Goal: Task Accomplishment & Management: Manage account settings

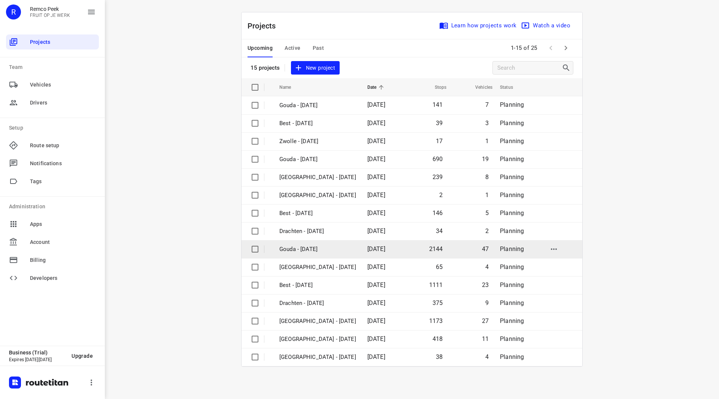
click at [319, 248] on p "Gouda - [DATE]" at bounding box center [317, 249] width 77 height 9
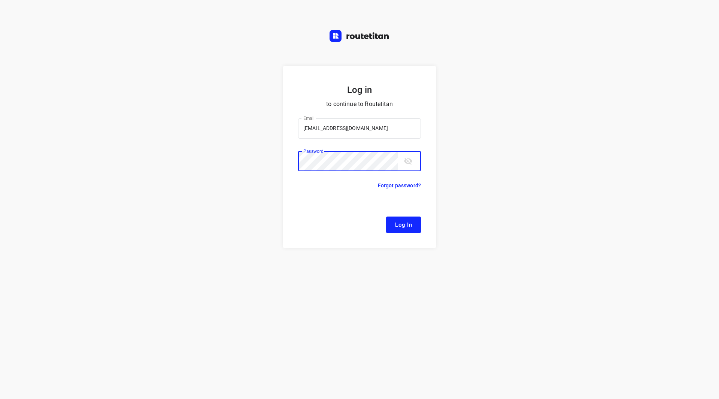
click at [386, 216] on button "Log In" at bounding box center [403, 224] width 35 height 16
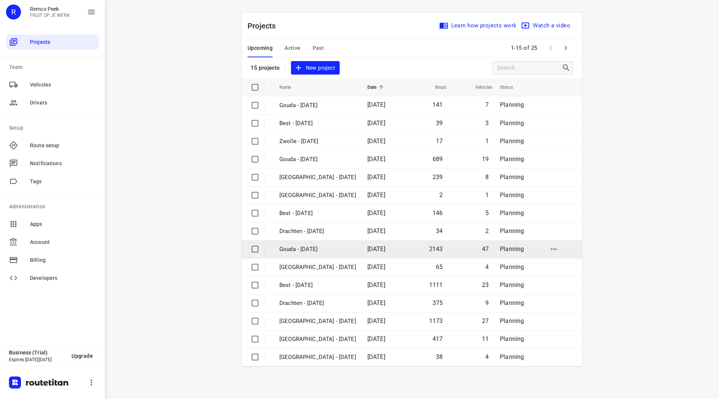
click at [316, 248] on p "Gouda - [DATE]" at bounding box center [317, 249] width 77 height 9
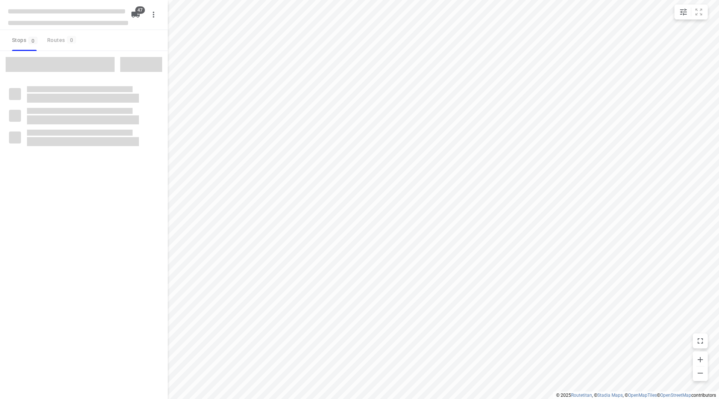
checkbox input "true"
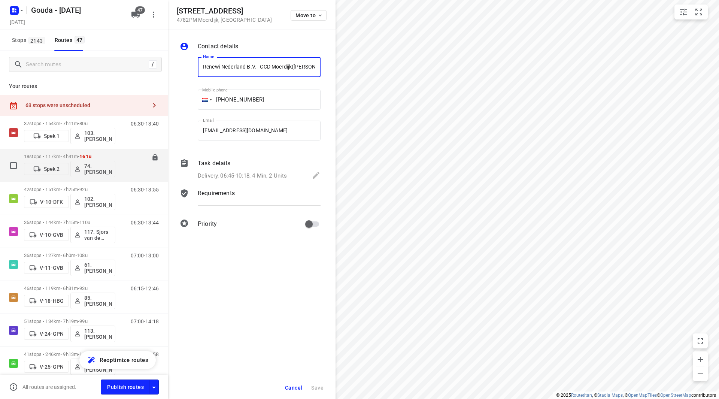
scroll to position [0, 19]
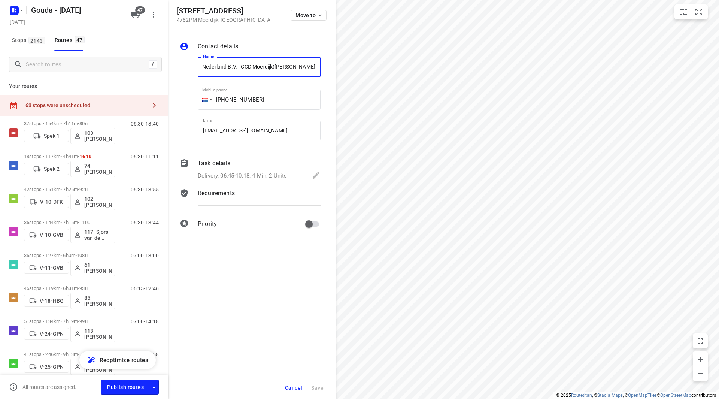
click at [269, 164] on div "Task details" at bounding box center [259, 163] width 123 height 9
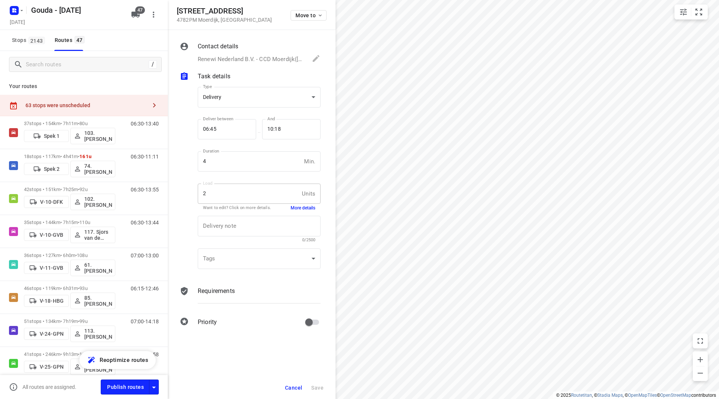
click at [304, 208] on button "More details" at bounding box center [303, 208] width 25 height 6
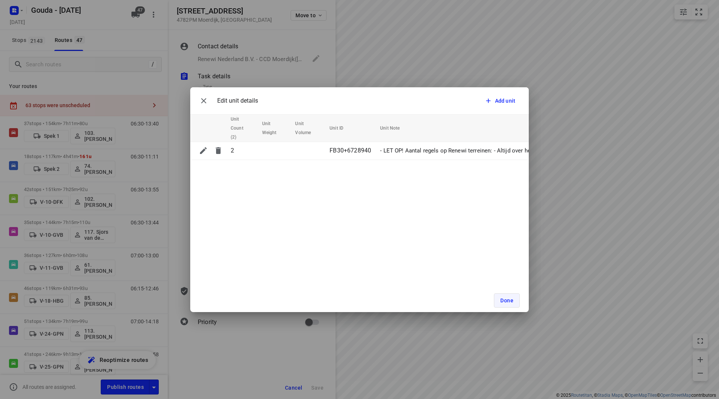
click at [501, 295] on button "Done" at bounding box center [507, 300] width 26 height 14
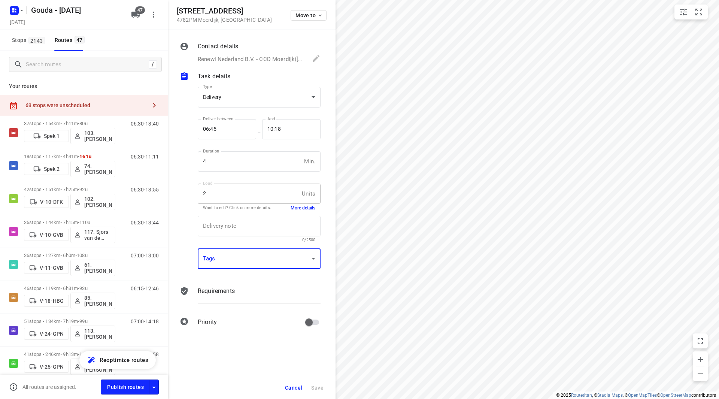
click at [245, 261] on div "​" at bounding box center [259, 258] width 123 height 21
click at [241, 294] on button "Driver (576)" at bounding box center [248, 298] width 30 height 18
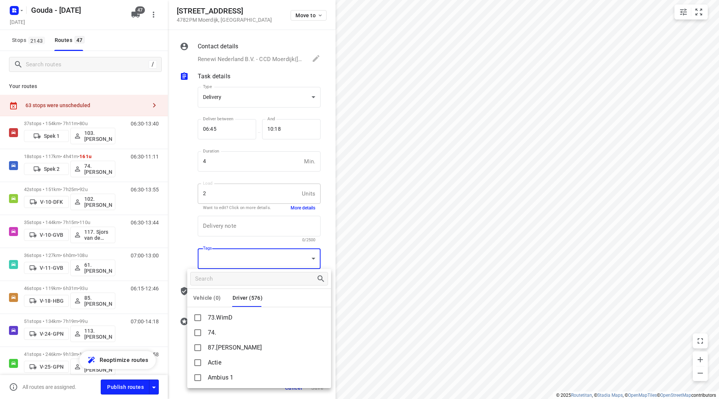
click at [407, 279] on div at bounding box center [359, 199] width 719 height 399
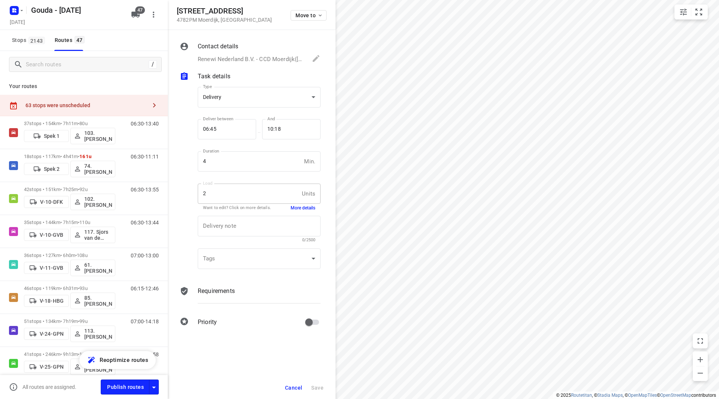
click at [289, 386] on span "Cancel" at bounding box center [293, 388] width 17 height 6
click at [102, 113] on div "63 stops were unscheduled" at bounding box center [84, 105] width 168 height 21
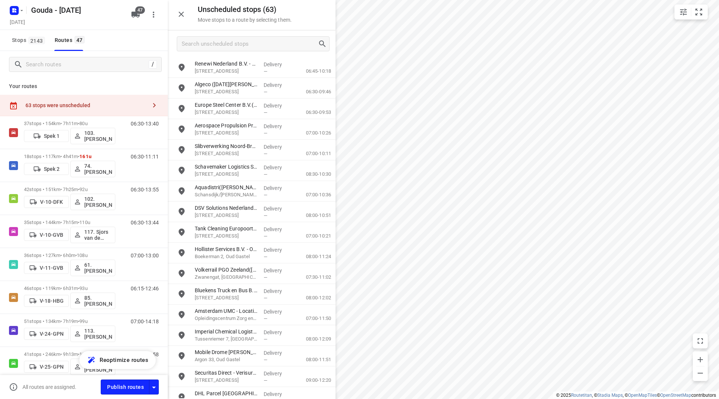
click at [136, 16] on icon "button" at bounding box center [135, 15] width 8 height 6
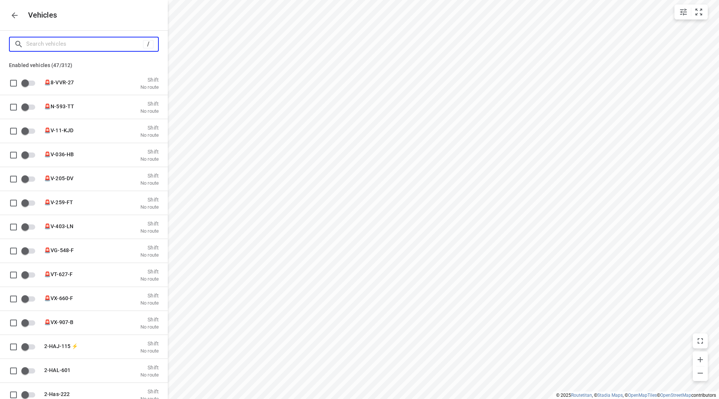
click at [112, 46] on input "Search vehicles" at bounding box center [84, 44] width 117 height 12
type input "sp"
checkbox input "true"
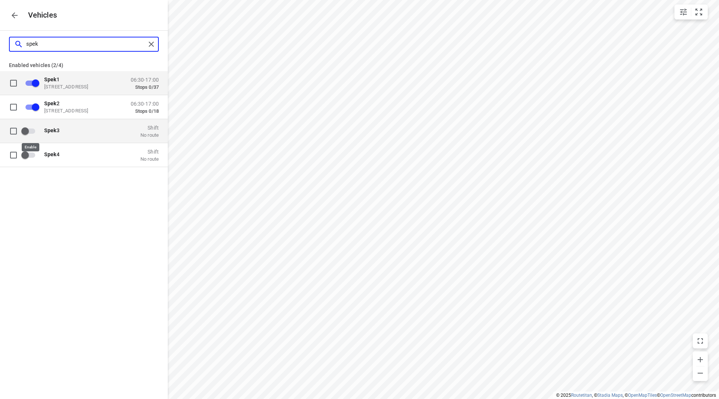
type input "spek"
click at [33, 136] on input "grid" at bounding box center [25, 131] width 43 height 14
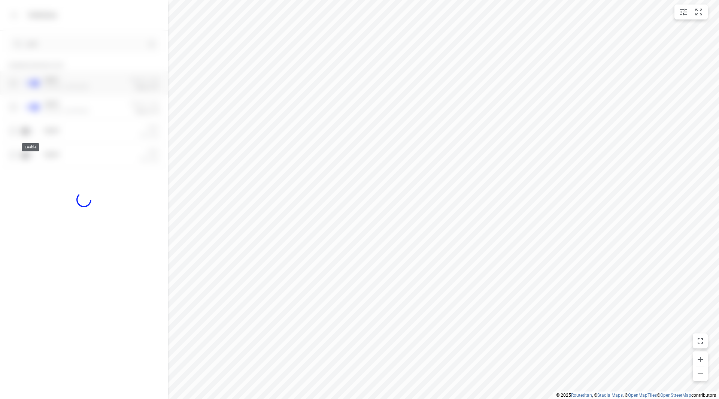
checkbox input "true"
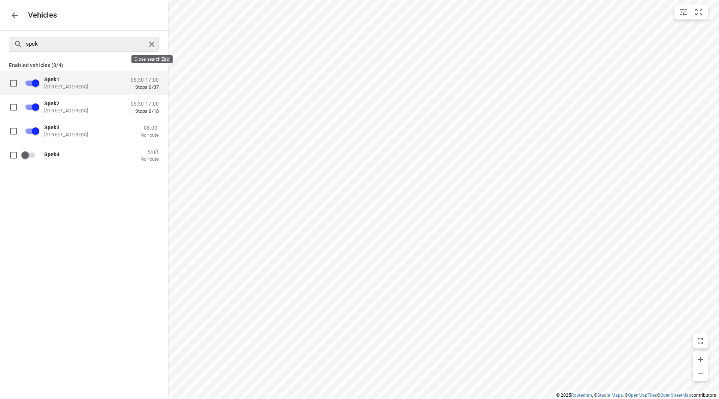
checkbox input "false"
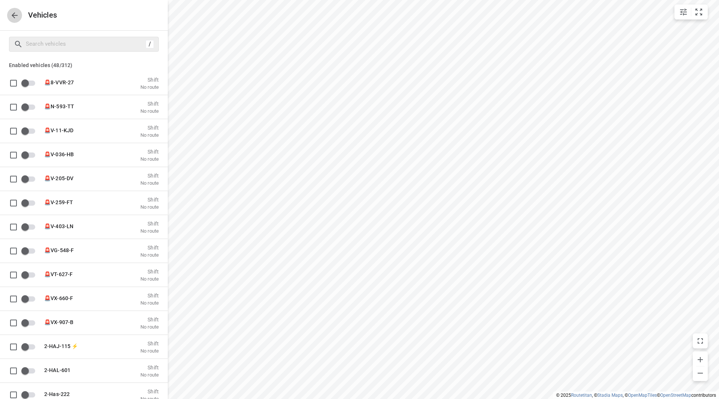
click at [18, 16] on icon "button" at bounding box center [14, 15] width 9 height 9
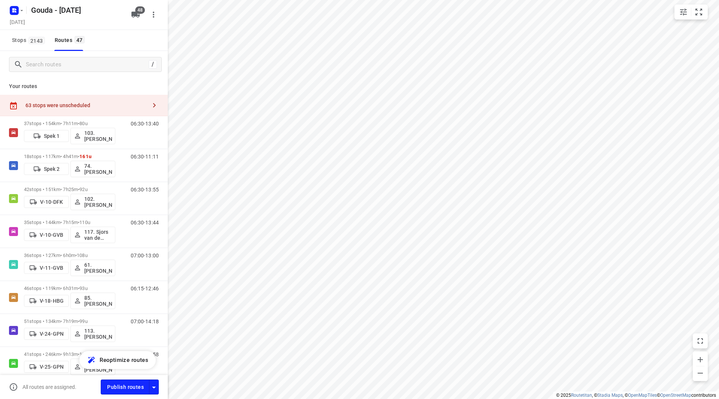
click at [107, 102] on div "63 stops were unscheduled" at bounding box center [85, 105] width 121 height 6
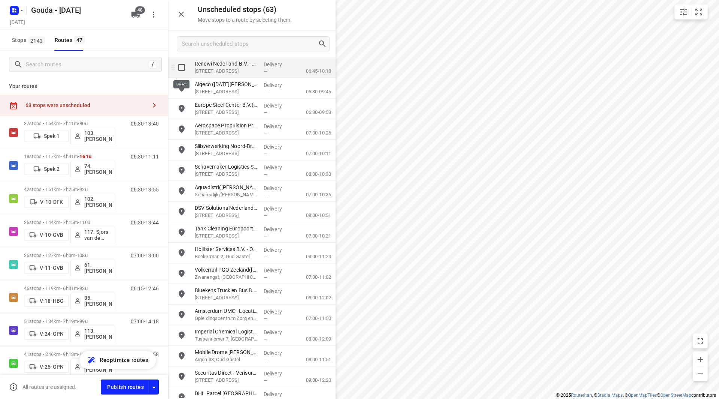
click at [183, 67] on input "grid" at bounding box center [181, 67] width 15 height 15
checkbox input "true"
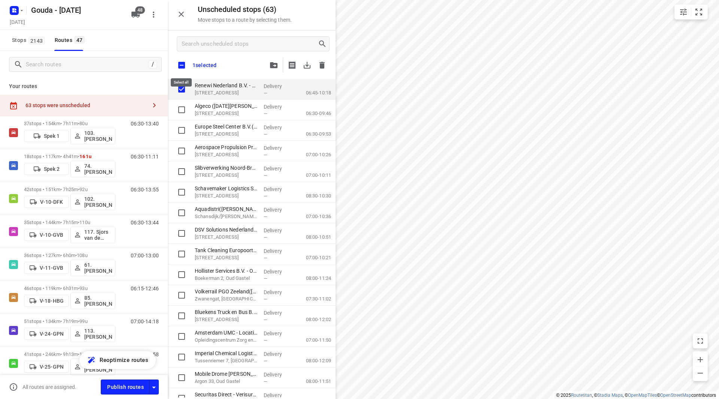
click at [183, 63] on input "checkbox" at bounding box center [182, 65] width 16 height 16
checkbox input "true"
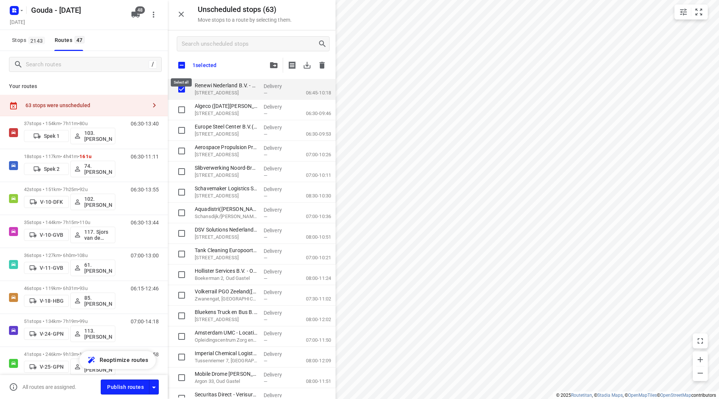
checkbox input "true"
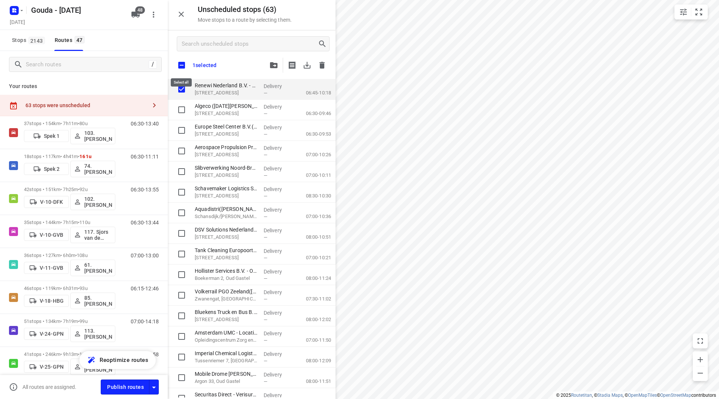
checkbox input "true"
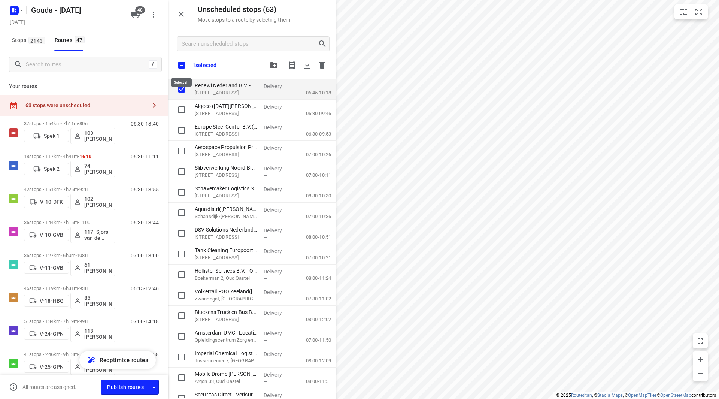
checkbox input "true"
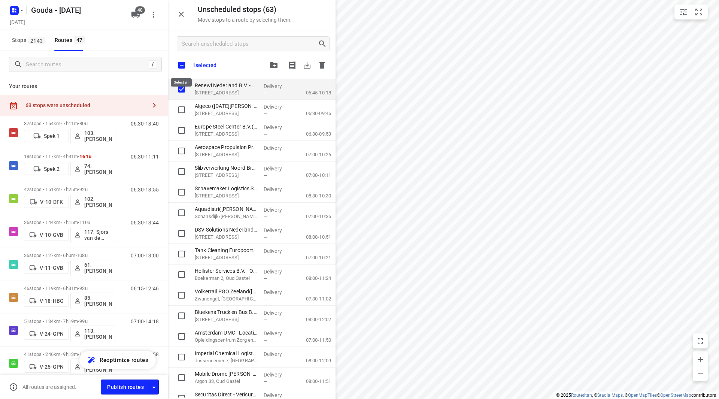
checkbox input "true"
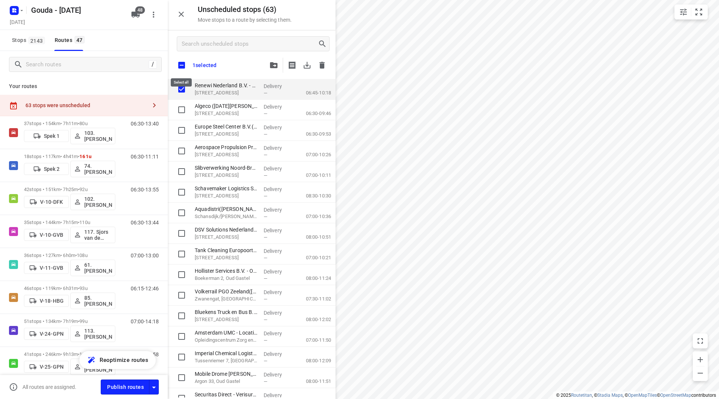
checkbox input "true"
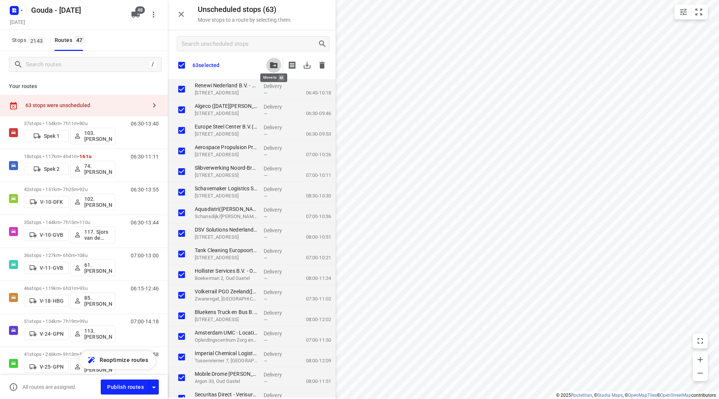
click at [276, 63] on icon "button" at bounding box center [273, 65] width 7 height 6
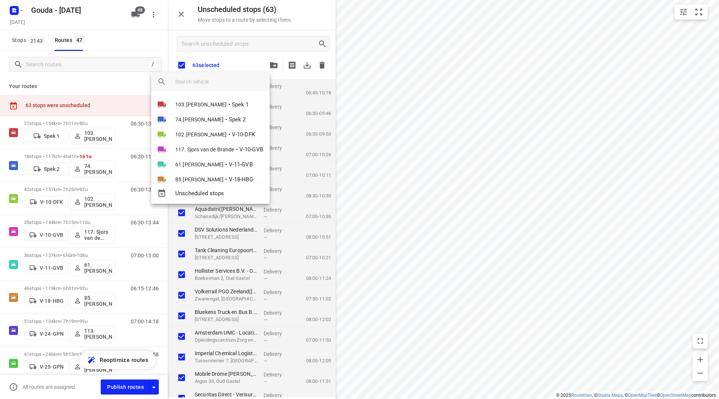
click at [241, 61] on div at bounding box center [359, 199] width 719 height 399
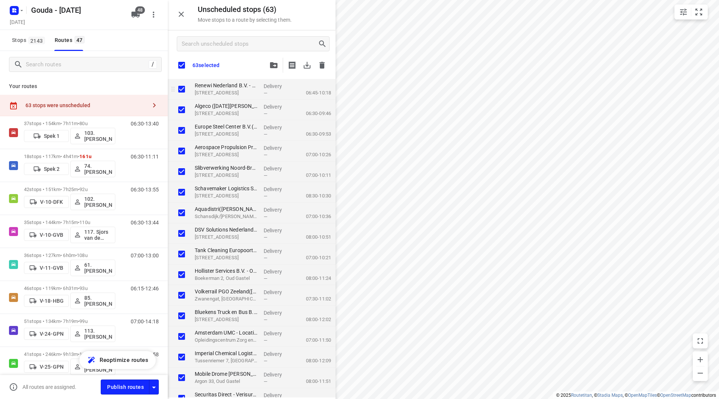
checkbox input "true"
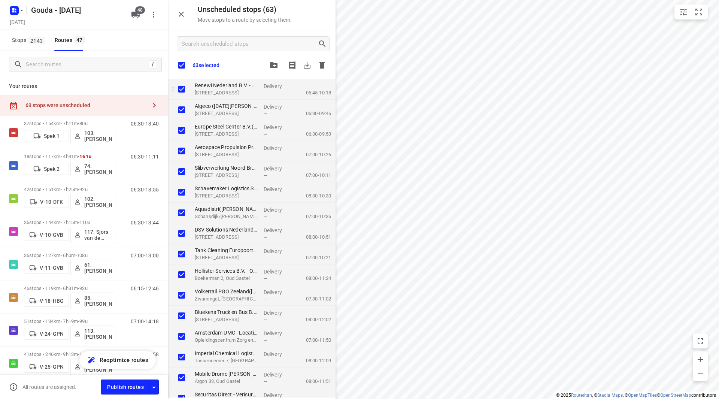
checkbox input "true"
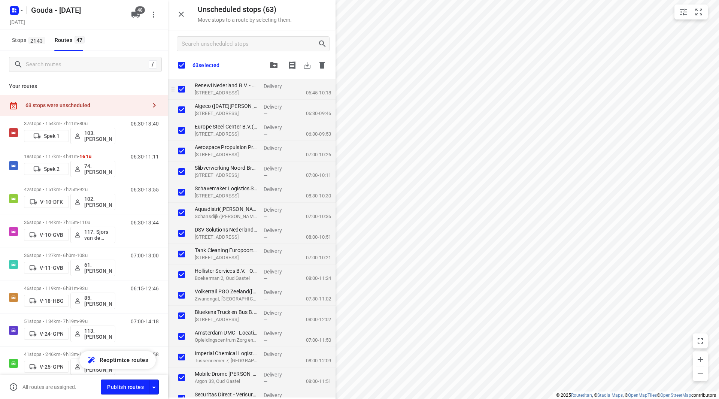
checkbox input "true"
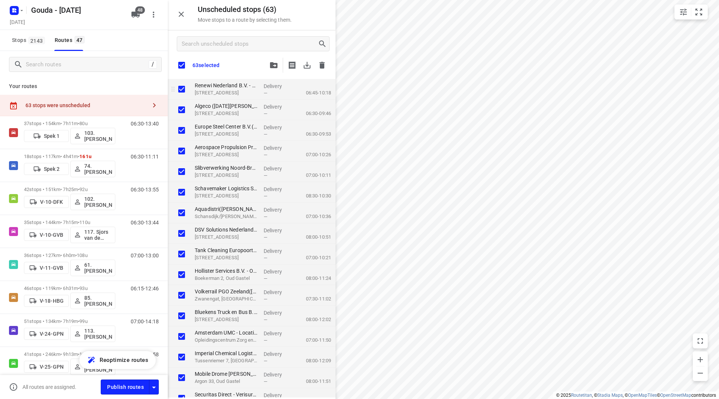
checkbox input "true"
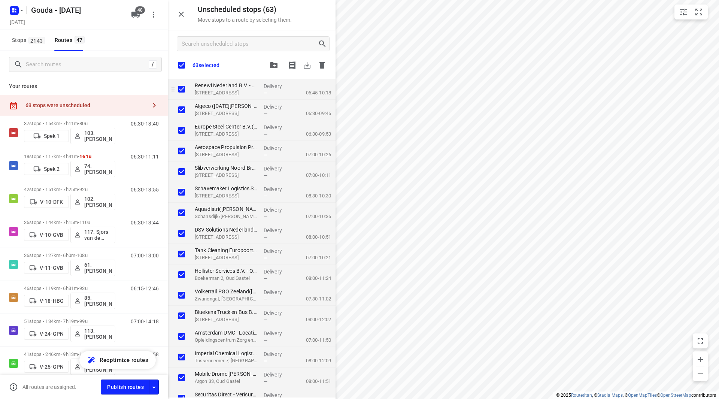
checkbox input "true"
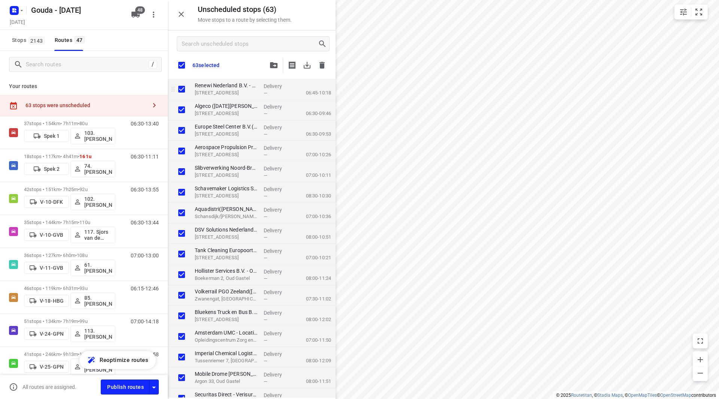
checkbox input "true"
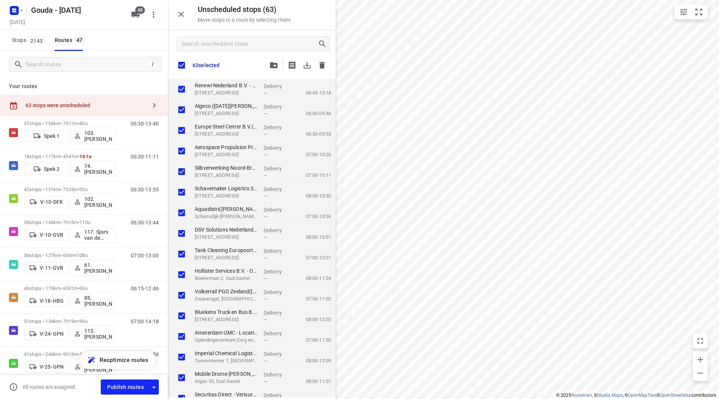
checkbox input "true"
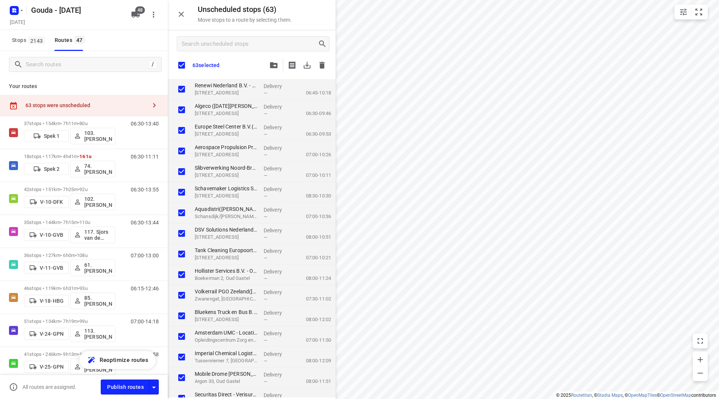
checkbox input "true"
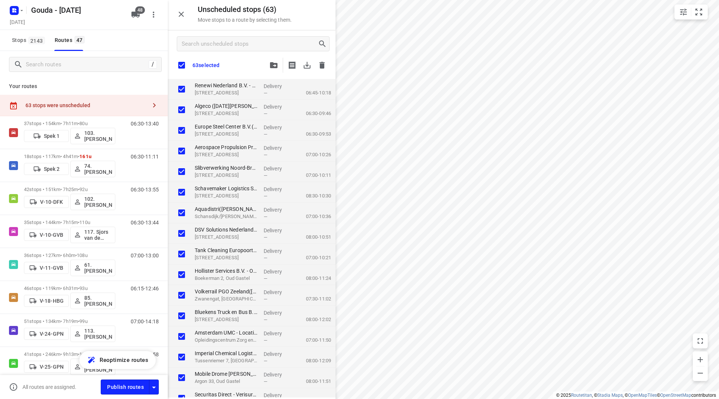
checkbox input "true"
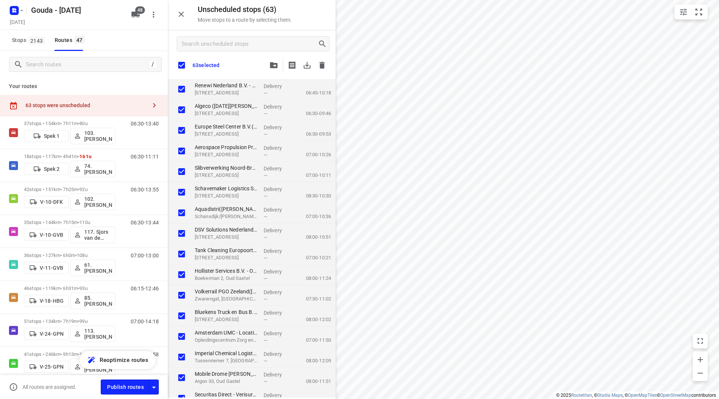
checkbox input "true"
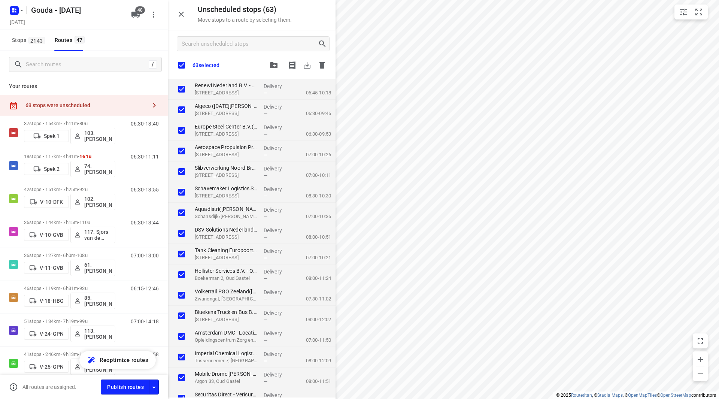
checkbox input "true"
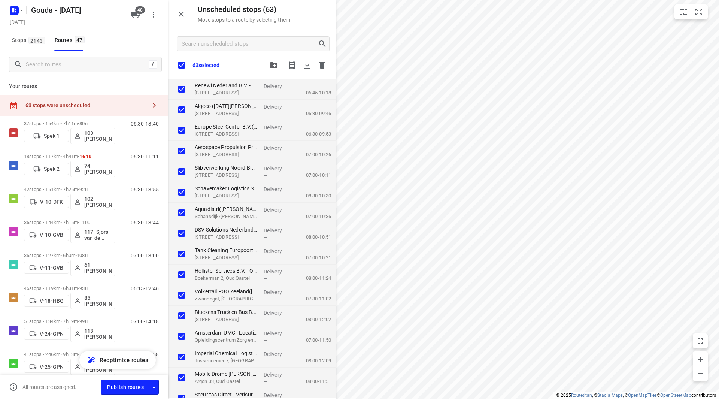
checkbox input "true"
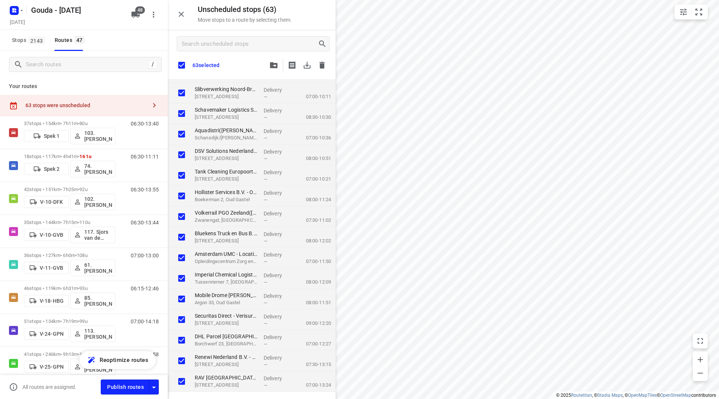
scroll to position [37, 0]
checkbox input "true"
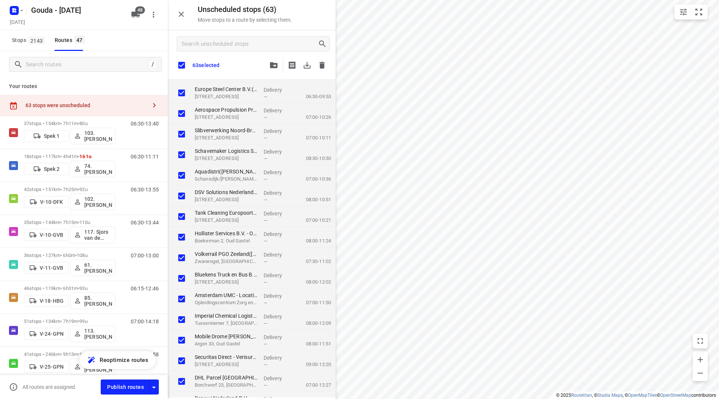
checkbox input "true"
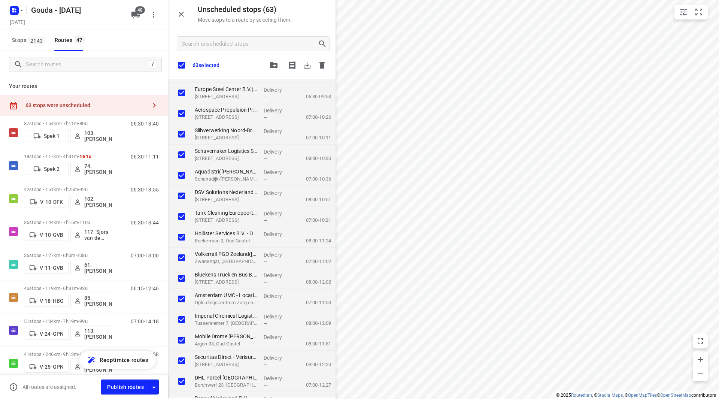
checkbox input "true"
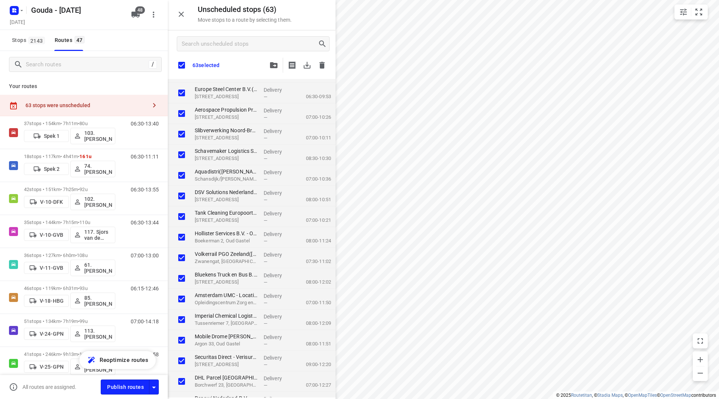
checkbox input "true"
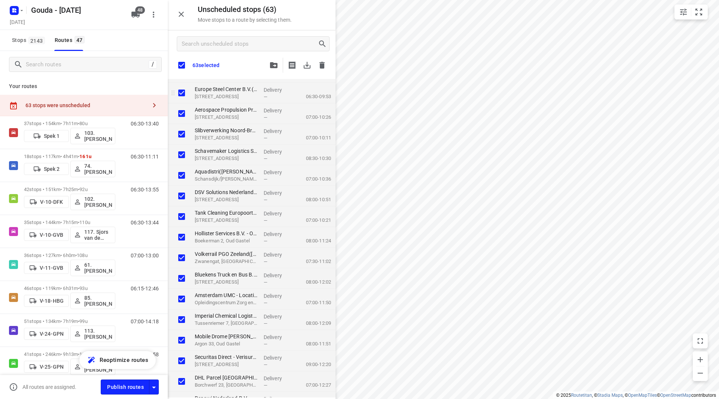
checkbox input "true"
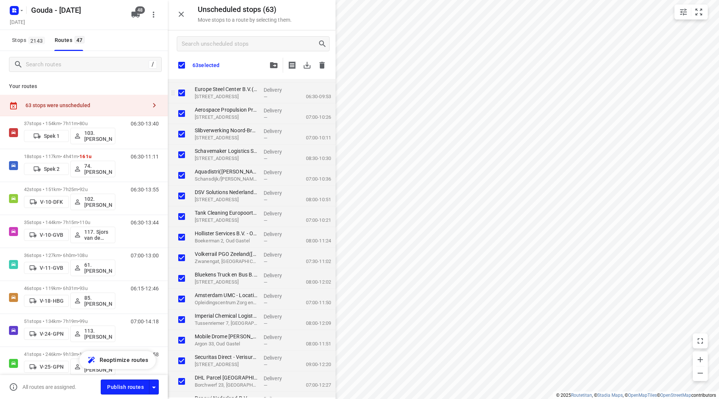
checkbox input "true"
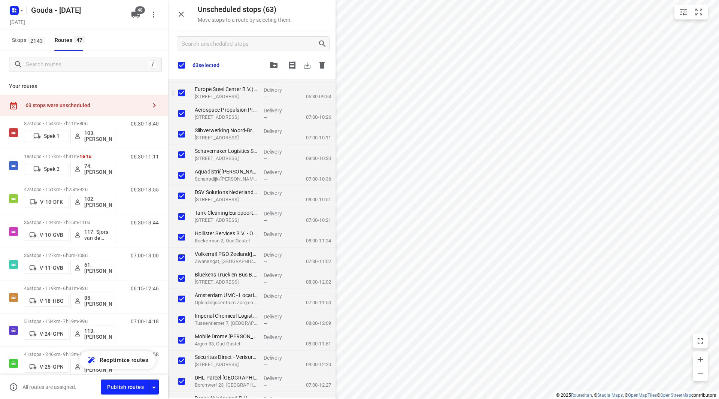
checkbox input "true"
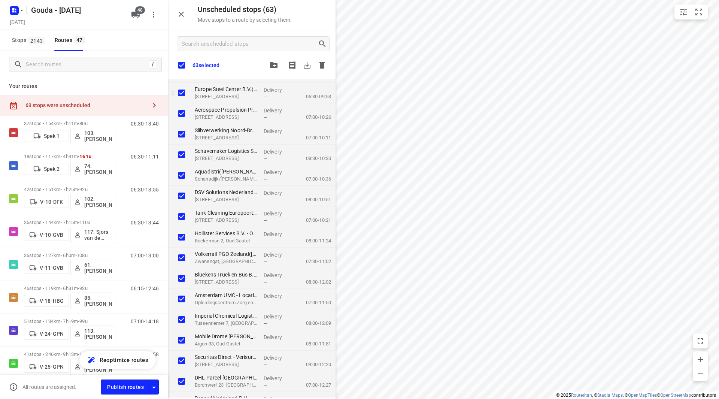
checkbox input "true"
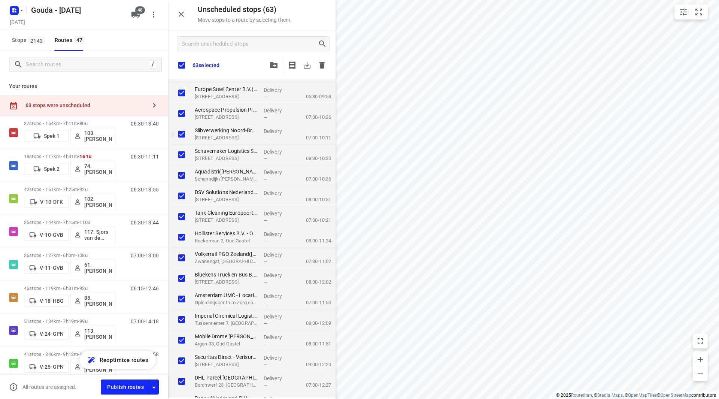
checkbox input "true"
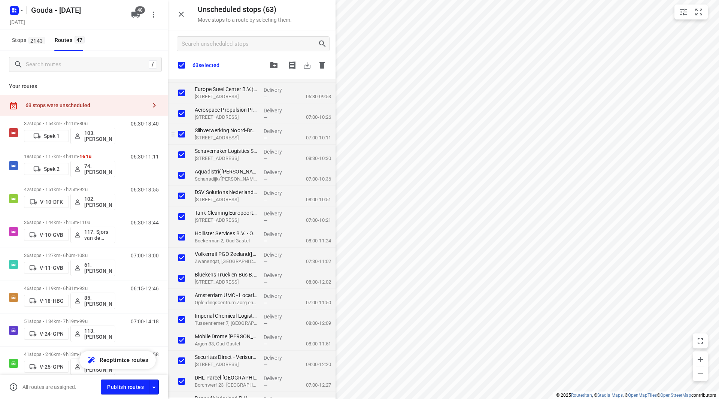
checkbox input "true"
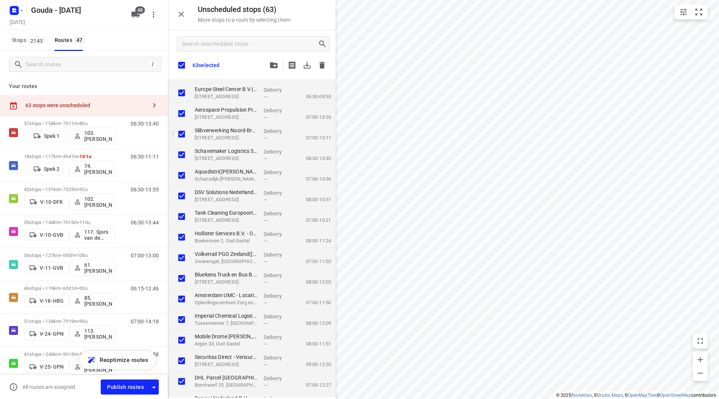
checkbox input "true"
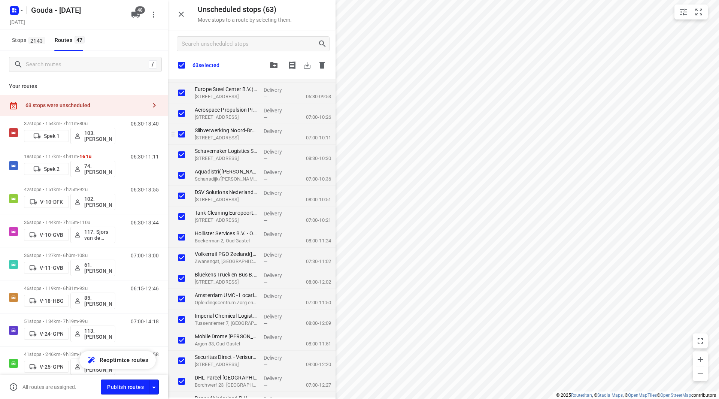
checkbox input "true"
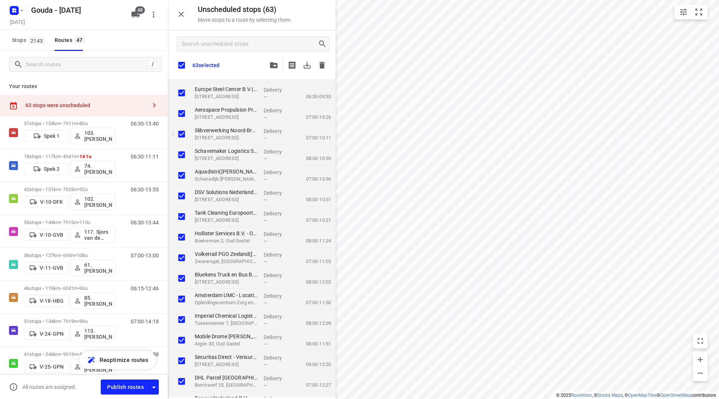
checkbox input "true"
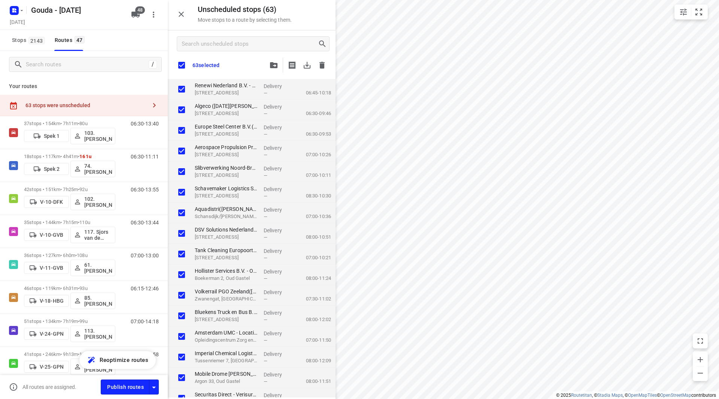
checkbox input "true"
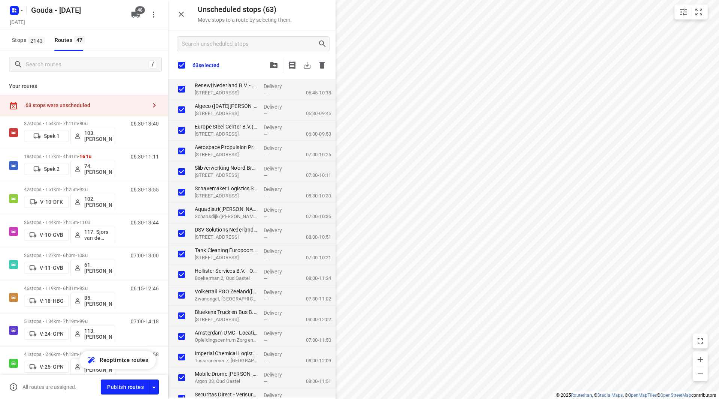
checkbox input "true"
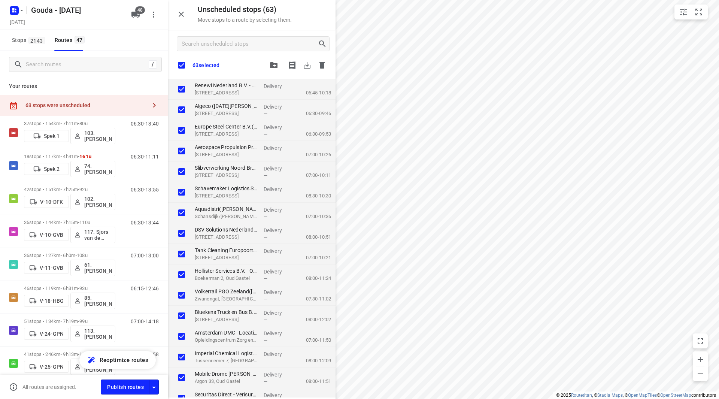
checkbox input "true"
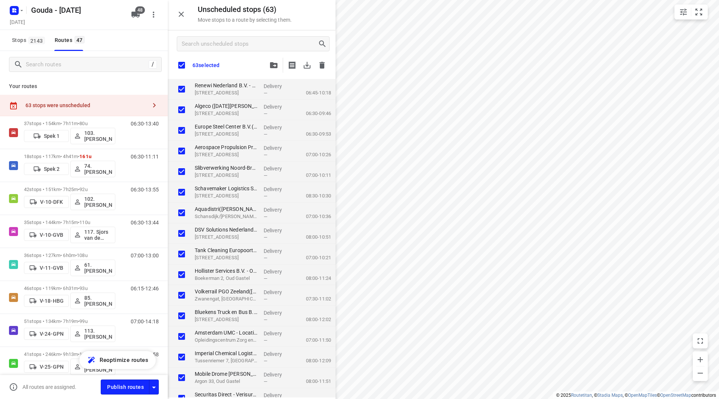
checkbox input "true"
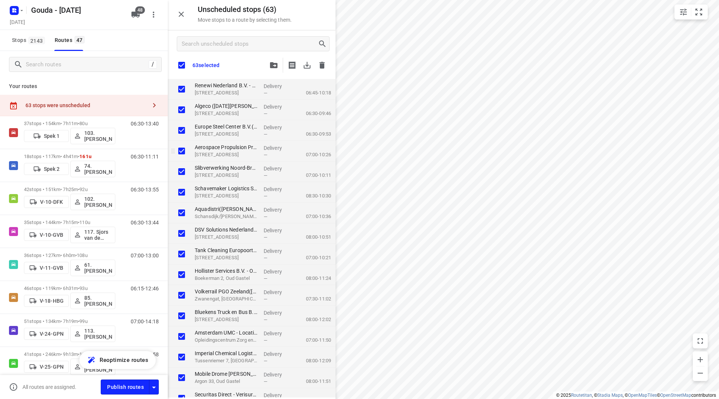
checkbox input "true"
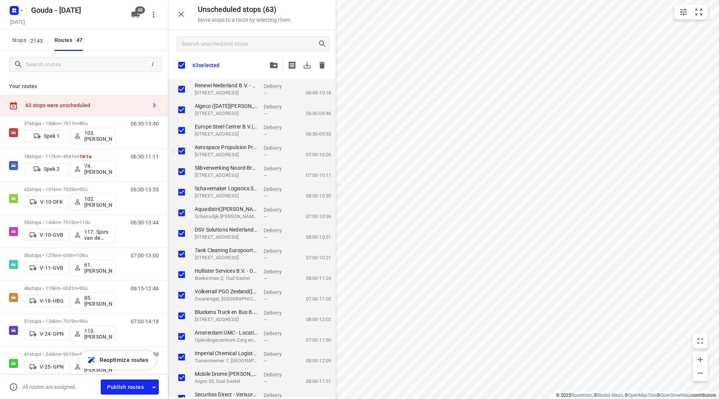
checkbox input "true"
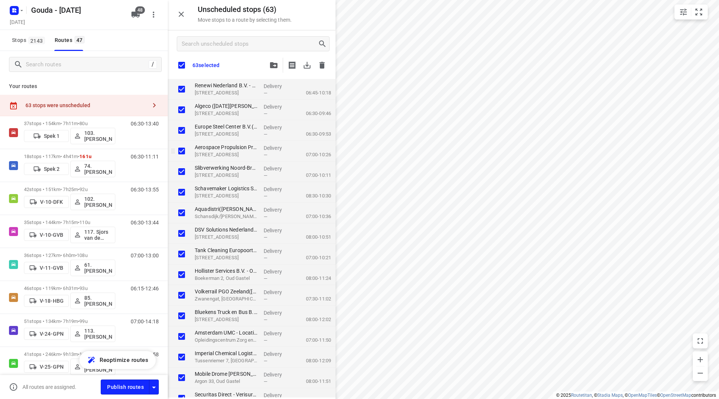
checkbox input "true"
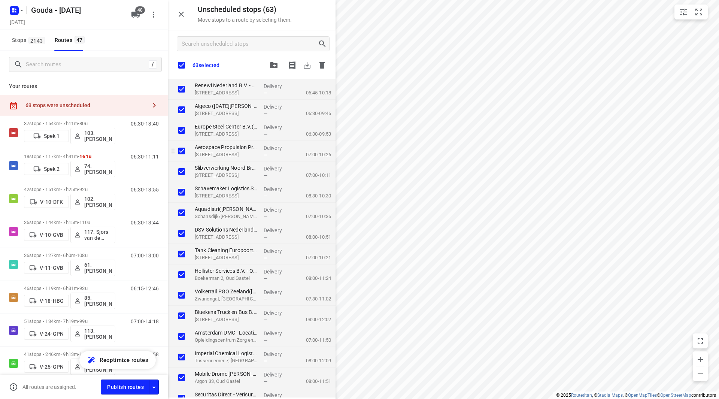
checkbox input "true"
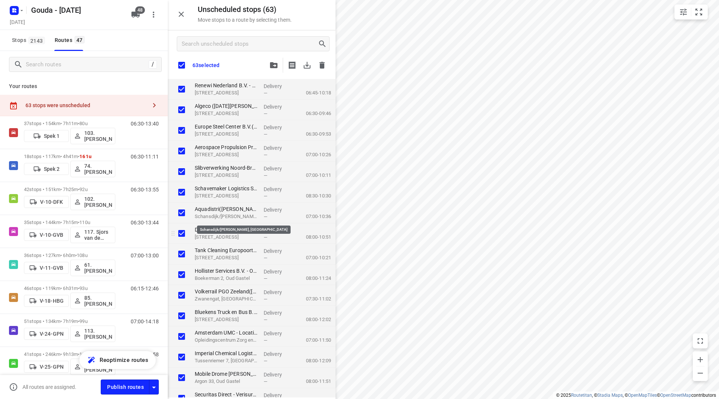
checkbox input "true"
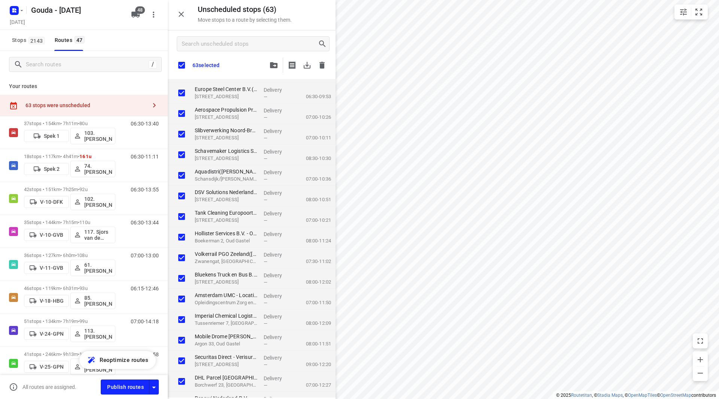
scroll to position [112, 0]
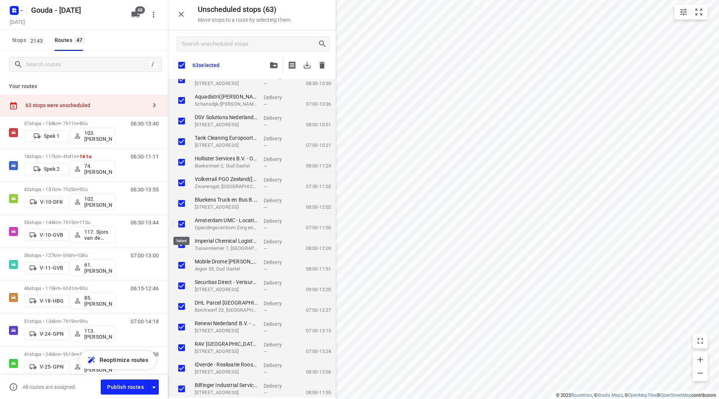
click at [185, 224] on input "grid" at bounding box center [181, 223] width 15 height 15
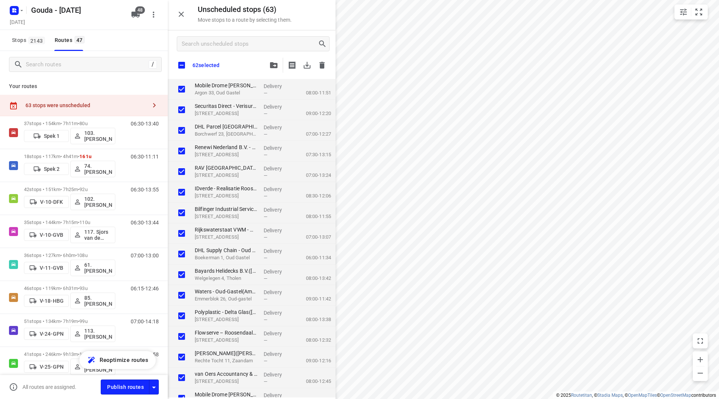
scroll to position [300, 0]
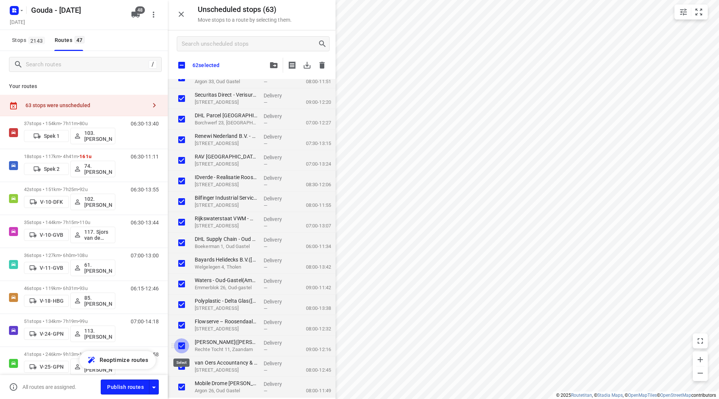
click at [185, 346] on input "grid" at bounding box center [181, 345] width 15 height 15
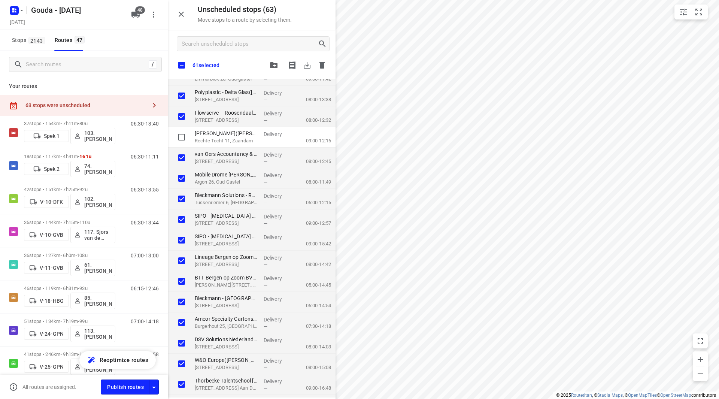
scroll to position [524, 0]
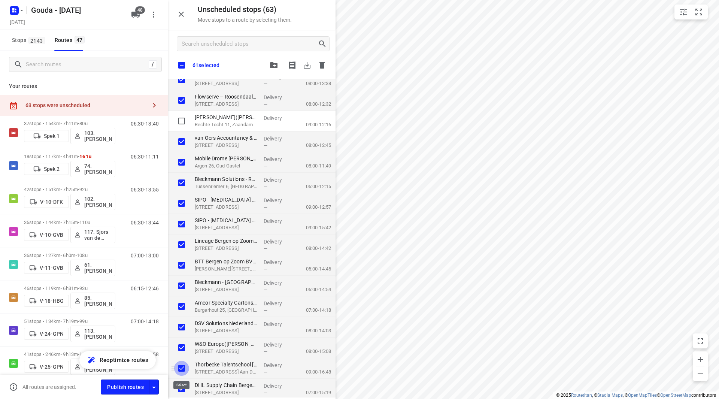
click at [182, 370] on input "grid" at bounding box center [181, 368] width 15 height 15
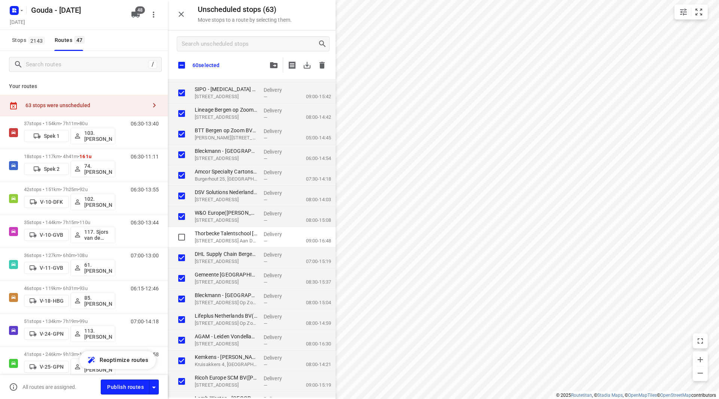
scroll to position [711, 0]
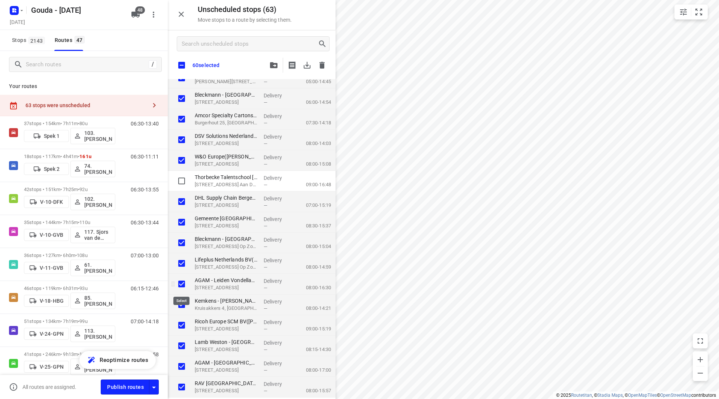
click at [183, 286] on input "grid" at bounding box center [181, 283] width 15 height 15
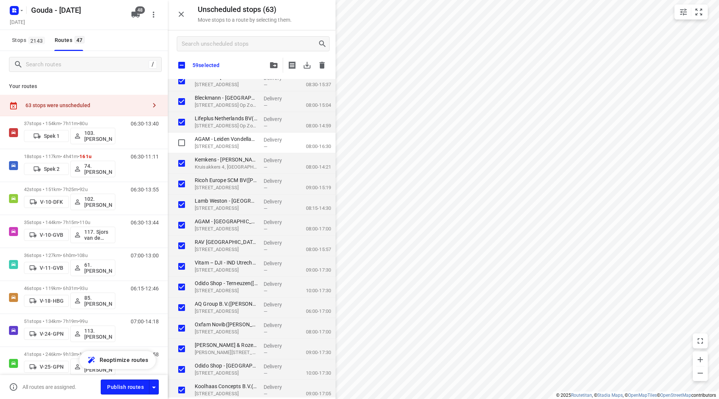
scroll to position [861, 0]
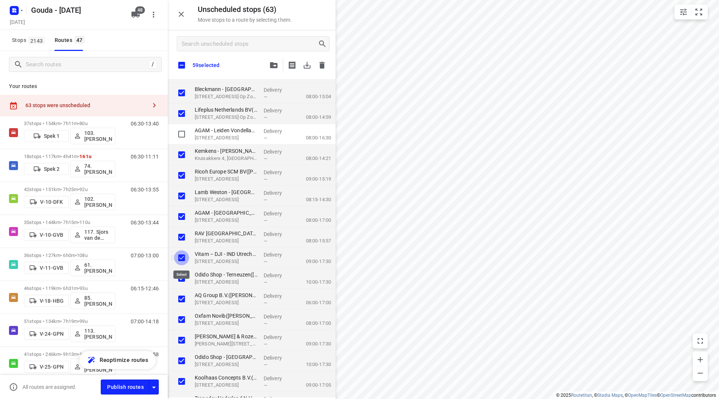
click at [180, 258] on input "grid" at bounding box center [181, 257] width 15 height 15
click at [181, 299] on input "grid" at bounding box center [181, 298] width 15 height 15
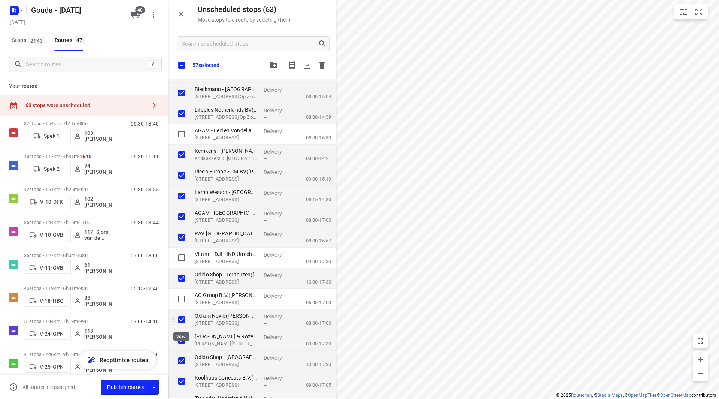
click at [182, 318] on input "grid" at bounding box center [181, 319] width 15 height 15
drag, startPoint x: 183, startPoint y: 342, endPoint x: 185, endPoint y: 348, distance: 6.3
click at [183, 341] on input "grid" at bounding box center [181, 339] width 15 height 15
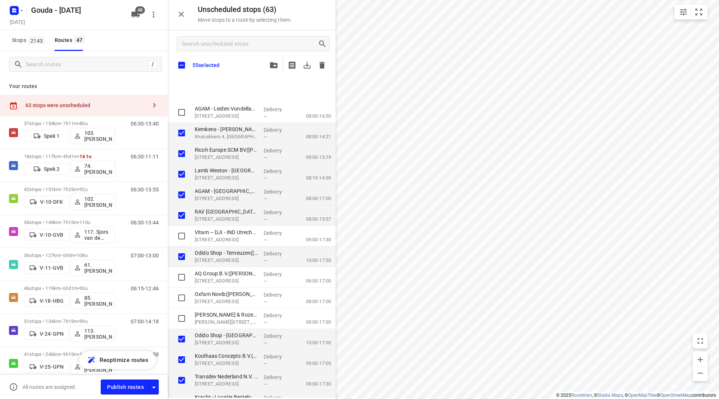
scroll to position [936, 0]
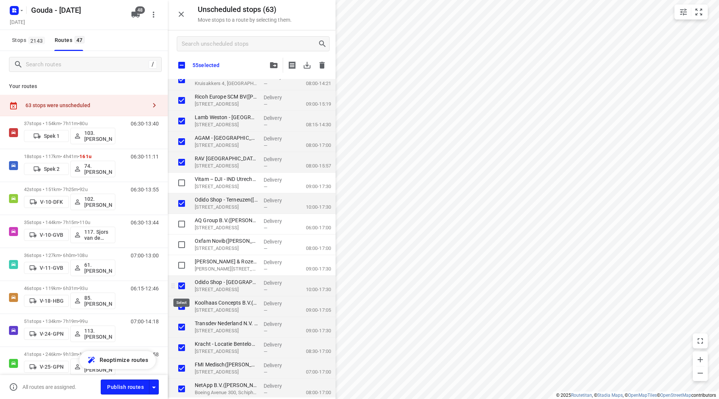
click at [183, 286] on input "grid" at bounding box center [181, 285] width 15 height 15
click at [181, 308] on input "grid" at bounding box center [181, 306] width 15 height 15
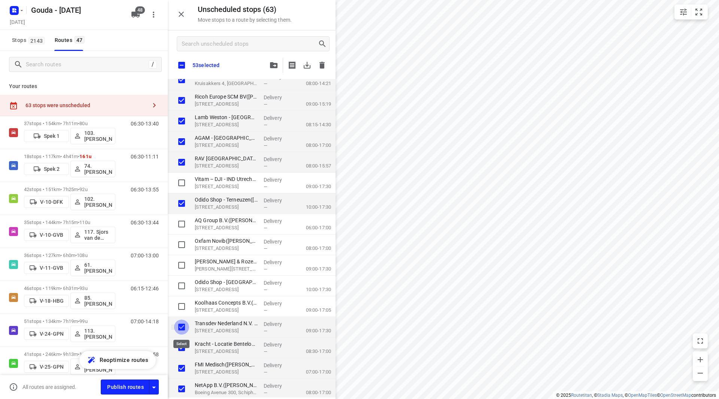
click at [182, 327] on input "grid" at bounding box center [181, 326] width 15 height 15
click at [185, 346] on input "grid" at bounding box center [181, 347] width 15 height 15
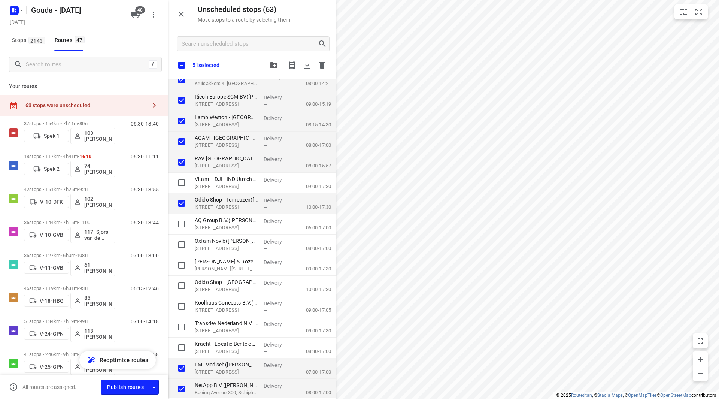
scroll to position [973, 0]
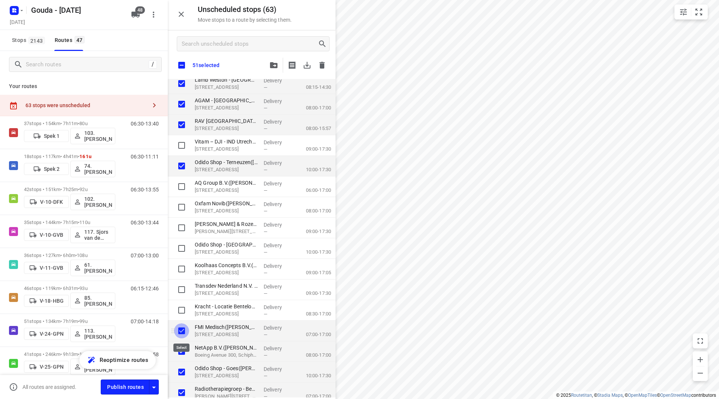
click at [180, 332] on input "grid" at bounding box center [181, 330] width 15 height 15
click at [180, 347] on input "grid" at bounding box center [181, 351] width 15 height 15
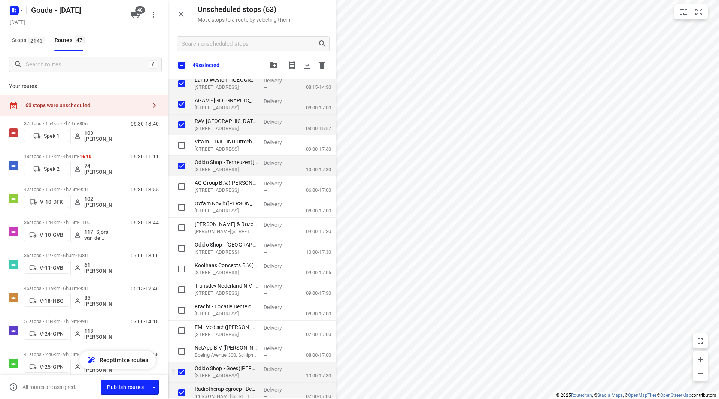
scroll to position [980, 0]
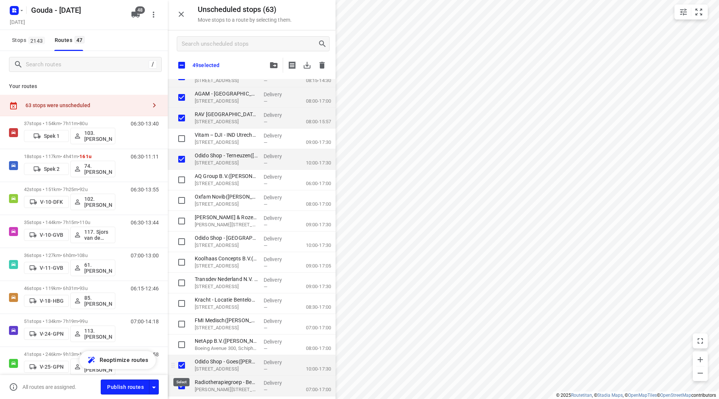
click at [181, 363] on input "grid" at bounding box center [181, 365] width 15 height 15
click at [182, 386] on input "grid" at bounding box center [181, 385] width 15 height 15
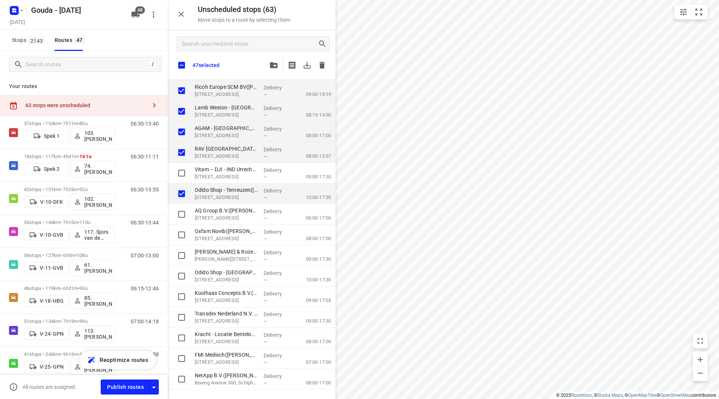
scroll to position [905, 0]
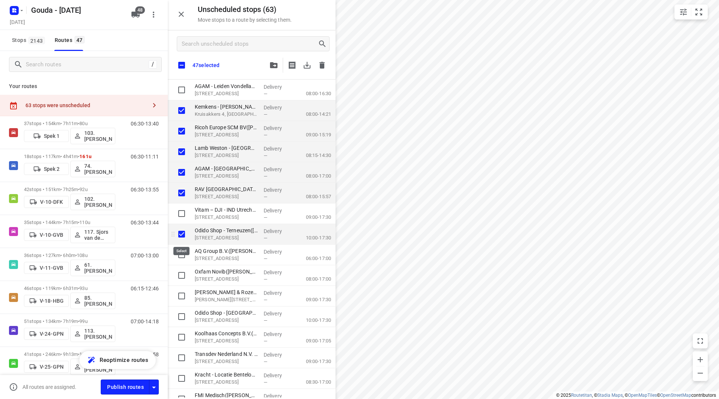
click at [181, 234] on input "grid" at bounding box center [181, 234] width 15 height 15
click at [270, 63] on span "button" at bounding box center [273, 65] width 9 height 6
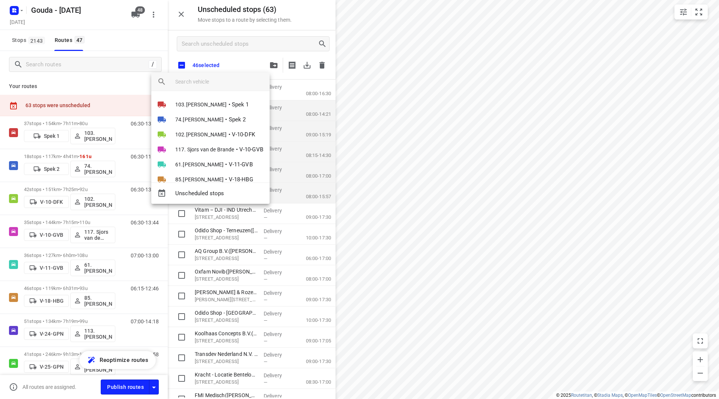
click at [238, 82] on input "search vehicle" at bounding box center [219, 81] width 88 height 11
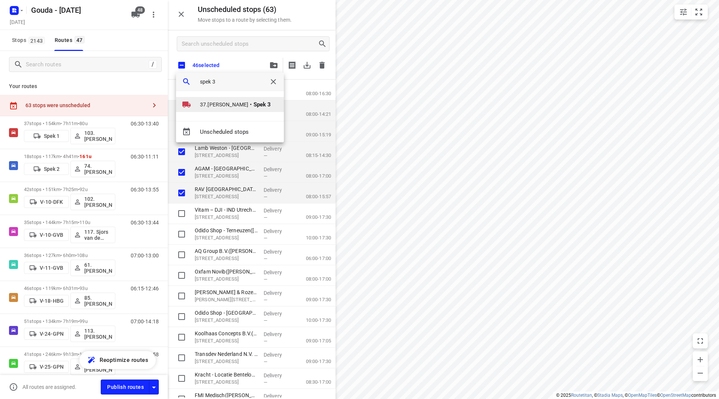
click at [253, 100] on span "Spek 3" at bounding box center [262, 104] width 18 height 9
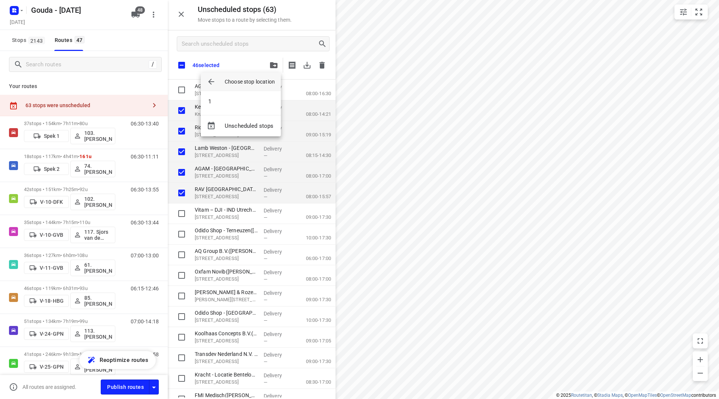
click at [228, 94] on li "1" at bounding box center [241, 101] width 80 height 15
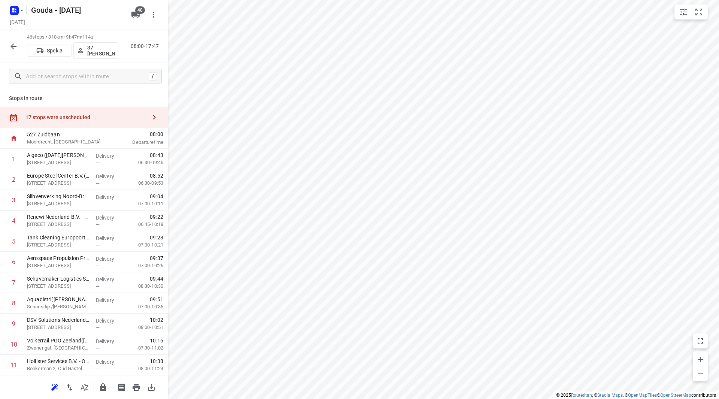
scroll to position [742, 0]
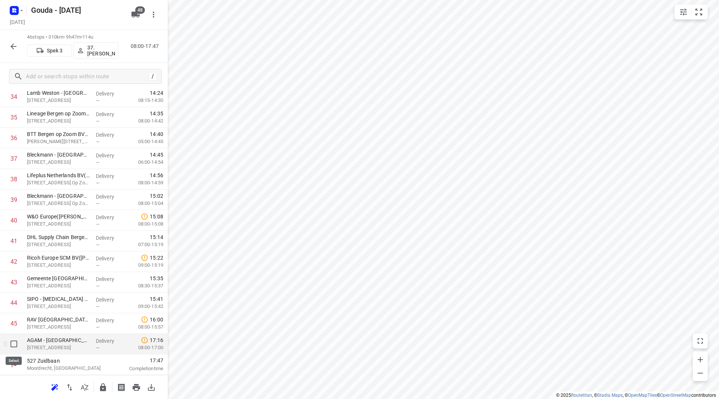
click at [12, 346] on input "checkbox" at bounding box center [13, 343] width 15 height 15
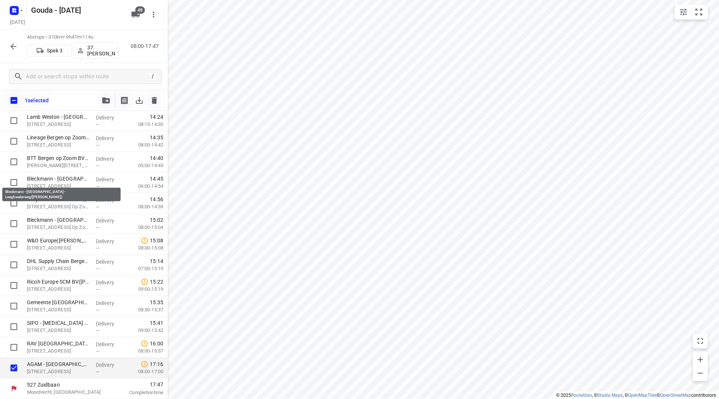
scroll to position [739, 0]
click at [105, 99] on icon "button" at bounding box center [105, 100] width 7 height 6
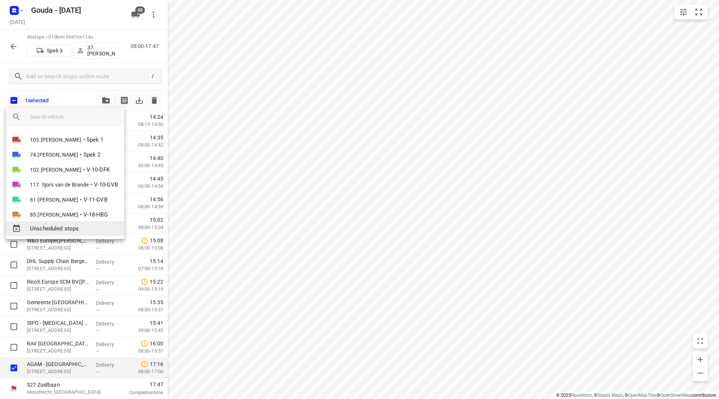
click at [63, 222] on div "Unscheduled stops" at bounding box center [65, 228] width 118 height 15
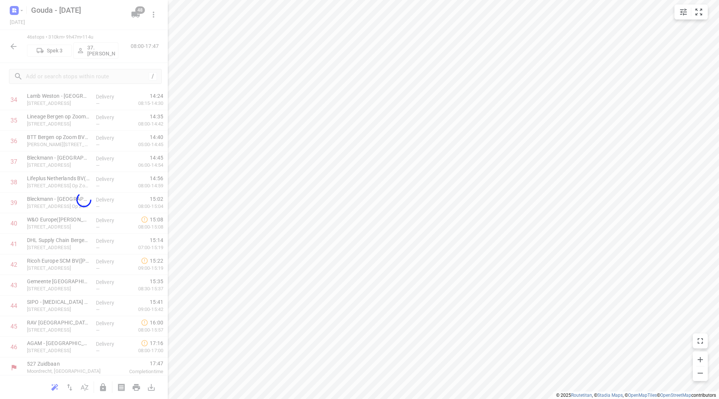
click at [64, 225] on div at bounding box center [84, 199] width 168 height 399
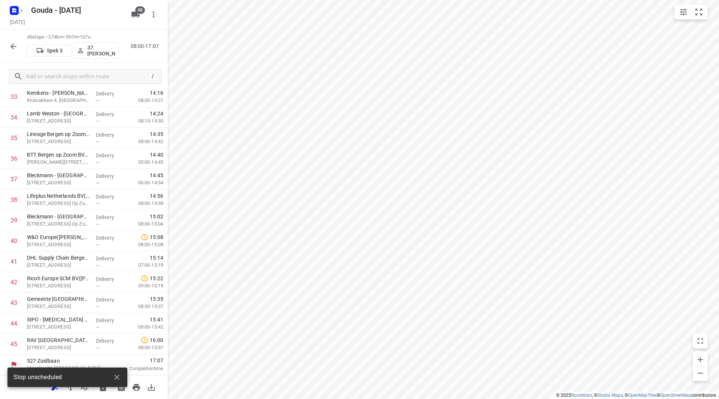
scroll to position [721, 0]
click at [116, 376] on icon "button" at bounding box center [116, 376] width 5 height 5
click at [86, 387] on icon "button" at bounding box center [84, 387] width 9 height 9
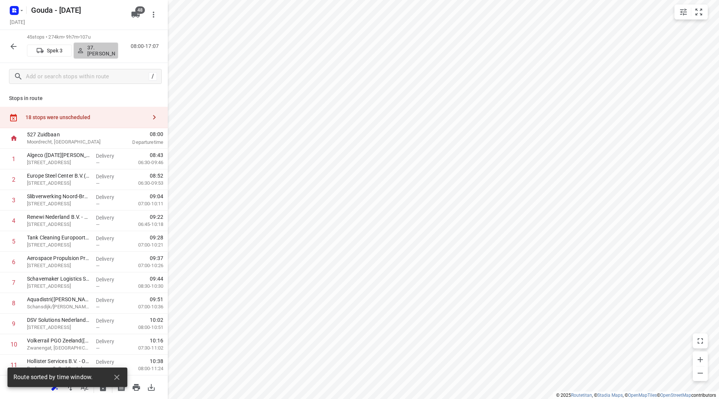
click at [98, 55] on p "37.[PERSON_NAME]" at bounding box center [101, 51] width 28 height 12
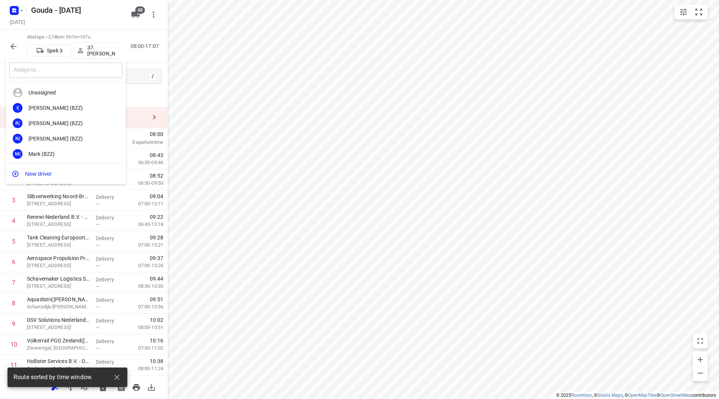
click at [82, 72] on input "text" at bounding box center [65, 70] width 113 height 15
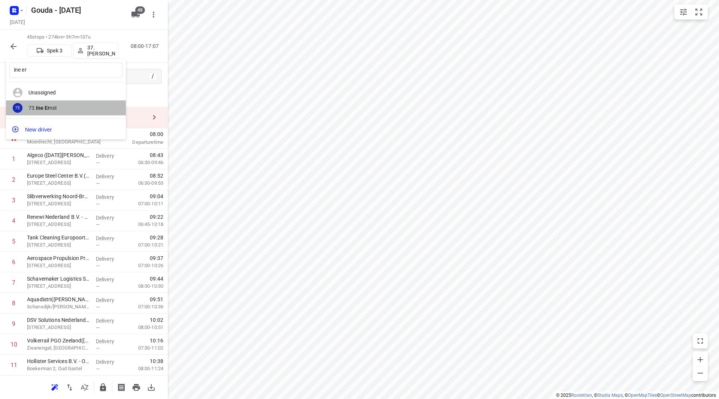
drag, startPoint x: 48, startPoint y: 106, endPoint x: 356, endPoint y: 188, distance: 319.4
click at [48, 107] on b "Ine Er" at bounding box center [42, 108] width 13 height 6
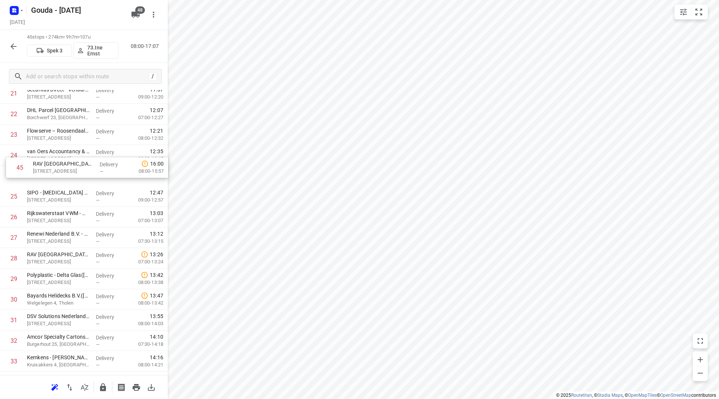
scroll to position [476, 0]
drag, startPoint x: 54, startPoint y: 356, endPoint x: 57, endPoint y: 179, distance: 177.5
click at [58, 179] on div "1 Algeco (Lucia Blok ) Appelweg 14, Moerdijk Delivery — 08:43 06:30-09:46 2 Eur…" at bounding box center [84, 135] width 168 height 927
drag, startPoint x: 54, startPoint y: 171, endPoint x: 54, endPoint y: 154, distance: 17.6
click at [54, 154] on div "1 Algeco (Lucia Blok ) Appelweg 14, Moerdijk Delivery — 08:43 06:30-09:46 2 Eur…" at bounding box center [84, 135] width 168 height 927
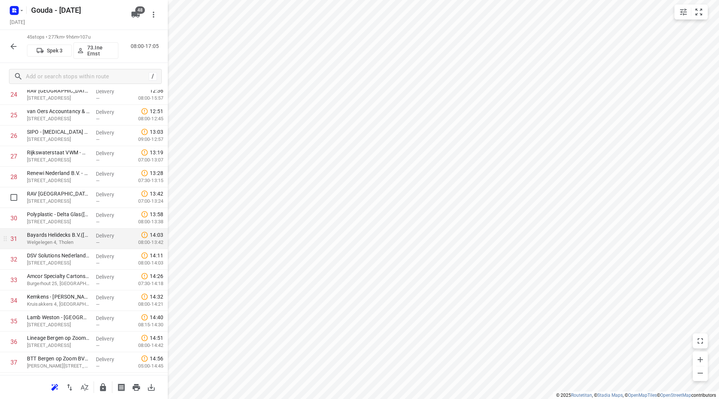
scroll to position [551, 0]
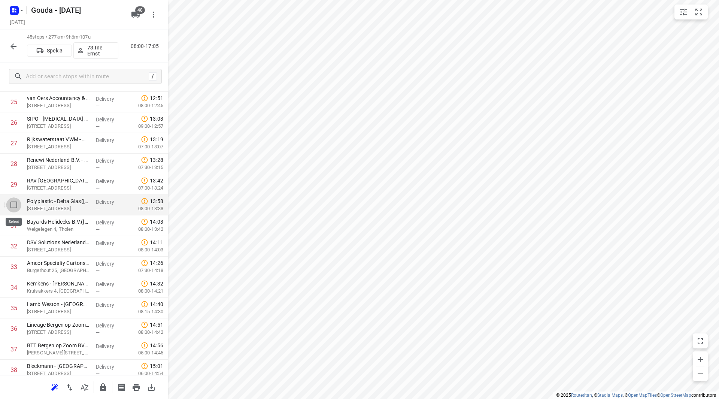
click at [10, 204] on input "checkbox" at bounding box center [13, 204] width 15 height 15
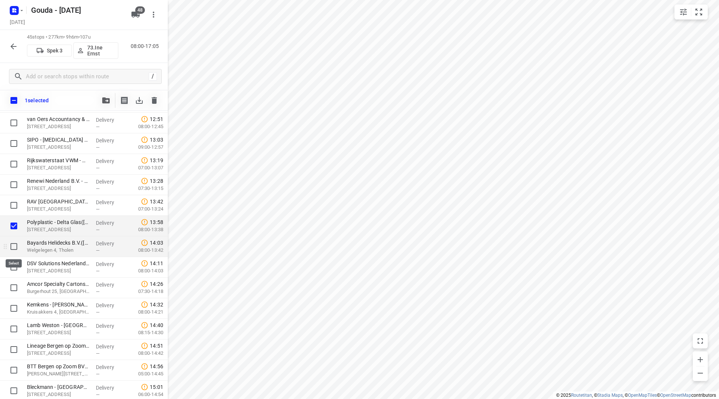
click at [14, 249] on input "checkbox" at bounding box center [13, 246] width 15 height 15
click at [14, 265] on input "checkbox" at bounding box center [13, 266] width 15 height 15
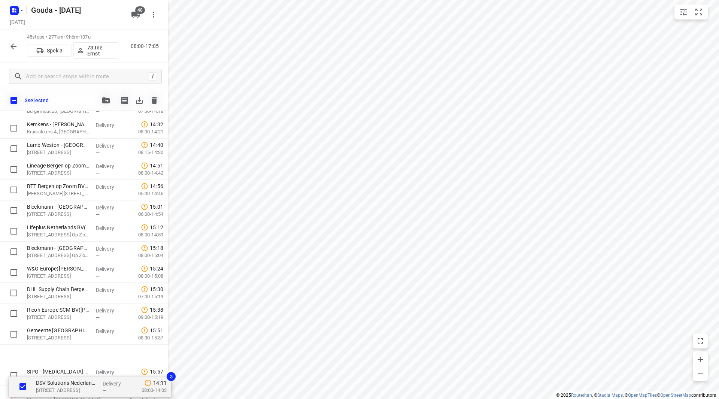
scroll to position [718, 0]
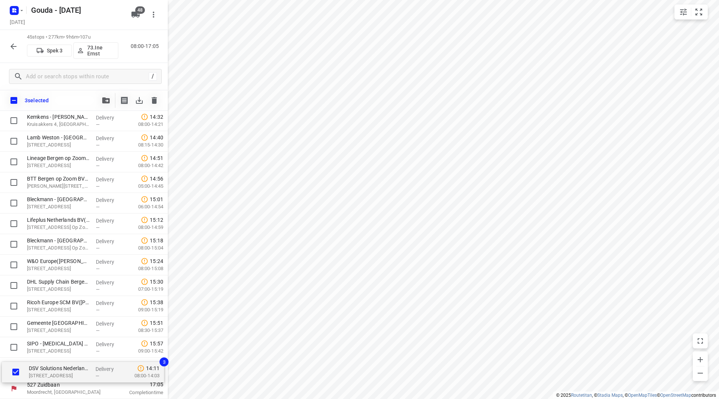
drag, startPoint x: 51, startPoint y: 270, endPoint x: 50, endPoint y: 374, distance: 104.8
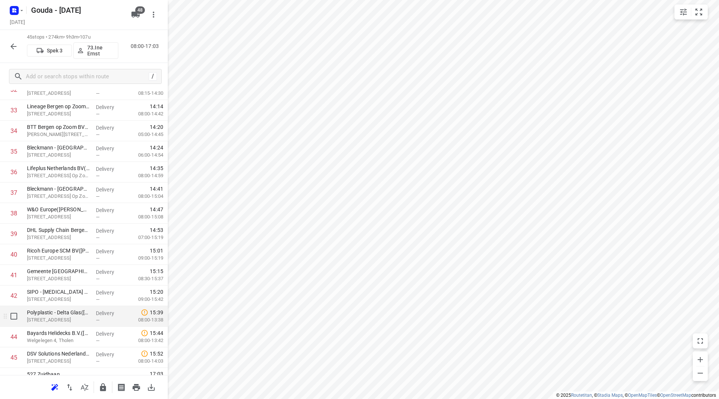
scroll to position [721, 0]
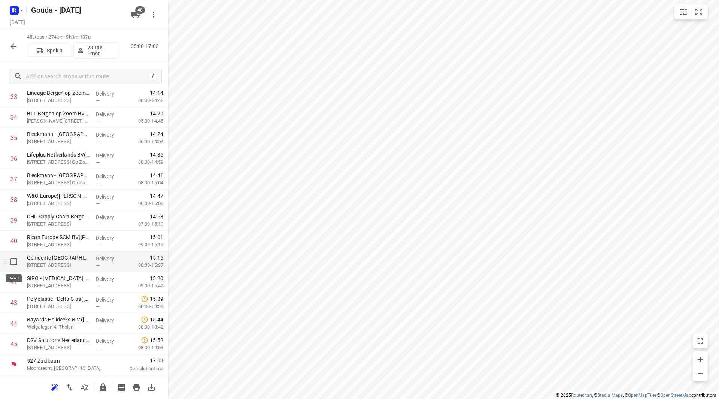
click at [13, 259] on input "checkbox" at bounding box center [13, 261] width 15 height 15
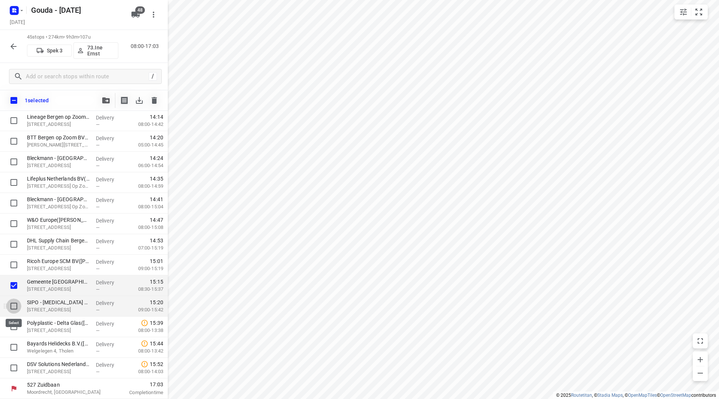
click at [16, 304] on input "checkbox" at bounding box center [13, 305] width 15 height 15
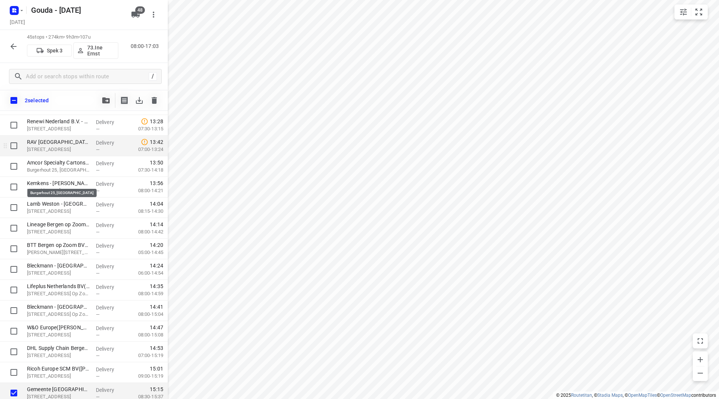
scroll to position [568, 0]
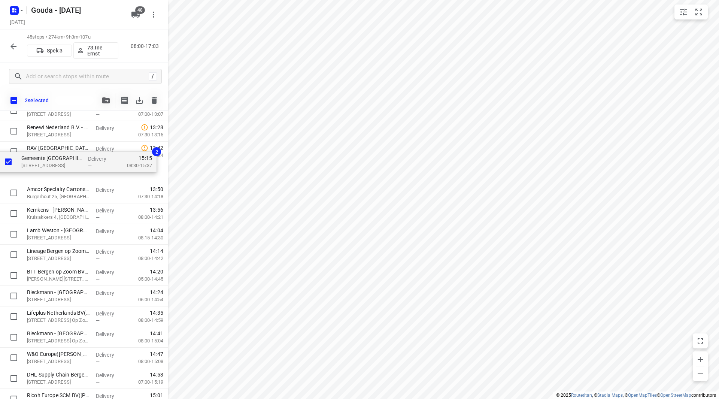
drag, startPoint x: 53, startPoint y: 289, endPoint x: 46, endPoint y: 170, distance: 119.6
click at [46, 170] on div "Algeco (Lucia Blok ) Appelweg 14, Moerdijk Delivery — 08:43 06:30-09:46 Europe …" at bounding box center [84, 28] width 168 height 927
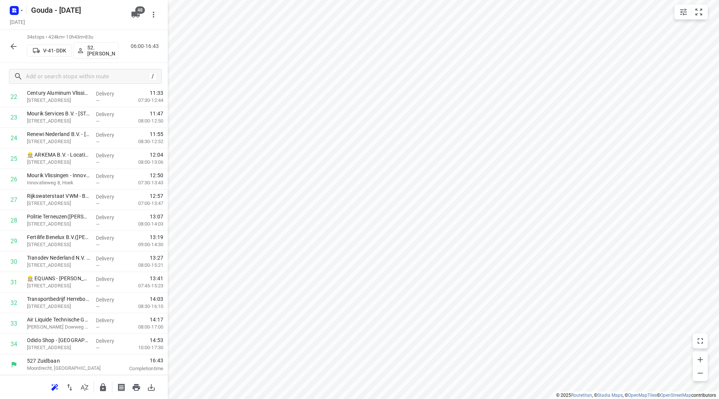
scroll to position [495, 0]
click at [105, 387] on icon "button" at bounding box center [103, 387] width 6 height 8
click at [12, 45] on icon "button" at bounding box center [13, 46] width 9 height 9
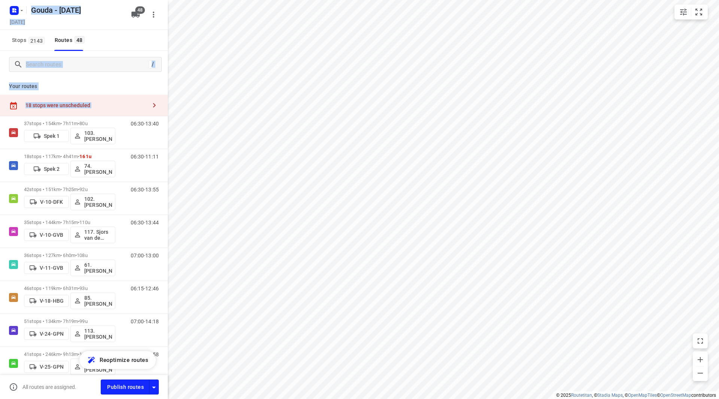
click at [178, 153] on div "i © 2025 Routetitan , © Stadia Maps , © OpenMapTiles © OpenStreetMap contributo…" at bounding box center [359, 199] width 719 height 399
click at [95, 79] on div "Your routes 18 stops were unscheduled 37 stops • 154km • 7h11m • 80u Spek 1 103…" at bounding box center [84, 237] width 168 height 319
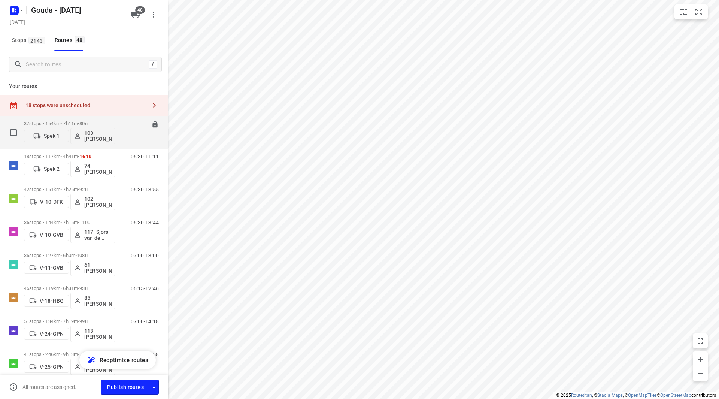
click at [89, 120] on div "37 stops • 154km • 7h11m • 80u Spek 1 103.Marijn Langhorst" at bounding box center [69, 132] width 91 height 31
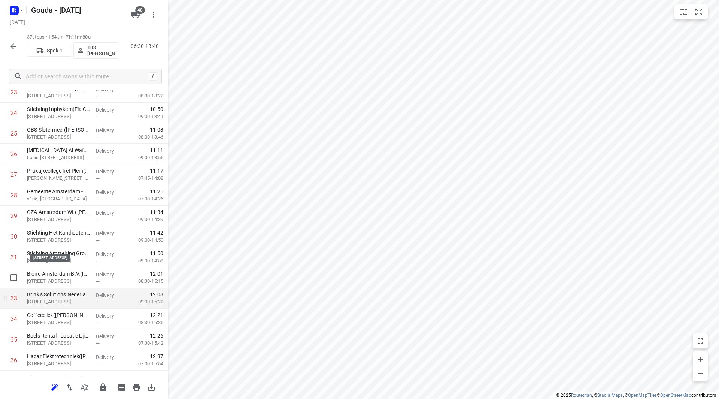
scroll to position [556, 0]
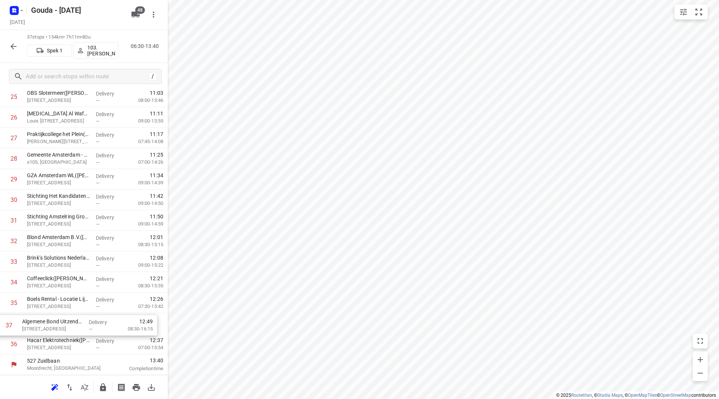
drag, startPoint x: 60, startPoint y: 348, endPoint x: 55, endPoint y: 325, distance: 23.4
click at [106, 388] on button "button" at bounding box center [102, 387] width 15 height 15
click at [16, 43] on icon "button" at bounding box center [13, 46] width 9 height 9
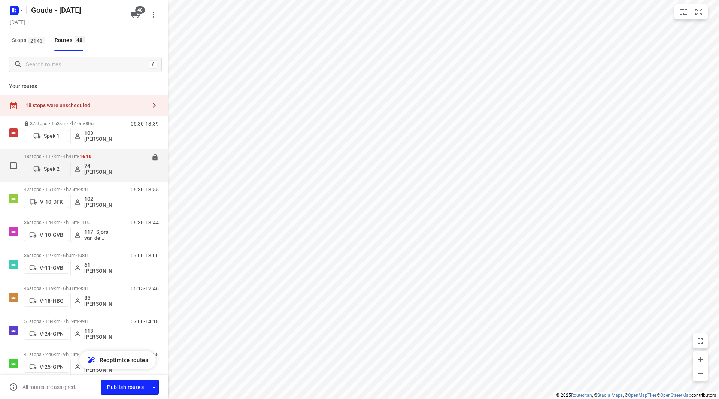
click at [59, 154] on p "18 stops • 117km • 4h41m • 161u" at bounding box center [69, 157] width 91 height 6
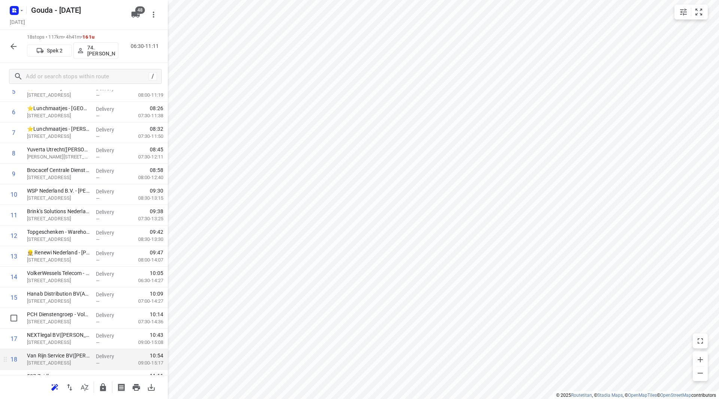
scroll to position [165, 0]
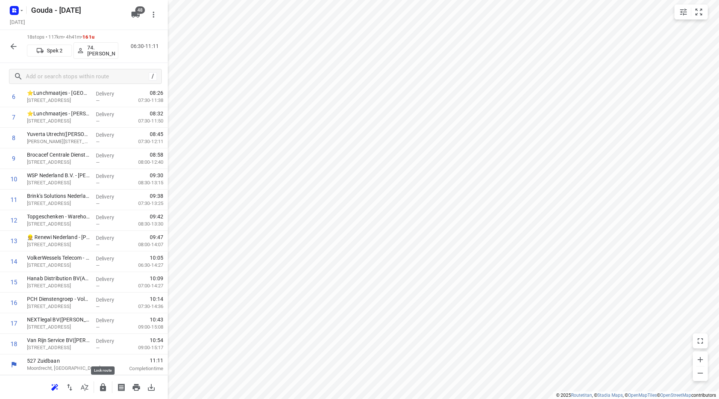
click at [99, 386] on icon "button" at bounding box center [102, 387] width 9 height 9
click at [11, 43] on icon "button" at bounding box center [13, 46] width 9 height 9
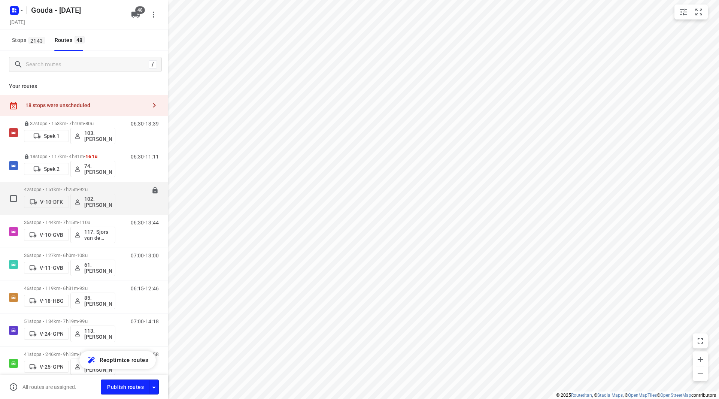
click at [79, 187] on p "42 stops • 151km • 7h25m • 92u" at bounding box center [69, 189] width 91 height 6
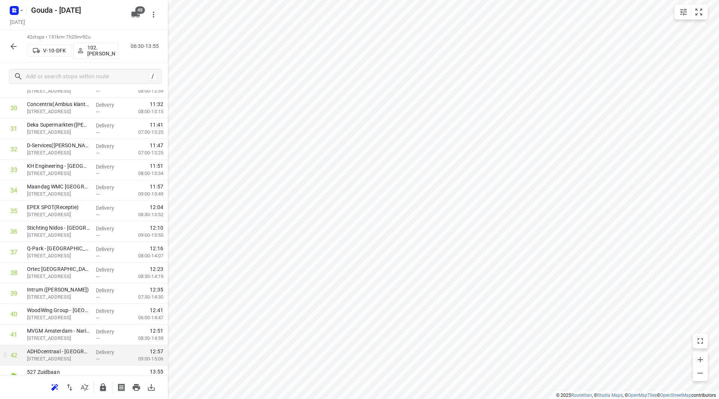
scroll to position [659, 0]
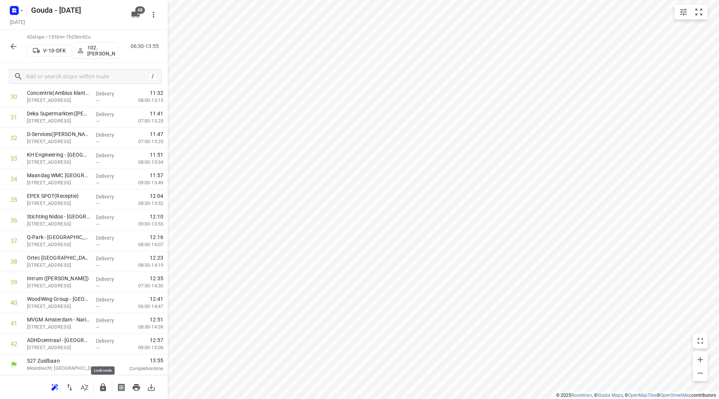
click at [98, 387] on button "button" at bounding box center [102, 387] width 15 height 15
click at [18, 53] on div at bounding box center [13, 46] width 15 height 15
click at [16, 47] on icon "button" at bounding box center [13, 46] width 9 height 9
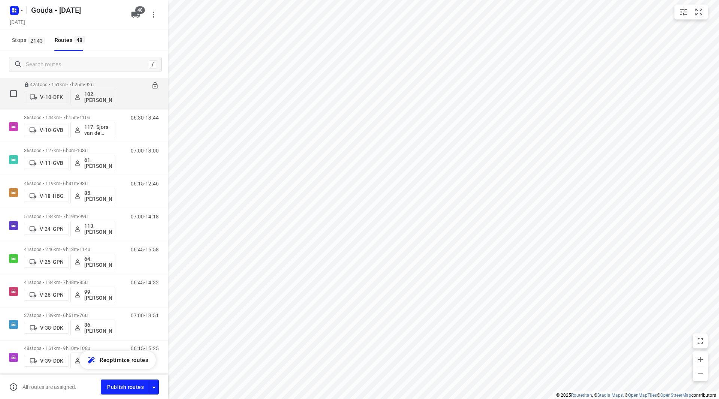
scroll to position [37, 0]
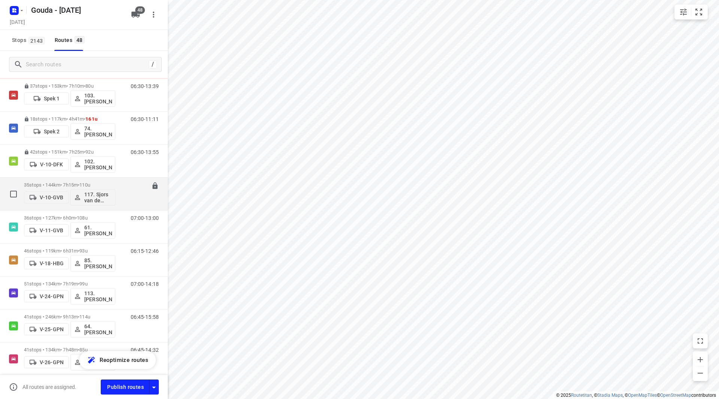
click at [60, 183] on p "35 stops • 144km • 7h15m • 110u" at bounding box center [69, 185] width 91 height 6
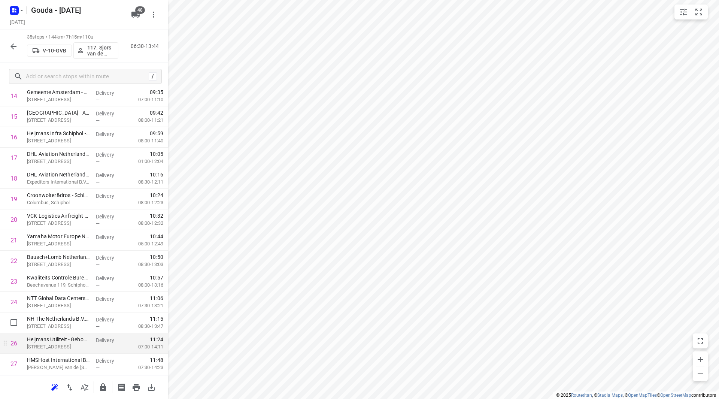
scroll to position [337, 0]
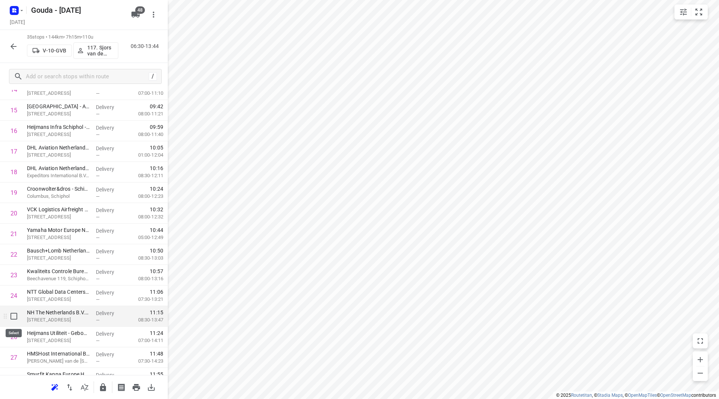
click at [16, 316] on input "checkbox" at bounding box center [13, 316] width 15 height 15
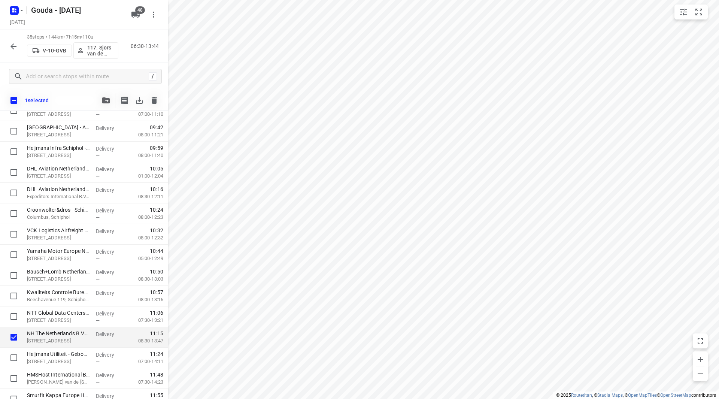
click at [101, 96] on button "button" at bounding box center [105, 100] width 15 height 15
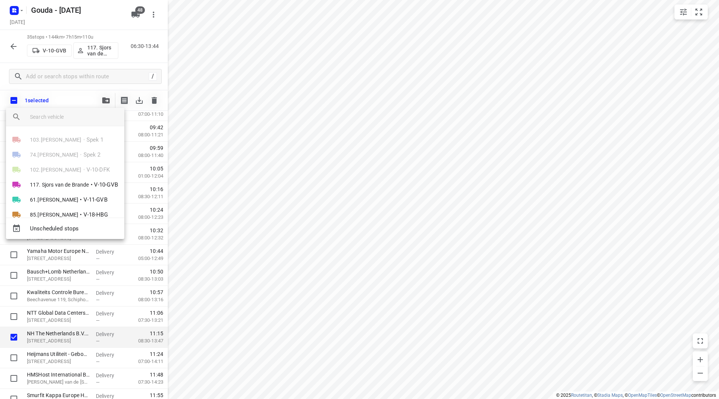
click at [58, 236] on div "Unscheduled stops" at bounding box center [65, 228] width 118 height 21
click at [59, 232] on span "Unscheduled stops" at bounding box center [74, 228] width 88 height 9
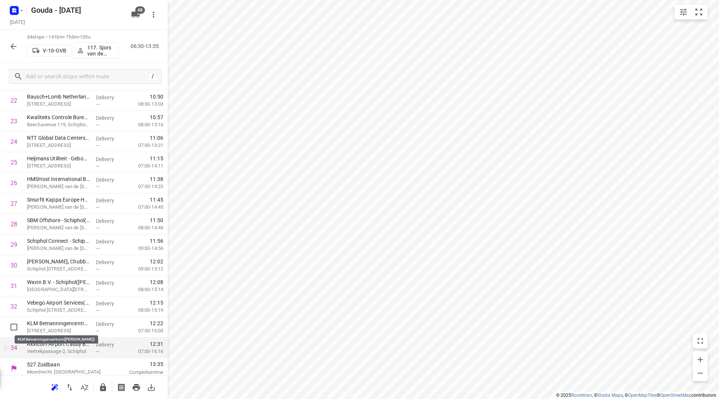
scroll to position [495, 0]
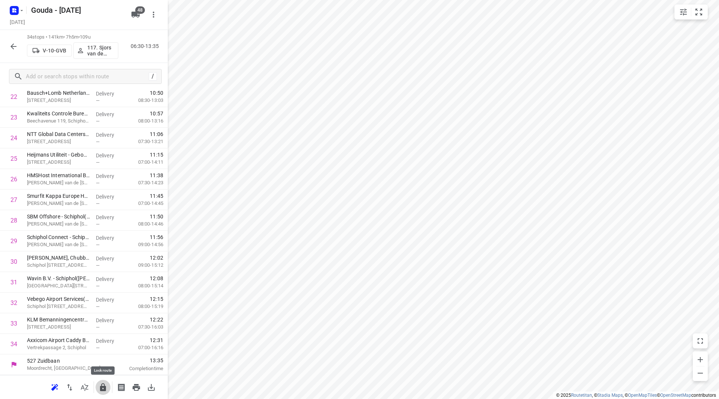
click at [102, 386] on icon "button" at bounding box center [103, 387] width 6 height 8
click at [12, 45] on icon "button" at bounding box center [13, 46] width 6 height 6
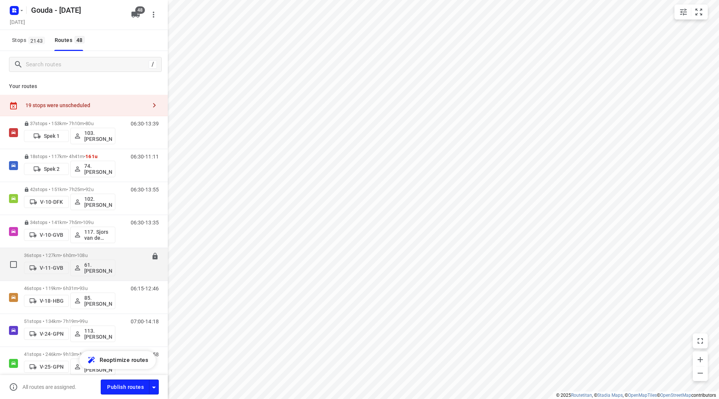
click at [87, 255] on span "108u" at bounding box center [82, 255] width 11 height 6
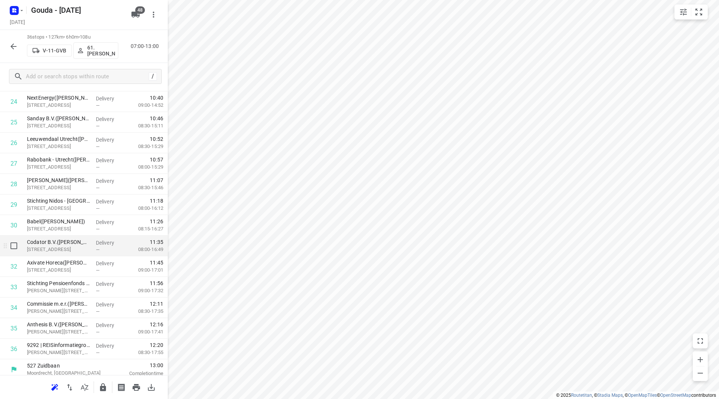
scroll to position [536, 0]
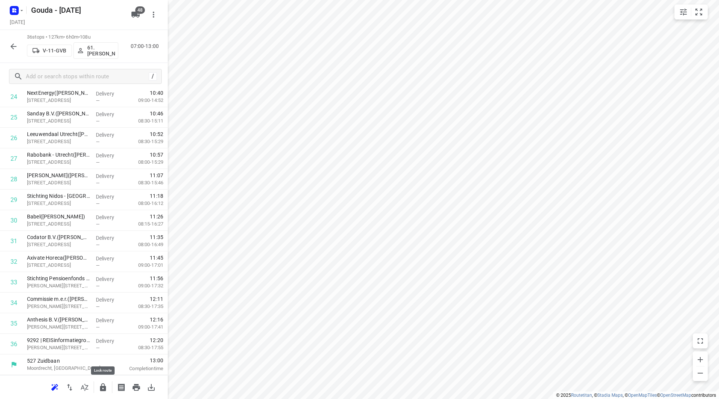
click at [101, 386] on icon "button" at bounding box center [103, 387] width 6 height 8
click at [18, 44] on button "button" at bounding box center [13, 46] width 15 height 15
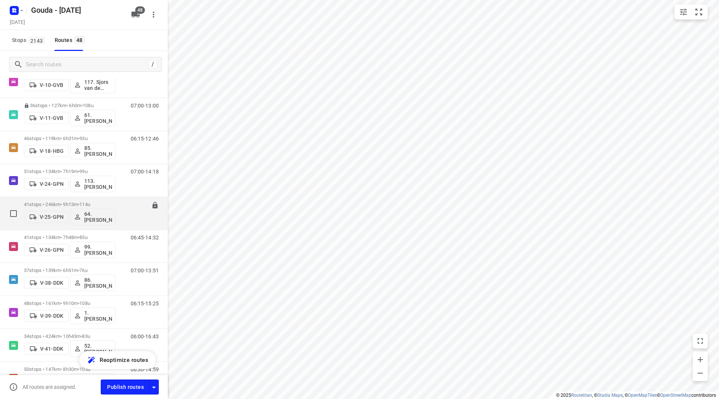
scroll to position [112, 0]
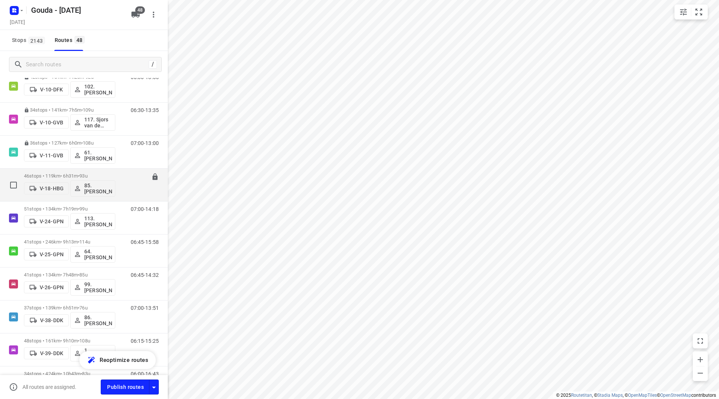
click at [63, 174] on p "46 stops • 119km • 6h31m • 93u" at bounding box center [69, 176] width 91 height 6
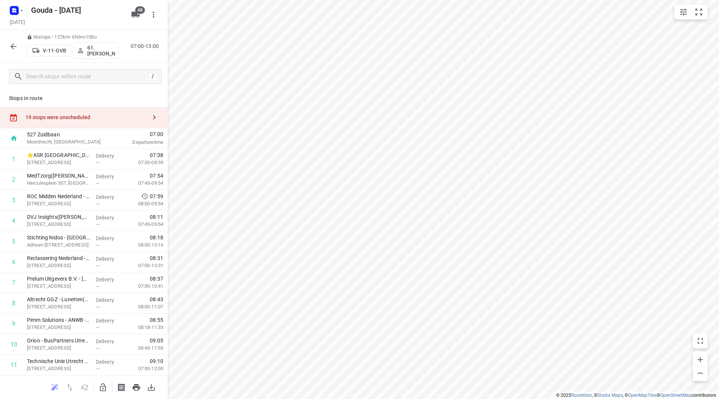
click at [7, 42] on button "button" at bounding box center [13, 46] width 15 height 15
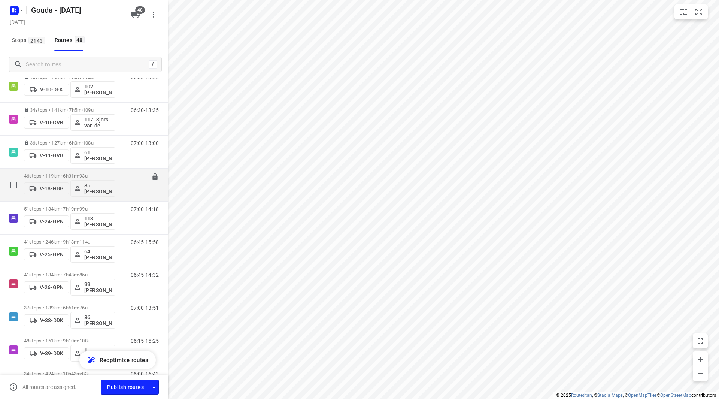
click at [67, 173] on div "46 stops • 119km • 6h31m • 93u V-18-HBG 85.Shahram Poorramszani" at bounding box center [69, 184] width 91 height 31
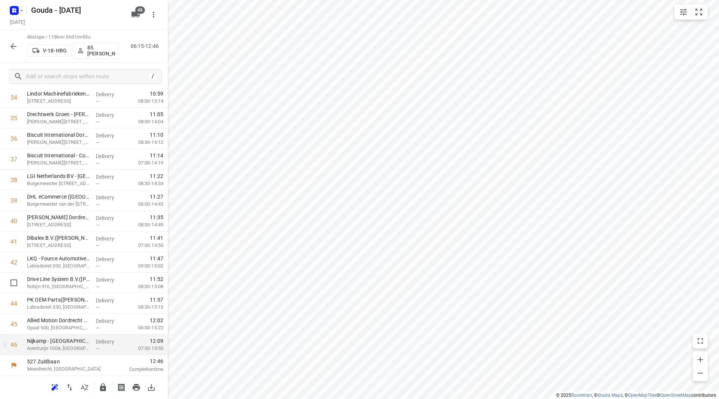
scroll to position [742, 0]
click at [107, 386] on button "button" at bounding box center [102, 387] width 15 height 15
click at [15, 43] on icon "button" at bounding box center [13, 46] width 9 height 9
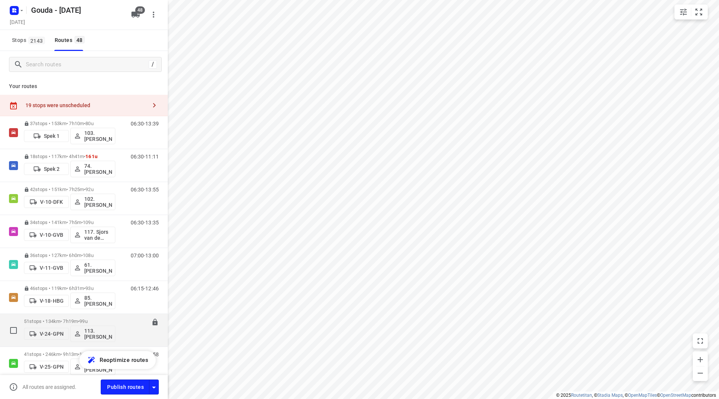
scroll to position [150, 0]
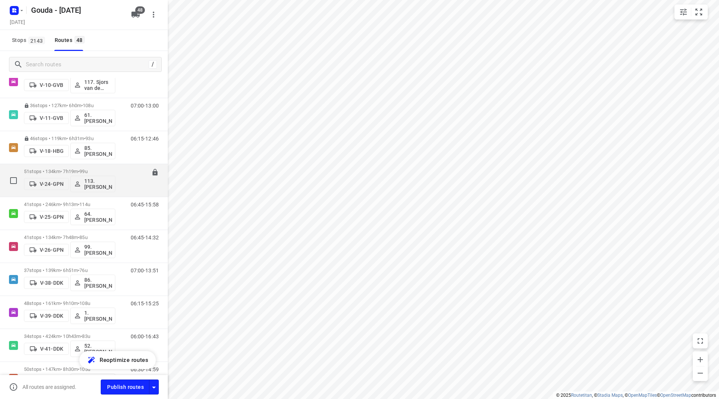
click at [76, 170] on p "51 stops • 134km • 7h19m • 99u" at bounding box center [69, 171] width 91 height 6
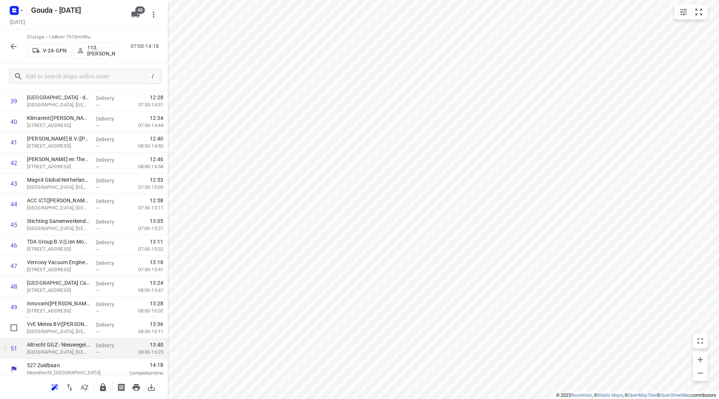
scroll to position [845, 0]
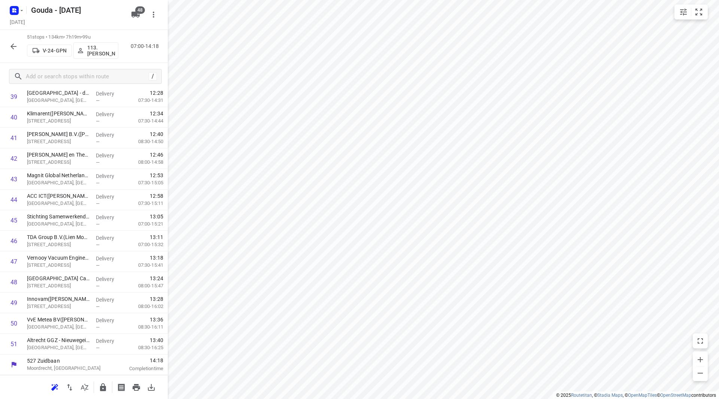
click at [105, 385] on icon "button" at bounding box center [102, 387] width 9 height 9
click at [15, 43] on icon "button" at bounding box center [13, 46] width 9 height 9
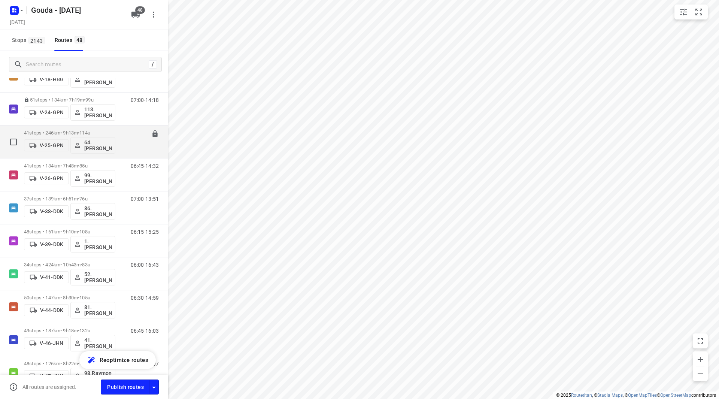
scroll to position [187, 0]
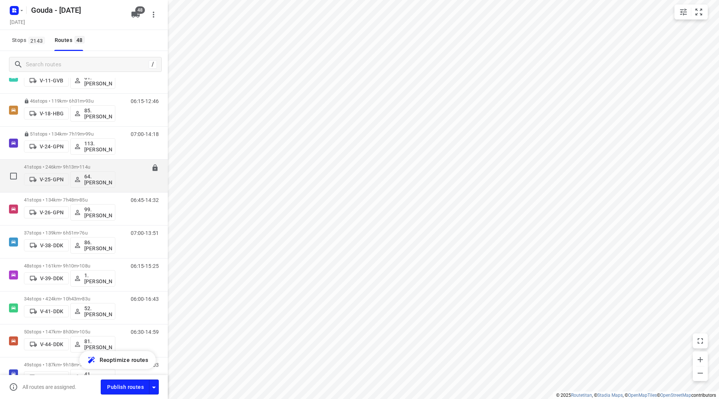
click at [72, 166] on p "41 stops • 246km • 9h13m • 114u" at bounding box center [69, 167] width 91 height 6
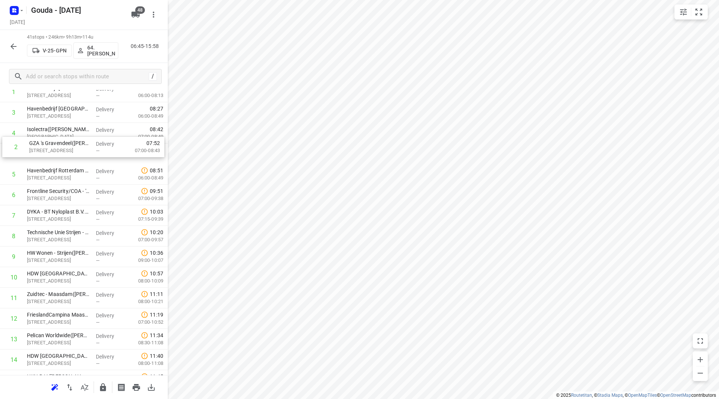
scroll to position [66, 0]
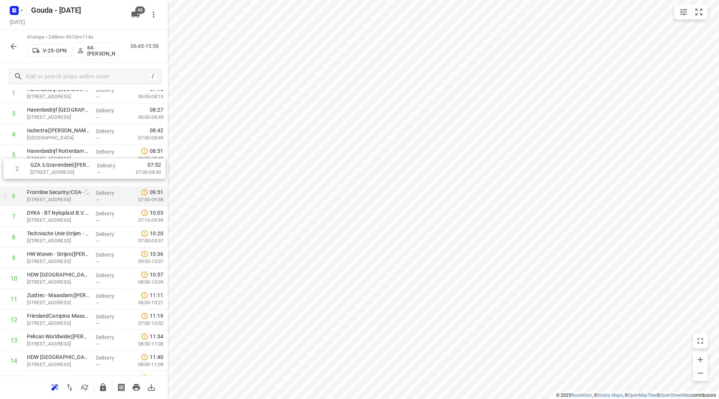
drag, startPoint x: 62, startPoint y: 106, endPoint x: 70, endPoint y: 188, distance: 82.7
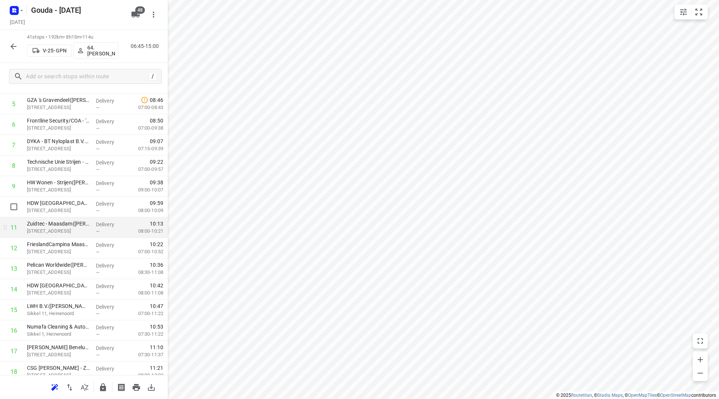
scroll to position [150, 0]
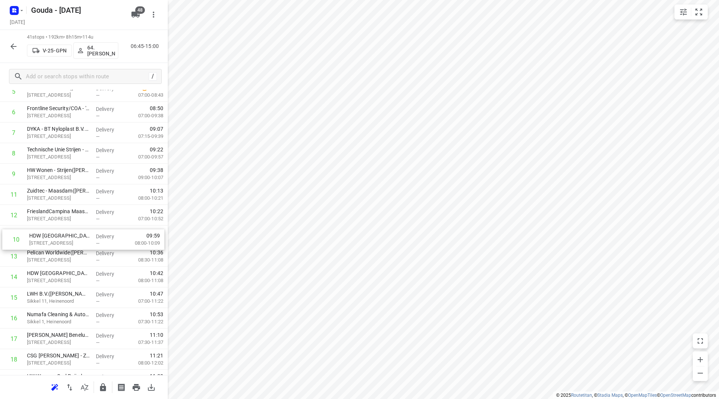
drag, startPoint x: 82, startPoint y: 190, endPoint x: 84, endPoint y: 239, distance: 48.7
drag, startPoint x: 73, startPoint y: 238, endPoint x: 74, endPoint y: 261, distance: 22.9
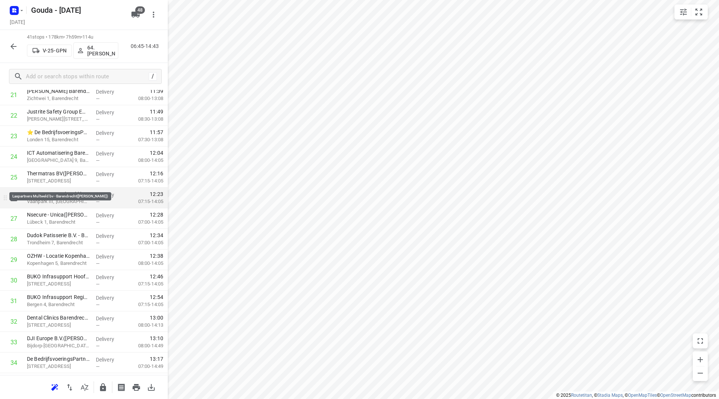
scroll to position [487, 0]
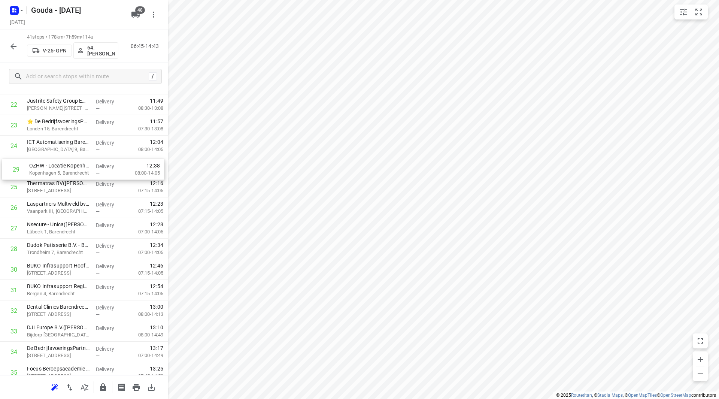
drag, startPoint x: 52, startPoint y: 253, endPoint x: 54, endPoint y: 172, distance: 81.3
click at [54, 172] on div "1 Havenbedrijf Rotterdam N.V. - Buitenlocaties(Hilde Montijn) Wilhelminakade 90…" at bounding box center [84, 84] width 168 height 844
drag, startPoint x: 76, startPoint y: 195, endPoint x: 73, endPoint y: 255, distance: 60.4
click at [73, 255] on div "1 Havenbedrijf Rotterdam N.V. - Buitenlocaties(Hilde Montijn) Wilhelminakade 90…" at bounding box center [84, 84] width 168 height 844
drag, startPoint x: 58, startPoint y: 234, endPoint x: 58, endPoint y: 191, distance: 42.7
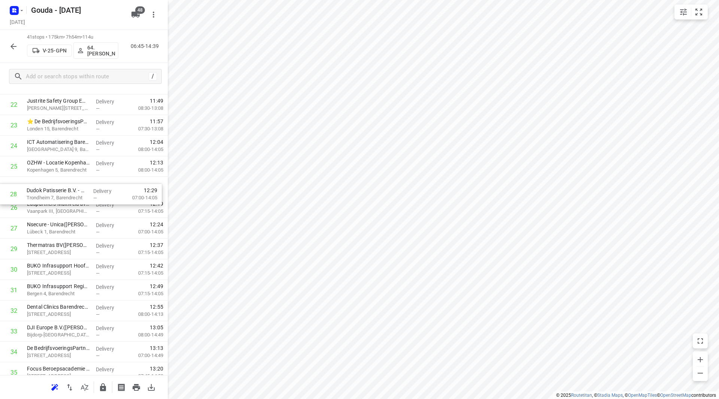
click at [58, 191] on div "1 Havenbedrijf Rotterdam N.V. - Buitenlocaties(Hilde Montijn) Wilhelminakade 90…" at bounding box center [84, 84] width 168 height 844
drag, startPoint x: 60, startPoint y: 227, endPoint x: 58, endPoint y: 205, distance: 22.5
click at [58, 205] on div "1 Havenbedrijf Rotterdam N.V. - Buitenlocaties(Hilde Montijn) Wilhelminakade 90…" at bounding box center [84, 84] width 168 height 844
drag, startPoint x: 65, startPoint y: 289, endPoint x: 64, endPoint y: 241, distance: 47.9
click at [64, 241] on div "1 Havenbedrijf Rotterdam N.V. - Buitenlocaties(Hilde Montijn) Wilhelminakade 90…" at bounding box center [84, 84] width 168 height 844
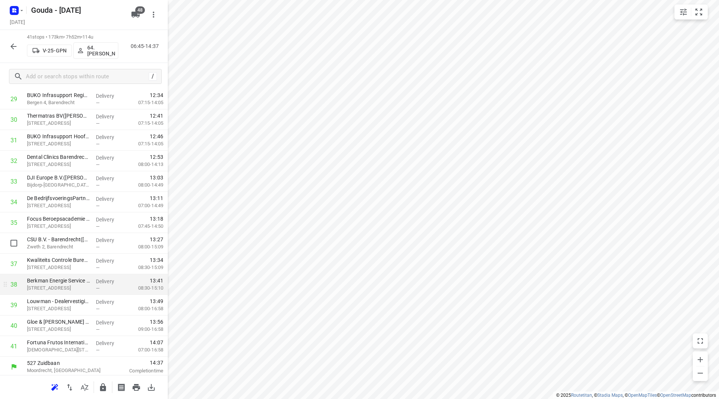
scroll to position [639, 0]
click at [102, 392] on button "button" at bounding box center [102, 387] width 15 height 15
click at [9, 44] on button "button" at bounding box center [13, 46] width 15 height 15
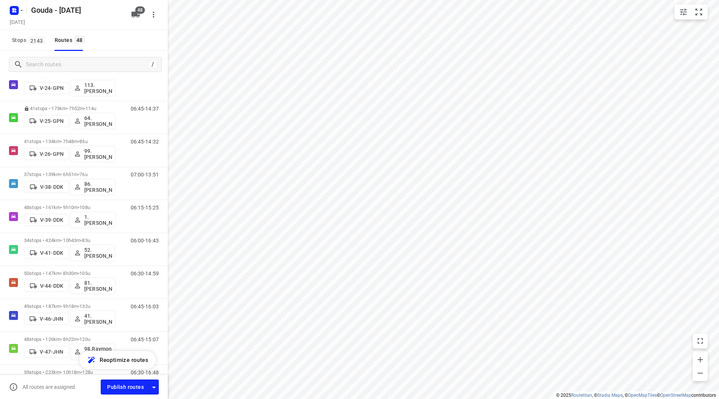
scroll to position [243, 0]
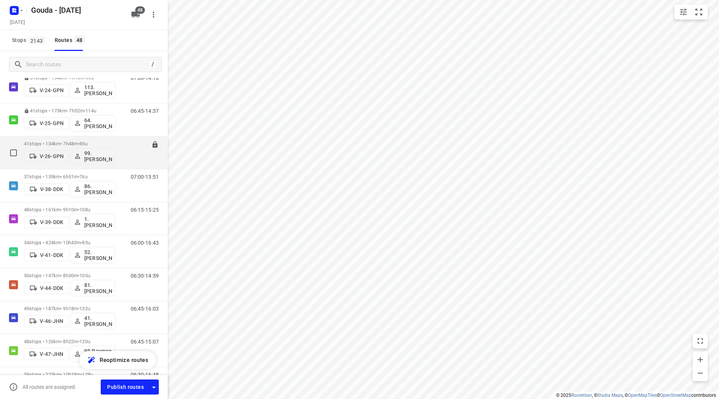
click at [53, 147] on div "V-26-GPN 99.Joyce Offermans" at bounding box center [69, 155] width 91 height 18
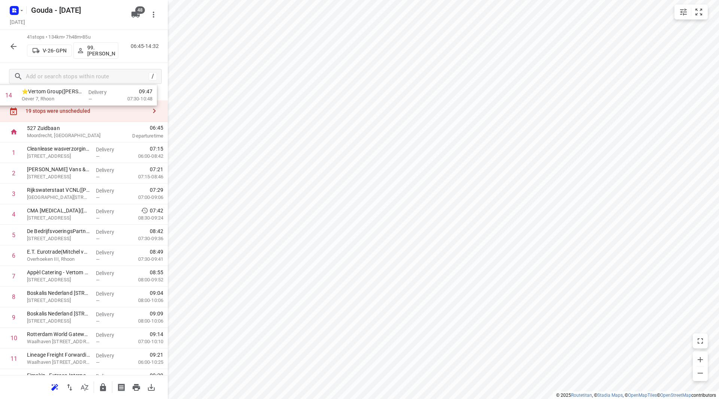
scroll to position [0, 0]
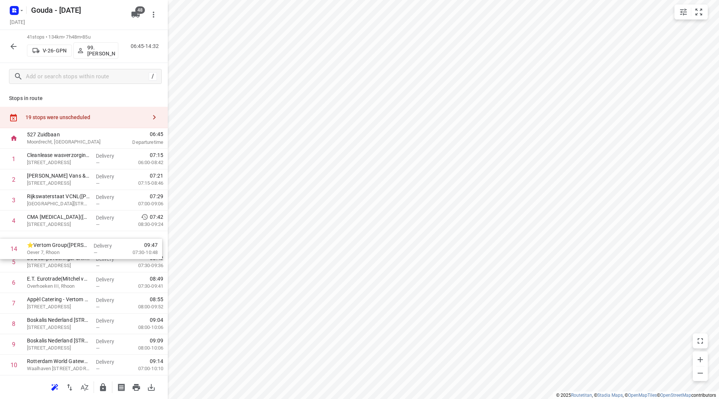
drag, startPoint x: 49, startPoint y: 313, endPoint x: 48, endPoint y: 240, distance: 72.3
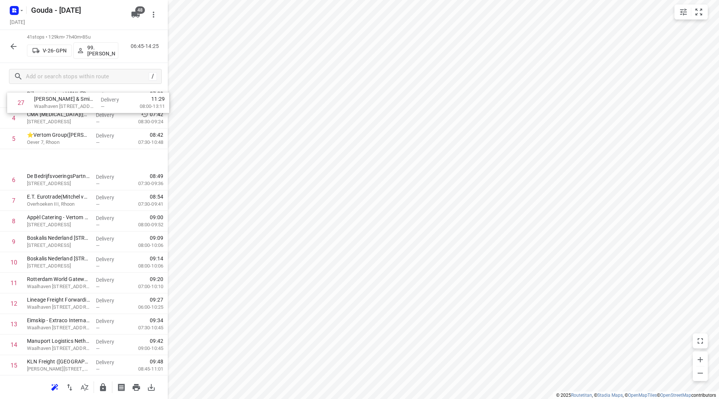
scroll to position [102, 0]
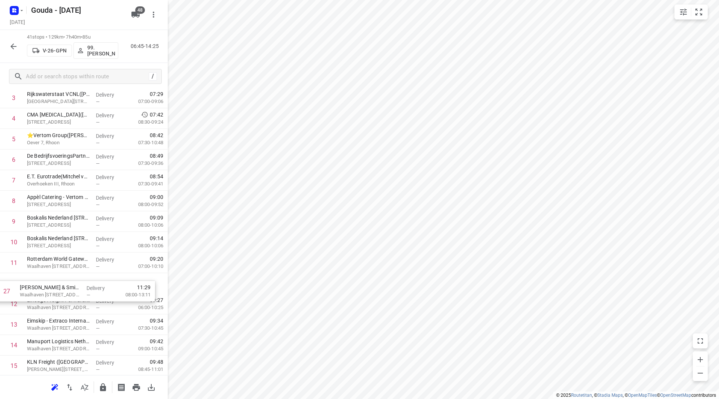
drag, startPoint x: 67, startPoint y: 291, endPoint x: 58, endPoint y: 304, distance: 15.1
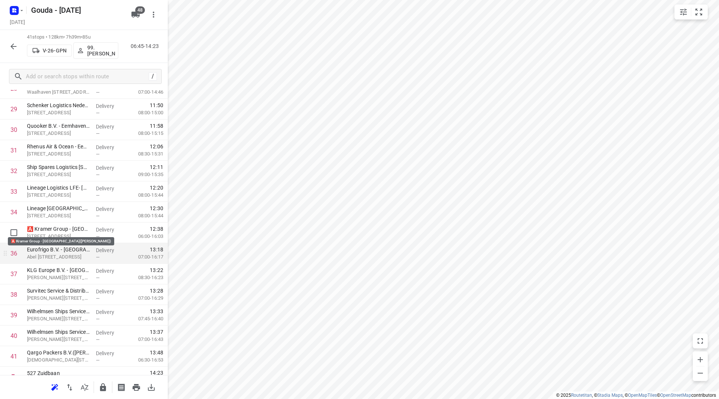
scroll to position [639, 0]
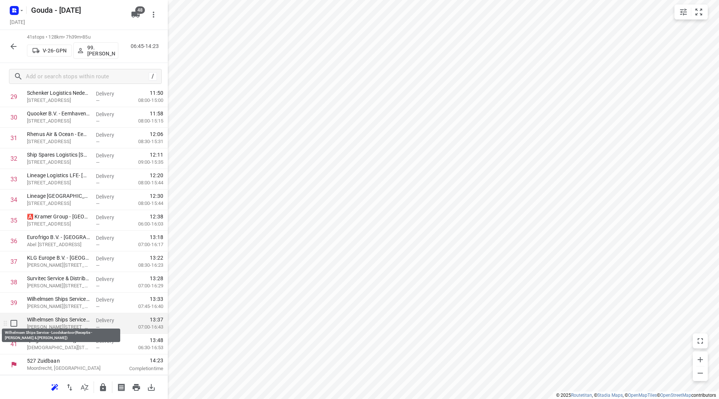
drag, startPoint x: 72, startPoint y: 321, endPoint x: 71, endPoint y: 326, distance: 5.1
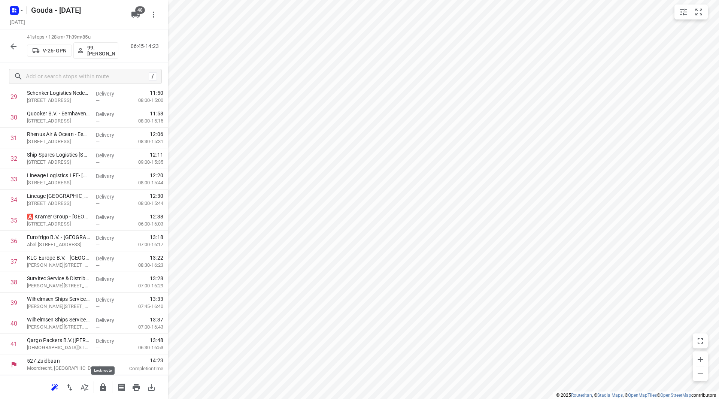
click at [104, 385] on icon "button" at bounding box center [102, 387] width 9 height 9
click at [12, 44] on icon "button" at bounding box center [13, 46] width 9 height 9
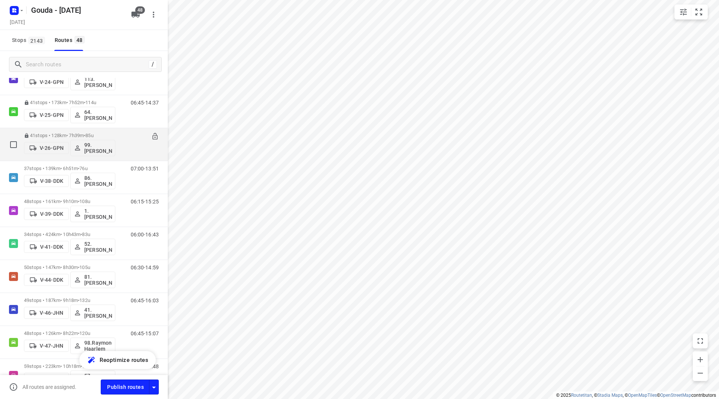
scroll to position [225, 0]
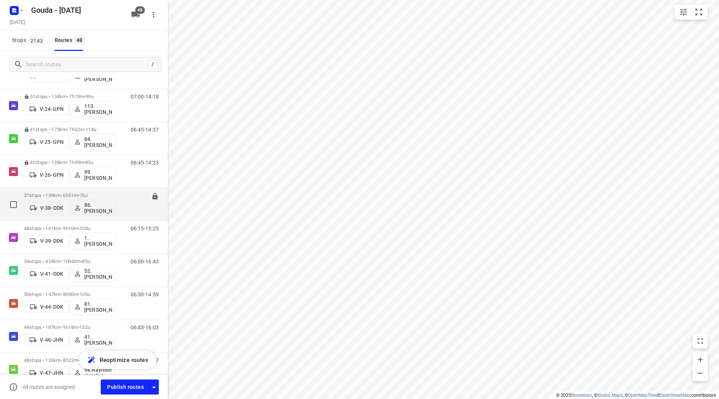
click at [66, 190] on div "37 stops • 139km • 6h51m • 76u V-38-DDK 86.Elisabeth Roos-Ernst" at bounding box center [69, 204] width 91 height 31
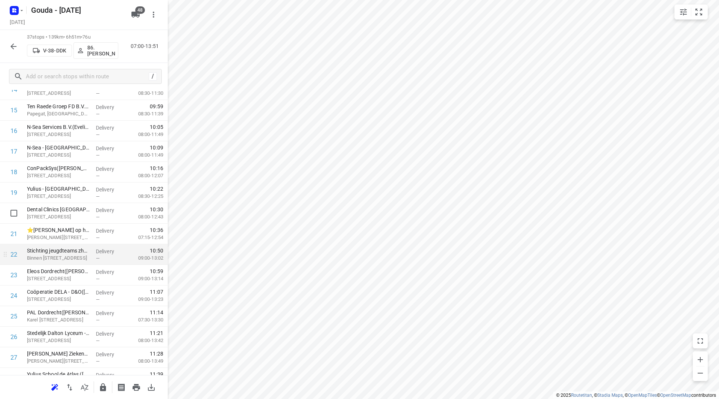
scroll to position [374, 0]
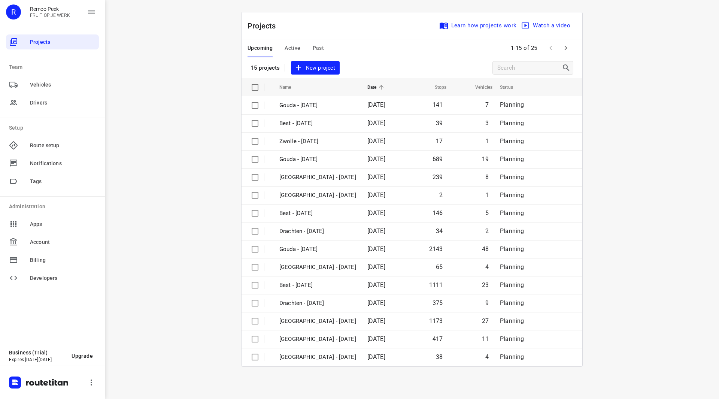
click at [321, 46] on span "Past" at bounding box center [319, 47] width 12 height 9
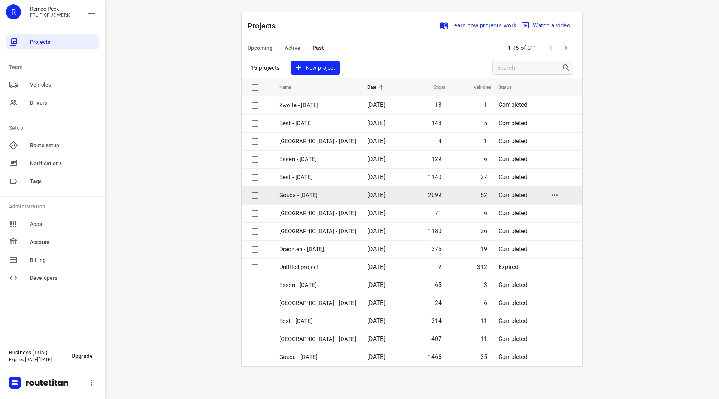
click at [310, 191] on p "Gouda - [DATE]" at bounding box center [317, 195] width 77 height 9
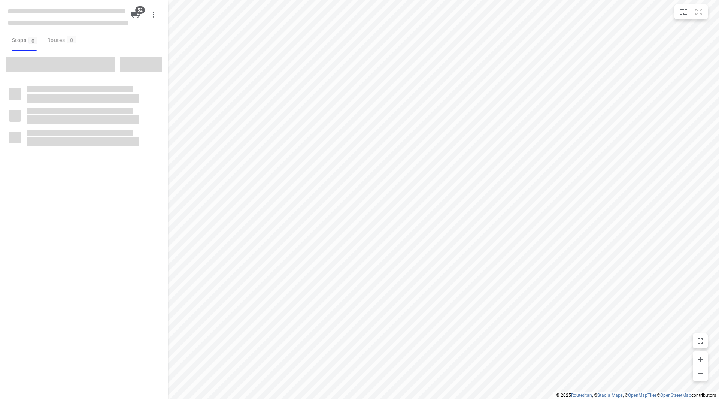
checkbox input "true"
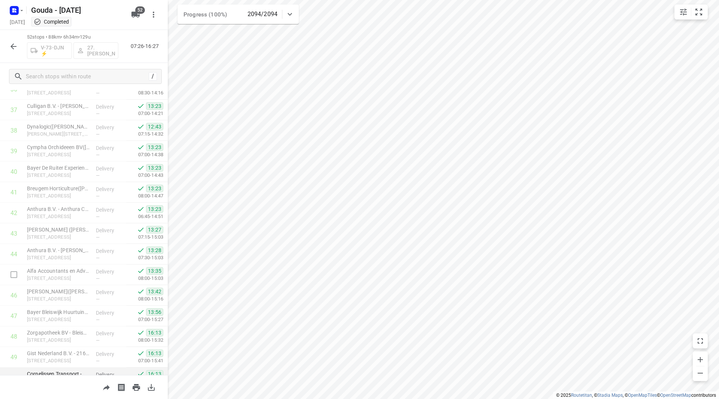
scroll to position [865, 0]
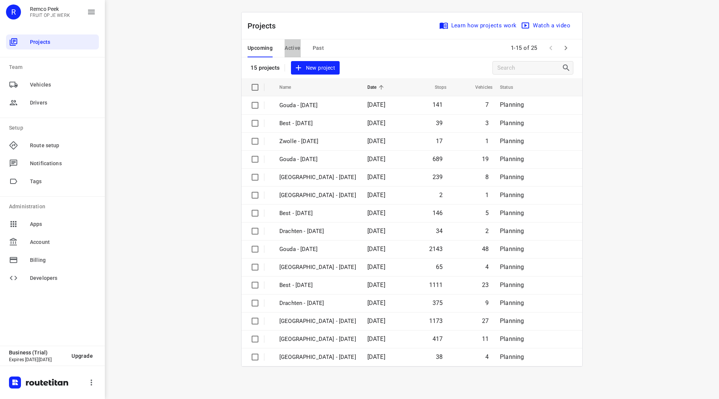
click at [288, 50] on span "Active" at bounding box center [293, 47] width 16 height 9
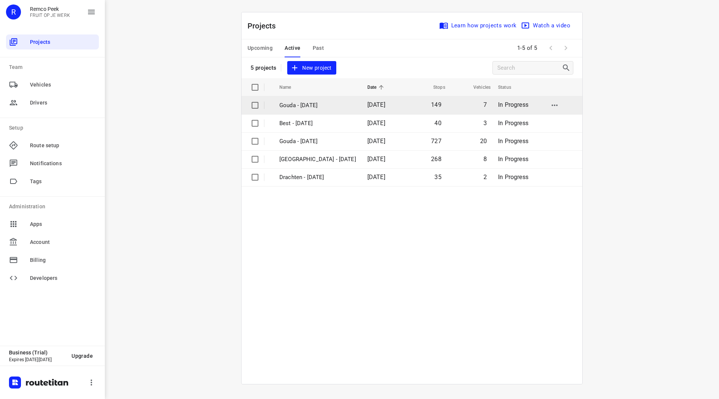
click at [305, 107] on p "Gouda - [DATE]" at bounding box center [317, 105] width 77 height 9
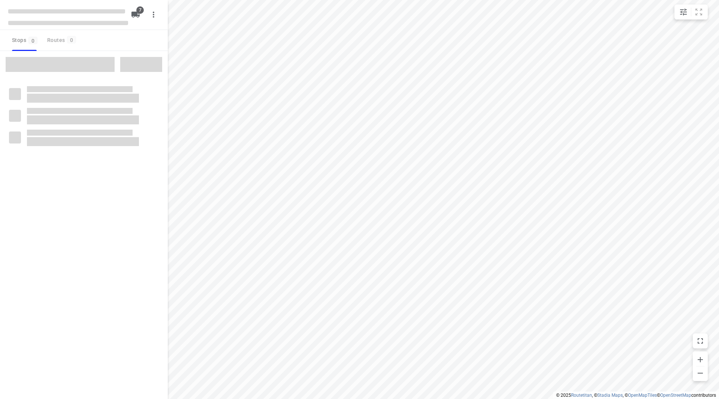
checkbox input "true"
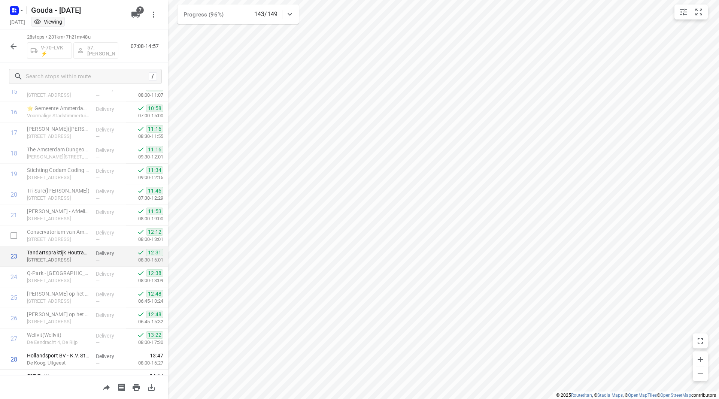
scroll to position [350, 0]
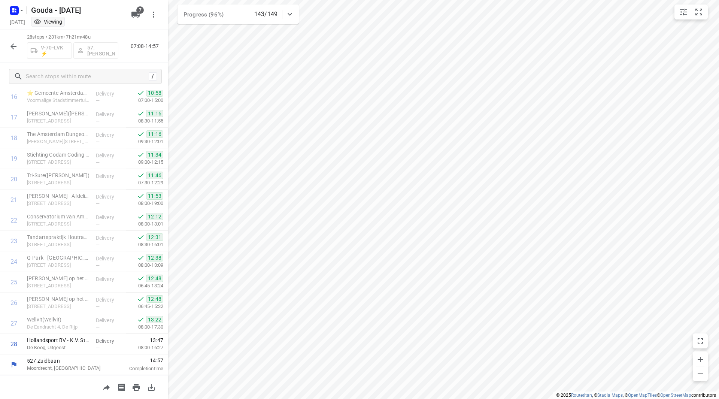
click at [13, 49] on icon "button" at bounding box center [13, 46] width 6 height 6
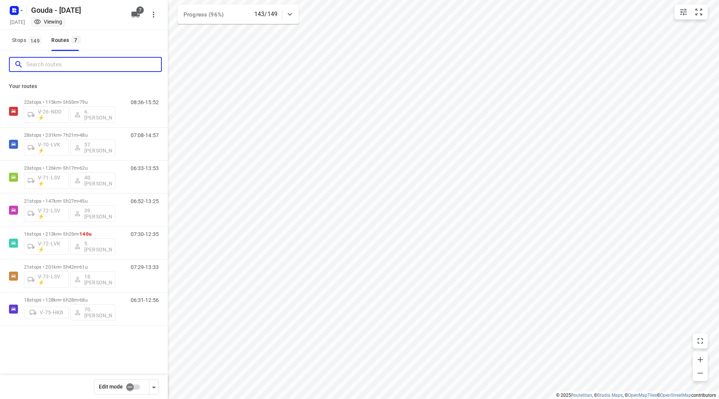
click at [53, 69] on input "Search routes" at bounding box center [93, 65] width 135 height 12
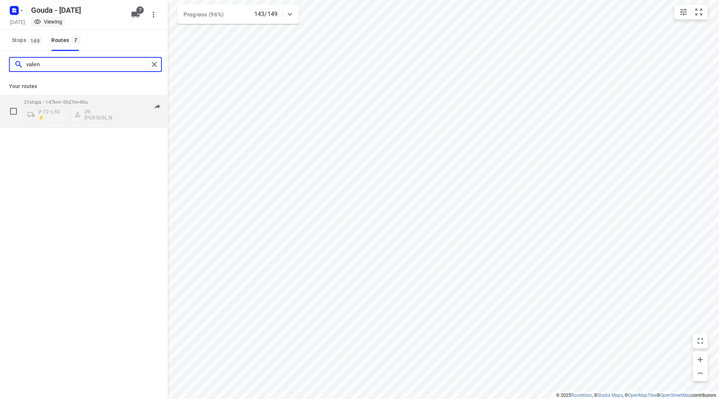
type input "valen"
click at [101, 98] on div "21 stops • 147km • 5h27m • 45u V-72-LSV ⚡ 39.Valentino Hogewoning" at bounding box center [69, 110] width 91 height 31
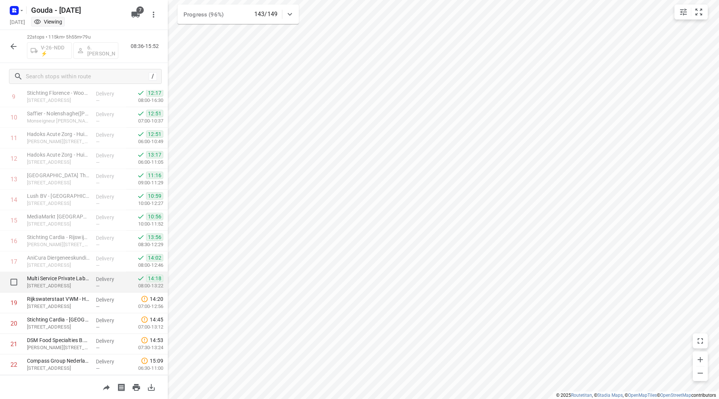
scroll to position [226, 0]
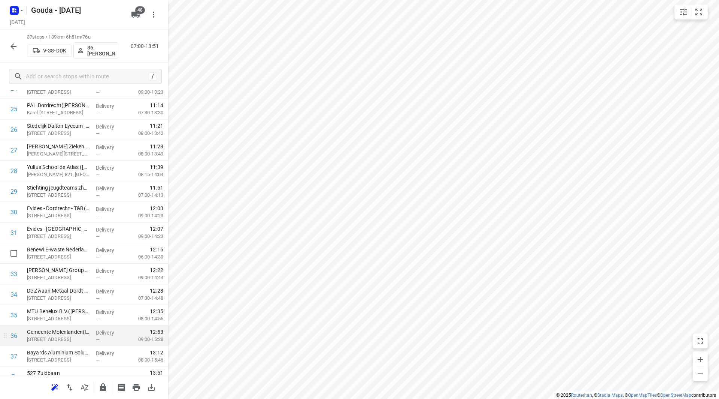
scroll to position [556, 0]
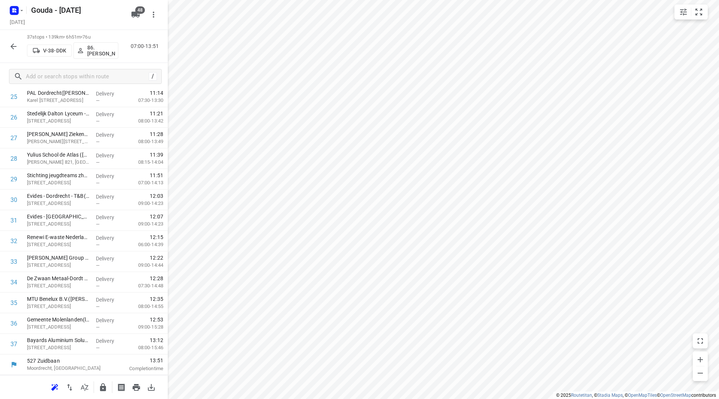
click at [104, 384] on icon "button" at bounding box center [102, 387] width 9 height 9
click at [16, 43] on icon "button" at bounding box center [13, 46] width 9 height 9
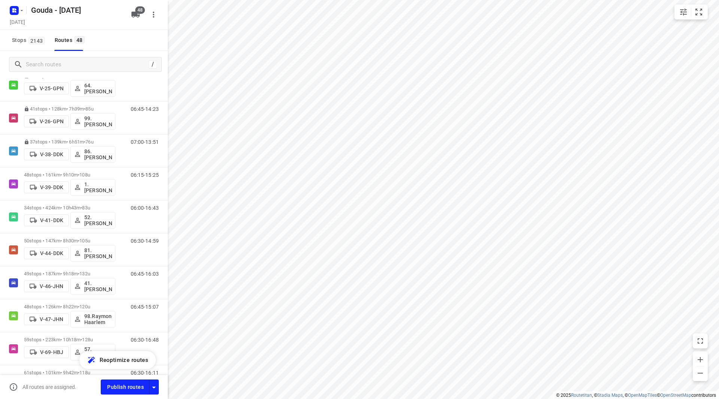
scroll to position [285, 0]
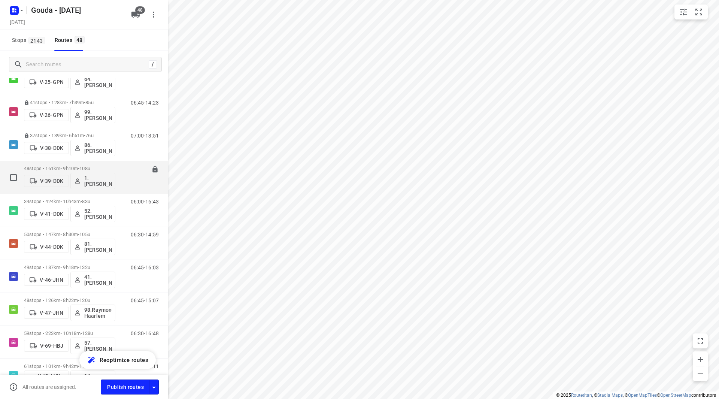
click at [60, 169] on p "48 stops • 161km • 9h10m • 108u" at bounding box center [69, 168] width 91 height 6
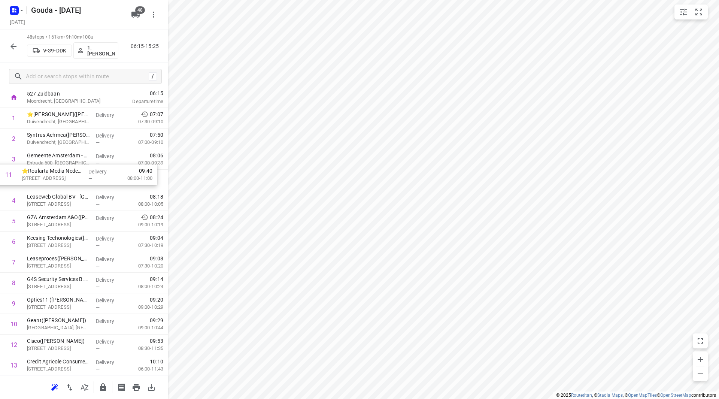
scroll to position [40, 0]
drag, startPoint x: 65, startPoint y: 286, endPoint x: 60, endPoint y: 177, distance: 109.4
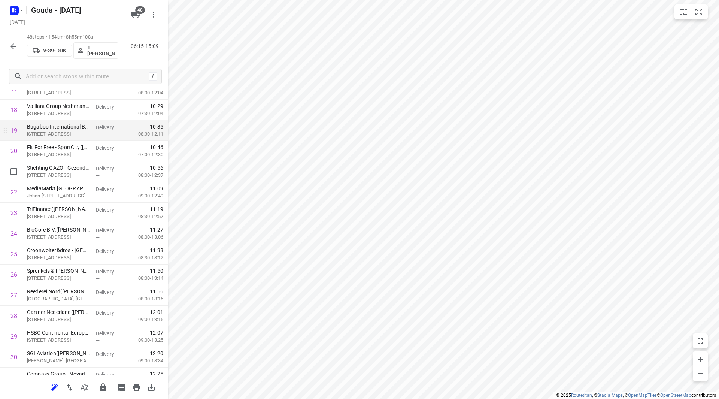
scroll to position [377, 0]
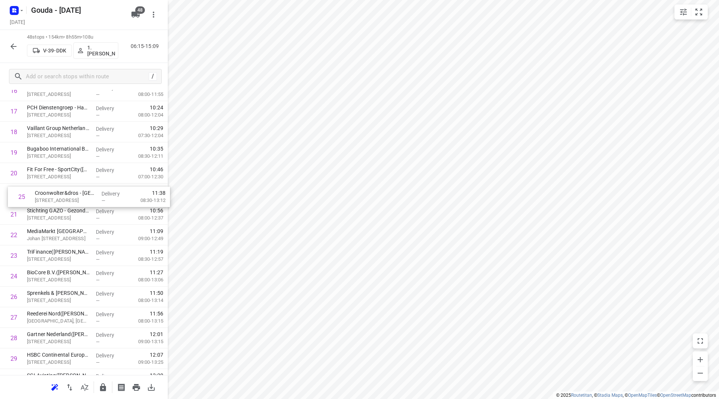
drag, startPoint x: 38, startPoint y: 273, endPoint x: 45, endPoint y: 190, distance: 83.4
click at [45, 191] on div "1 ⭐Banijay Benelux(Tristan Bonarius) Duivendrecht, Amsterdam Delivery — 07:07 0…" at bounding box center [84, 266] width 168 height 988
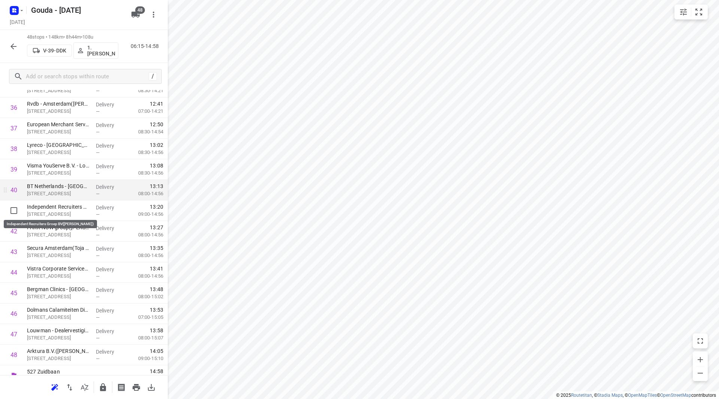
scroll to position [783, 0]
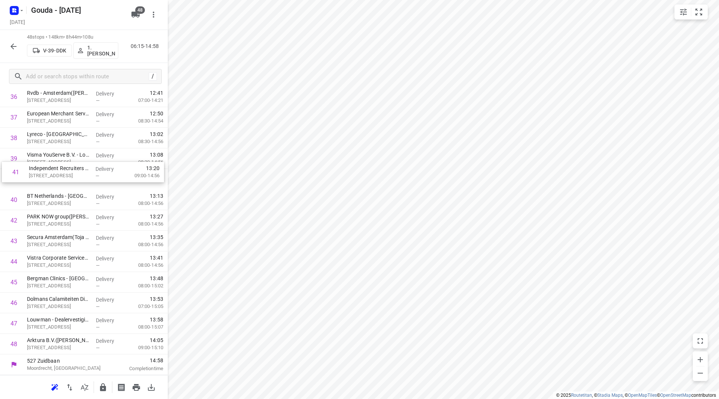
drag, startPoint x: 64, startPoint y: 187, endPoint x: 62, endPoint y: 160, distance: 26.6
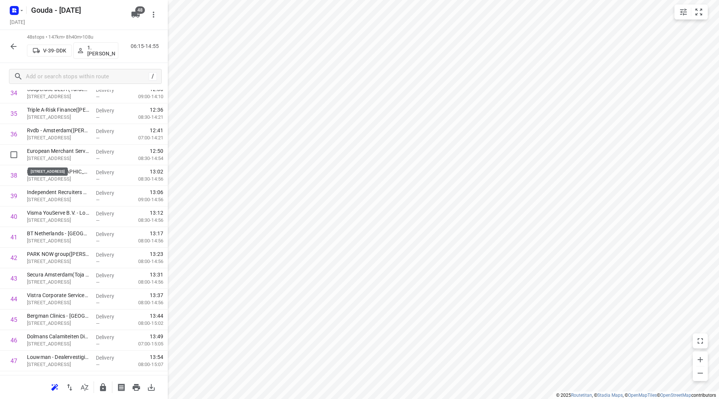
scroll to position [745, 0]
drag, startPoint x: 64, startPoint y: 157, endPoint x: 63, endPoint y: 264, distance: 107.1
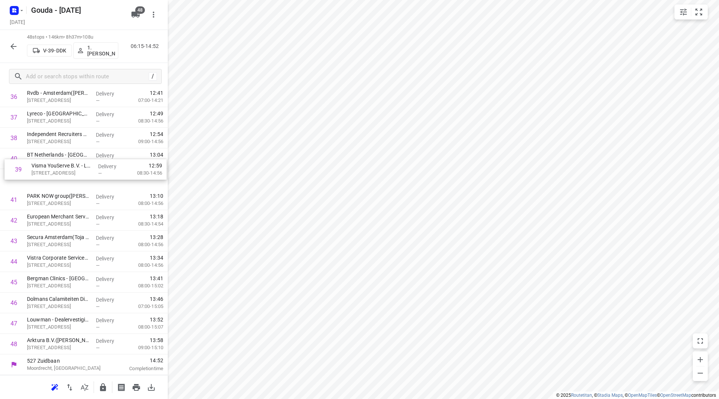
scroll to position [783, 0]
drag, startPoint x: 89, startPoint y: 155, endPoint x: 95, endPoint y: 180, distance: 25.5
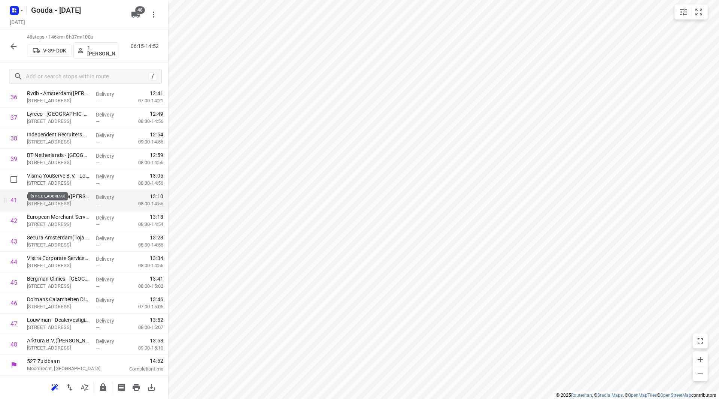
scroll to position [783, 0]
drag, startPoint x: 88, startPoint y: 262, endPoint x: 85, endPoint y: 179, distance: 83.5
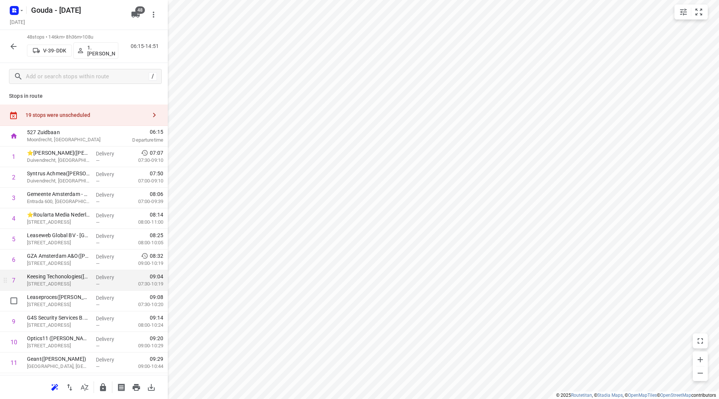
scroll to position [0, 0]
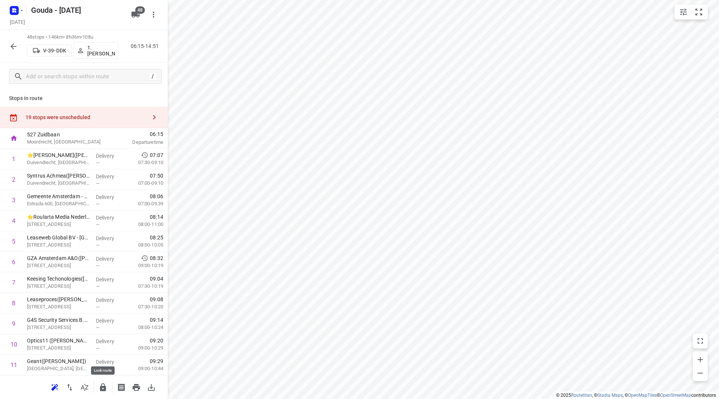
click at [107, 386] on button "button" at bounding box center [102, 387] width 15 height 15
click at [13, 45] on icon "button" at bounding box center [13, 46] width 9 height 9
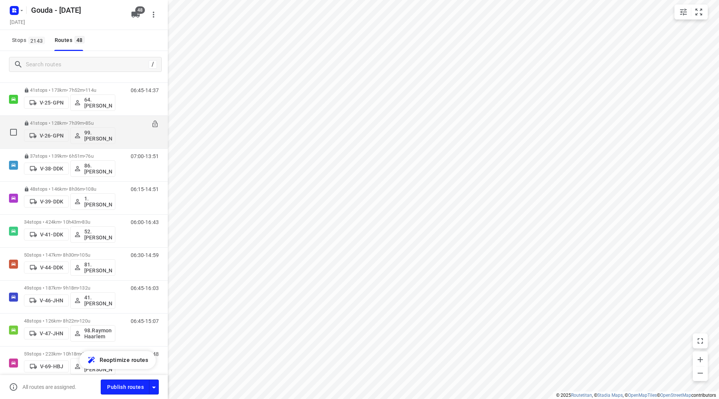
scroll to position [300, 0]
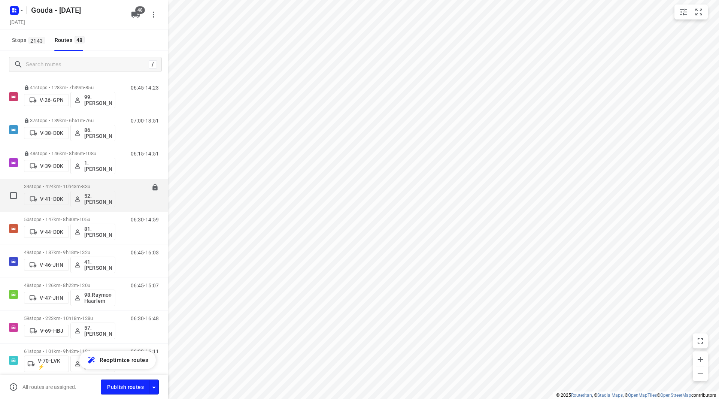
click at [80, 183] on div "34 stops • 424km • 10h43m • 83u V-41-DDK 52. Merijn Bouw" at bounding box center [69, 195] width 91 height 31
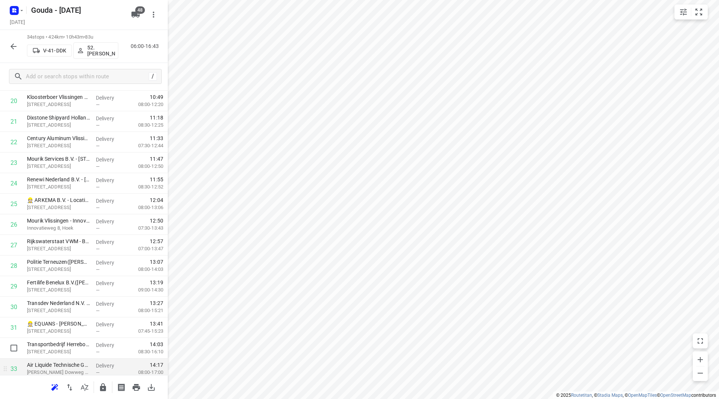
scroll to position [487, 0]
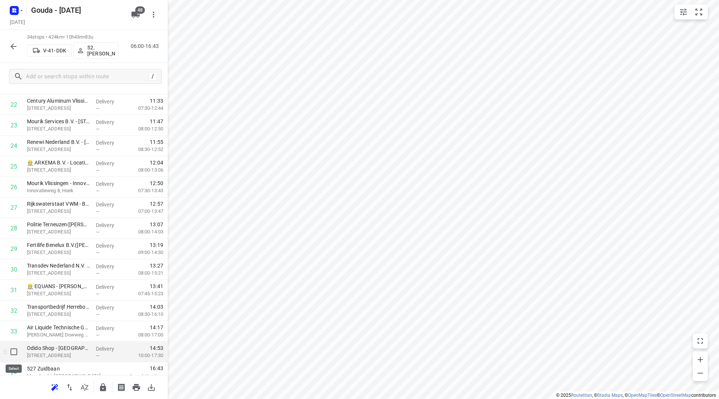
click at [19, 350] on input "checkbox" at bounding box center [13, 351] width 15 height 15
checkbox input "true"
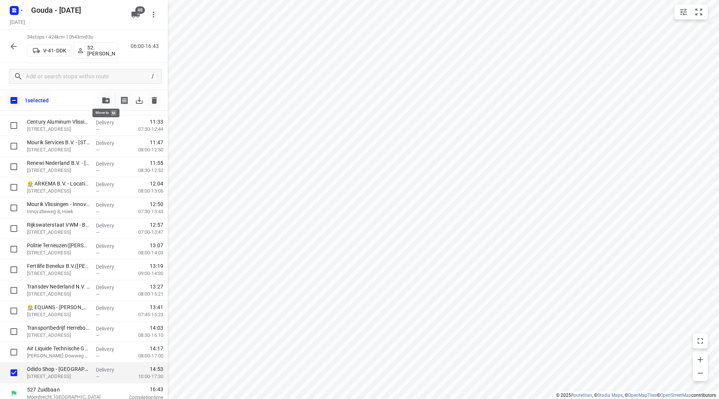
click at [101, 103] on button "button" at bounding box center [105, 100] width 15 height 15
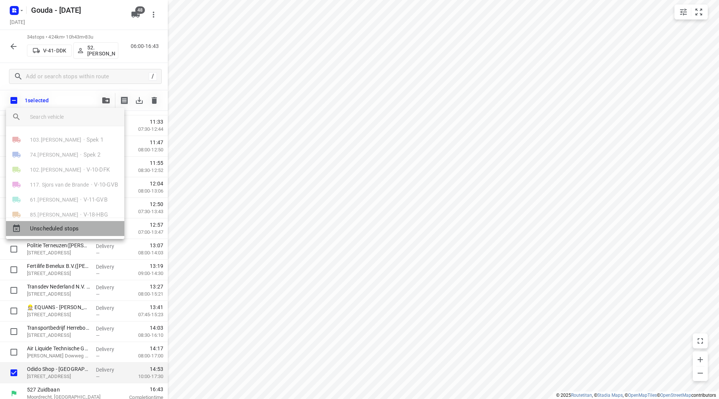
click at [67, 228] on span "Unscheduled stops" at bounding box center [74, 228] width 88 height 9
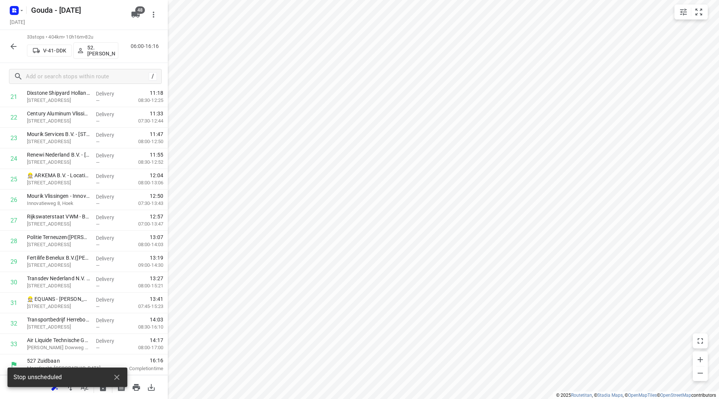
scroll to position [474, 0]
click at [119, 377] on icon "button" at bounding box center [116, 377] width 9 height 9
click at [103, 386] on icon "button" at bounding box center [103, 387] width 6 height 8
click at [10, 45] on icon "button" at bounding box center [13, 46] width 9 height 9
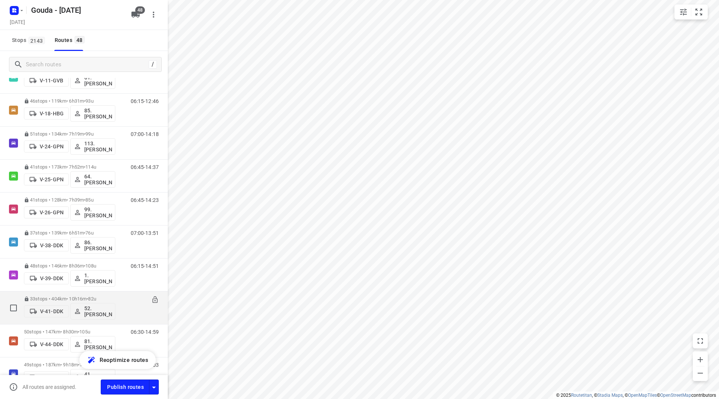
scroll to position [300, 0]
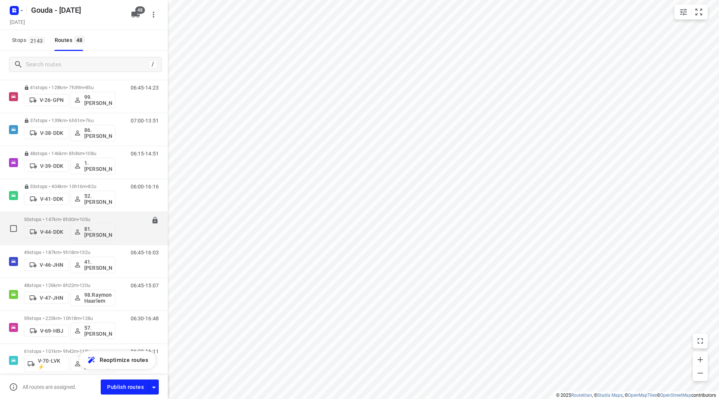
click at [68, 216] on div "50 stops • 147km • 8h30m • 105u V-44-DDK 81.Sidney Schoonderwoerd" at bounding box center [69, 228] width 91 height 31
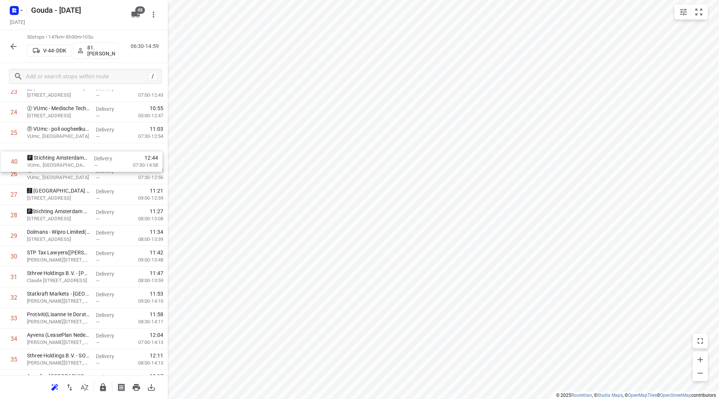
scroll to position [518, 0]
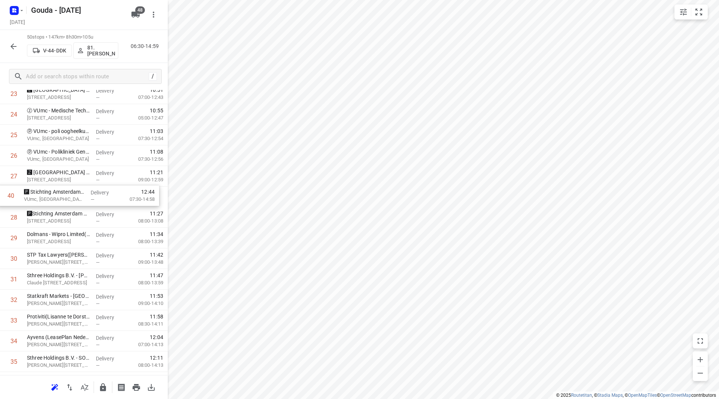
drag, startPoint x: 60, startPoint y: 323, endPoint x: 59, endPoint y: 192, distance: 131.8
click at [58, 192] on div "1 ❗⭐ Van Lanschot Bankiers Amsterdam - Beethovenstraat(Sylvia, Marcel, Sandra v…" at bounding box center [84, 145] width 168 height 1030
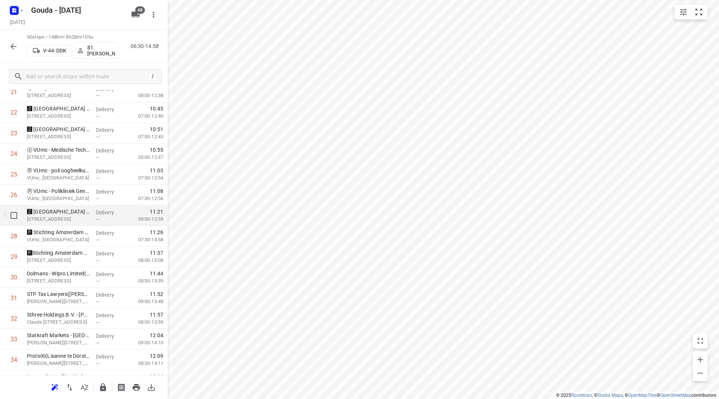
scroll to position [443, 0]
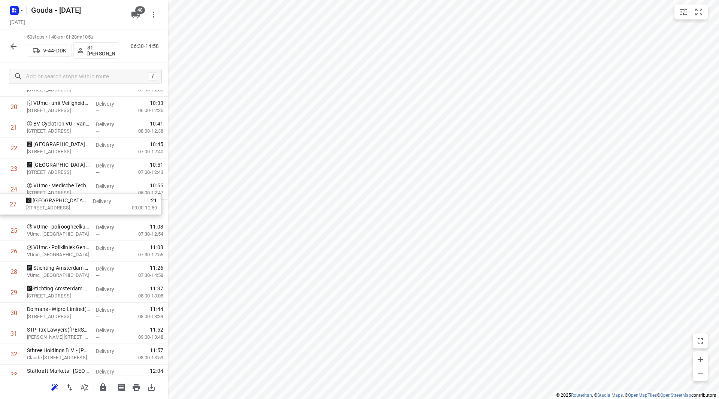
drag, startPoint x: 60, startPoint y: 252, endPoint x: 60, endPoint y: 202, distance: 50.2
click at [60, 202] on div "1 ❗⭐ Van Lanschot Bankiers Amsterdam - Beethovenstraat(Sylvia, Marcel, Sandra v…" at bounding box center [84, 220] width 168 height 1030
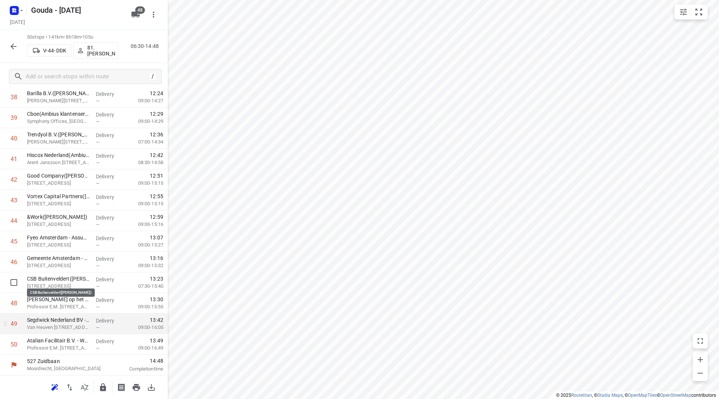
scroll to position [824, 0]
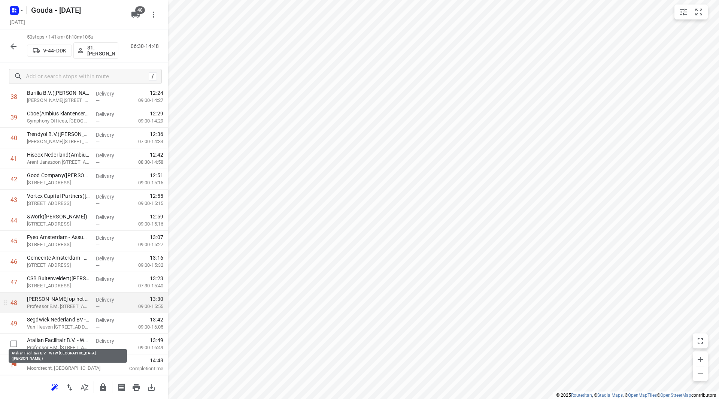
drag, startPoint x: 70, startPoint y: 340, endPoint x: 76, endPoint y: 310, distance: 29.9
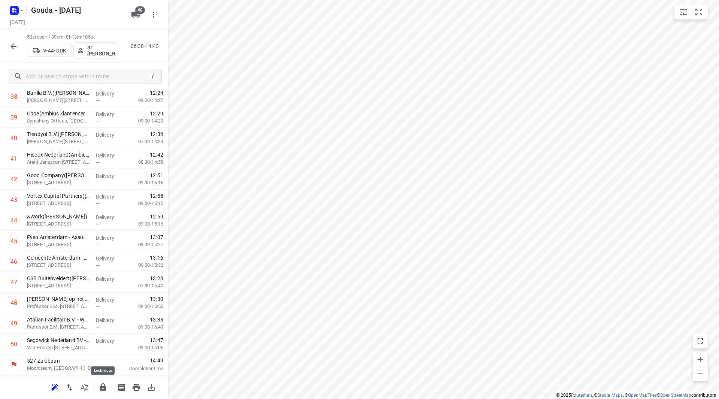
click at [103, 383] on icon "button" at bounding box center [103, 387] width 6 height 8
click at [15, 48] on icon "button" at bounding box center [13, 46] width 9 height 9
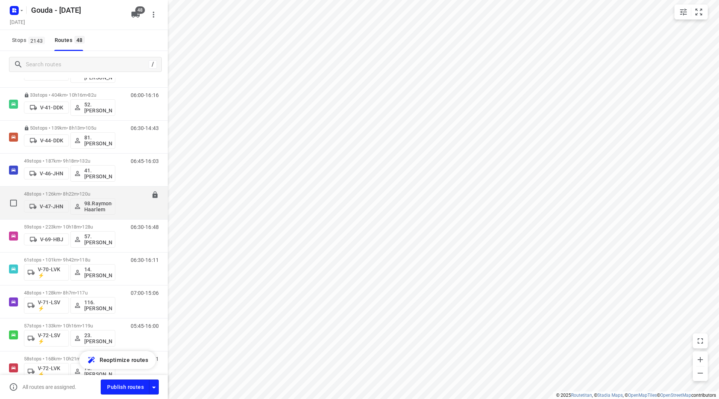
scroll to position [374, 0]
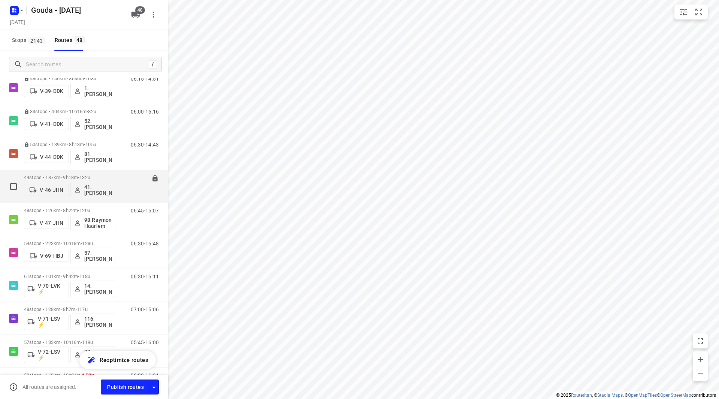
click at [63, 179] on p "49 stops • 187km • 9h18m • 132u" at bounding box center [69, 177] width 91 height 6
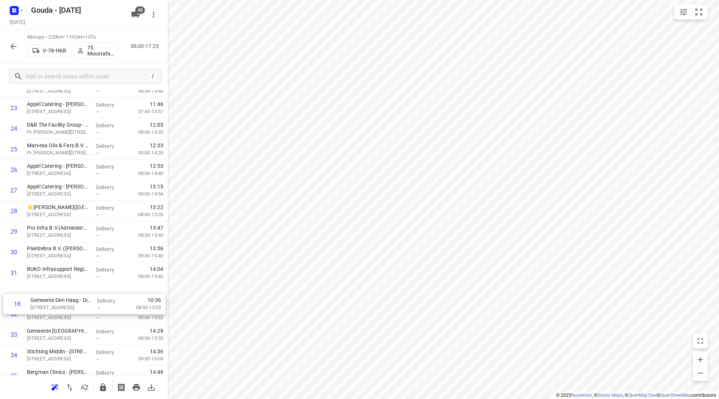
scroll to position [483, 0]
drag, startPoint x: 73, startPoint y: 250, endPoint x: 75, endPoint y: 304, distance: 54.7
click at [75, 304] on div "1 ⭐Boele & van Eesteren(Beate Kok) Laan van Vredenoord 14, Rijswijk Delivery — …" at bounding box center [84, 159] width 168 height 988
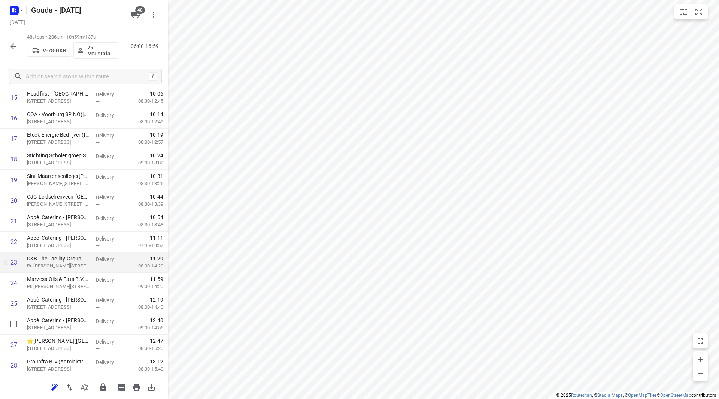
scroll to position [337, 0]
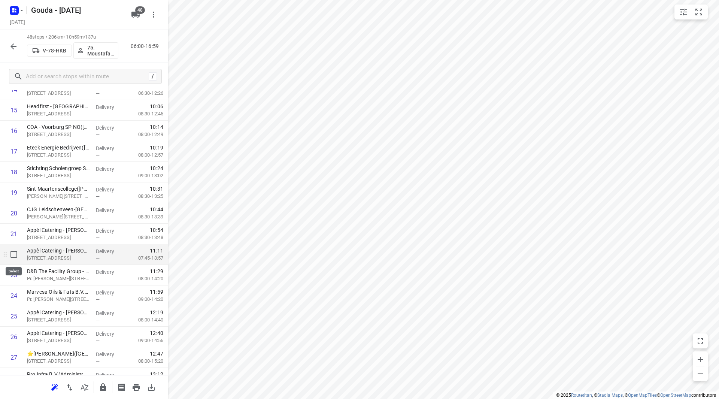
click at [15, 255] on input "checkbox" at bounding box center [13, 254] width 15 height 15
checkbox input "true"
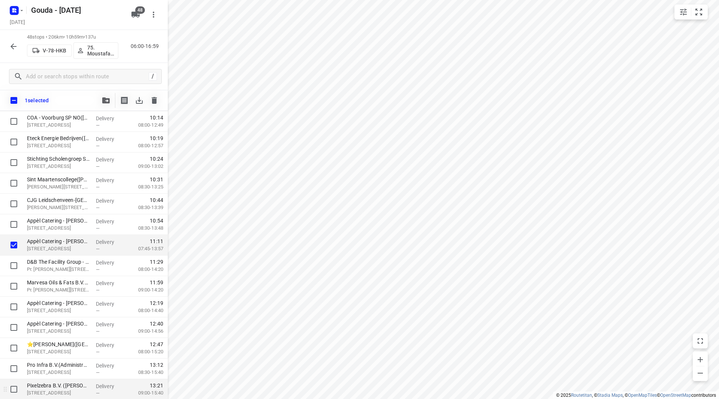
scroll to position [412, 0]
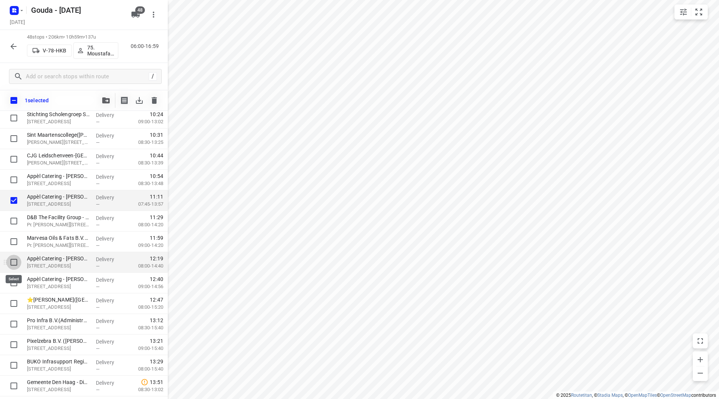
click at [15, 262] on input "checkbox" at bounding box center [13, 262] width 15 height 15
checkbox input "true"
click at [13, 282] on input "checkbox" at bounding box center [13, 282] width 15 height 15
checkbox input "true"
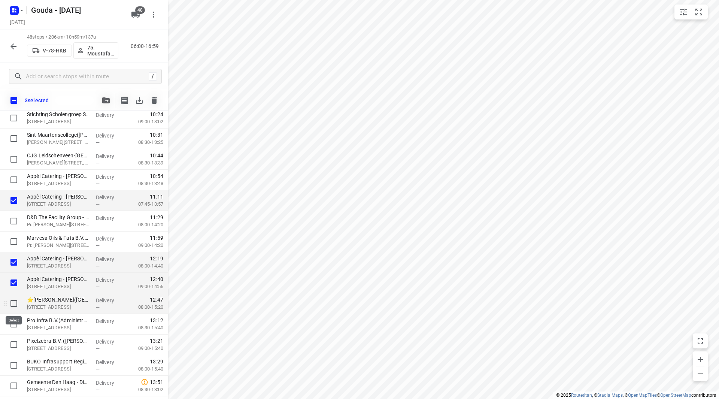
click at [13, 303] on input "checkbox" at bounding box center [13, 303] width 15 height 15
checkbox input "true"
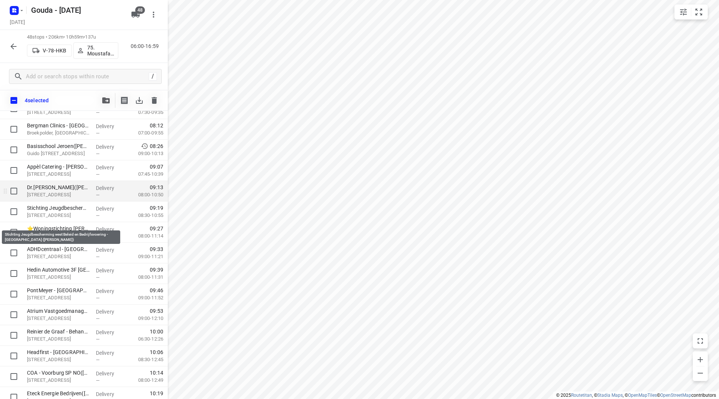
scroll to position [75, 0]
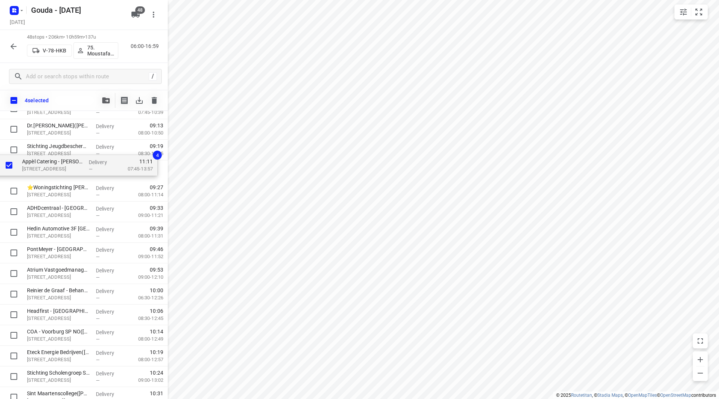
drag, startPoint x: 50, startPoint y: 259, endPoint x: 46, endPoint y: 171, distance: 87.7
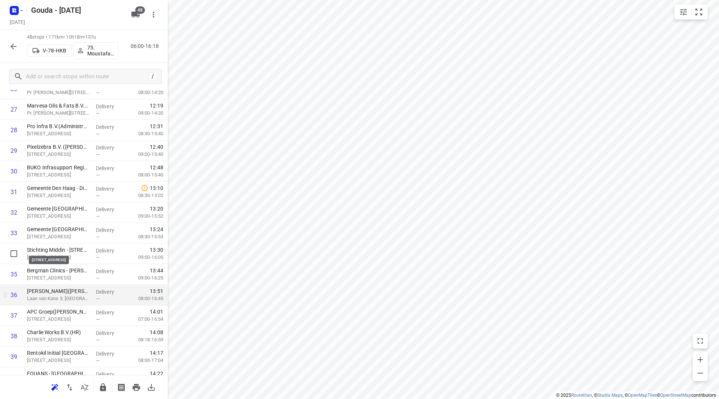
scroll to position [621, 0]
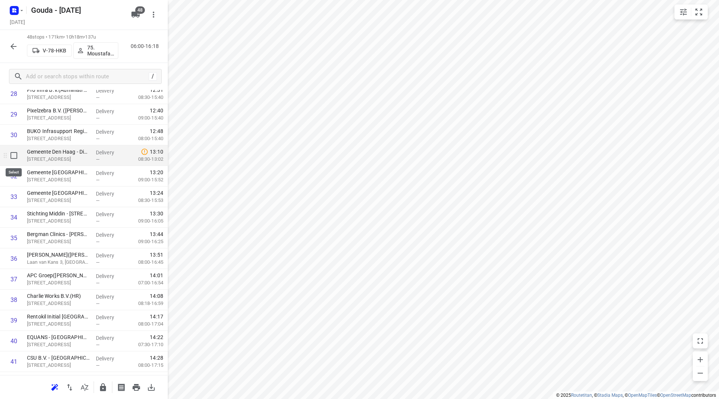
click at [15, 156] on input "checkbox" at bounding box center [13, 155] width 15 height 15
checkbox input "true"
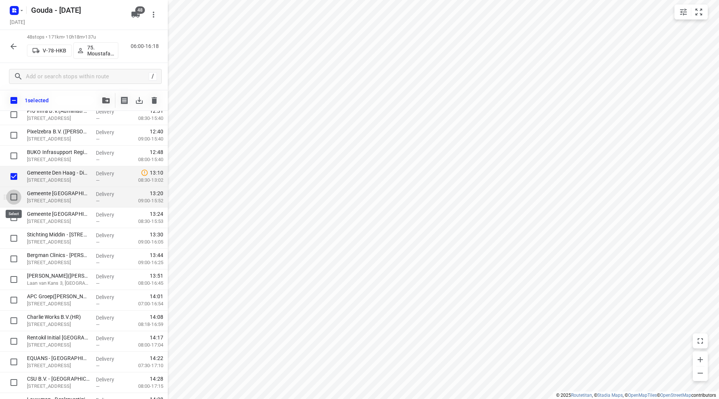
click at [17, 198] on input "checkbox" at bounding box center [13, 196] width 15 height 15
checkbox input "true"
click at [15, 218] on input "checkbox" at bounding box center [13, 217] width 15 height 15
checkbox input "true"
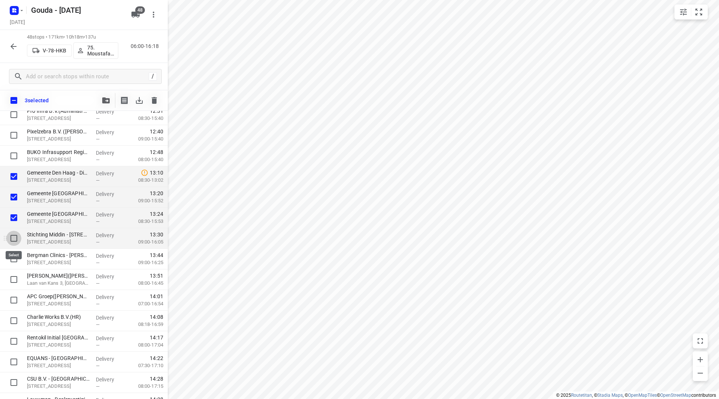
click at [15, 240] on input "checkbox" at bounding box center [13, 238] width 15 height 15
checkbox input "true"
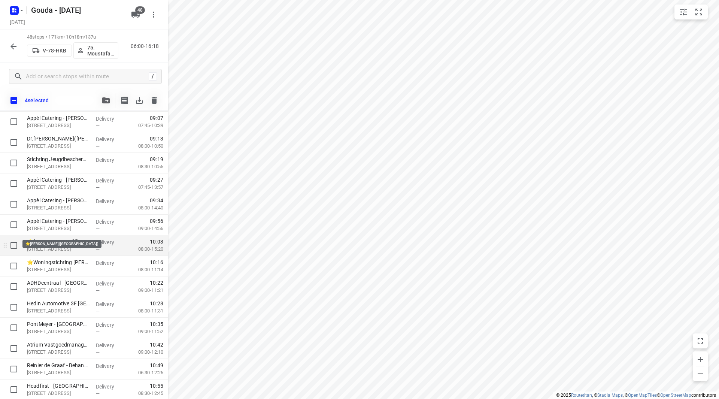
scroll to position [172, 0]
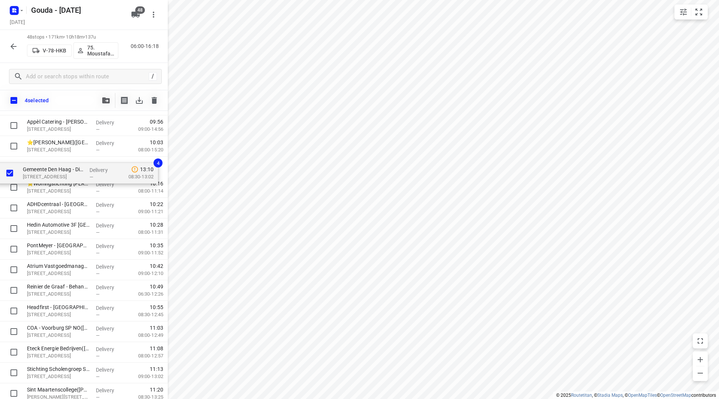
drag, startPoint x: 48, startPoint y: 363, endPoint x: 44, endPoint y: 170, distance: 192.9
click at [44, 170] on div "⭐Boele & van Eesteren(Beate Kok) Laan van Vredenoord 14, Rijswijk Delivery — 06…" at bounding box center [84, 403] width 168 height 988
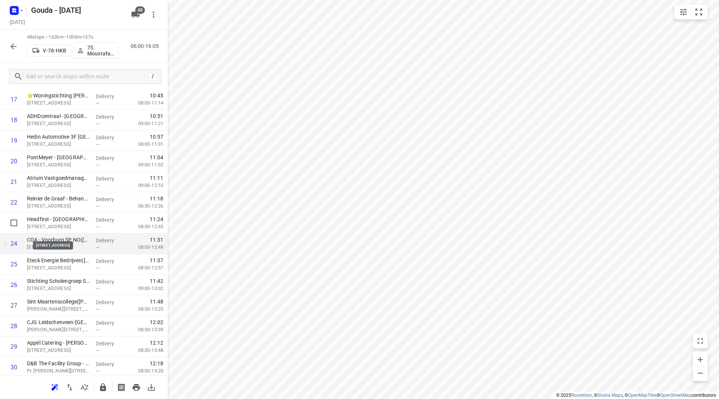
scroll to position [407, 0]
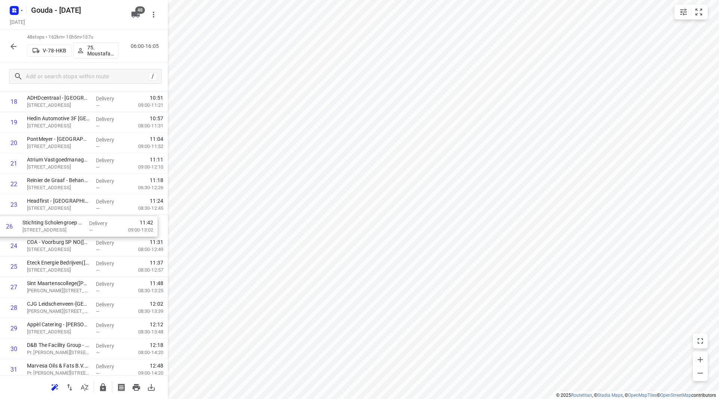
drag, startPoint x: 82, startPoint y: 268, endPoint x: 78, endPoint y: 225, distance: 43.3
click at [78, 225] on div "1 ⭐Boele & van Eesteren(Beate Kok) Laan van Vredenoord 14, Rijswijk Delivery — …" at bounding box center [84, 235] width 168 height 988
drag, startPoint x: 76, startPoint y: 267, endPoint x: 73, endPoint y: 248, distance: 19.7
click at [73, 248] on div "1 ⭐Boele & van Eesteren(Beate Kok) Laan van Vredenoord 14, Rijswijk Delivery — …" at bounding box center [84, 235] width 168 height 988
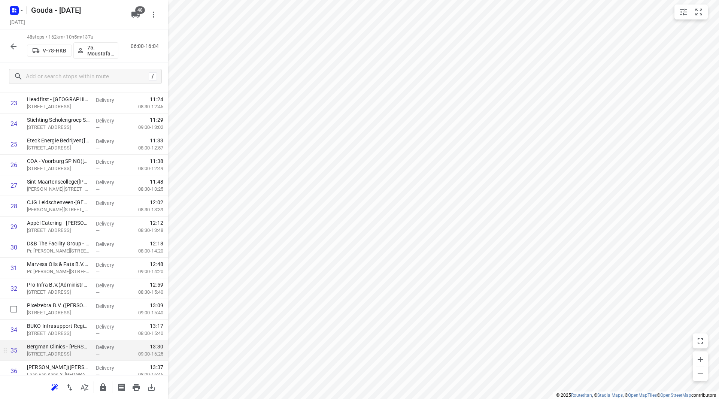
scroll to position [520, 0]
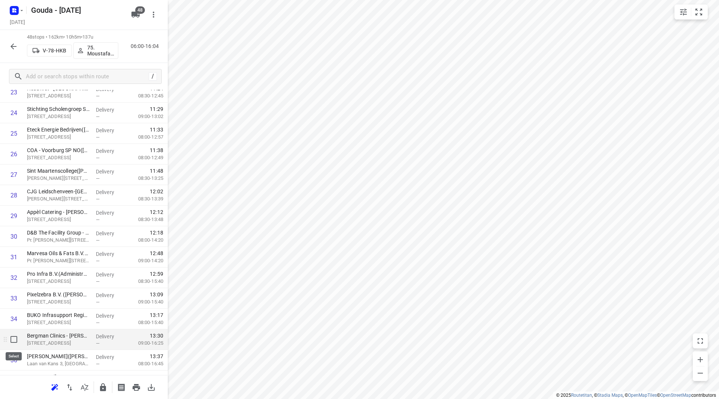
click at [13, 338] on input "checkbox" at bounding box center [13, 339] width 15 height 15
checkbox input "true"
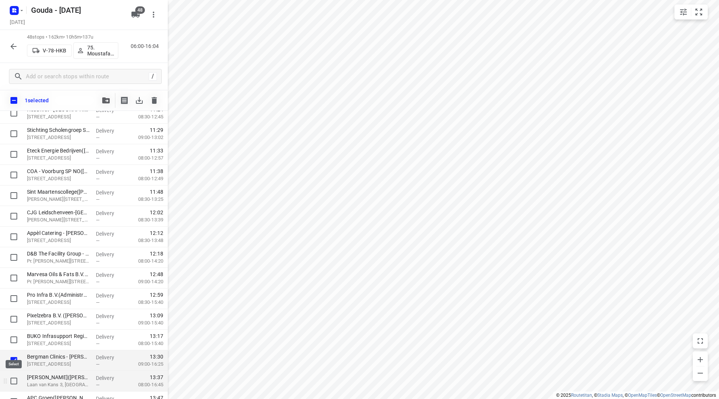
click at [11, 382] on input "checkbox" at bounding box center [13, 380] width 15 height 15
checkbox input "true"
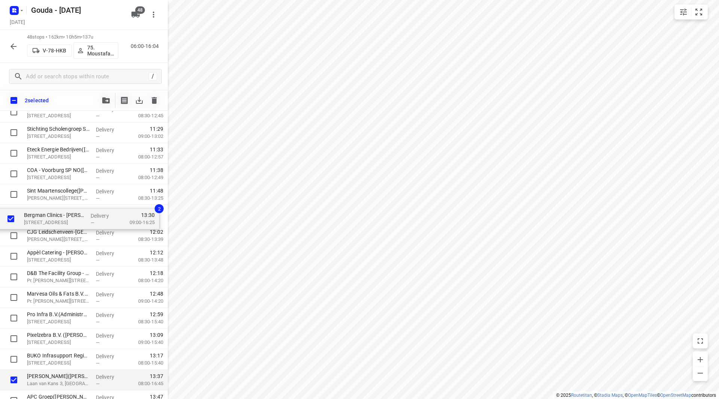
drag, startPoint x: 48, startPoint y: 365, endPoint x: 45, endPoint y: 222, distance: 143.8
click at [45, 222] on div "⭐Boele & van Eesteren(Beate Kok) Laan van Vredenoord 14, Rijswijk Delivery — 06…" at bounding box center [84, 143] width 168 height 988
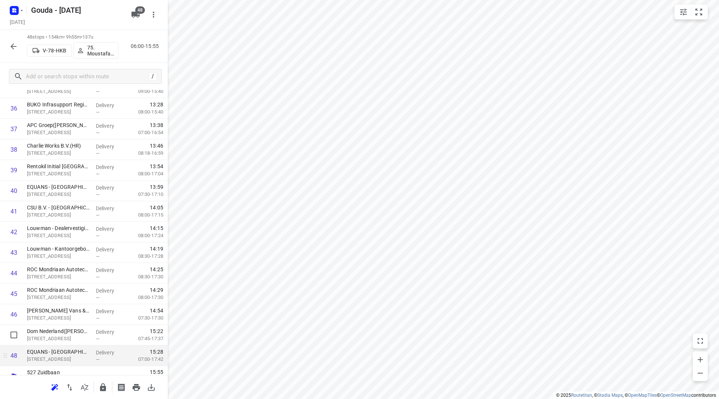
scroll to position [783, 0]
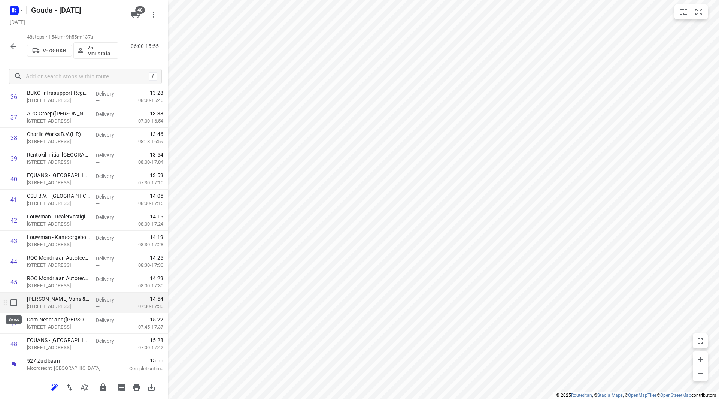
click at [16, 305] on input "checkbox" at bounding box center [13, 302] width 15 height 15
checkbox input "true"
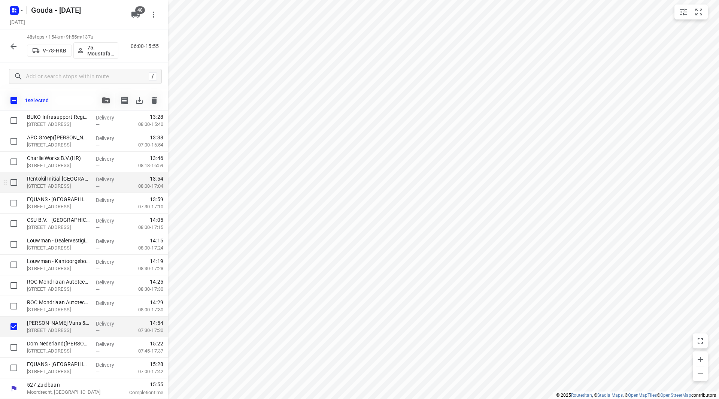
scroll to position [780, 0]
click at [105, 101] on icon "button" at bounding box center [105, 100] width 7 height 6
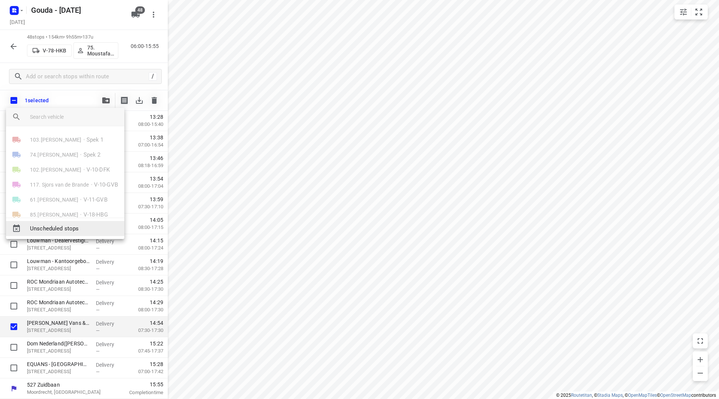
click at [74, 231] on span "Unscheduled stops" at bounding box center [74, 228] width 88 height 9
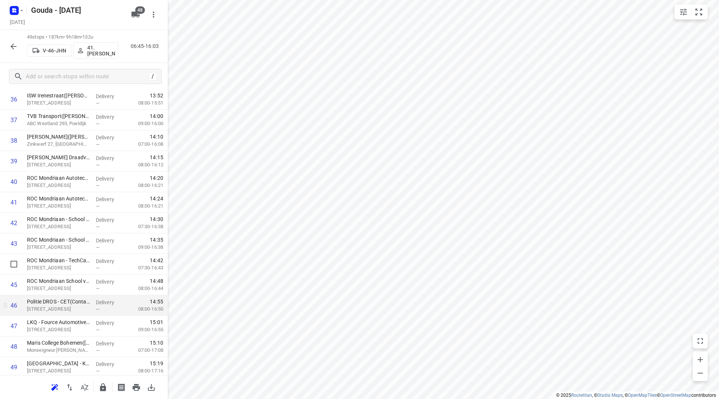
scroll to position [803, 0]
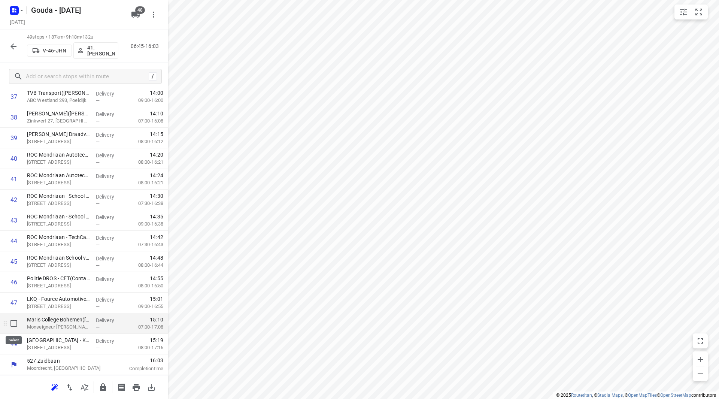
click at [9, 320] on input "checkbox" at bounding box center [13, 323] width 15 height 15
checkbox input "true"
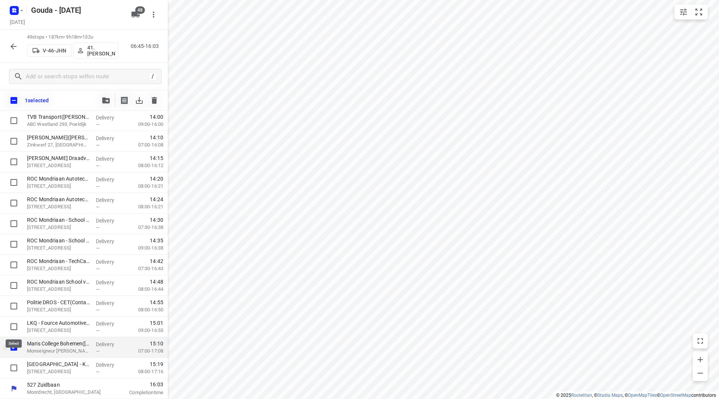
scroll to position [800, 0]
click at [11, 364] on input "checkbox" at bounding box center [13, 367] width 15 height 15
checkbox input "true"
click at [110, 95] on button "button" at bounding box center [105, 100] width 15 height 15
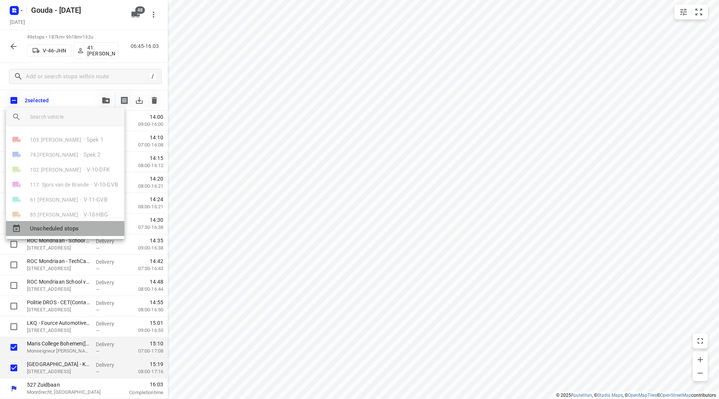
click at [75, 229] on span "Unscheduled stops" at bounding box center [74, 228] width 88 height 9
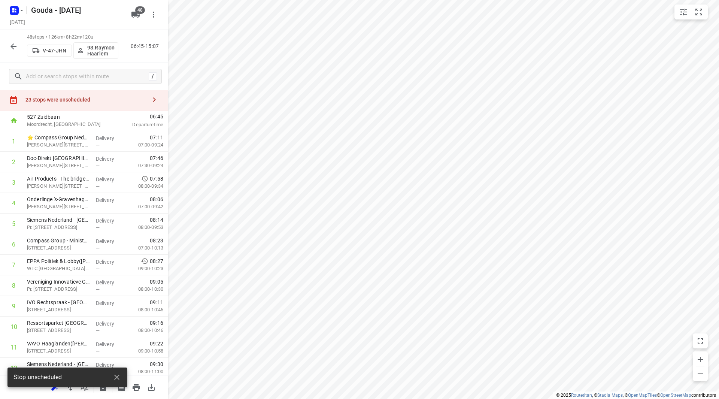
scroll to position [0, 0]
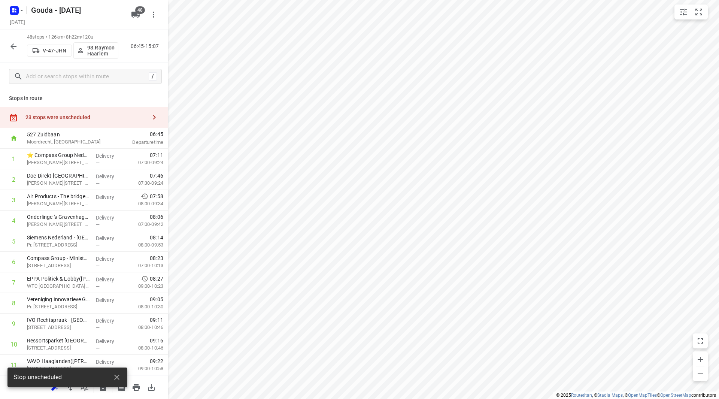
click at [86, 120] on div "23 stops were unscheduled" at bounding box center [85, 117] width 121 height 6
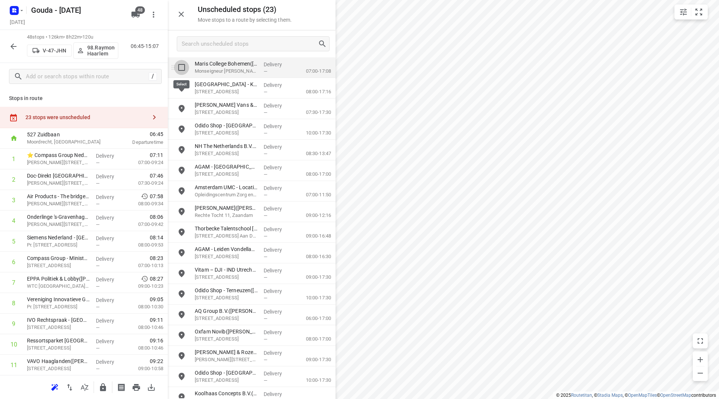
click at [178, 69] on input "grid" at bounding box center [181, 67] width 15 height 15
checkbox input "true"
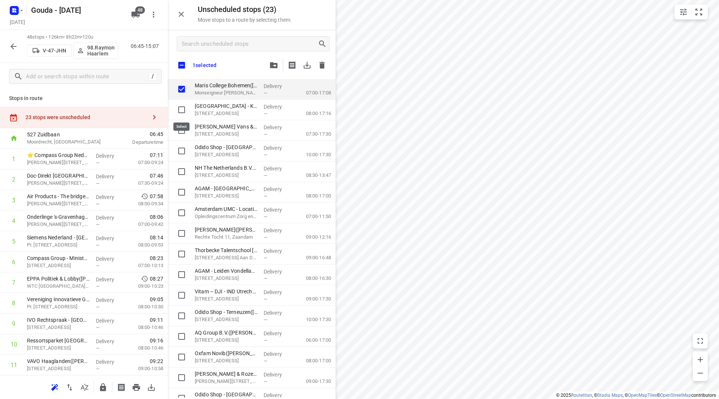
drag, startPoint x: 180, startPoint y: 111, endPoint x: 158, endPoint y: 131, distance: 29.7
click at [179, 111] on input "grid" at bounding box center [181, 109] width 15 height 15
checkbox input "true"
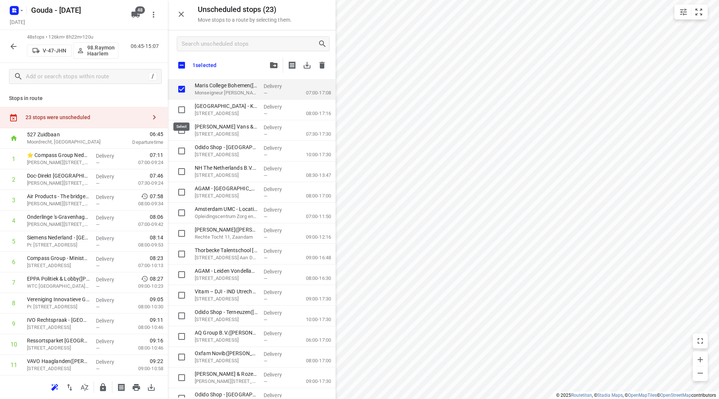
checkbox input "true"
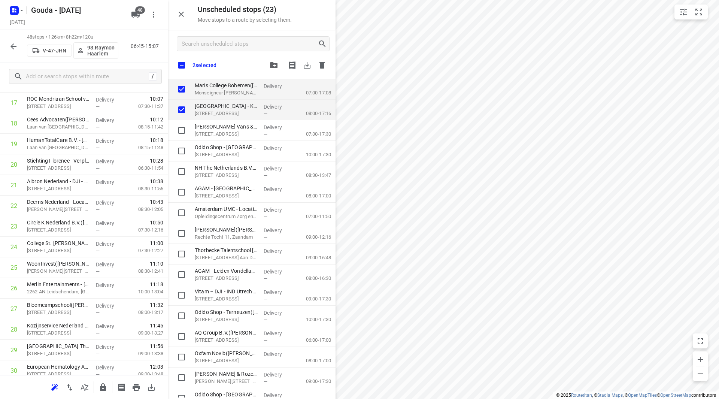
scroll to position [783, 0]
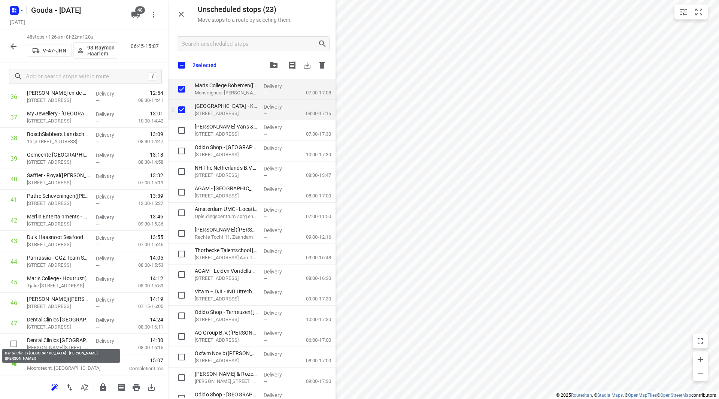
checkbox input "true"
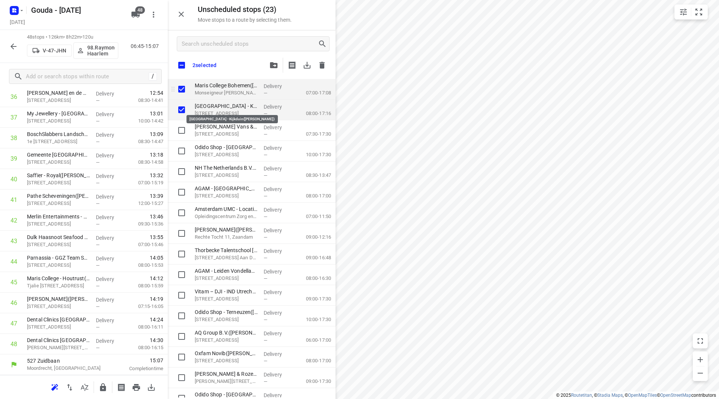
checkbox input "true"
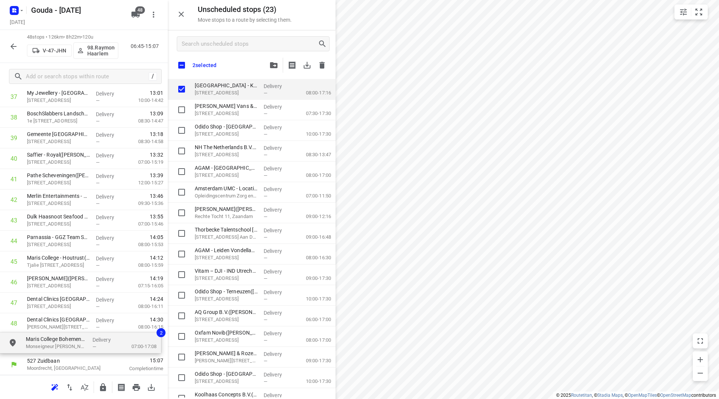
drag, startPoint x: 221, startPoint y: 88, endPoint x: 47, endPoint y: 344, distance: 309.4
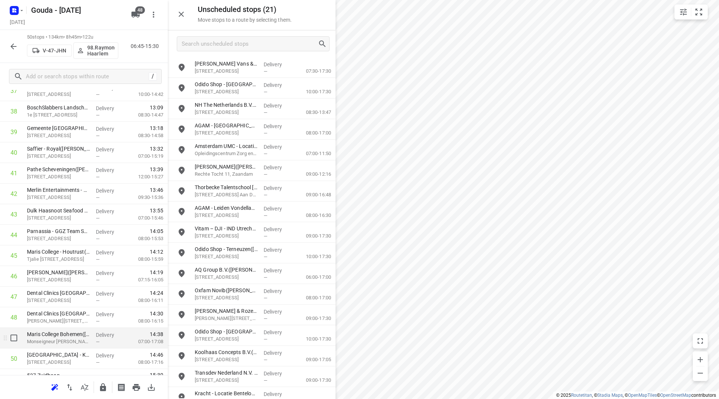
scroll to position [820, 0]
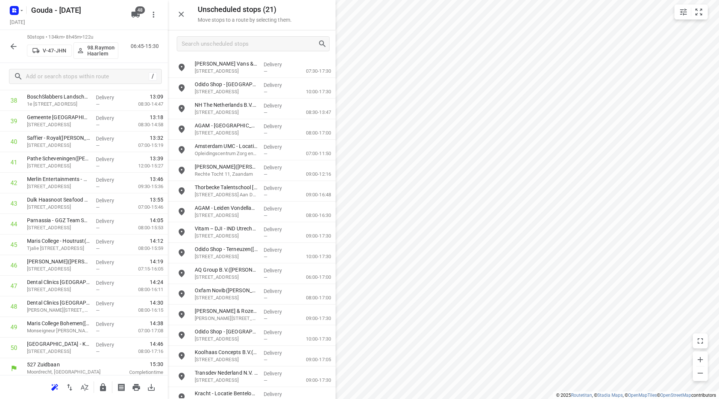
click at [103, 385] on icon "button" at bounding box center [102, 387] width 9 height 9
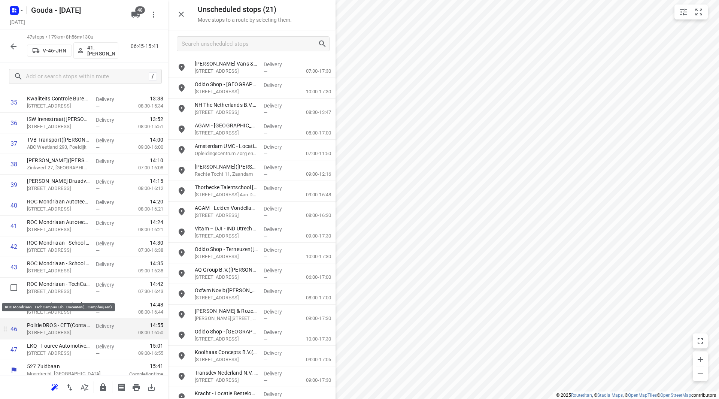
scroll to position [762, 0]
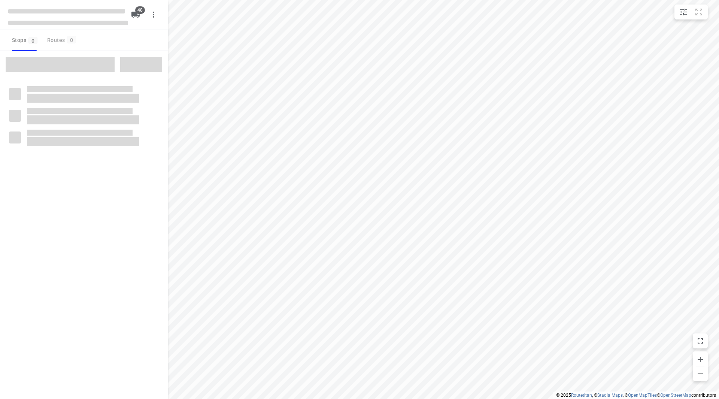
checkbox input "true"
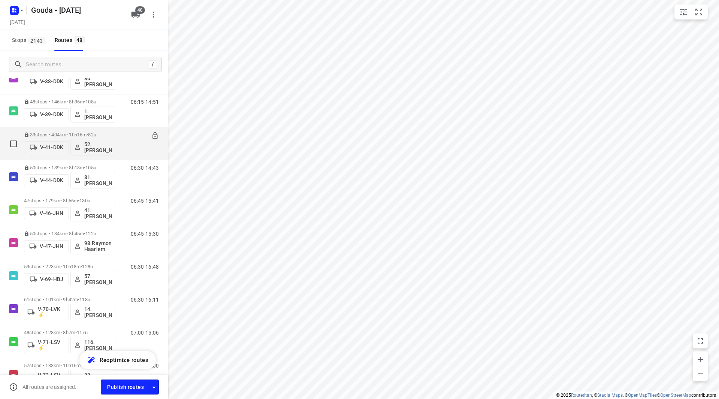
scroll to position [374, 0]
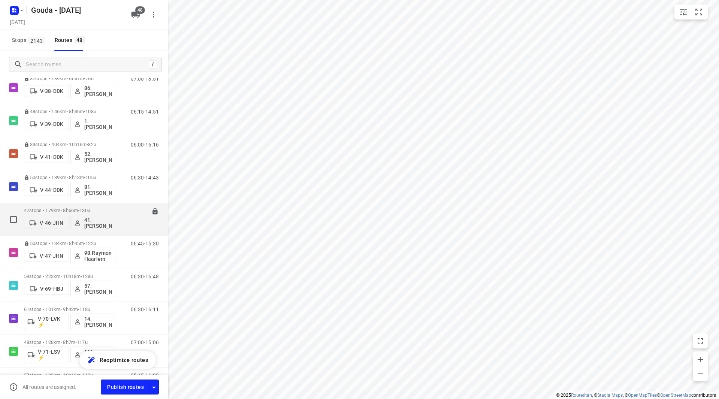
click at [63, 206] on div "47 stops • 179km • 8h56m • 130u V-46-JHN 41.[PERSON_NAME]" at bounding box center [69, 219] width 91 height 31
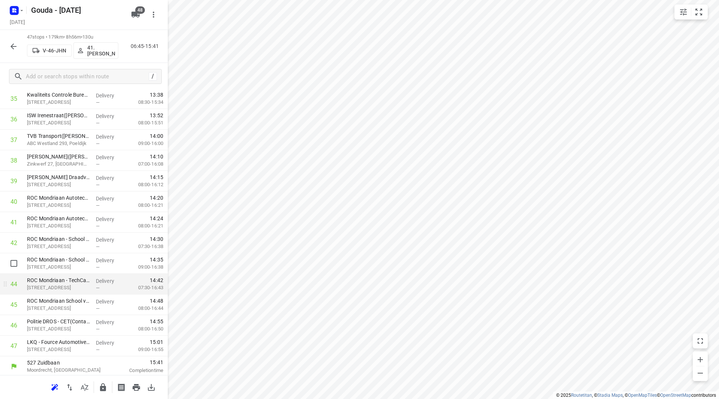
scroll to position [762, 0]
click at [103, 383] on icon "button" at bounding box center [103, 387] width 6 height 8
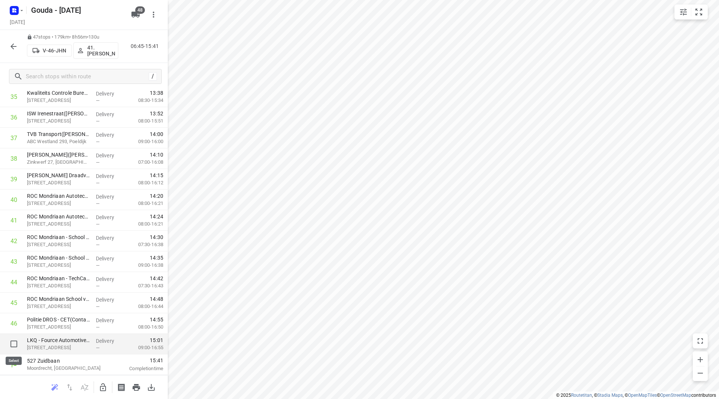
click at [12, 342] on input "checkbox" at bounding box center [13, 343] width 15 height 15
checkbox input "true"
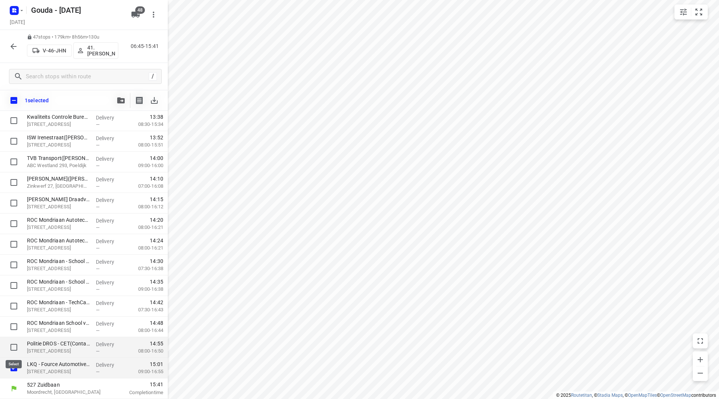
scroll to position [759, 0]
click at [15, 367] on input "checkbox" at bounding box center [13, 367] width 15 height 15
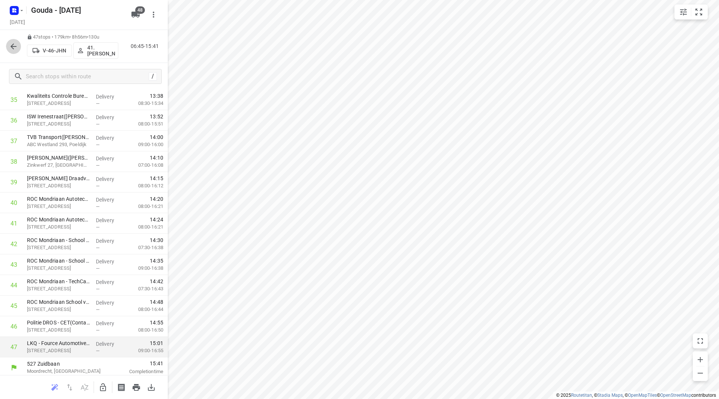
click at [18, 46] on button "button" at bounding box center [13, 46] width 15 height 15
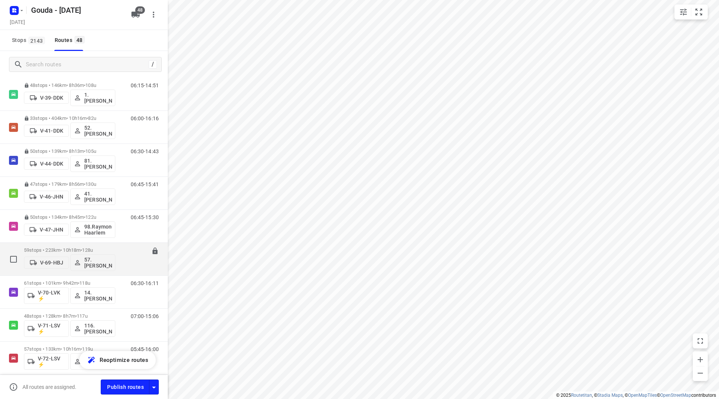
scroll to position [412, 0]
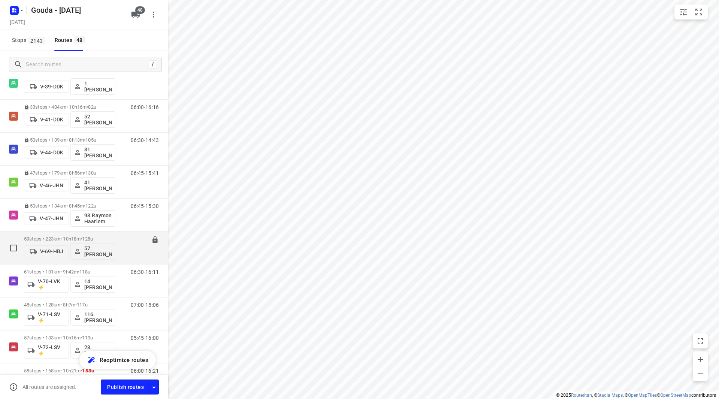
click at [66, 235] on div "59 stops • 223km • 10h18m • 128u V-69-HBJ 57. Patrick van Hoorn" at bounding box center [69, 247] width 91 height 31
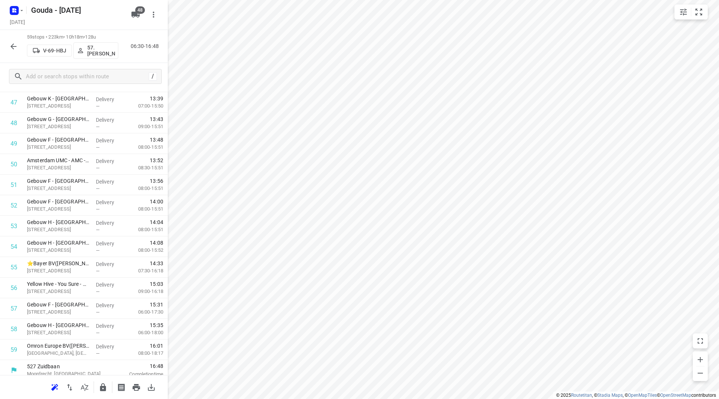
scroll to position [1009, 0]
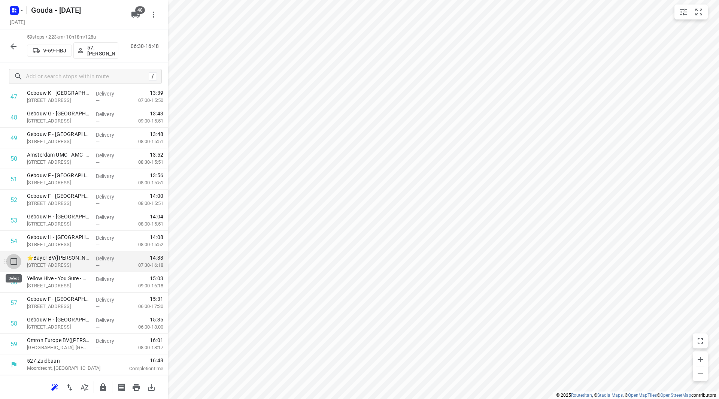
click at [11, 261] on input "checkbox" at bounding box center [13, 261] width 15 height 15
checkbox input "true"
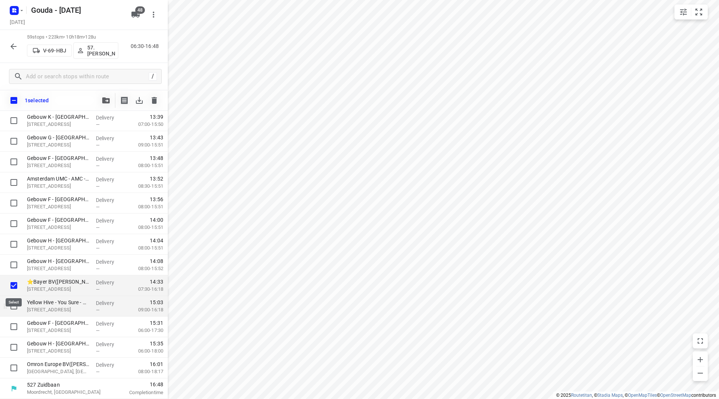
scroll to position [1006, 0]
click at [15, 300] on input "checkbox" at bounding box center [13, 305] width 15 height 15
checkbox input "true"
click at [16, 369] on input "checkbox" at bounding box center [13, 367] width 15 height 15
checkbox input "true"
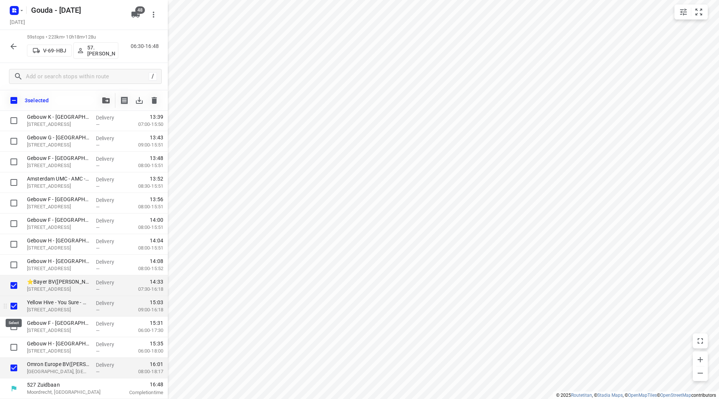
click at [16, 302] on input "checkbox" at bounding box center [13, 305] width 15 height 15
checkbox input "false"
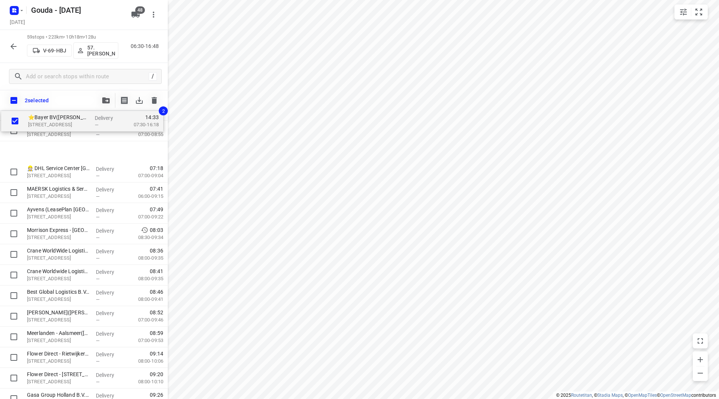
scroll to position [0, 0]
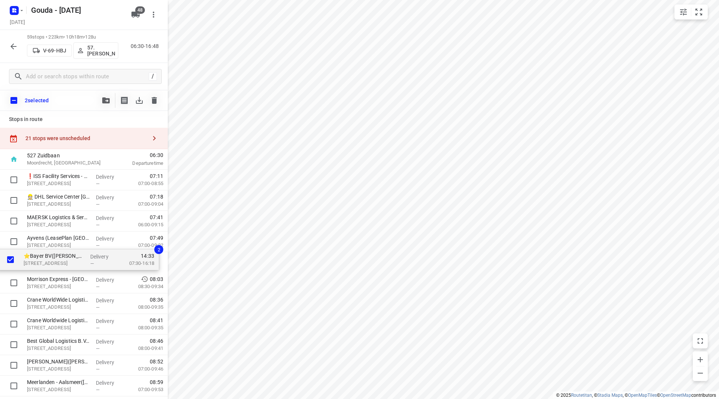
drag, startPoint x: 55, startPoint y: 286, endPoint x: 51, endPoint y: 257, distance: 29.0
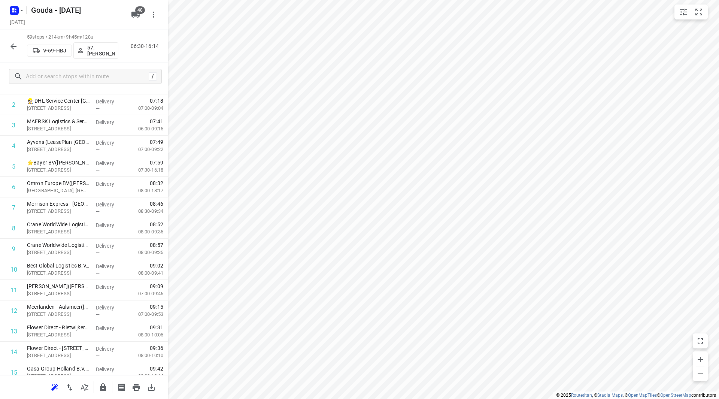
scroll to position [1009, 0]
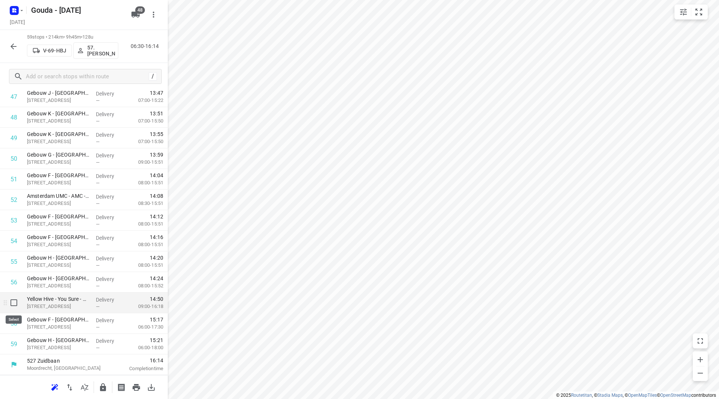
click at [14, 303] on input "checkbox" at bounding box center [13, 302] width 15 height 15
checkbox input "true"
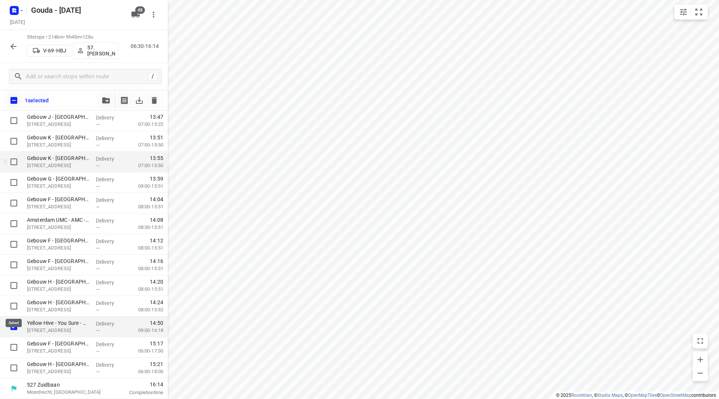
scroll to position [1006, 0]
click at [103, 98] on icon "button" at bounding box center [105, 100] width 7 height 6
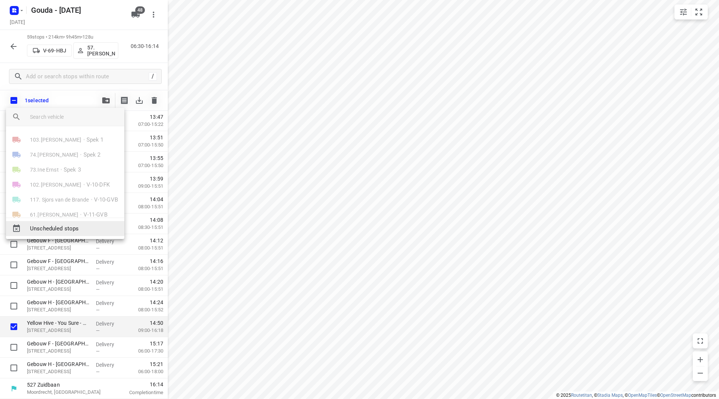
click at [63, 224] on div "Unscheduled stops" at bounding box center [65, 228] width 118 height 15
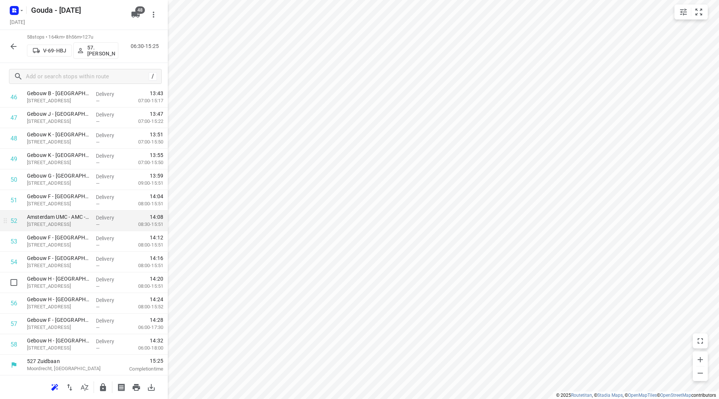
scroll to position [989, 0]
drag, startPoint x: 76, startPoint y: 326, endPoint x: 79, endPoint y: 274, distance: 51.4
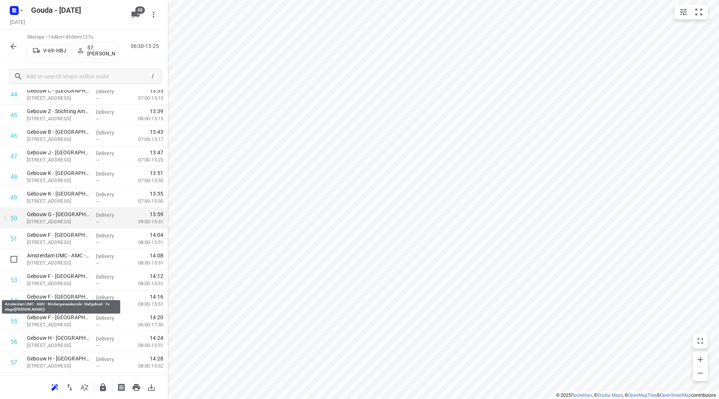
scroll to position [914, 0]
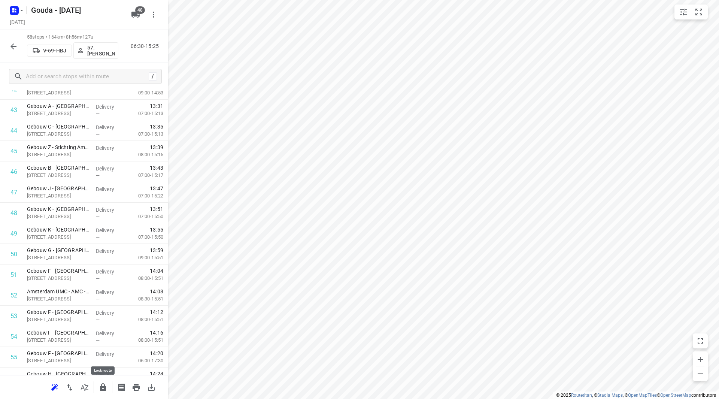
click at [106, 383] on icon "button" at bounding box center [102, 387] width 9 height 9
click at [8, 45] on button "button" at bounding box center [13, 46] width 15 height 15
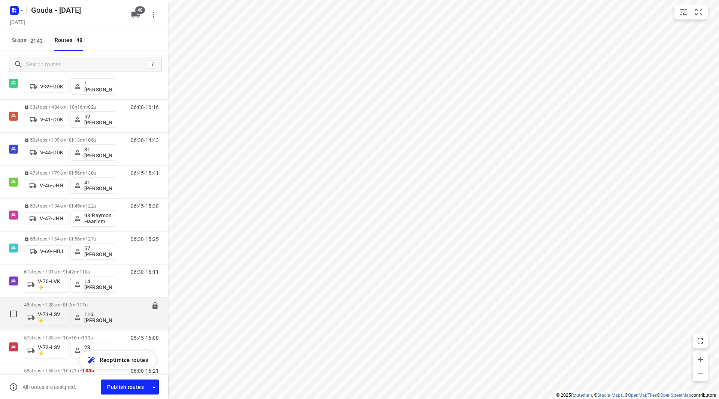
scroll to position [449, 0]
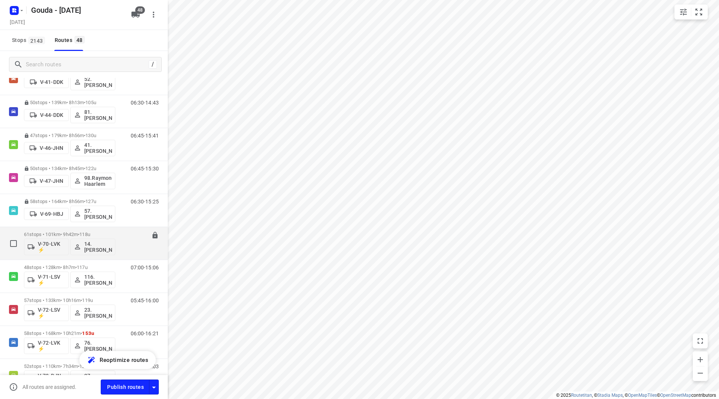
click at [66, 235] on p "61 stops • 101km • 9h42m • 118u" at bounding box center [69, 234] width 91 height 6
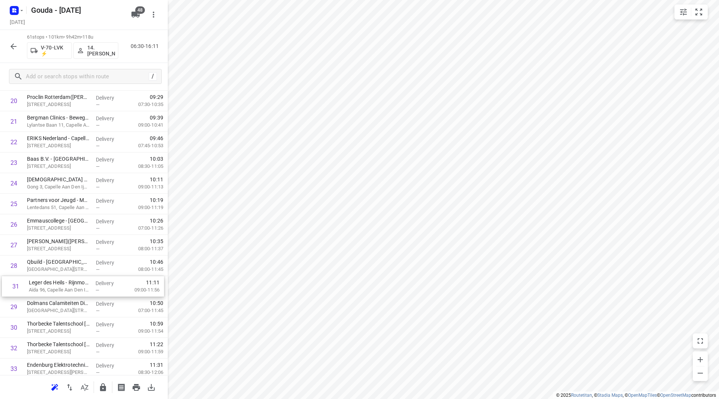
scroll to position [450, 0]
drag, startPoint x: 50, startPoint y: 330, endPoint x: 43, endPoint y: 179, distance: 151.0
click at [44, 179] on div "1 Crawford & Company(Astrid Labordus) Vlierbaan 20, Capelle Aan Den Ijssel Deli…" at bounding box center [84, 327] width 168 height 1256
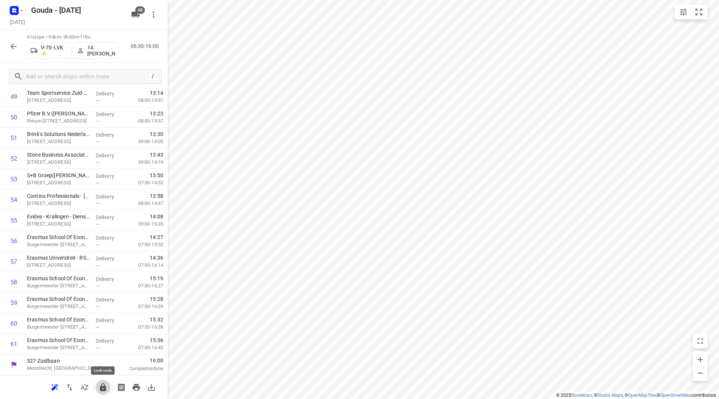
click at [106, 390] on icon "button" at bounding box center [103, 387] width 6 height 8
click at [10, 43] on icon "button" at bounding box center [13, 46] width 9 height 9
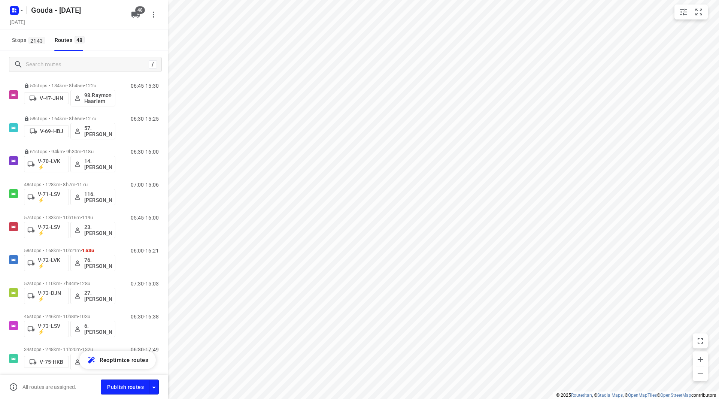
scroll to position [538, 0]
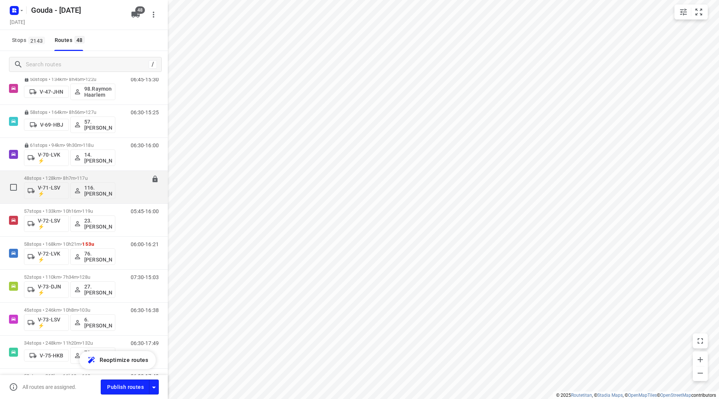
click at [67, 179] on p "48 stops • 128km • 8h7m • 117u" at bounding box center [69, 178] width 91 height 6
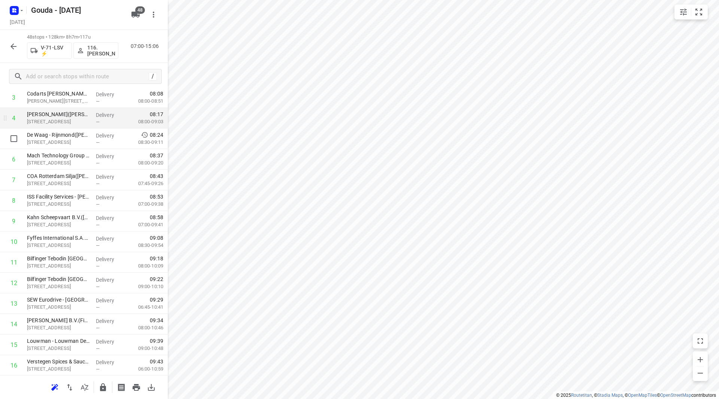
scroll to position [75, 0]
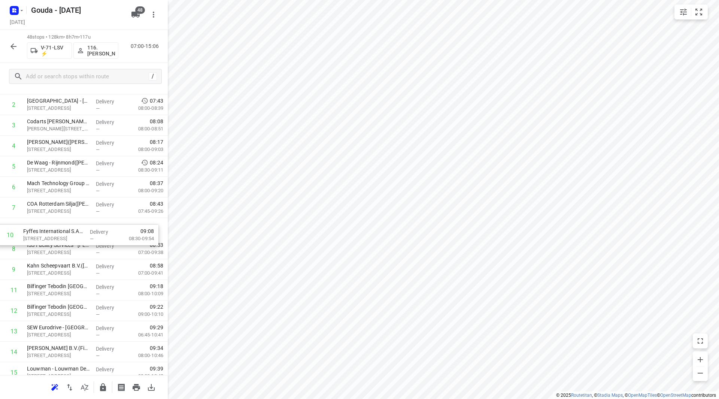
drag, startPoint x: 73, startPoint y: 268, endPoint x: 70, endPoint y: 225, distance: 43.5
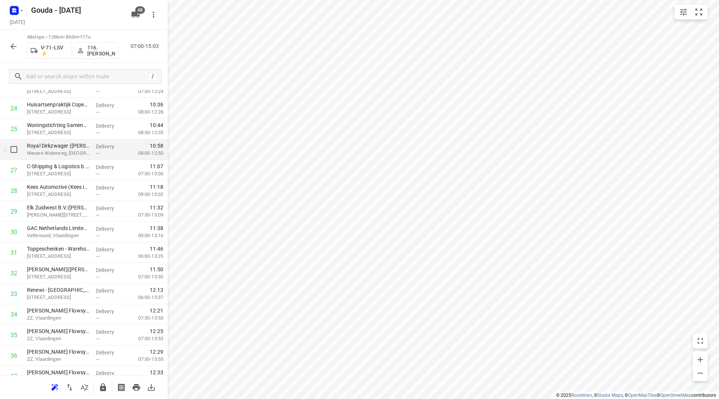
scroll to position [487, 0]
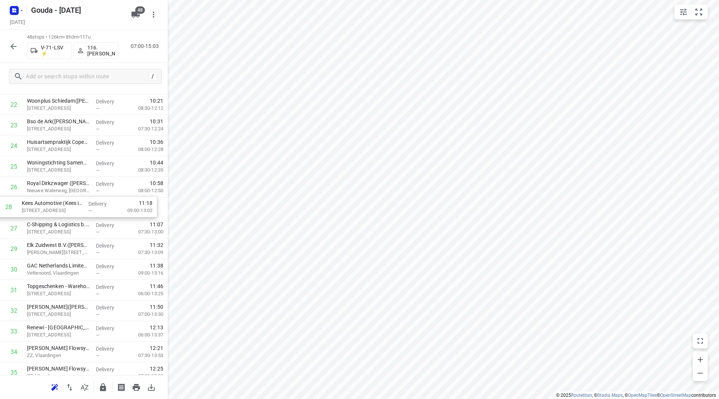
drag, startPoint x: 113, startPoint y: 227, endPoint x: 106, endPoint y: 185, distance: 42.3
click at [106, 185] on div "1 Oscar Romeroschool(Sabine van Vilsteren) Isaäc Hubertstraat 151, Rotterdam De…" at bounding box center [84, 156] width 168 height 988
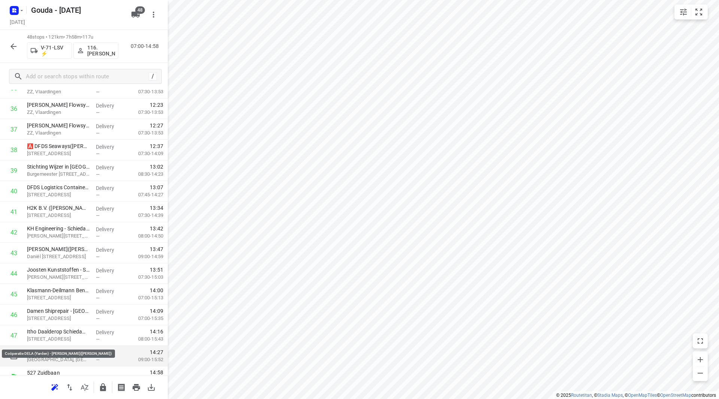
scroll to position [783, 0]
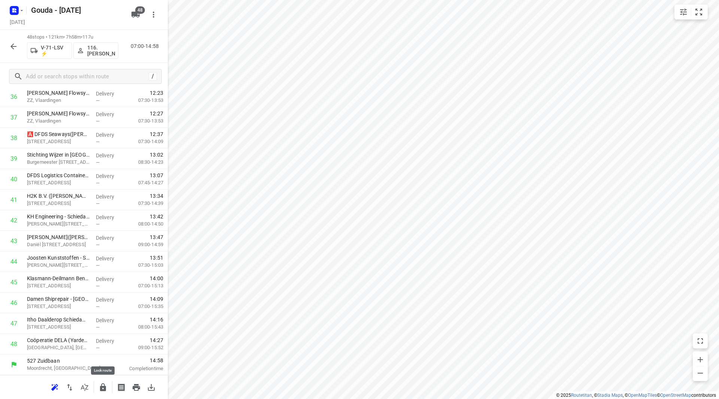
click at [102, 388] on icon "button" at bounding box center [103, 387] width 6 height 8
click at [14, 46] on icon "button" at bounding box center [13, 46] width 6 height 6
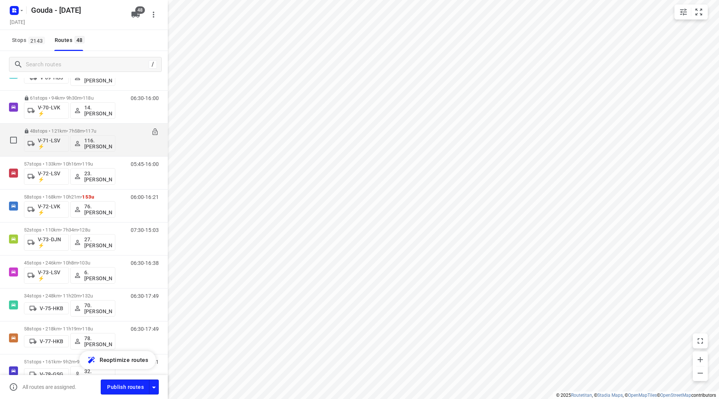
scroll to position [562, 0]
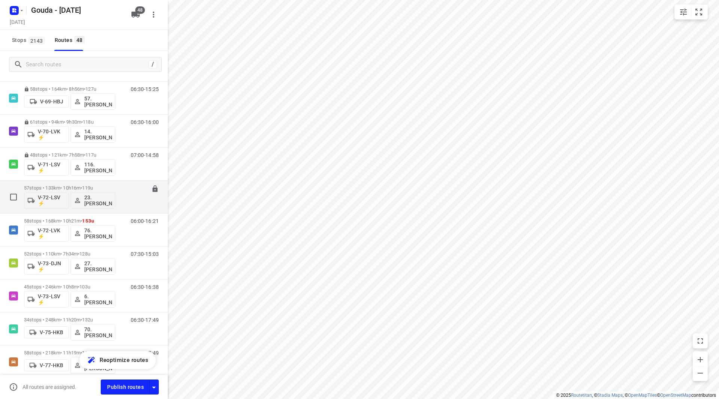
click at [83, 185] on p "57 stops • 133km • 10h16m • 119u" at bounding box center [69, 188] width 91 height 6
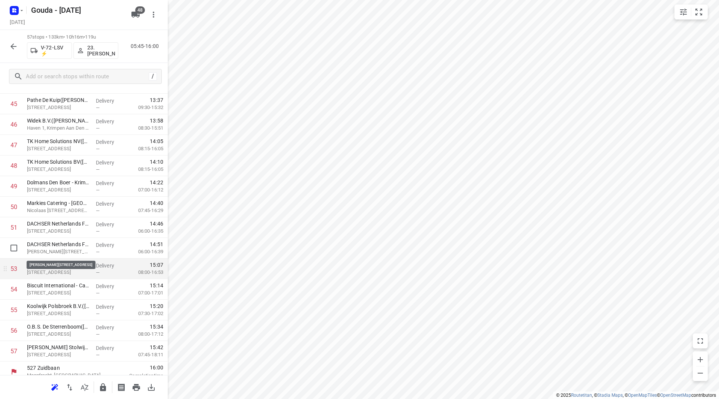
scroll to position [968, 0]
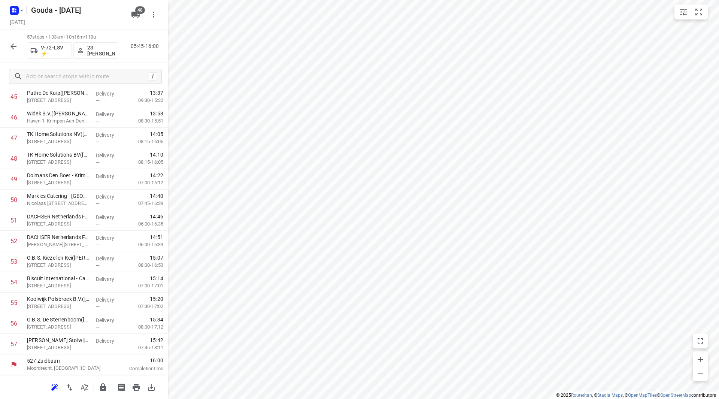
click at [103, 385] on icon "button" at bounding box center [102, 387] width 9 height 9
click at [11, 44] on icon "button" at bounding box center [13, 46] width 9 height 9
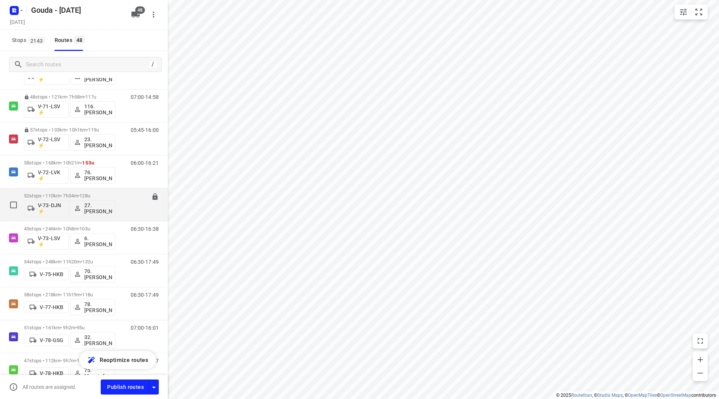
scroll to position [562, 0]
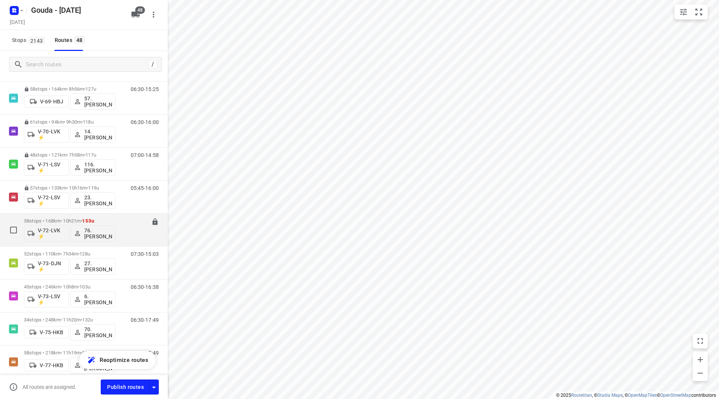
click at [45, 218] on p "58 stops • 168km • 10h21m • 153u" at bounding box center [69, 221] width 91 height 6
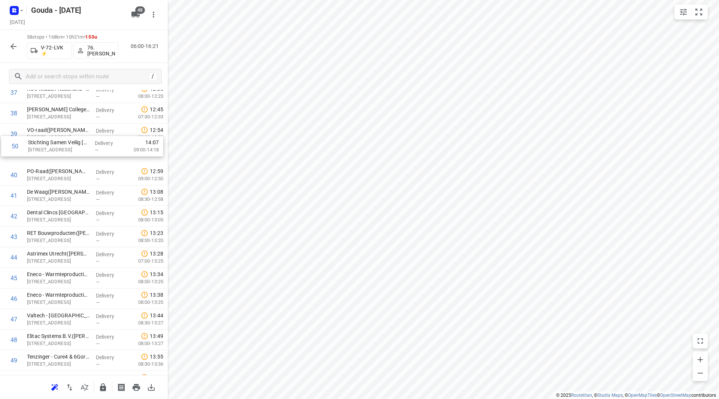
scroll to position [806, 0]
drag, startPoint x: 78, startPoint y: 270, endPoint x: 84, endPoint y: 176, distance: 93.4
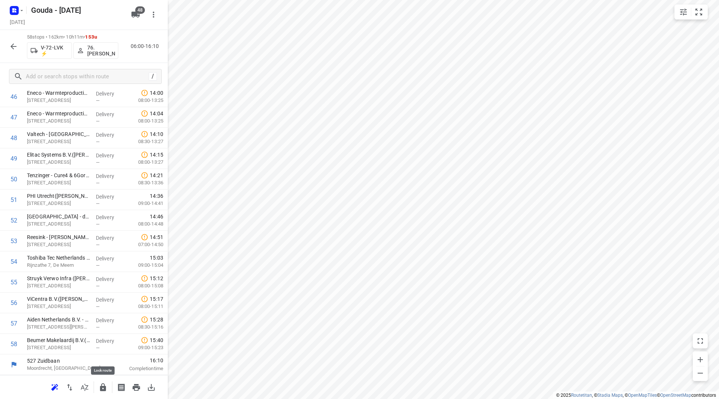
click at [102, 387] on icon "button" at bounding box center [103, 387] width 6 height 8
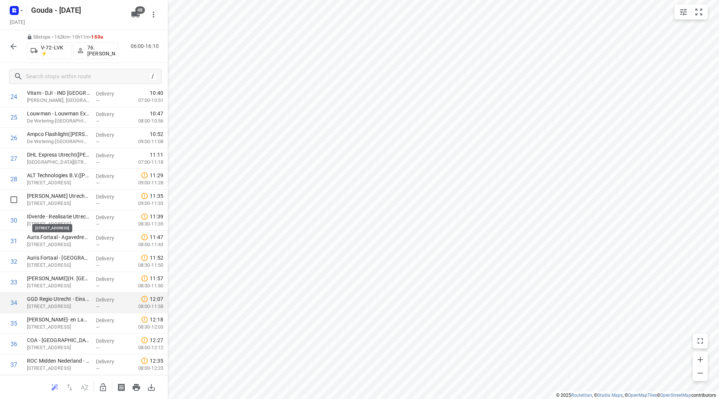
scroll to position [652, 0]
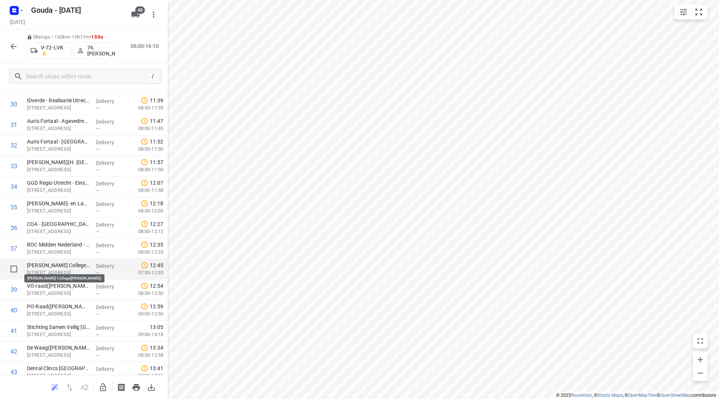
click at [50, 265] on p "Gerrit Rietveld College(Melanie Pot)" at bounding box center [58, 264] width 63 height 7
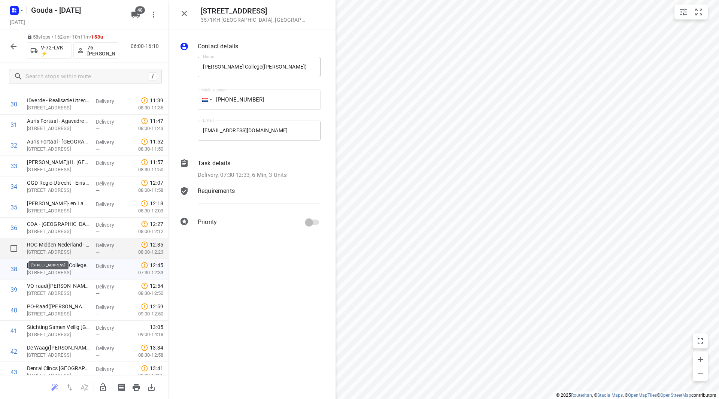
click at [47, 247] on p "ROC Midden Nederland - Creative College(Annelies van der Ham)" at bounding box center [58, 244] width 63 height 7
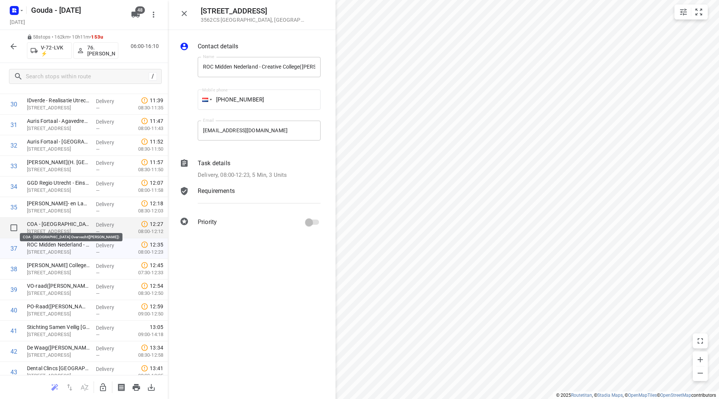
click at [53, 225] on p "COA - Utrecht Overvecht(Fatima Zambib)" at bounding box center [58, 223] width 63 height 7
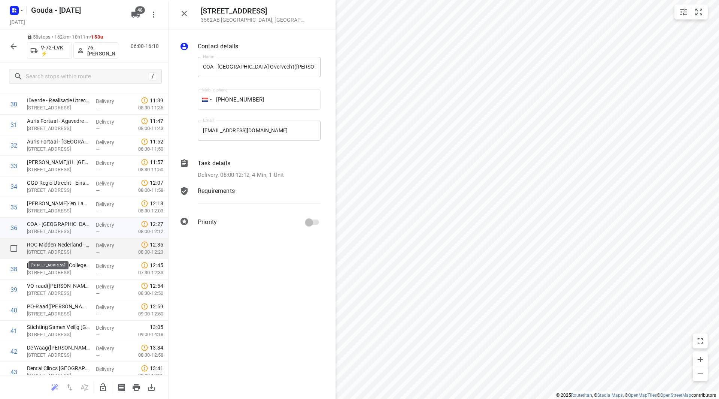
click at [57, 251] on p "Brandenburchdreef 20, Utrecht" at bounding box center [58, 251] width 63 height 7
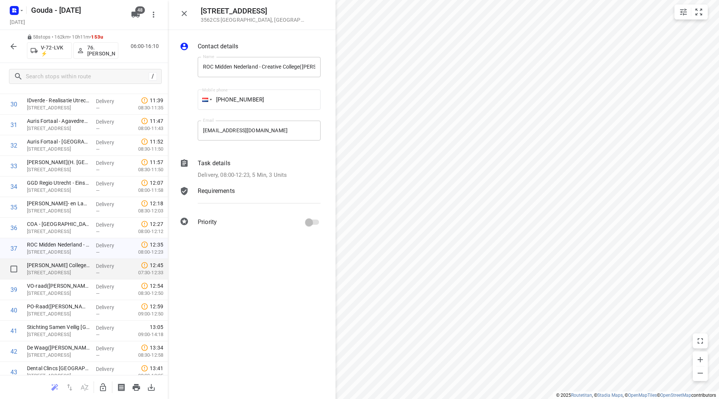
click at [51, 266] on p "Gerrit Rietveld College(Melanie Pot)" at bounding box center [58, 264] width 63 height 7
click at [50, 281] on div "VO-raad(Suzanne Wijnen) Aidadreef 4, Utrecht" at bounding box center [58, 289] width 69 height 21
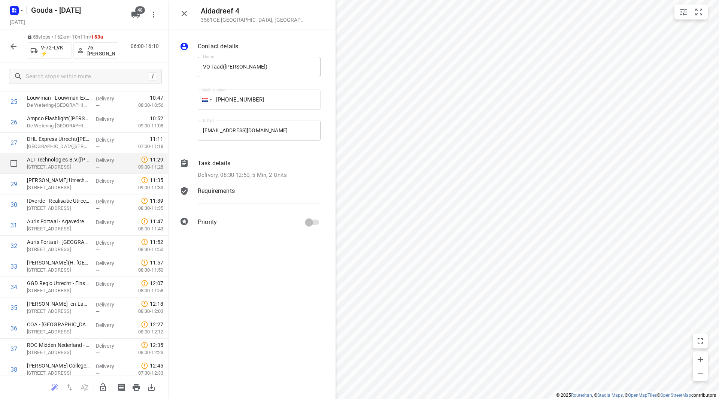
scroll to position [502, 0]
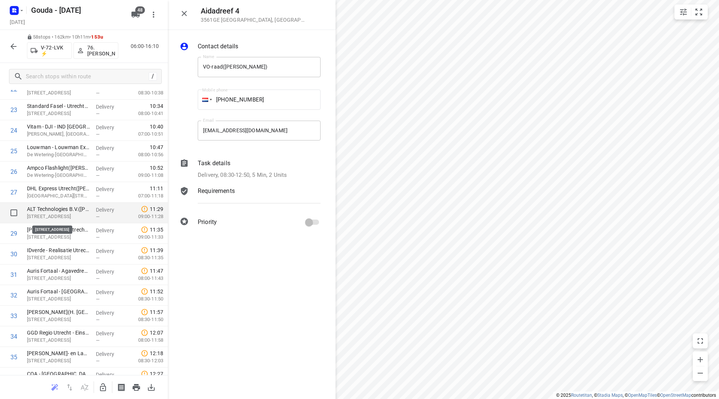
click at [36, 213] on p "Arkansasdreef 33, Utrecht" at bounding box center [58, 216] width 63 height 7
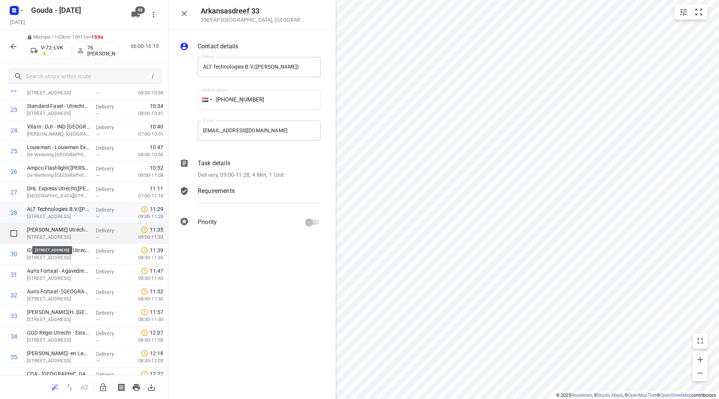
click at [42, 233] on p "Tennesseedreef 5, Utrecht" at bounding box center [58, 236] width 63 height 7
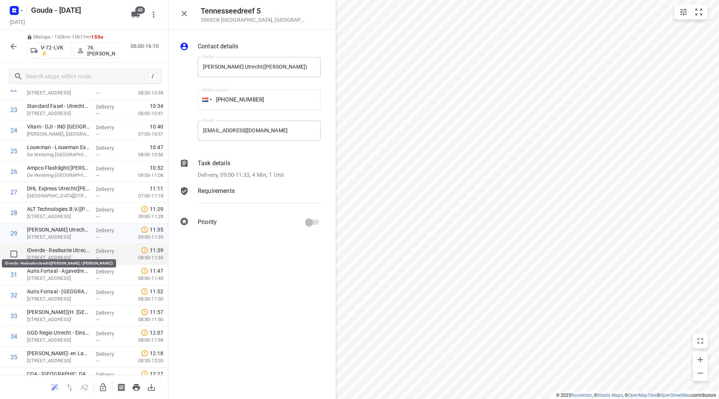
click at [46, 252] on p "IDverde - Realisatie Utrecht(Conny Elbertse / Maribel Dominguez)" at bounding box center [58, 249] width 63 height 7
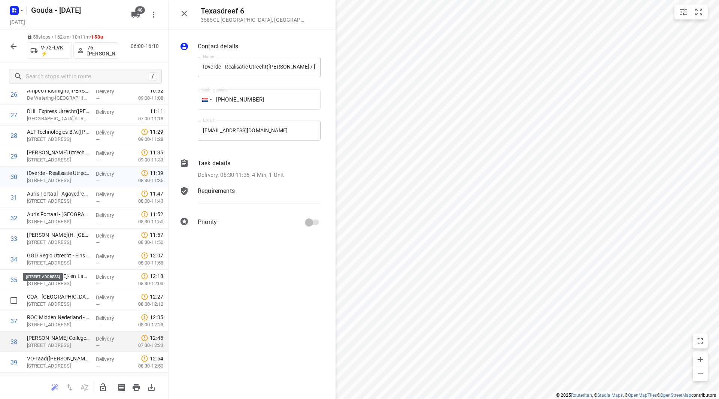
scroll to position [652, 0]
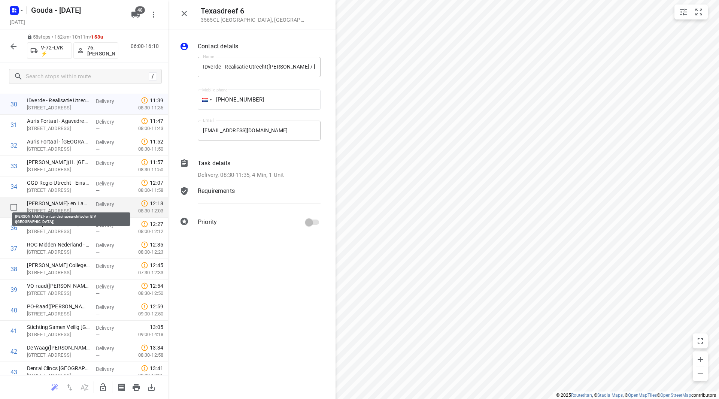
click at [49, 202] on p "Copijn Tuin- en Landschapsarchitecten B.V.(Marja)" at bounding box center [58, 203] width 63 height 7
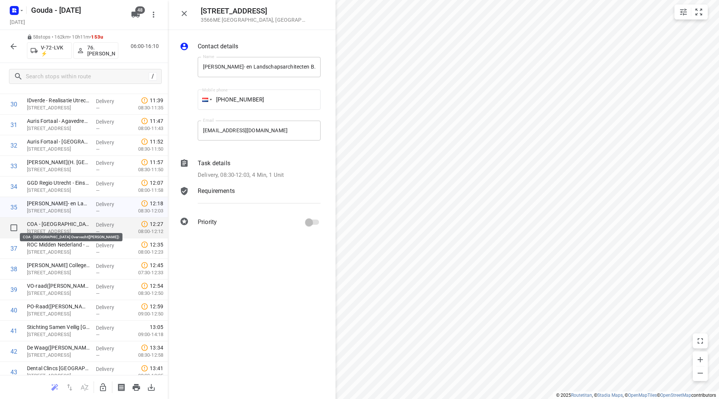
click at [49, 222] on p "COA - Utrecht Overvecht(Fatima Zambib)" at bounding box center [58, 223] width 63 height 7
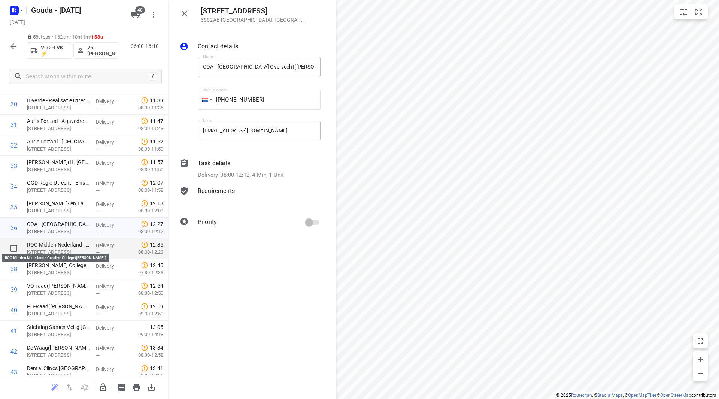
click at [48, 245] on p "ROC Midden Nederland - Creative College(Annelies van der Ham)" at bounding box center [58, 244] width 63 height 7
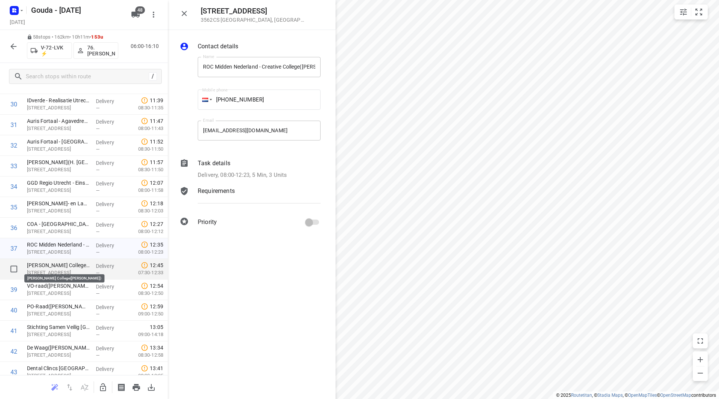
click at [49, 264] on p "Gerrit Rietveld College(Melanie Pot)" at bounding box center [58, 264] width 63 height 7
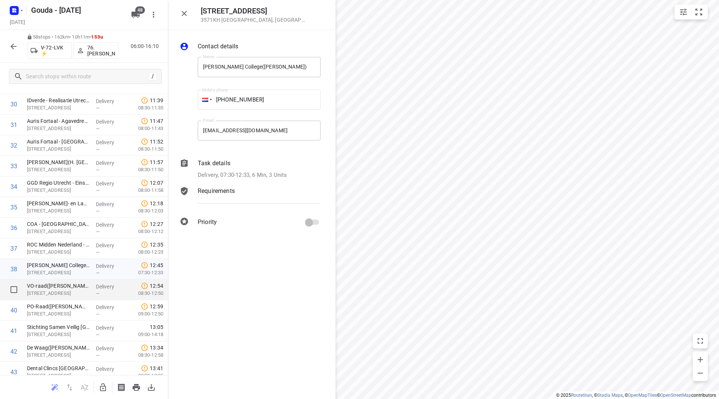
click at [50, 288] on p "VO-raad(Suzanne Wijnen)" at bounding box center [58, 285] width 63 height 7
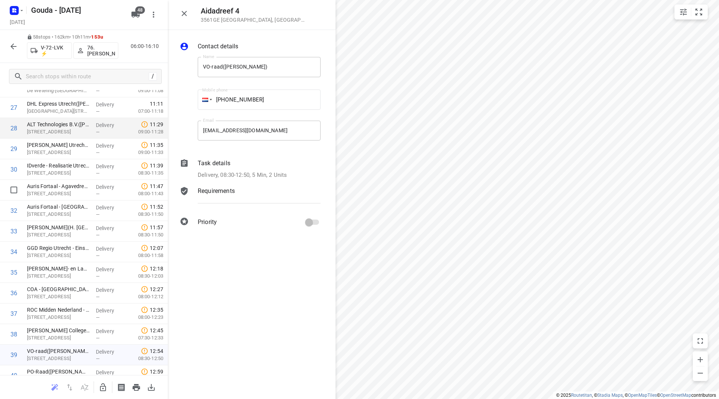
scroll to position [540, 0]
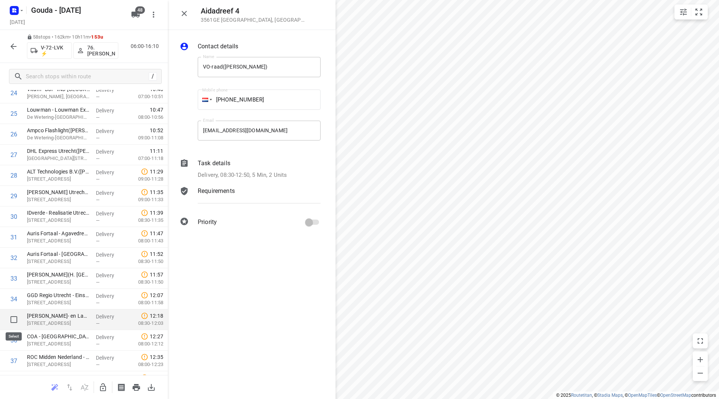
click at [13, 317] on input "checkbox" at bounding box center [13, 319] width 15 height 15
checkbox input "true"
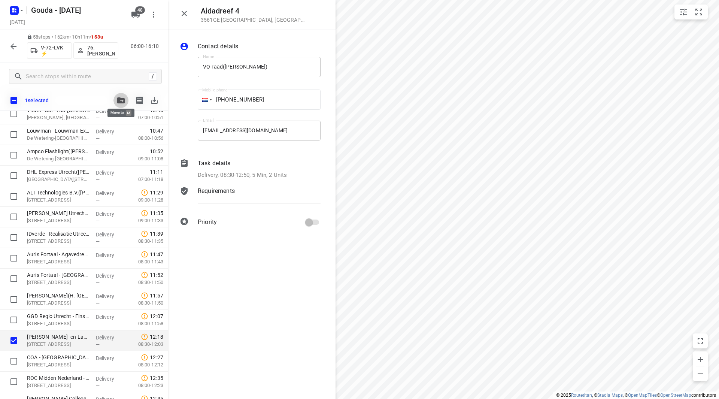
click at [119, 98] on icon "button" at bounding box center [120, 100] width 7 height 6
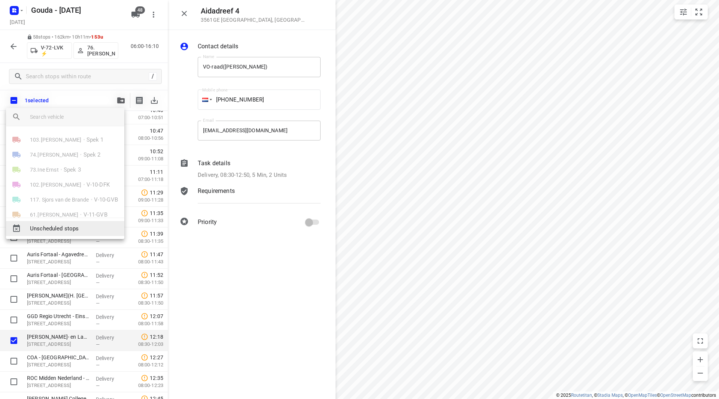
click at [76, 228] on span "Unscheduled stops" at bounding box center [74, 228] width 88 height 9
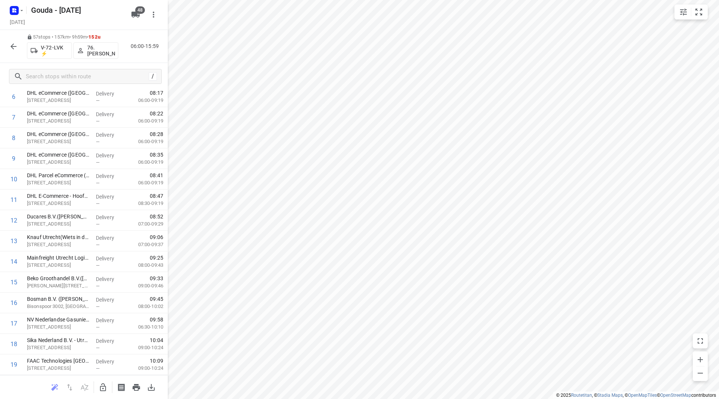
scroll to position [0, 0]
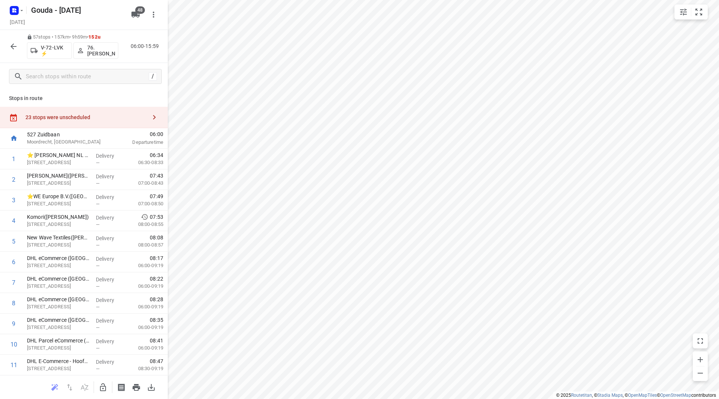
click at [100, 115] on div "23 stops were unscheduled" at bounding box center [85, 117] width 121 height 6
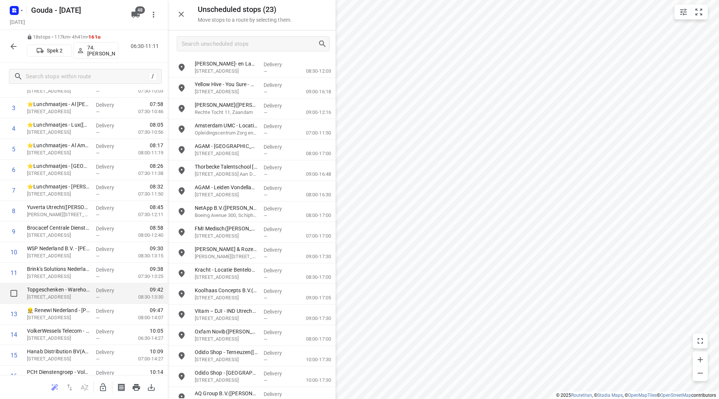
scroll to position [165, 0]
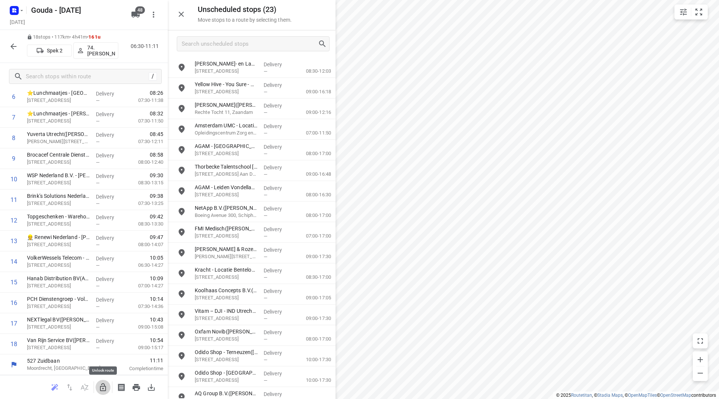
click at [105, 386] on icon "button" at bounding box center [103, 387] width 6 height 8
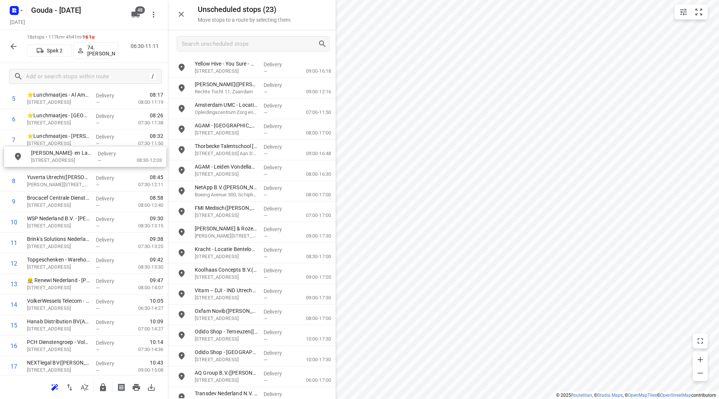
drag, startPoint x: 227, startPoint y: 66, endPoint x: 57, endPoint y: 158, distance: 193.7
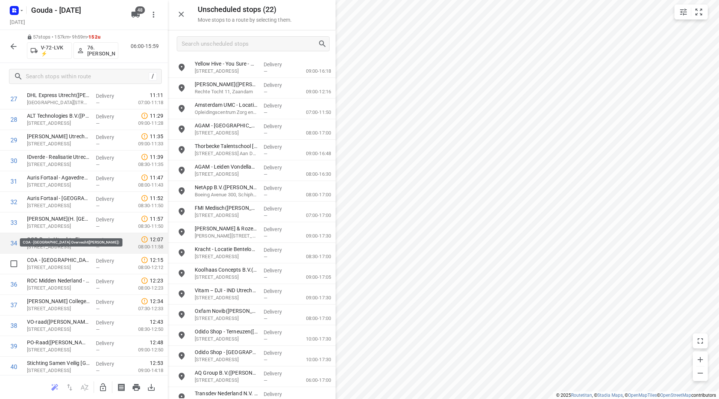
scroll to position [628, 0]
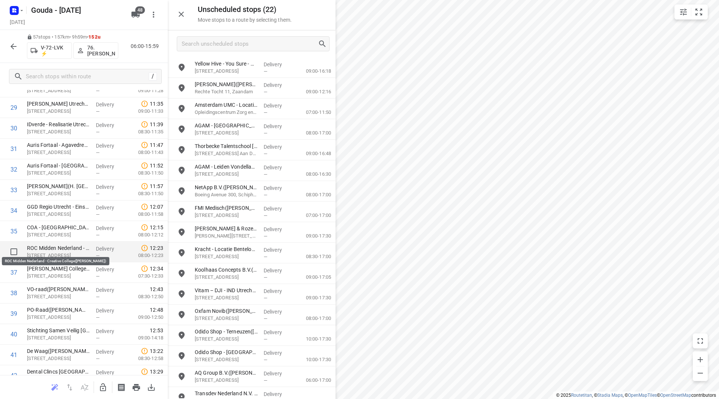
click at [54, 245] on p "ROC Midden Nederland - Creative College(Annelies van der Ham)" at bounding box center [58, 247] width 63 height 7
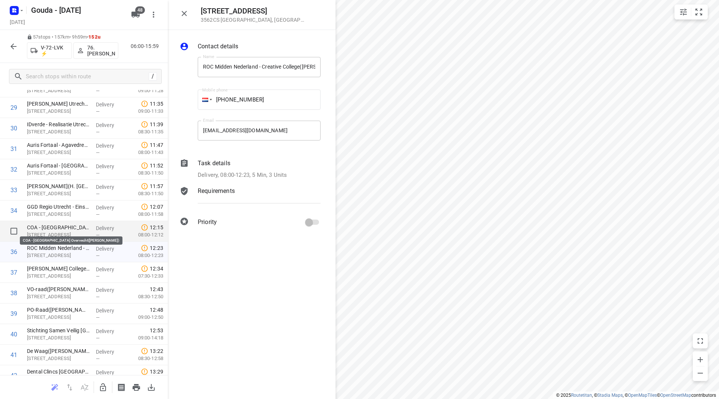
click at [51, 226] on p "COA - Utrecht Overvecht(Fatima Zambib)" at bounding box center [58, 227] width 63 height 7
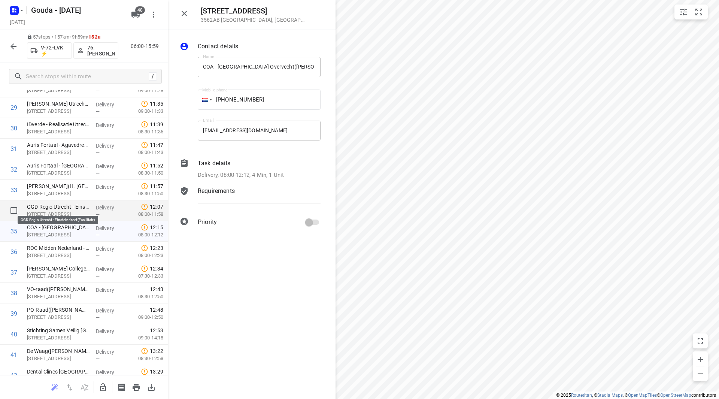
click at [52, 208] on p "GGD Regio Utrecht - Einsteindreef(Facilitair)" at bounding box center [58, 206] width 63 height 7
click at [15, 208] on input "checkbox" at bounding box center [13, 210] width 15 height 15
checkbox input "true"
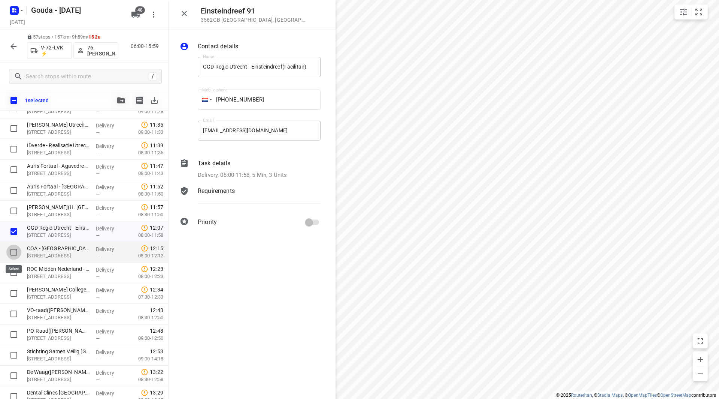
click at [14, 249] on input "checkbox" at bounding box center [13, 251] width 15 height 15
checkbox input "true"
click at [16, 273] on input "checkbox" at bounding box center [13, 272] width 15 height 15
checkbox input "true"
click at [121, 99] on icon "button" at bounding box center [120, 100] width 7 height 6
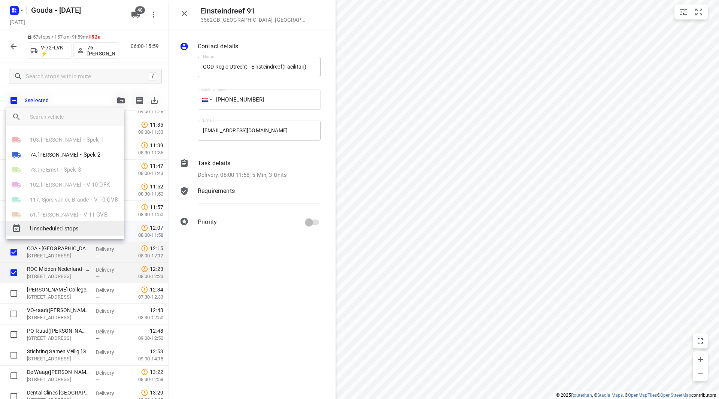
click at [81, 229] on span "Unscheduled stops" at bounding box center [74, 228] width 88 height 9
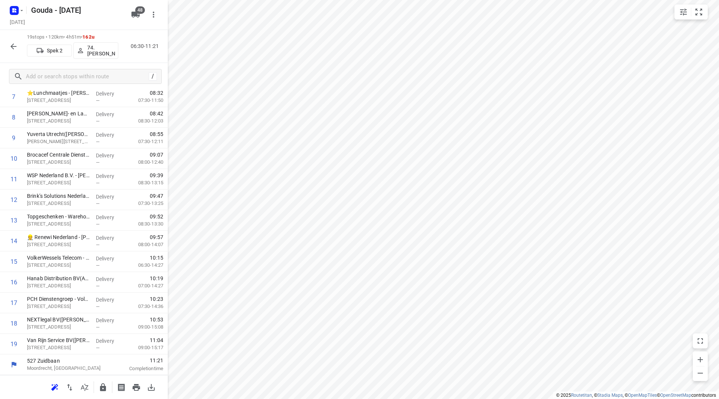
scroll to position [0, 0]
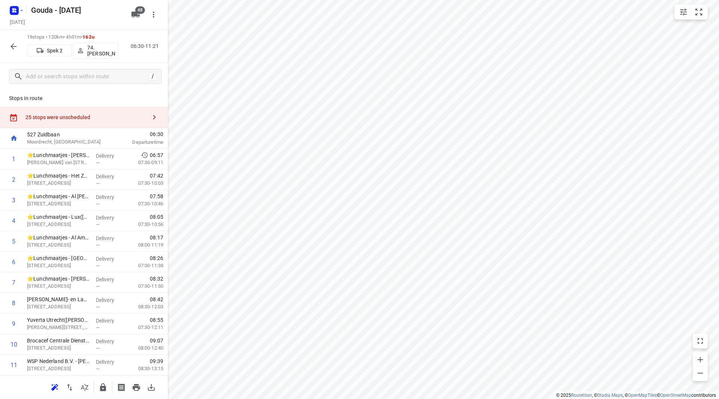
click at [97, 120] on div "25 stops were unscheduled" at bounding box center [85, 117] width 121 height 6
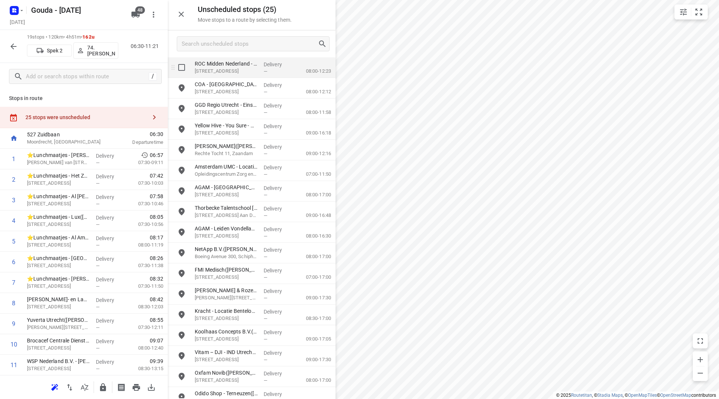
click at [184, 65] on input "grid" at bounding box center [181, 67] width 15 height 15
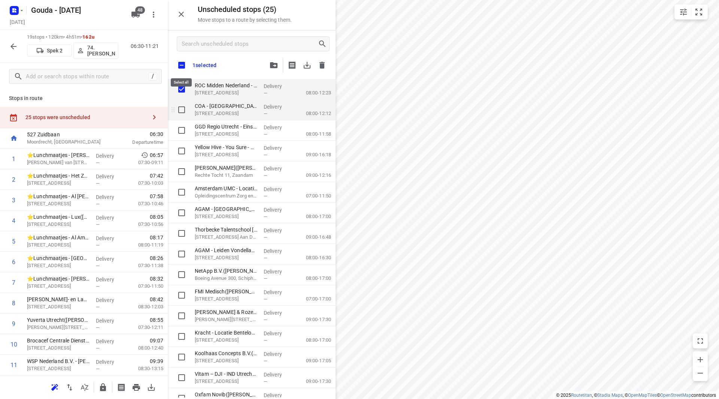
checkbox input "true"
click at [184, 112] on input "grid" at bounding box center [181, 109] width 15 height 15
checkbox input "true"
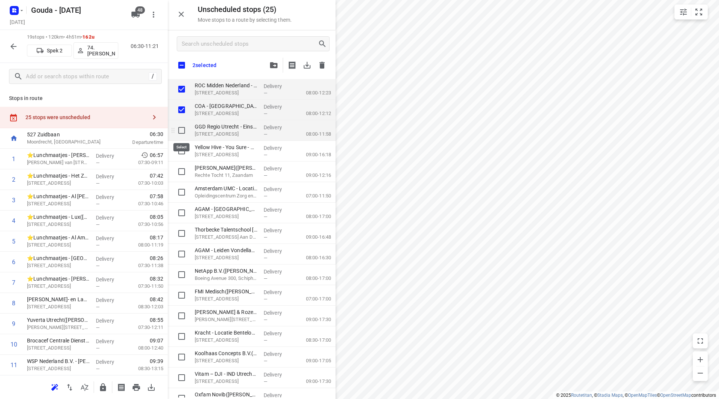
click at [182, 132] on input "grid" at bounding box center [181, 130] width 15 height 15
checkbox input "true"
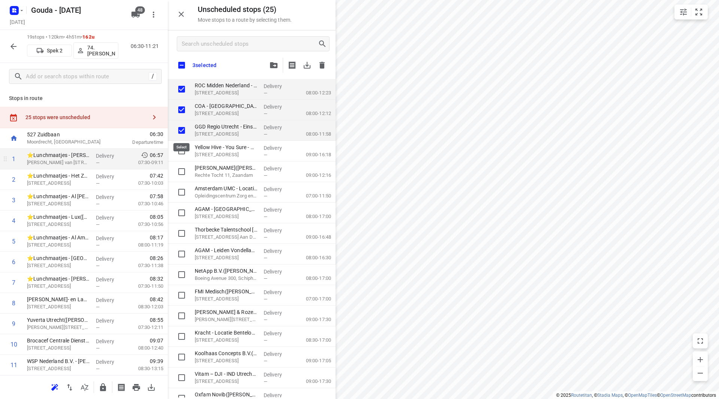
checkbox input "true"
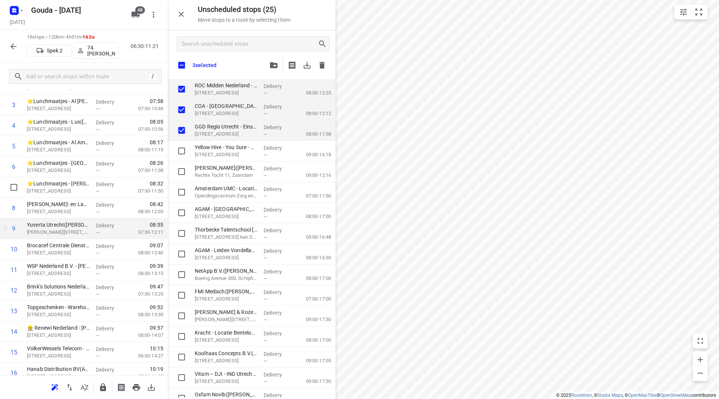
scroll to position [112, 0]
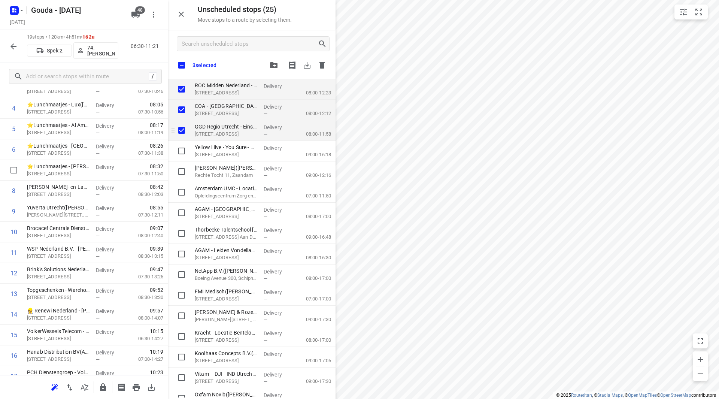
checkbox input "true"
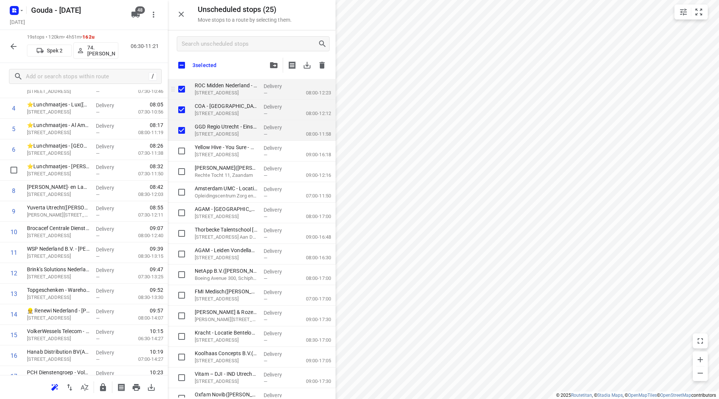
checkbox input "true"
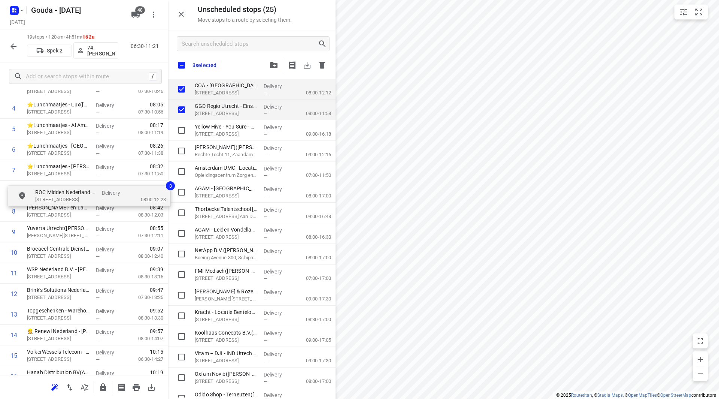
scroll to position [112, 0]
drag, startPoint x: 206, startPoint y: 86, endPoint x: 27, endPoint y: 191, distance: 206.9
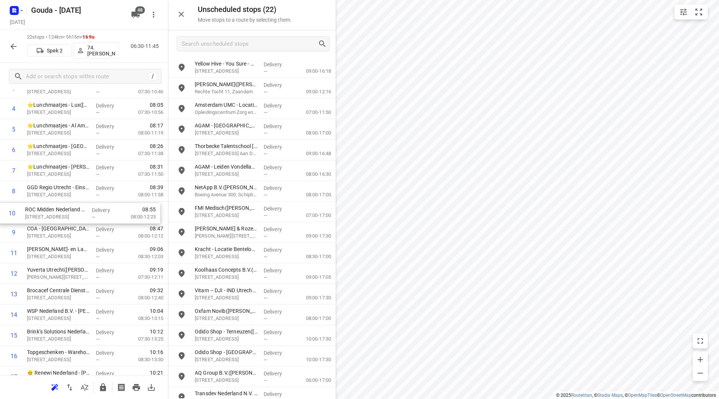
drag, startPoint x: 62, startPoint y: 225, endPoint x: 60, endPoint y: 201, distance: 24.1
click at [60, 201] on div "1 ⭐Lunchmaatjes - Sri Krishna(Nick van Ginderen) Van Lawick van Pabstlaan 3, Ut…" at bounding box center [84, 263] width 168 height 453
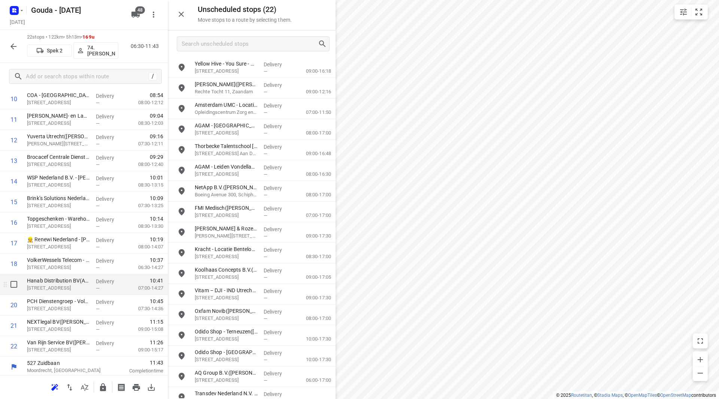
scroll to position [247, 0]
click at [103, 386] on icon "button" at bounding box center [103, 387] width 6 height 8
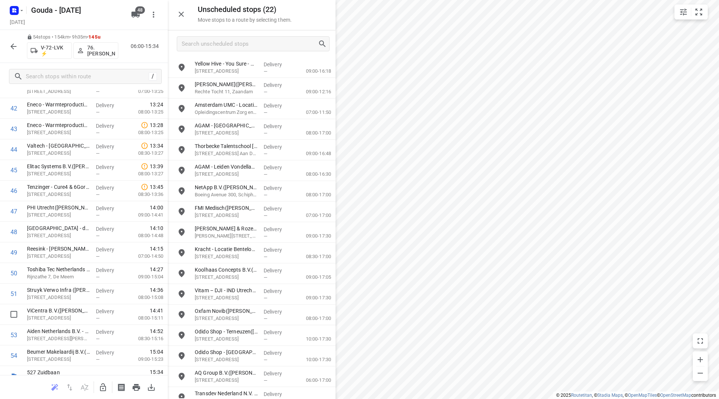
scroll to position [906, 0]
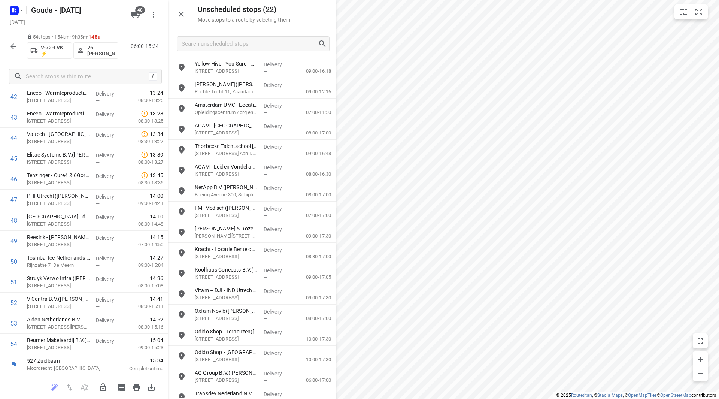
click at [11, 44] on icon "button" at bounding box center [13, 46] width 9 height 9
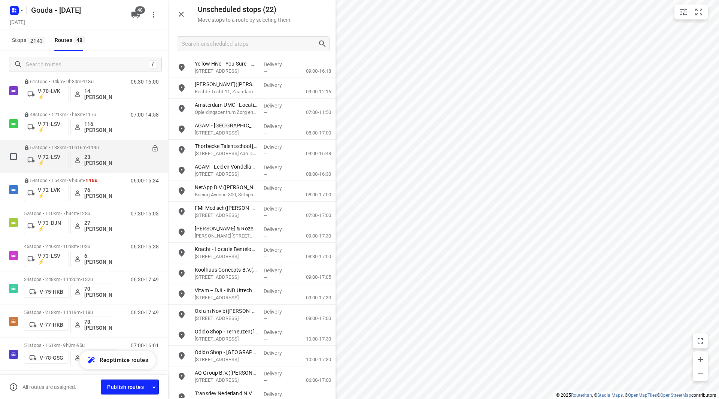
scroll to position [636, 0]
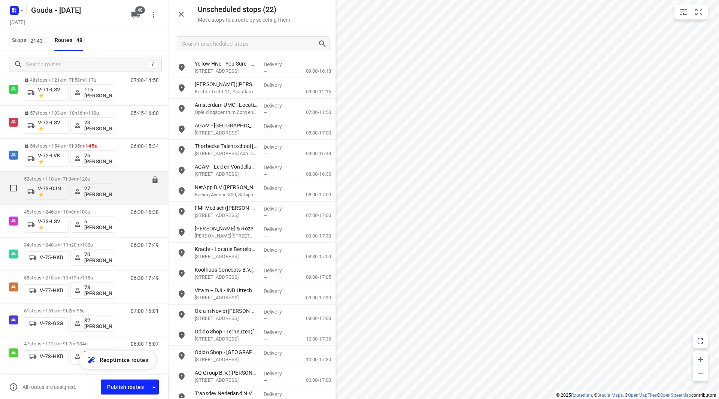
click at [58, 177] on p "52 stops • 110km • 7h34m • 128u" at bounding box center [69, 179] width 91 height 6
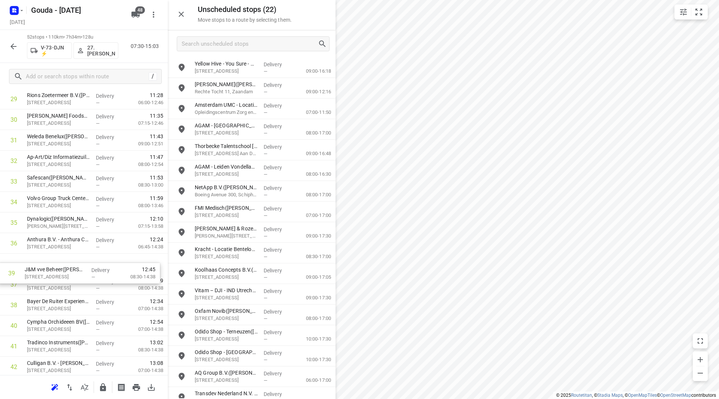
scroll to position [637, 0]
drag, startPoint x: 45, startPoint y: 275, endPoint x: 40, endPoint y: 204, distance: 70.9
click at [40, 204] on div "1 ⭐Appèl Catering – 4026 - De Regenboog(Jeroen de Boer) Kerkenbos 12, Zoetermee…" at bounding box center [84, 47] width 168 height 1071
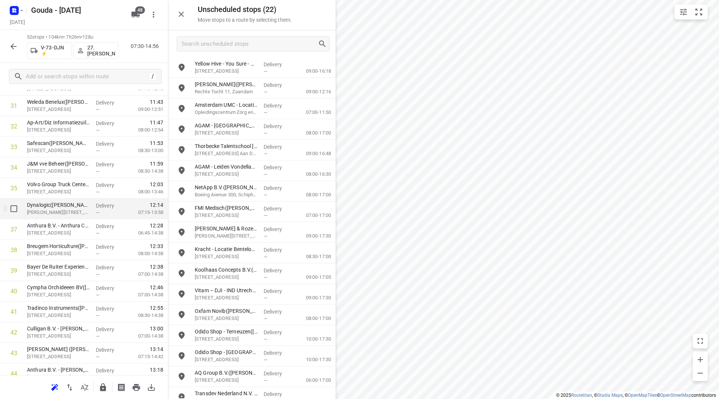
scroll to position [674, 0]
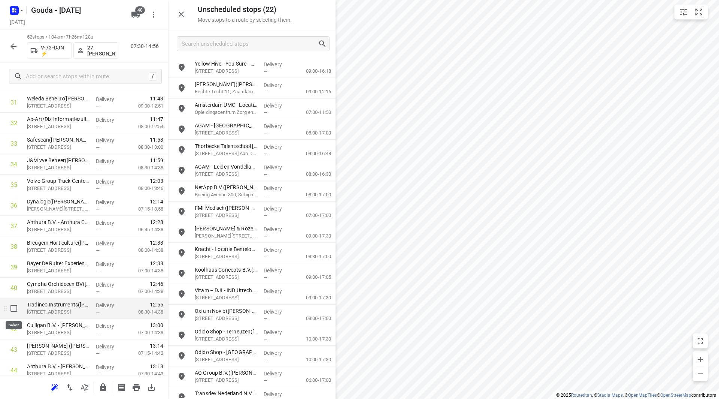
click at [14, 310] on input "checkbox" at bounding box center [13, 308] width 15 height 15
checkbox input "true"
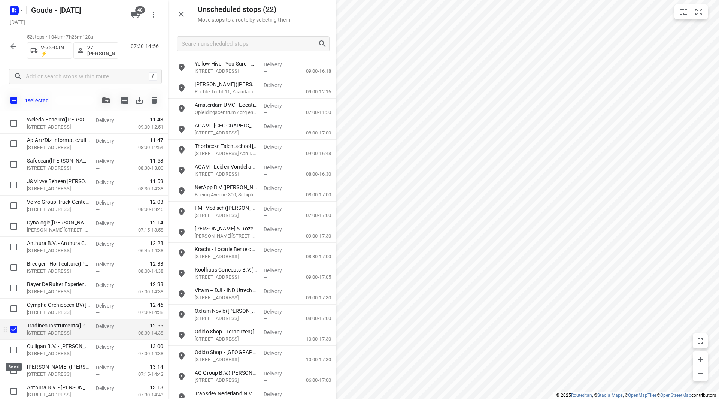
drag, startPoint x: 15, startPoint y: 349, endPoint x: 16, endPoint y: 336, distance: 12.4
click at [15, 348] on input "checkbox" at bounding box center [13, 349] width 15 height 15
checkbox input "true"
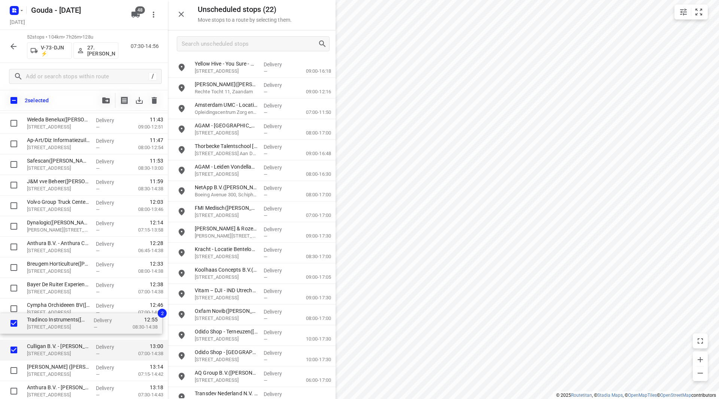
scroll to position [675, 0]
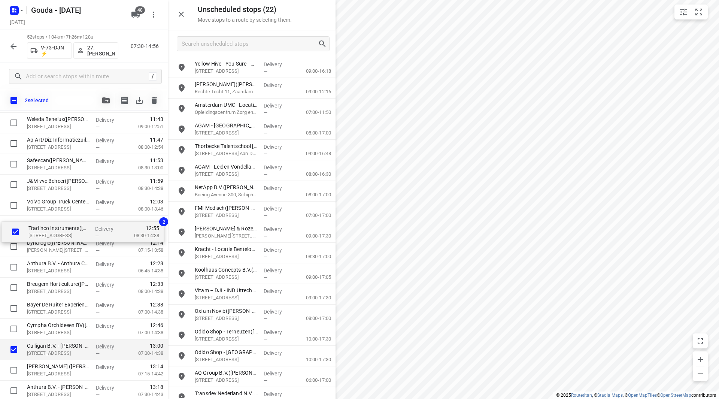
drag, startPoint x: 51, startPoint y: 329, endPoint x: 52, endPoint y: 238, distance: 91.4
click at [52, 238] on div "⭐Appèl Catering – 4026 - De Regenboog(Jeroen de Boer) Kerkenbos 12, Zoetermeer …" at bounding box center [84, 30] width 168 height 1071
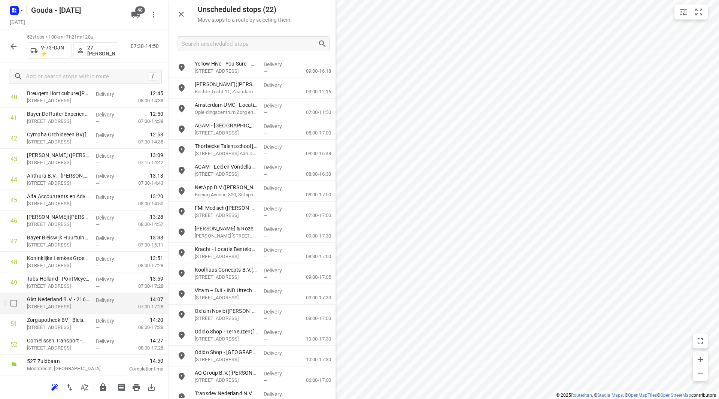
scroll to position [865, 0]
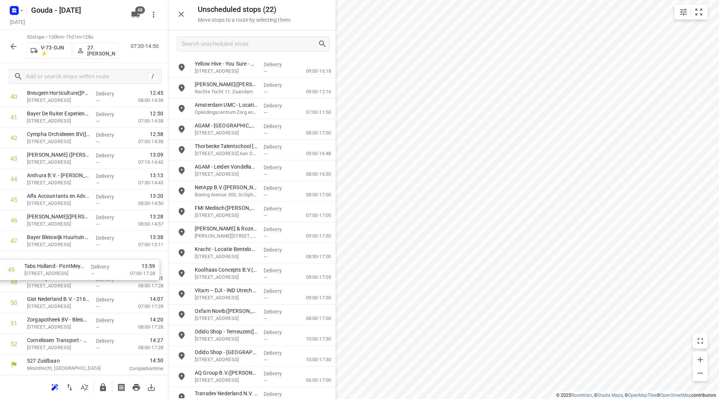
drag, startPoint x: 107, startPoint y: 276, endPoint x: 103, endPoint y: 262, distance: 15.0
drag, startPoint x: 66, startPoint y: 323, endPoint x: 65, endPoint y: 260, distance: 62.5
click at [100, 385] on icon "button" at bounding box center [102, 387] width 9 height 9
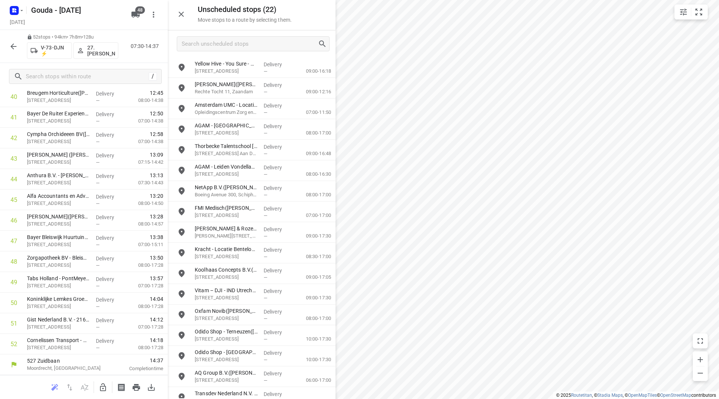
click at [15, 45] on icon "button" at bounding box center [13, 46] width 9 height 9
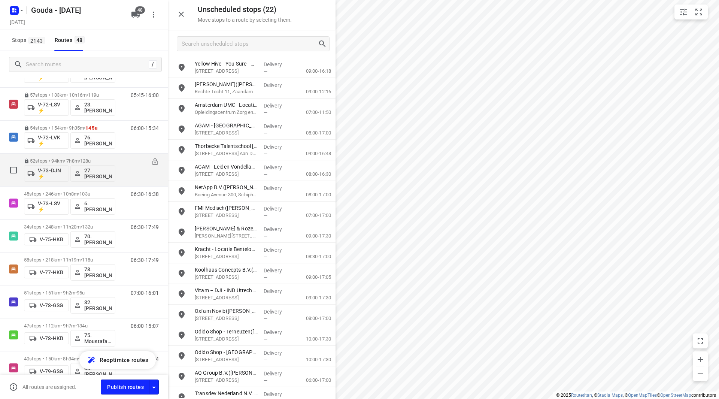
scroll to position [636, 0]
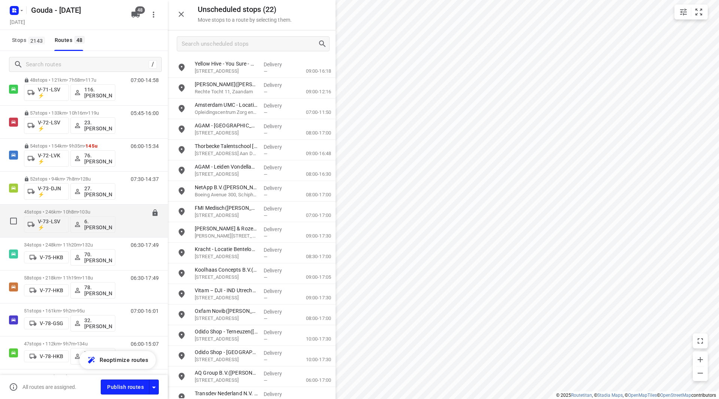
click at [88, 209] on span "103u" at bounding box center [84, 212] width 11 height 6
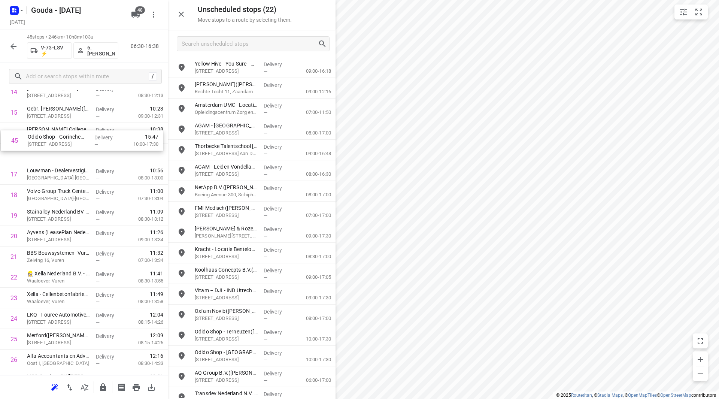
scroll to position [335, 0]
drag, startPoint x: 48, startPoint y: 359, endPoint x: 45, endPoint y: 198, distance: 161.8
click at [45, 197] on div "1 Vitam – DJI – PI Dordrecht(Waldo Voesenek) Kerkeplaat 25, Dordrecht Delivery …" at bounding box center [84, 277] width 168 height 927
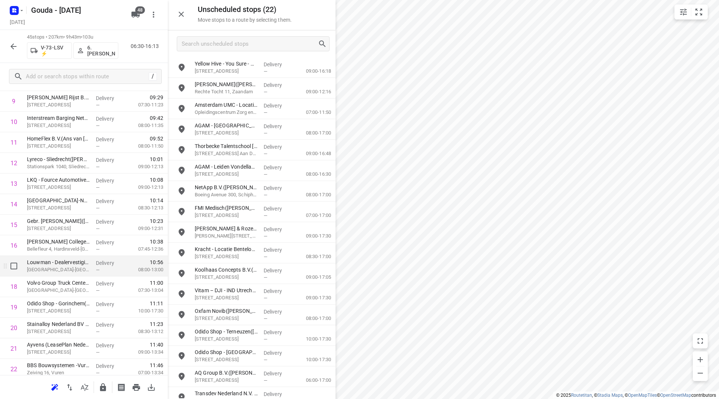
scroll to position [260, 0]
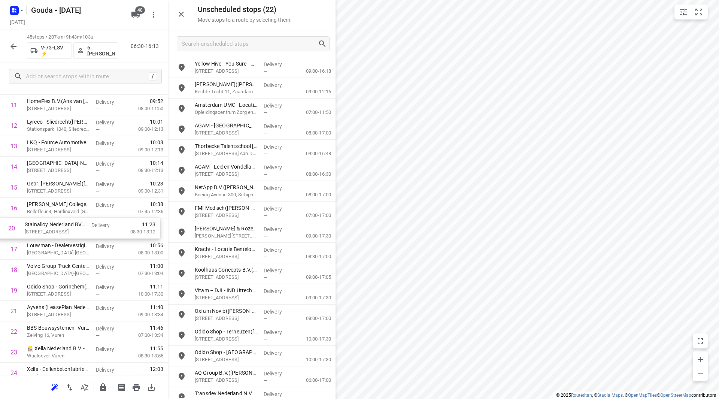
drag, startPoint x: 64, startPoint y: 288, endPoint x: 61, endPoint y: 223, distance: 65.2
click at [61, 223] on div "1 Vitam – DJI – PI Dordrecht(Waldo Voesenek) Kerkeplaat 25, Dordrecht Delivery …" at bounding box center [84, 352] width 168 height 927
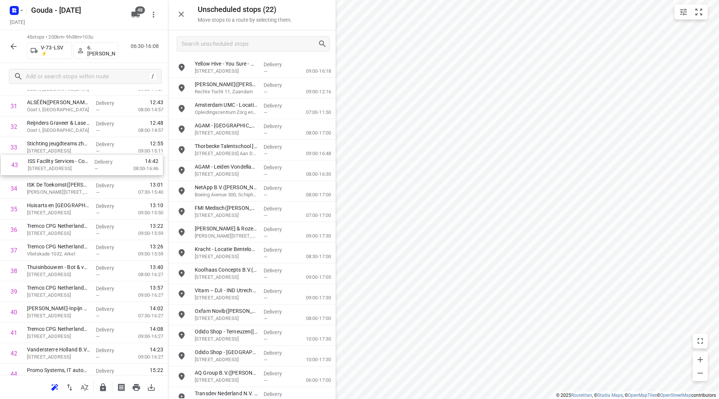
scroll to position [670, 0]
drag, startPoint x: 53, startPoint y: 352, endPoint x: 57, endPoint y: 189, distance: 163.3
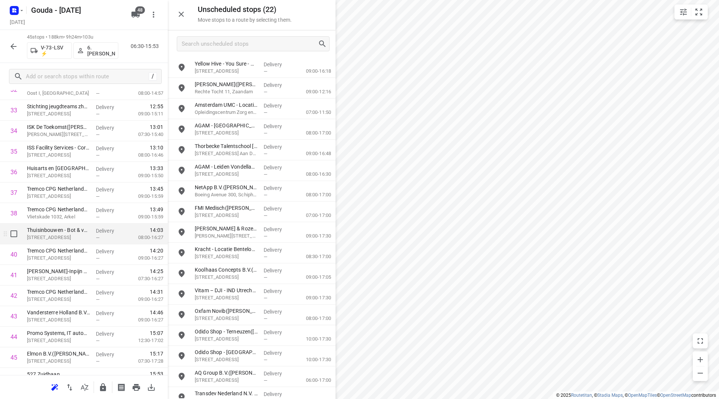
scroll to position [721, 0]
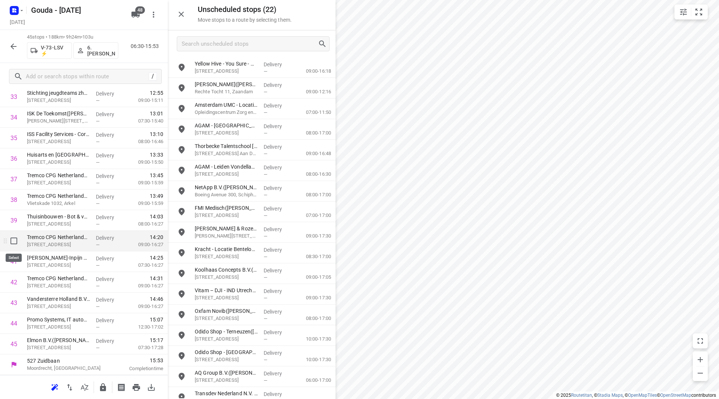
click at [13, 238] on input "checkbox" at bounding box center [13, 240] width 15 height 15
checkbox input "true"
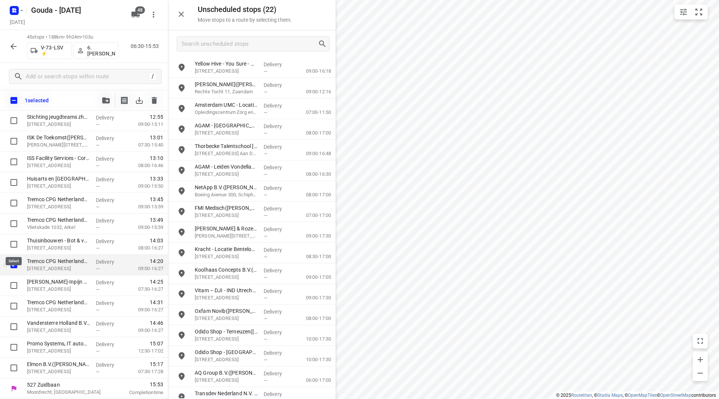
scroll to position [718, 0]
click at [15, 282] on input "checkbox" at bounding box center [13, 285] width 15 height 15
checkbox input "true"
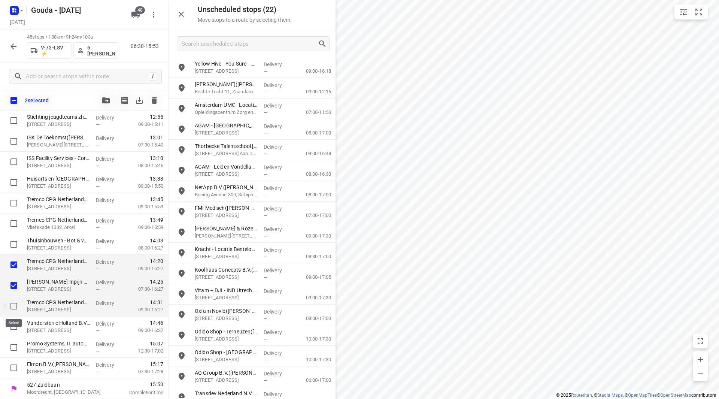
click at [13, 306] on input "checkbox" at bounding box center [13, 305] width 15 height 15
checkbox input "true"
drag, startPoint x: 56, startPoint y: 266, endPoint x: 57, endPoint y: 247, distance: 18.7
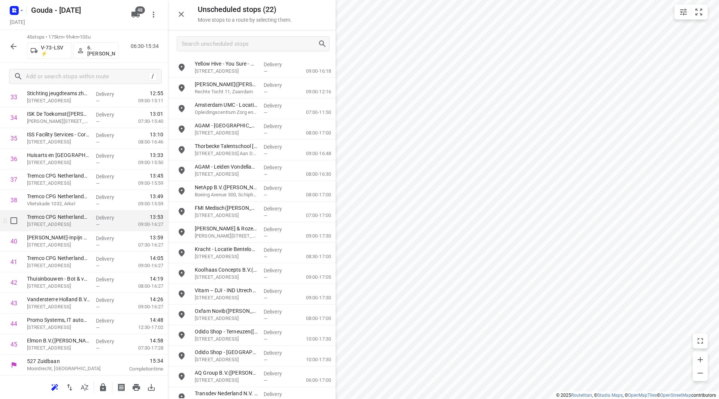
scroll to position [721, 0]
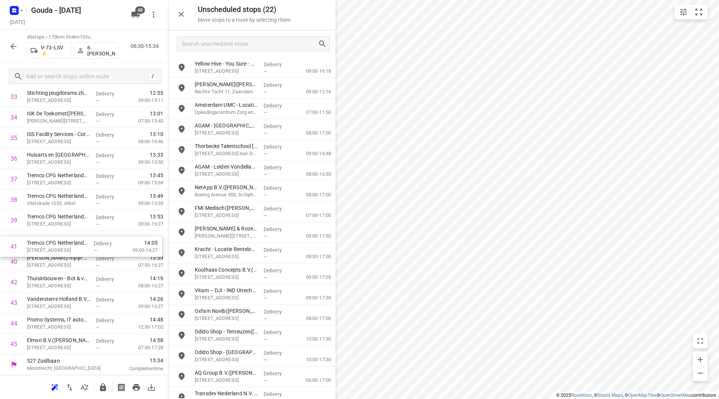
drag, startPoint x: 78, startPoint y: 267, endPoint x: 78, endPoint y: 249, distance: 18.0
click at [100, 386] on icon "button" at bounding box center [103, 387] width 6 height 8
click at [12, 45] on icon "button" at bounding box center [13, 46] width 6 height 6
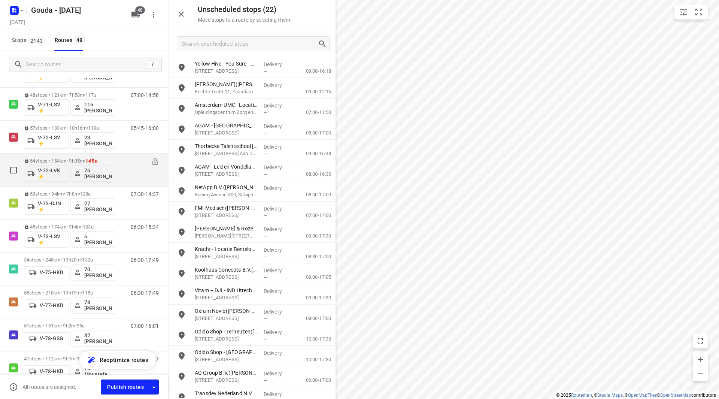
scroll to position [636, 0]
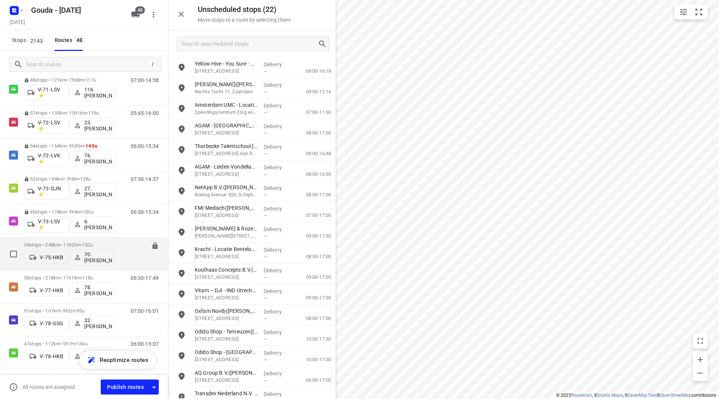
click at [64, 244] on p "34 stops • 248km • 11h20m • 132u" at bounding box center [69, 245] width 91 height 6
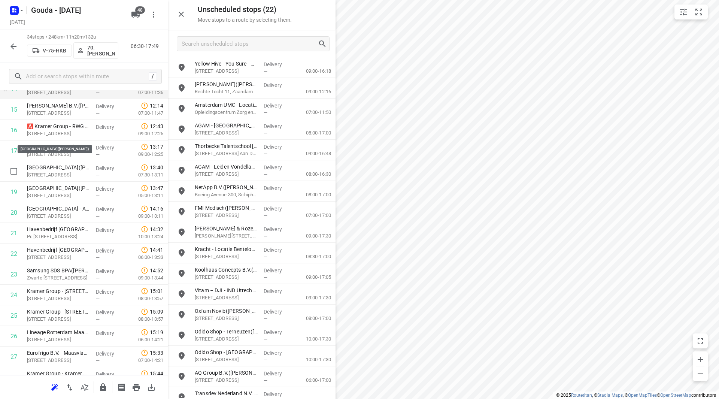
scroll to position [300, 0]
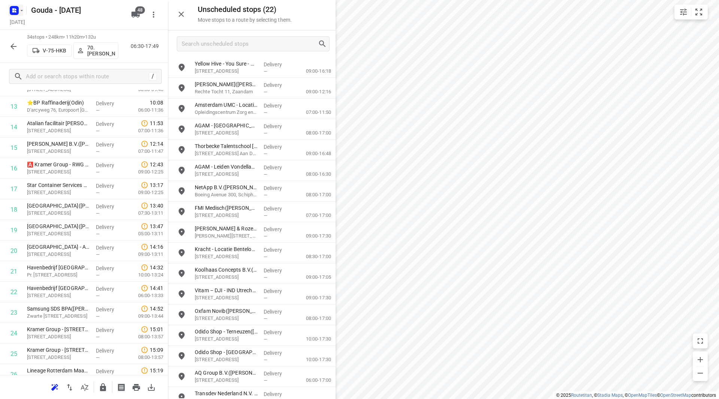
click at [19, 9] on icon "button" at bounding box center [22, 10] width 6 height 6
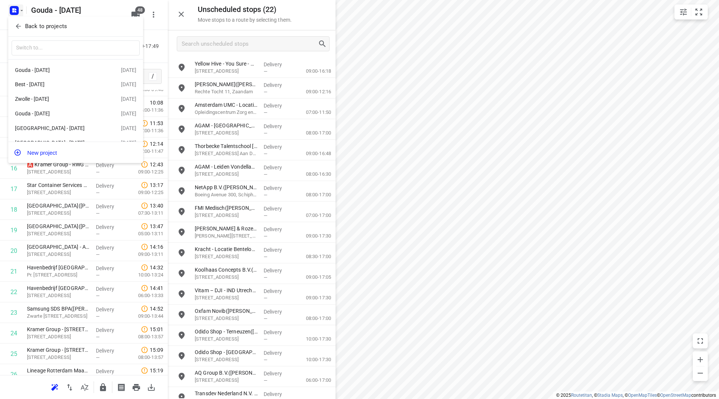
click at [30, 27] on p "Back to projects" at bounding box center [46, 26] width 42 height 9
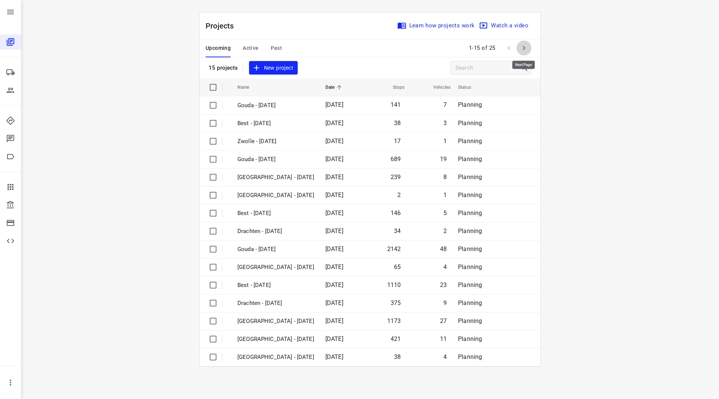
click at [521, 55] on button "button" at bounding box center [523, 47] width 15 height 15
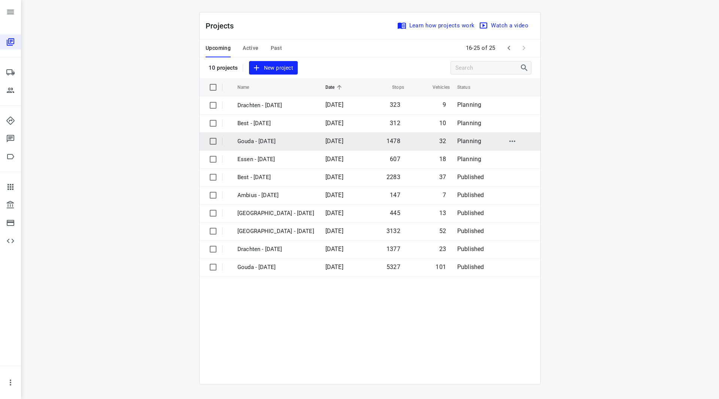
click at [267, 143] on p "Gouda - [DATE]" at bounding box center [275, 141] width 77 height 9
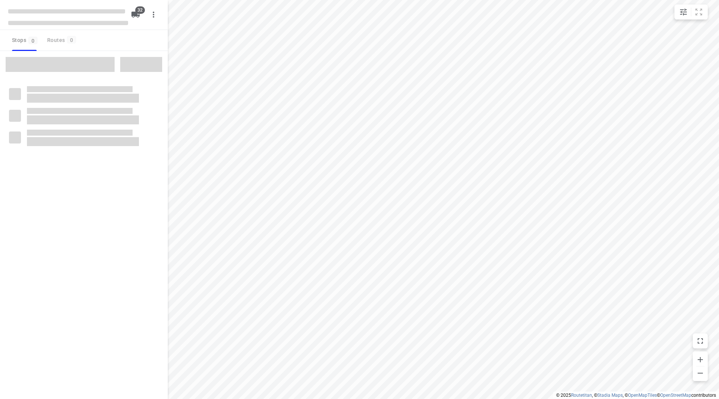
checkbox input "true"
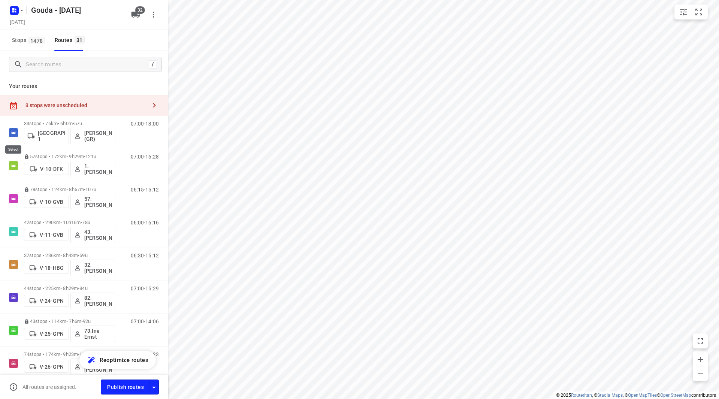
drag, startPoint x: 12, startPoint y: 133, endPoint x: 13, endPoint y: 111, distance: 21.7
click at [0, 0] on input "checkbox" at bounding box center [0, 0] width 0 height 0
checkbox input "true"
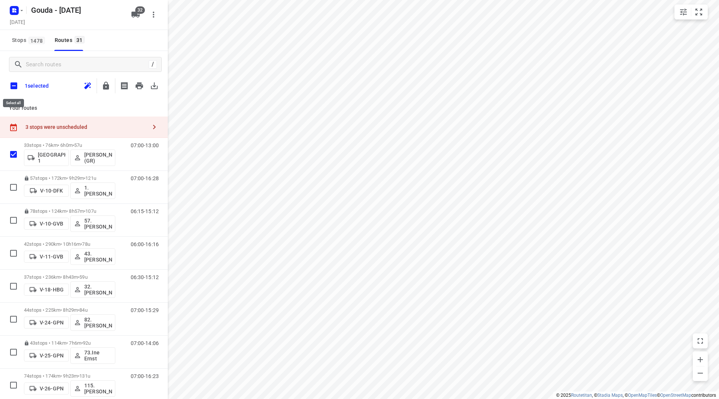
click at [13, 84] on input "checkbox" at bounding box center [14, 86] width 16 height 16
checkbox input "true"
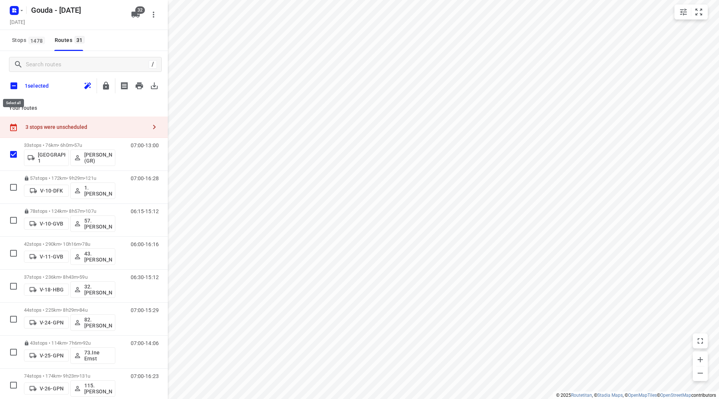
checkbox input "true"
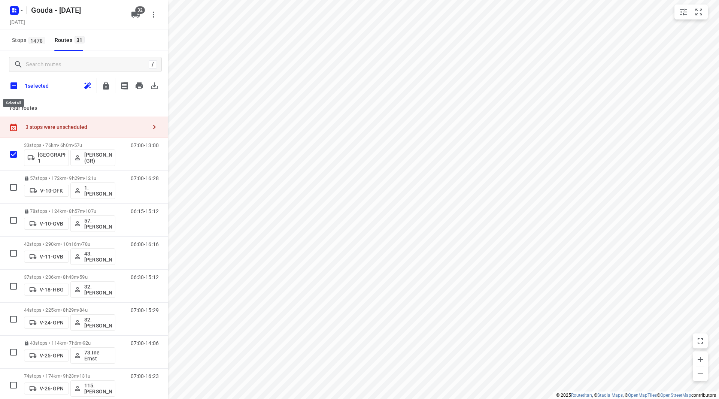
checkbox input "true"
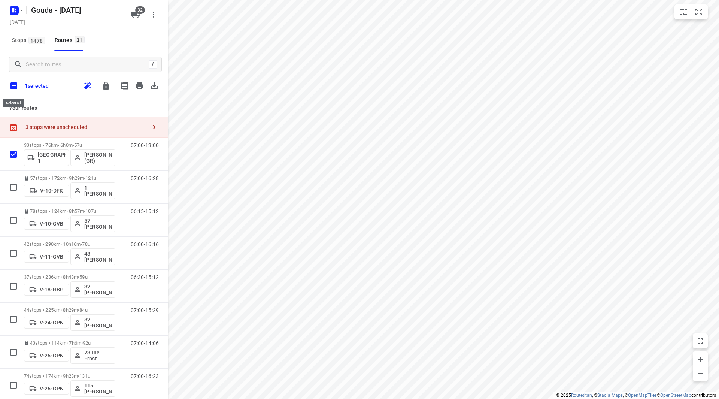
checkbox input "true"
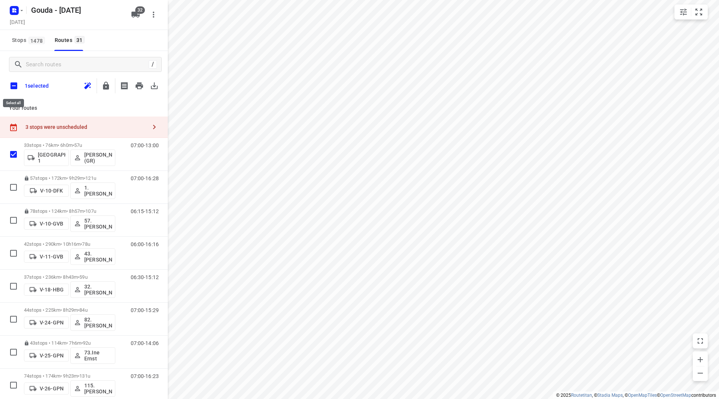
checkbox input "true"
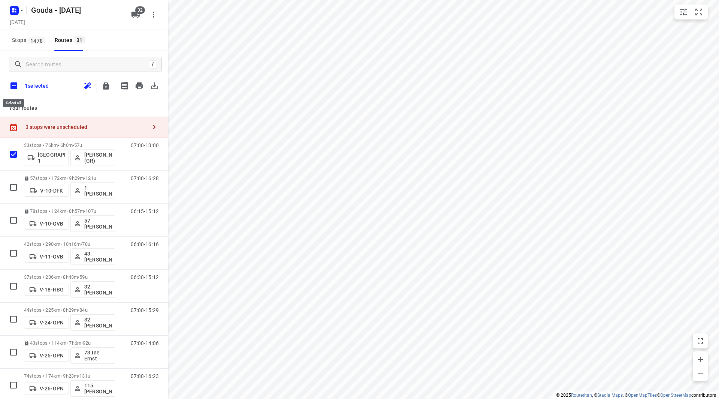
checkbox input "true"
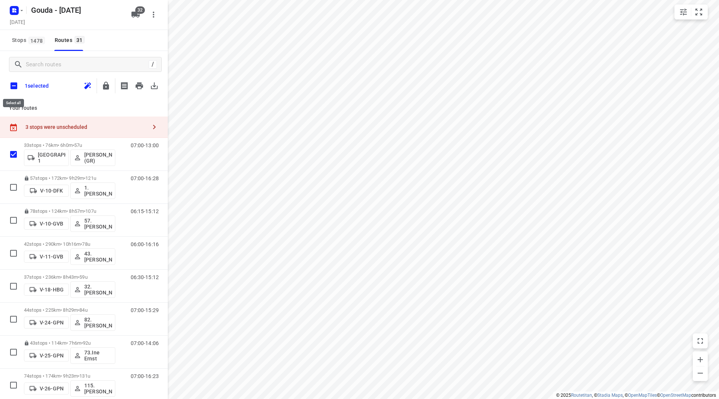
checkbox input "true"
click at [104, 84] on icon "button" at bounding box center [106, 86] width 6 height 8
click at [16, 88] on input "checkbox" at bounding box center [14, 86] width 16 height 16
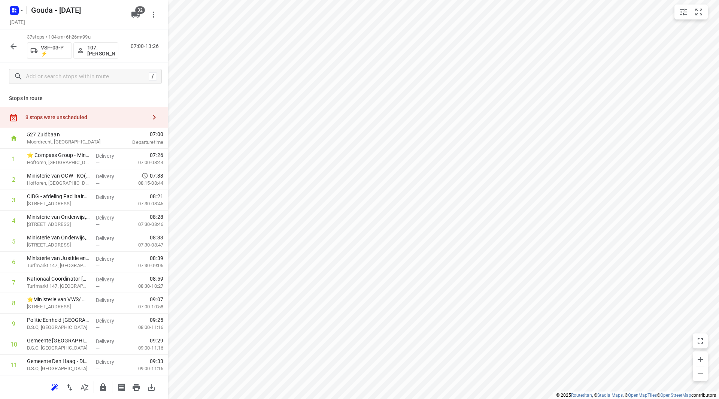
click at [55, 112] on div "3 stops were unscheduled" at bounding box center [84, 117] width 168 height 21
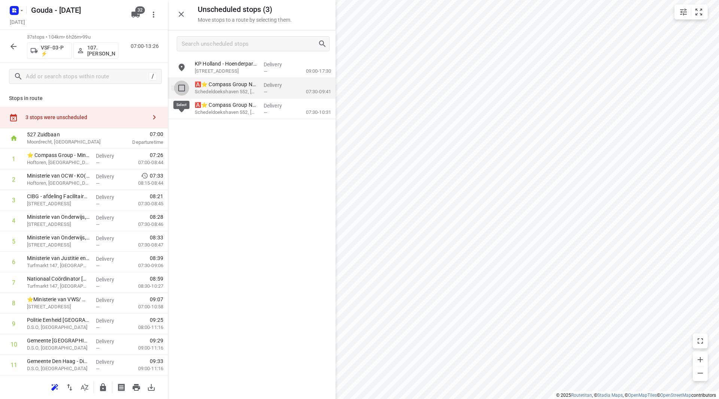
click at [179, 86] on input "grid" at bounding box center [181, 87] width 15 height 15
checkbox input "true"
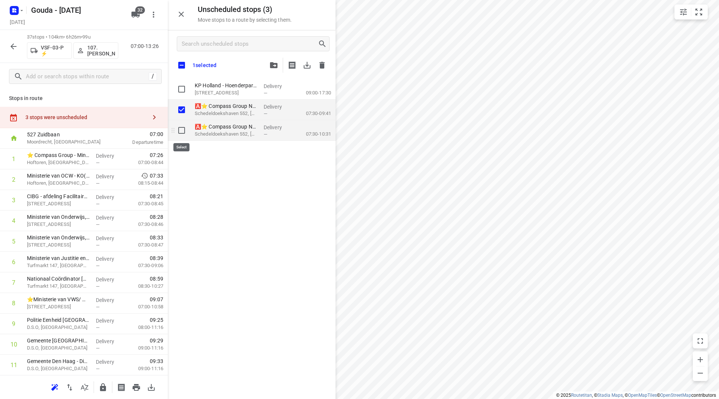
click at [180, 128] on input "grid" at bounding box center [181, 130] width 15 height 15
checkbox input "true"
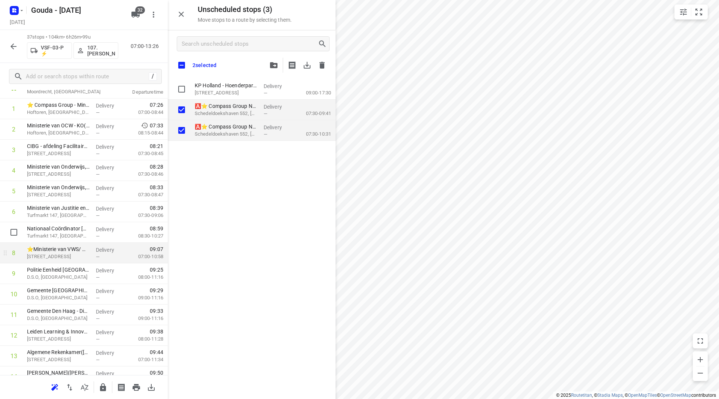
scroll to position [75, 0]
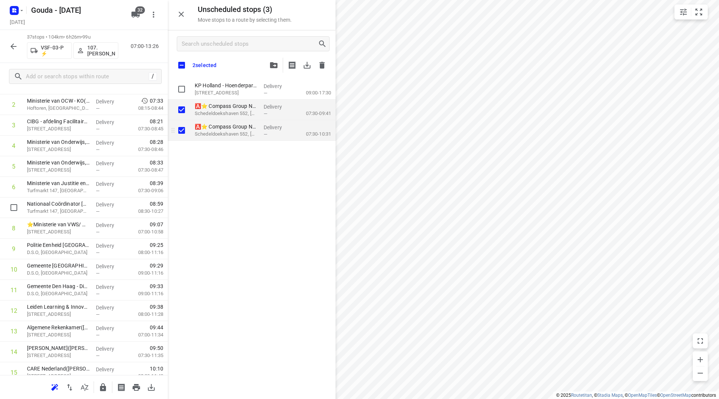
checkbox input "true"
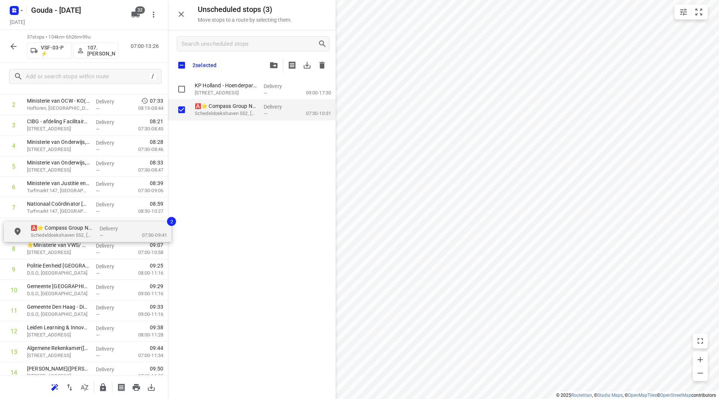
drag, startPoint x: 210, startPoint y: 119, endPoint x: 57, endPoint y: 230, distance: 189.3
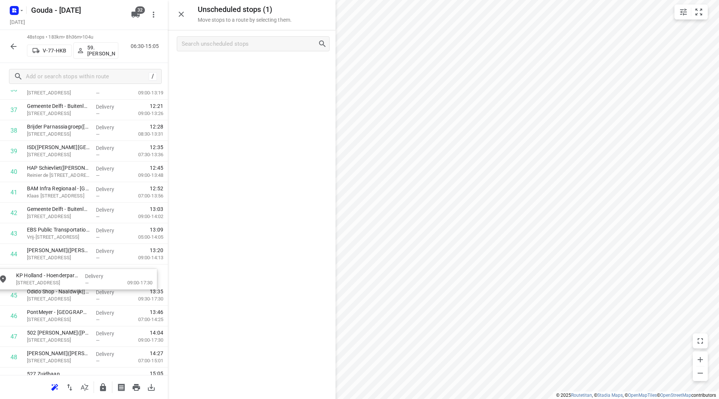
drag, startPoint x: 225, startPoint y: 69, endPoint x: 48, endPoint y: 279, distance: 273.7
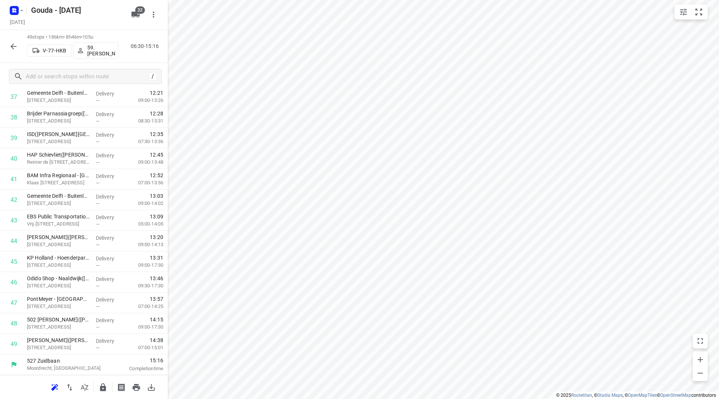
scroll to position [782, 0]
click at [16, 47] on icon "button" at bounding box center [13, 46] width 9 height 9
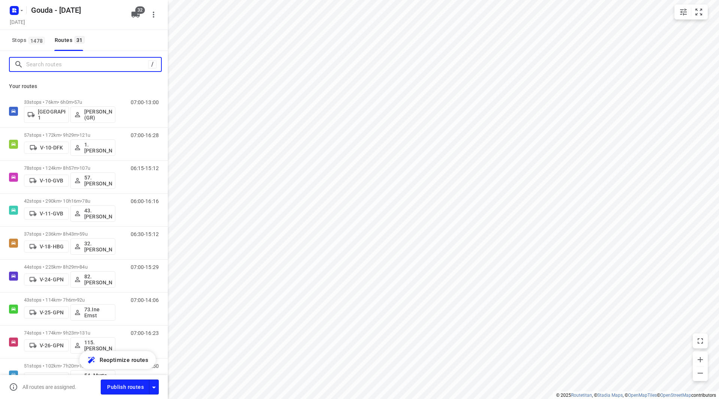
click at [88, 68] on input "Search routes" at bounding box center [87, 65] width 122 height 12
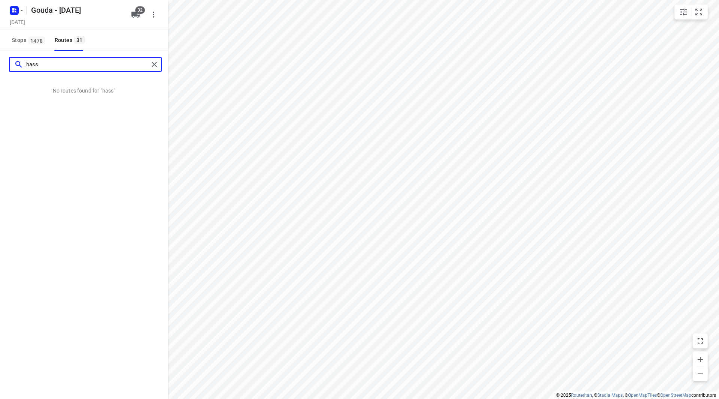
drag, startPoint x: 91, startPoint y: 69, endPoint x: 15, endPoint y: 66, distance: 75.7
click at [15, 66] on div "hass" at bounding box center [81, 65] width 134 height 12
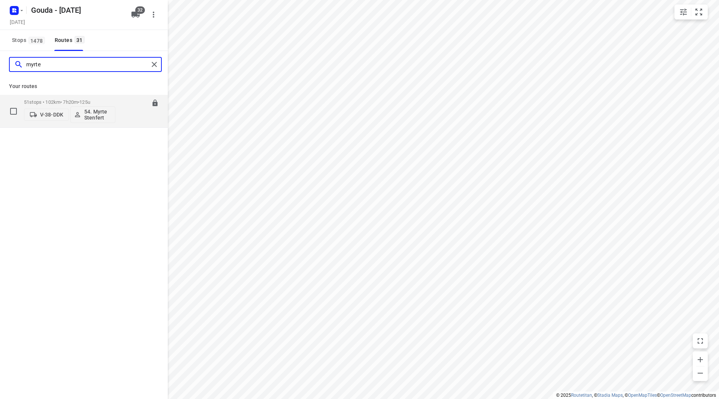
type input "myrte"
click at [94, 116] on p "54. Myrte Stenfert" at bounding box center [98, 115] width 28 height 12
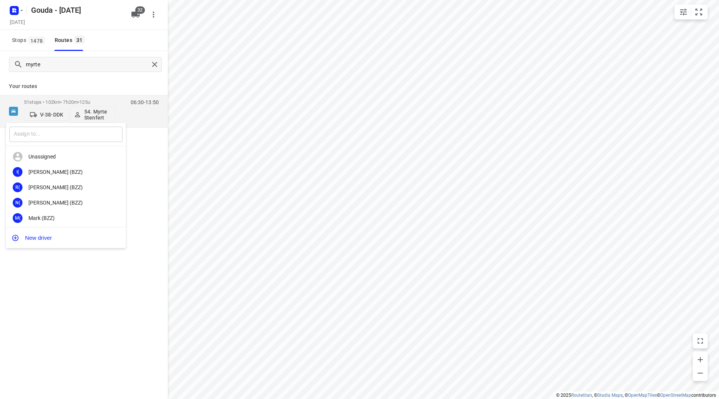
click at [68, 133] on input "text" at bounding box center [65, 134] width 113 height 15
type input "hassa"
click at [67, 215] on div "25. Hassa n Schweineh" at bounding box center [67, 218] width 79 height 6
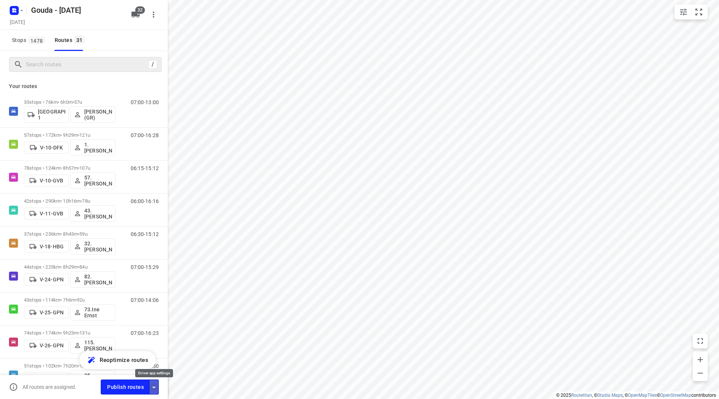
click at [157, 388] on icon "button" at bounding box center [153, 387] width 9 height 9
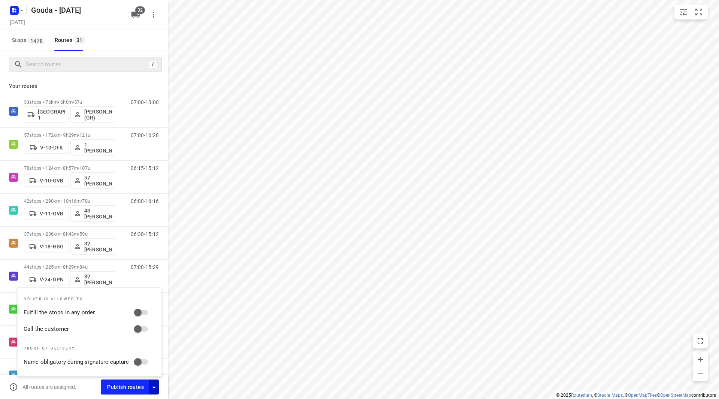
click at [145, 310] on input "Fulfill the stops in any order" at bounding box center [137, 312] width 43 height 14
checkbox input "true"
click at [144, 325] on input "Call the customer" at bounding box center [137, 329] width 43 height 14
checkbox input "true"
click at [127, 389] on span "Publish routes" at bounding box center [125, 386] width 37 height 9
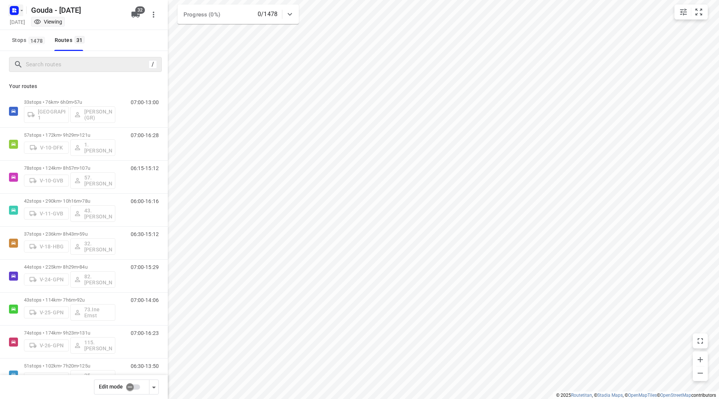
click at [18, 12] on rect "button" at bounding box center [14, 10] width 9 height 9
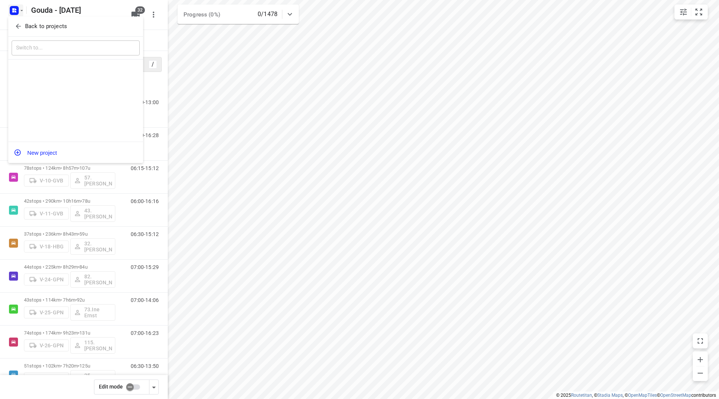
click at [32, 25] on p "Back to projects" at bounding box center [46, 26] width 42 height 9
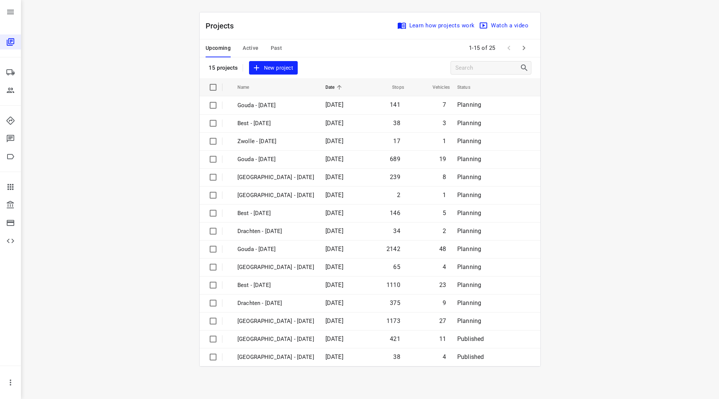
click at [525, 50] on icon "button" at bounding box center [523, 47] width 9 height 9
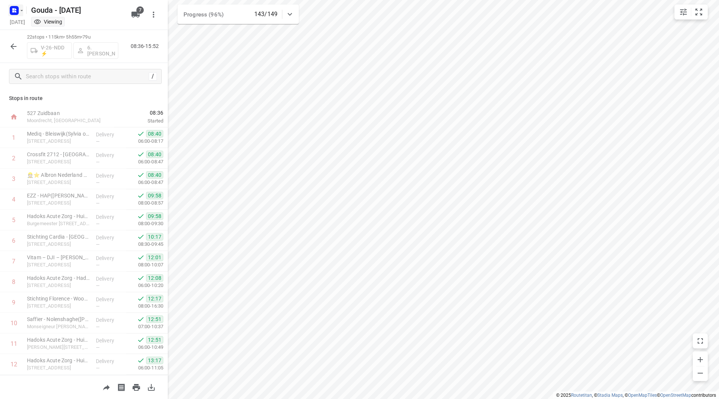
scroll to position [226, 0]
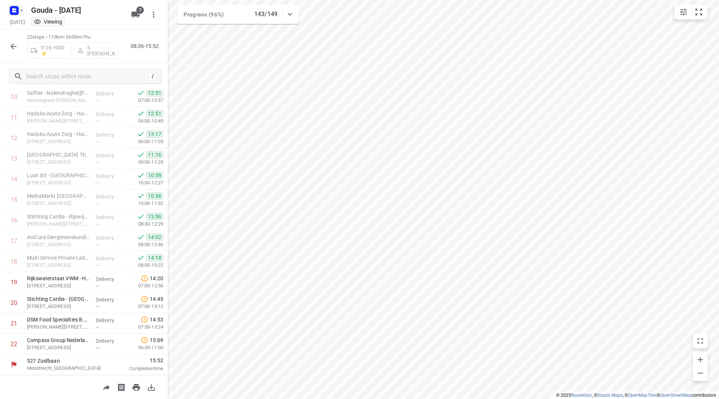
click at [22, 11] on icon "button" at bounding box center [22, 10] width 6 height 6
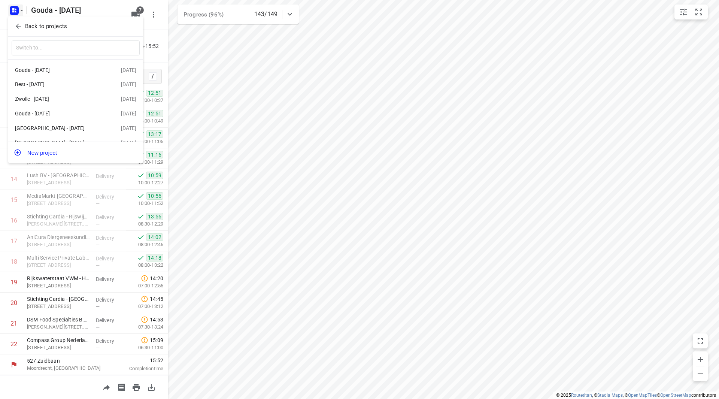
click at [33, 29] on p "Back to projects" at bounding box center [46, 26] width 42 height 9
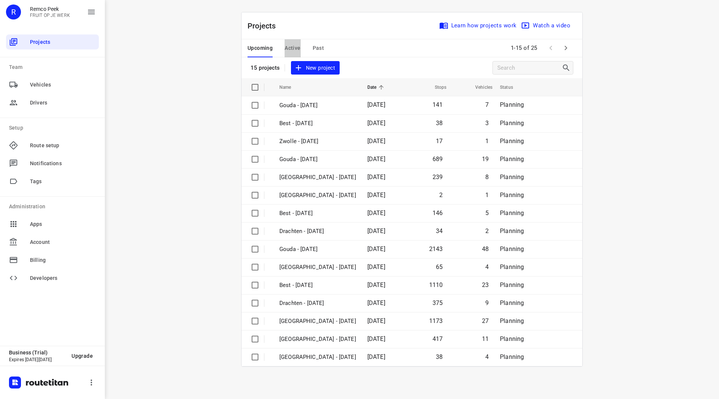
click at [298, 49] on span "Active" at bounding box center [293, 47] width 16 height 9
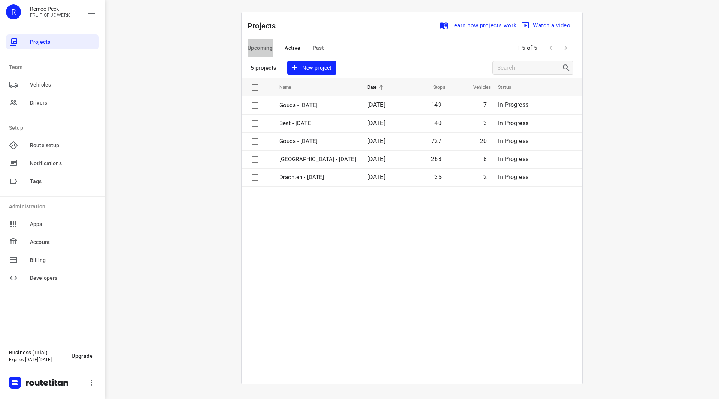
click at [254, 48] on span "Upcoming" at bounding box center [259, 47] width 25 height 9
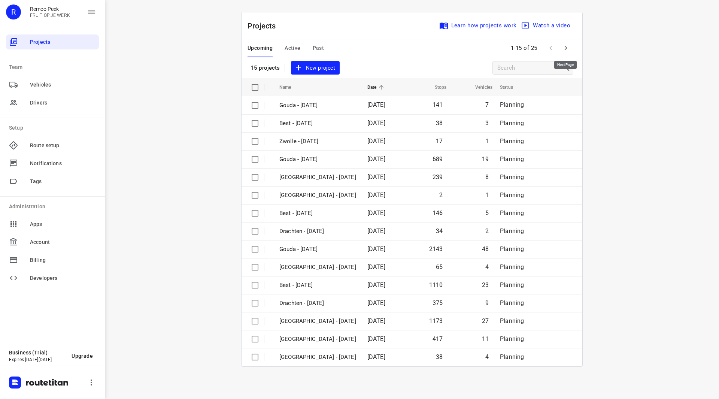
click at [566, 43] on button "button" at bounding box center [565, 47] width 15 height 15
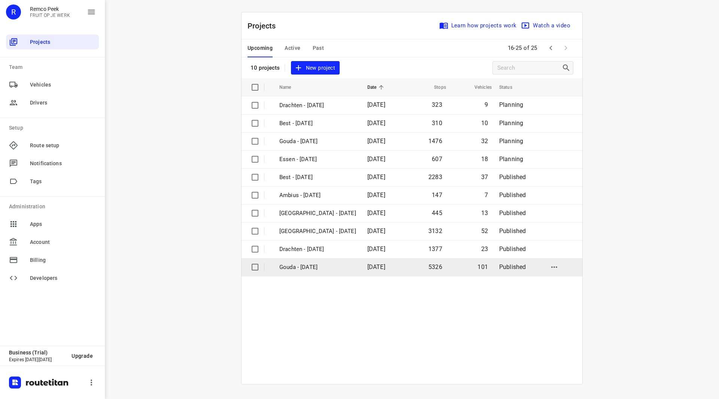
click at [314, 266] on p "Gouda - [DATE]" at bounding box center [317, 267] width 77 height 9
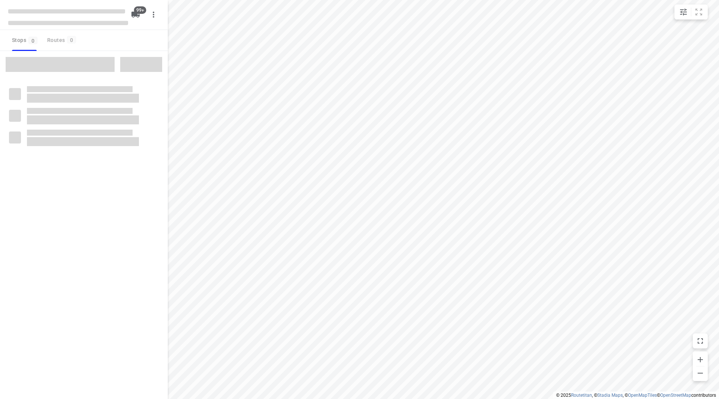
checkbox input "true"
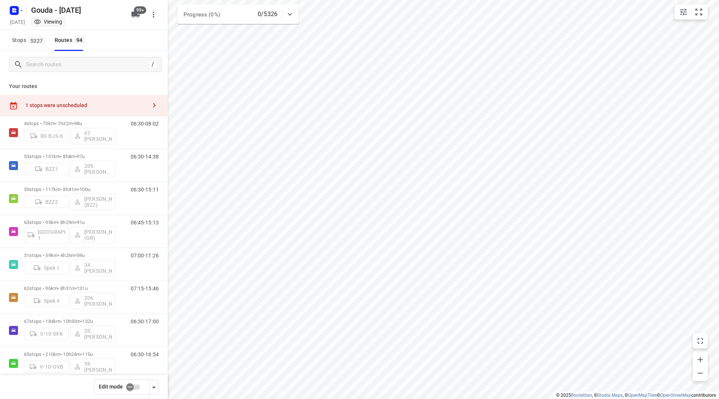
click at [129, 384] on input "checkbox" at bounding box center [130, 387] width 43 height 14
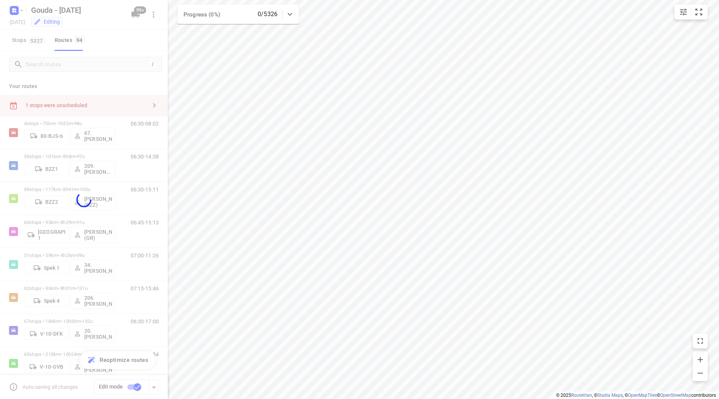
checkbox input "true"
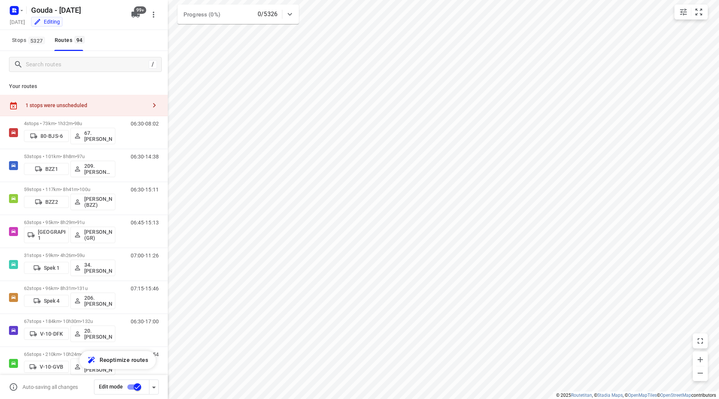
click at [92, 107] on div at bounding box center [84, 199] width 168 height 399
click at [84, 105] on div "1 stops were unscheduled" at bounding box center [85, 105] width 121 height 6
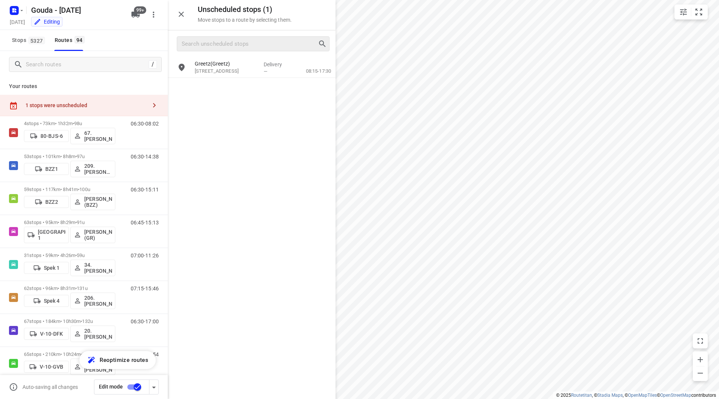
drag, startPoint x: 231, startPoint y: 34, endPoint x: 228, endPoint y: 45, distance: 11.3
click at [231, 37] on div at bounding box center [252, 43] width 168 height 27
click at [228, 45] on input "Search unscheduled stops" at bounding box center [250, 44] width 136 height 12
click at [64, 69] on input "Search routes" at bounding box center [86, 65] width 120 height 12
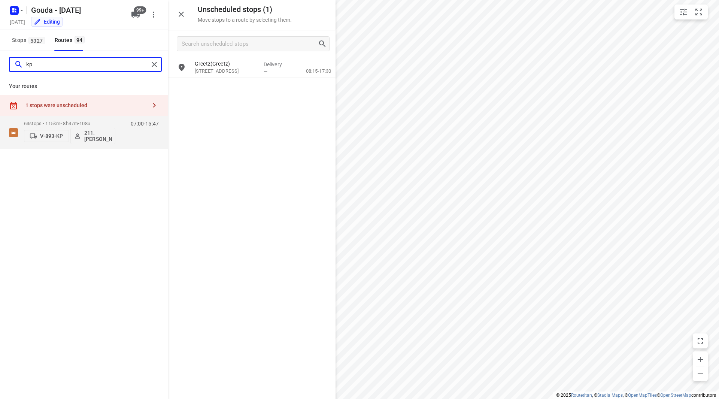
drag, startPoint x: 36, startPoint y: 64, endPoint x: 30, endPoint y: 63, distance: 5.7
click at [30, 63] on input "kp" at bounding box center [87, 65] width 122 height 12
type input "koo"
click at [79, 127] on div "VNG-01-[PERSON_NAME][GEOGRAPHIC_DATA]" at bounding box center [69, 135] width 91 height 18
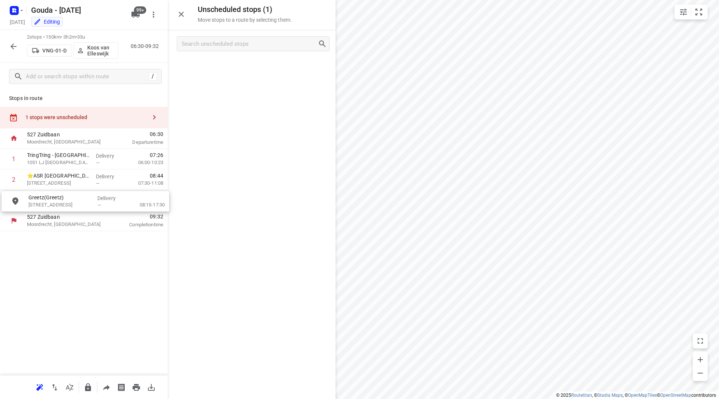
drag, startPoint x: 219, startPoint y: 66, endPoint x: 52, endPoint y: 203, distance: 215.7
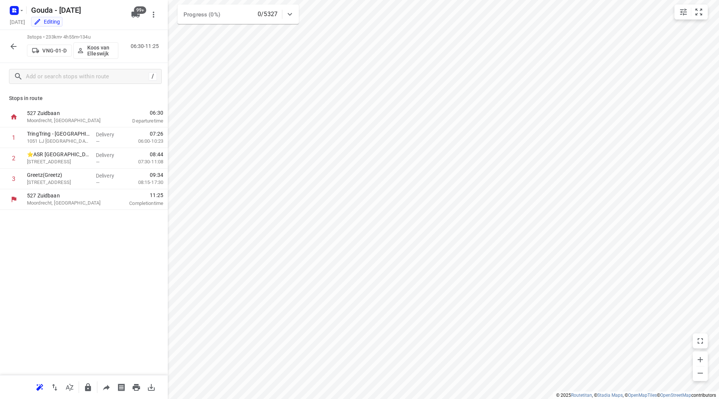
click at [16, 47] on icon "button" at bounding box center [13, 46] width 9 height 9
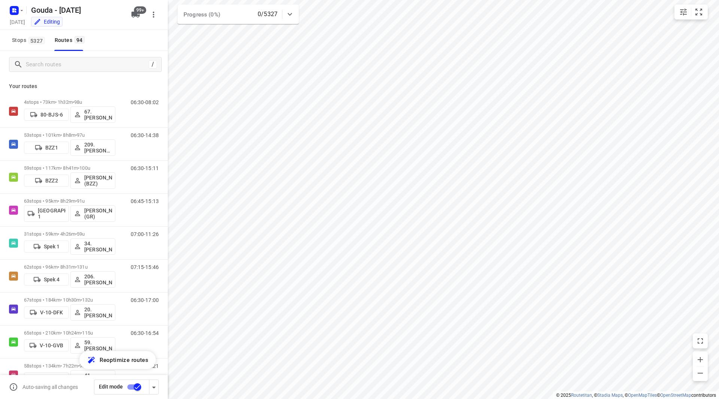
click at [140, 391] on input "checkbox" at bounding box center [137, 387] width 43 height 14
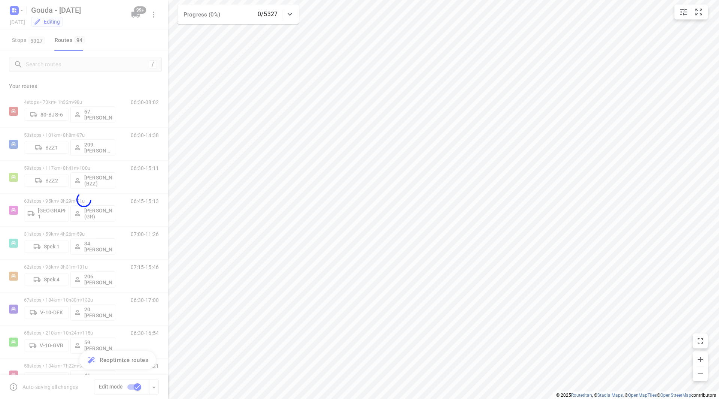
checkbox input "false"
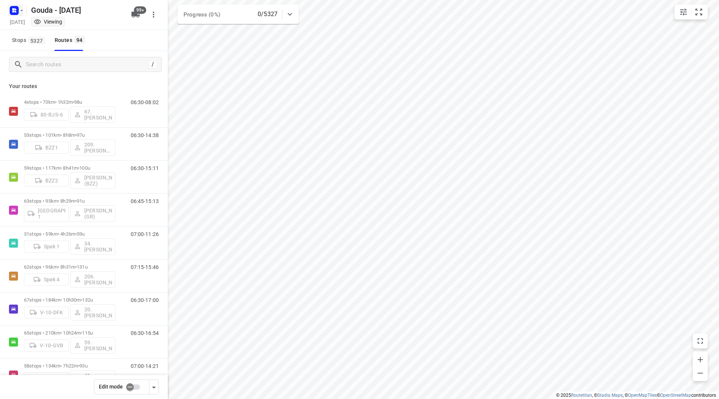
click at [23, 10] on icon "button" at bounding box center [22, 10] width 6 height 6
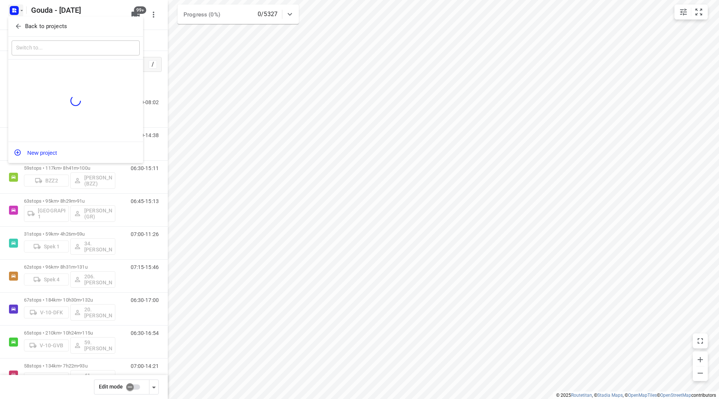
click at [32, 26] on p "Back to projects" at bounding box center [46, 26] width 42 height 9
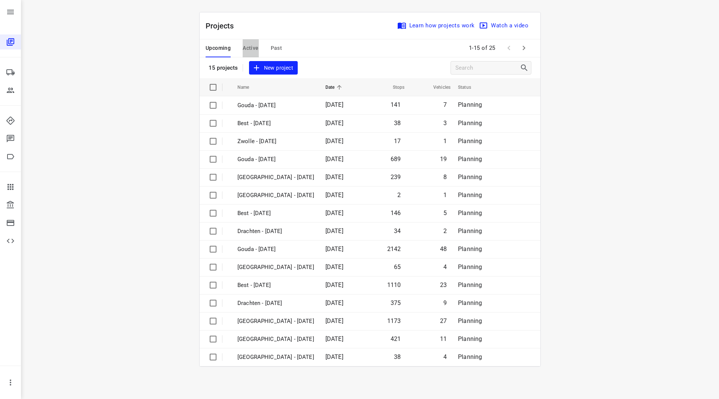
click at [250, 49] on span "Active" at bounding box center [251, 47] width 16 height 9
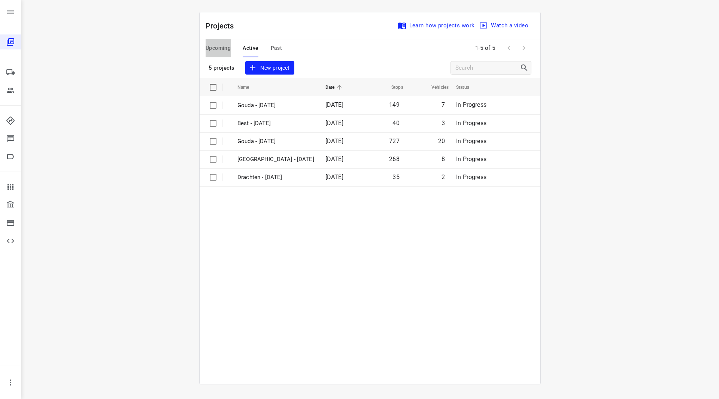
click at [215, 52] on span "Upcoming" at bounding box center [218, 47] width 25 height 9
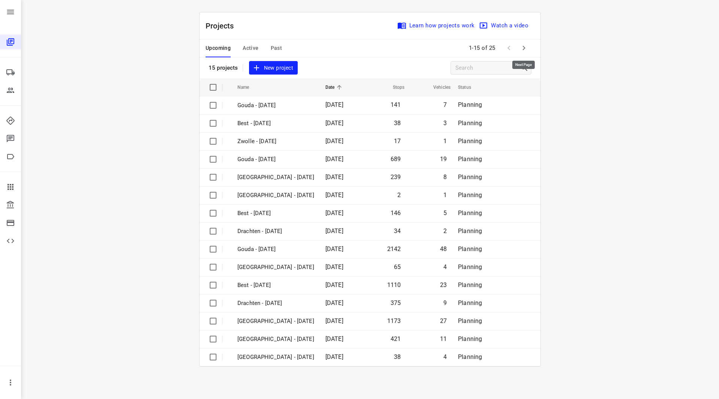
click at [523, 50] on icon "button" at bounding box center [524, 48] width 3 height 4
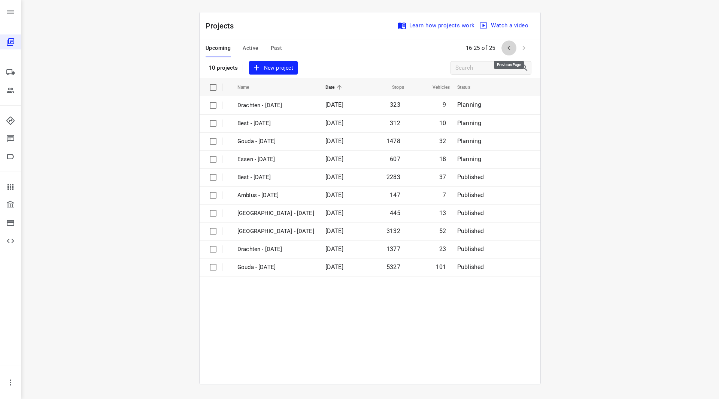
click at [507, 46] on icon "button" at bounding box center [508, 47] width 9 height 9
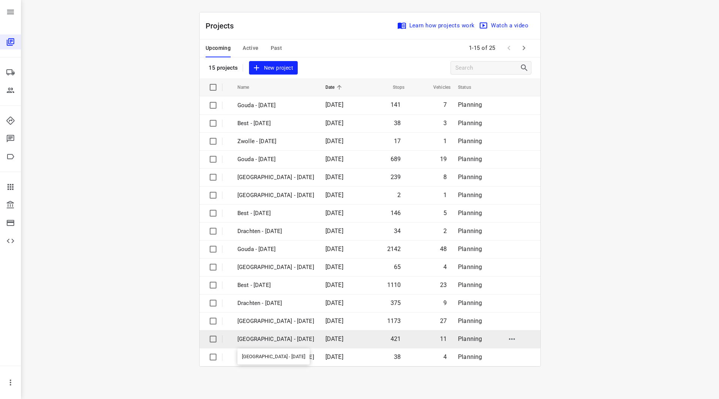
click at [271, 340] on p "[GEOGRAPHIC_DATA] - [DATE]" at bounding box center [275, 339] width 77 height 9
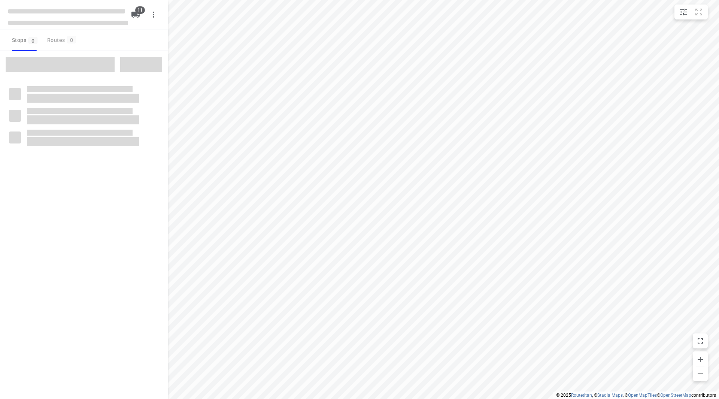
checkbox input "true"
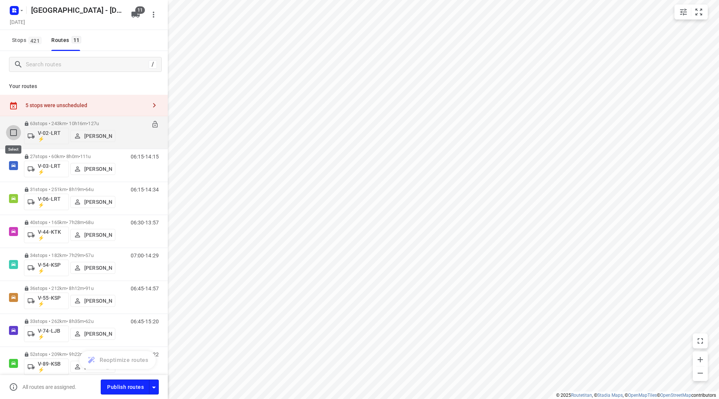
click at [13, 131] on input "checkbox" at bounding box center [13, 132] width 15 height 15
checkbox input "true"
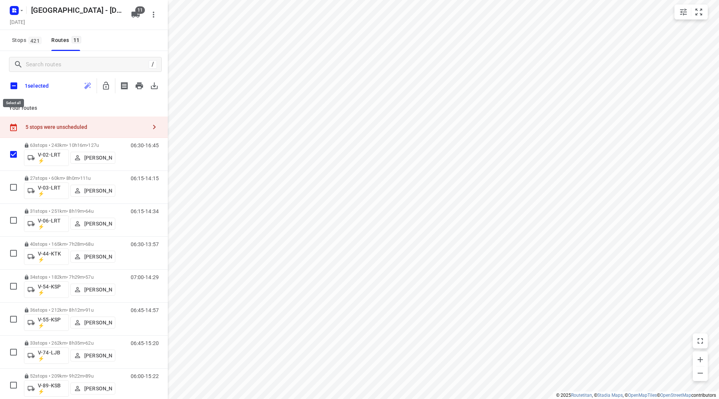
click at [14, 82] on input "checkbox" at bounding box center [14, 86] width 16 height 16
checkbox input "true"
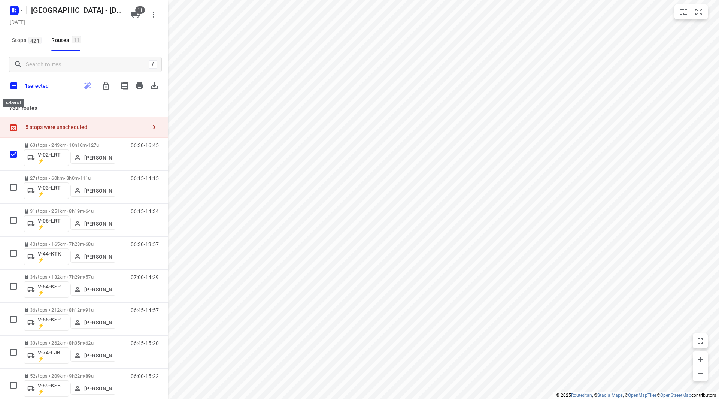
checkbox input "true"
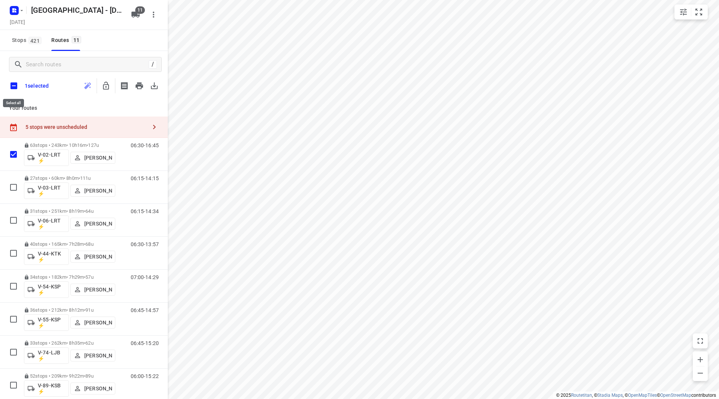
checkbox input "true"
click at [108, 85] on icon "button" at bounding box center [106, 86] width 6 height 8
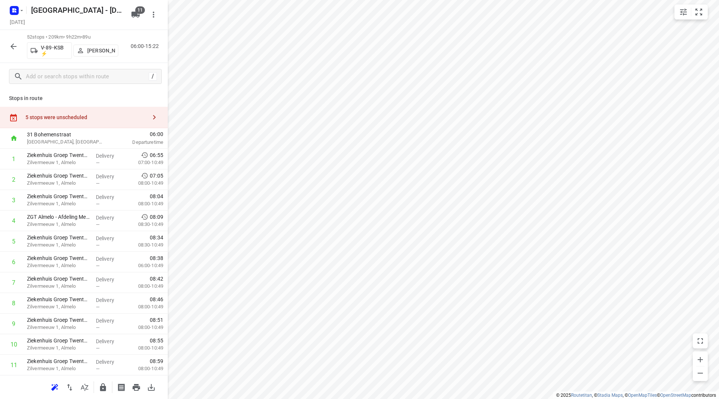
click at [89, 118] on div "5 stops were unscheduled" at bounding box center [85, 117] width 121 height 6
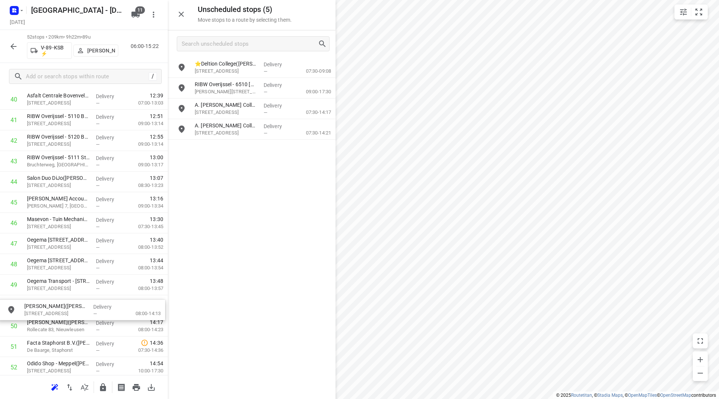
drag, startPoint x: 228, startPoint y: 84, endPoint x: 55, endPoint y: 303, distance: 278.7
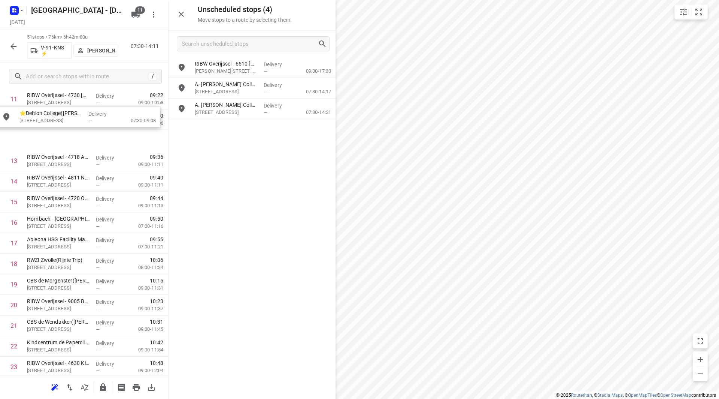
scroll to position [265, 0]
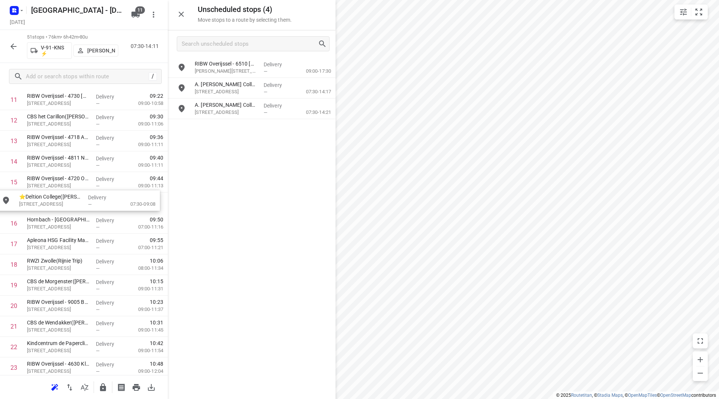
drag, startPoint x: 215, startPoint y: 65, endPoint x: 31, endPoint y: 200, distance: 228.1
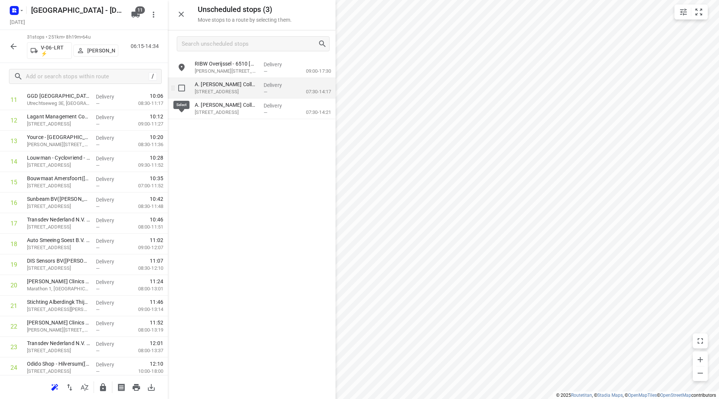
click at [185, 88] on input "grid" at bounding box center [181, 87] width 15 height 15
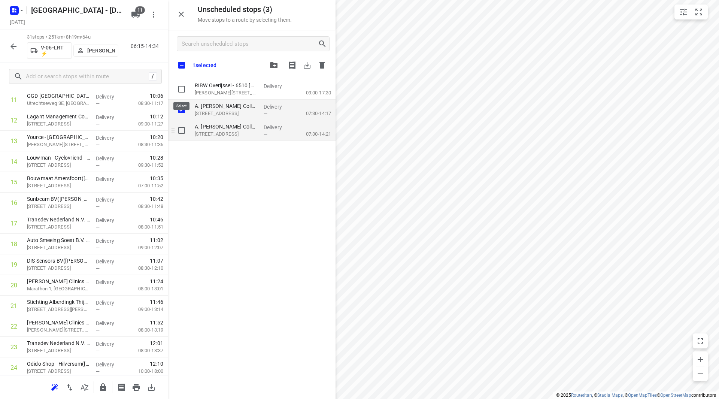
checkbox input "true"
click at [181, 130] on input "grid" at bounding box center [181, 130] width 15 height 15
checkbox input "true"
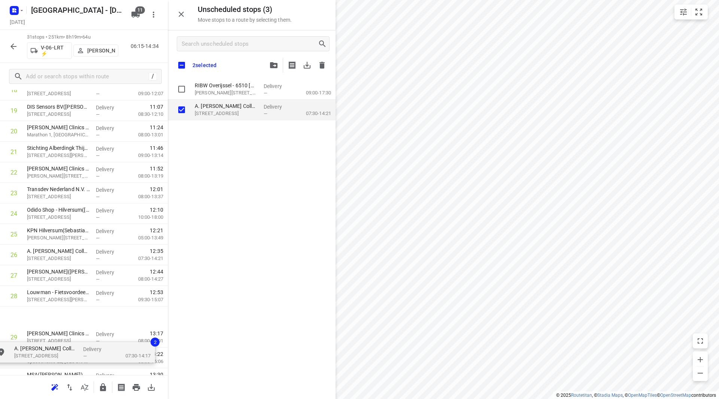
scroll to position [422, 0]
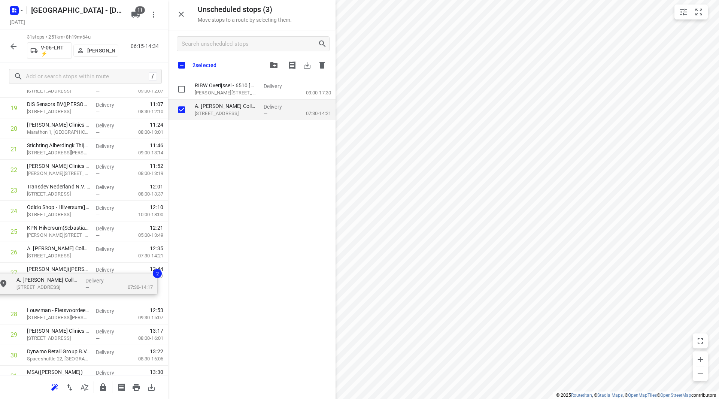
drag, startPoint x: 187, startPoint y: 118, endPoint x: 37, endPoint y: 272, distance: 214.7
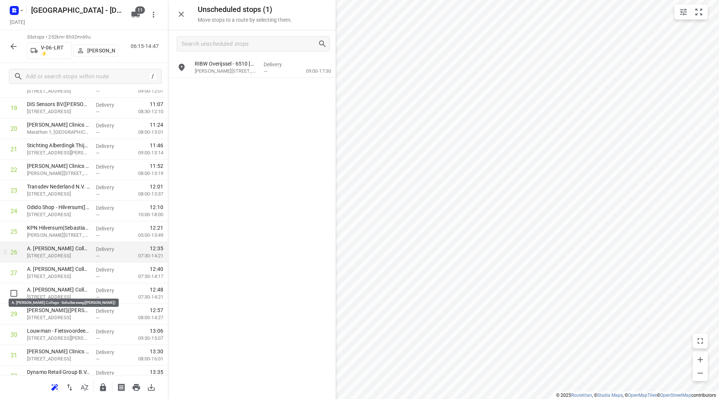
drag, startPoint x: 59, startPoint y: 289, endPoint x: 61, endPoint y: 262, distance: 27.4
click at [60, 262] on div "1 EBS Public Transportation - [PERSON_NAME]([PERSON_NAME]) [PERSON_NAME][STREET…" at bounding box center [84, 67] width 168 height 680
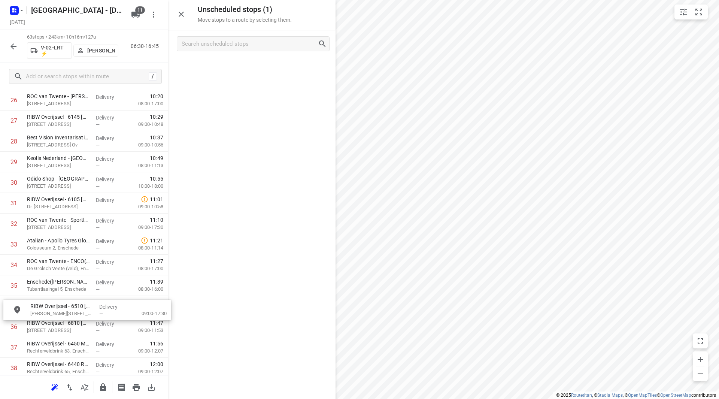
scroll to position [574, 0]
drag, startPoint x: 249, startPoint y: 65, endPoint x: 84, endPoint y: 278, distance: 269.5
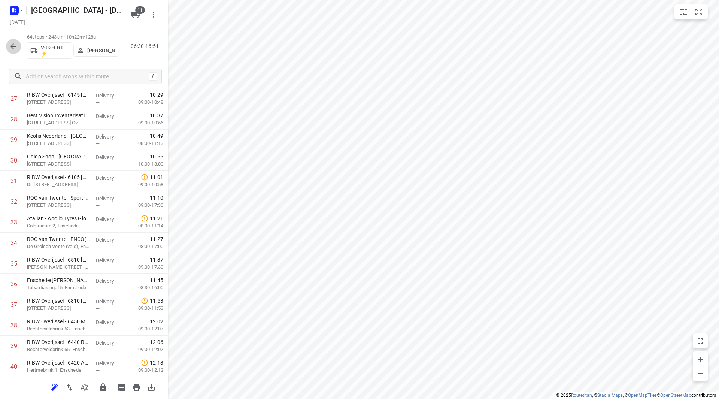
click at [17, 44] on icon "button" at bounding box center [13, 46] width 9 height 9
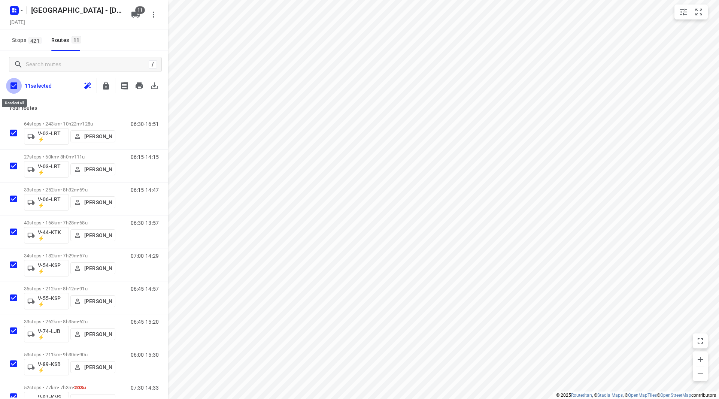
click at [15, 86] on input "checkbox" at bounding box center [14, 86] width 16 height 16
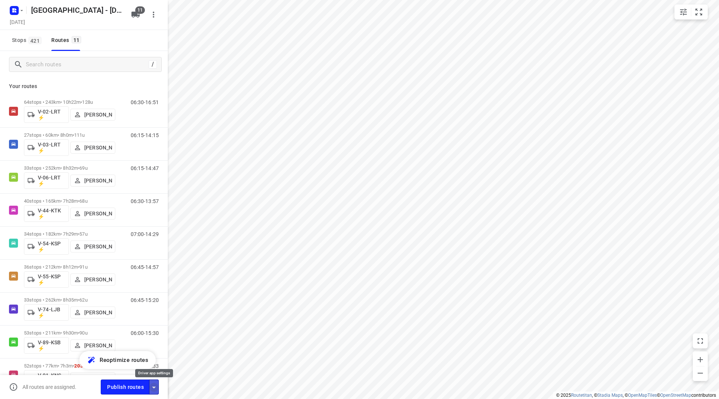
click at [155, 388] on icon "button" at bounding box center [153, 387] width 9 height 9
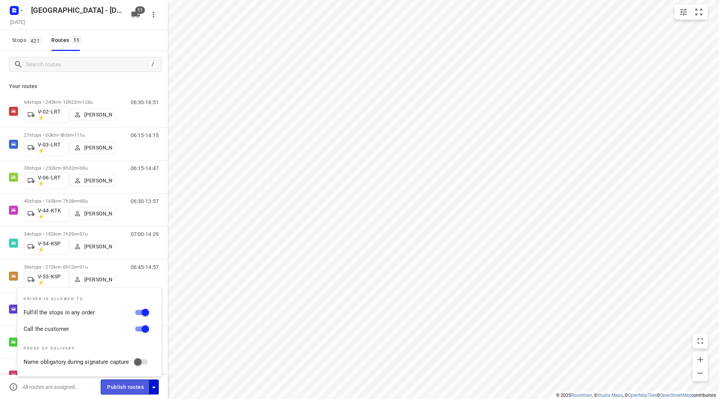
click at [134, 388] on span "Publish routes" at bounding box center [125, 386] width 37 height 9
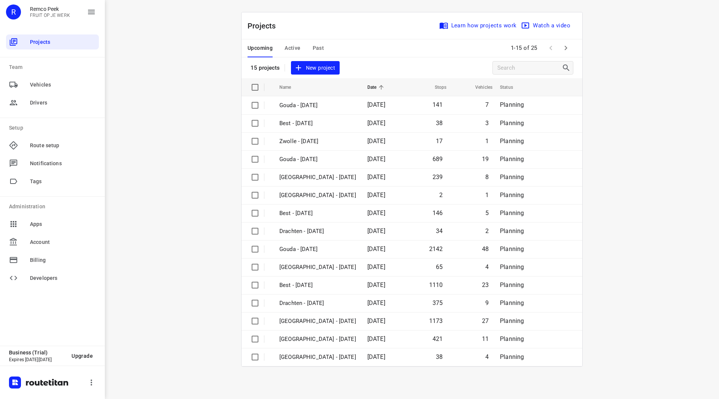
click at [566, 46] on icon "button" at bounding box center [565, 47] width 9 height 9
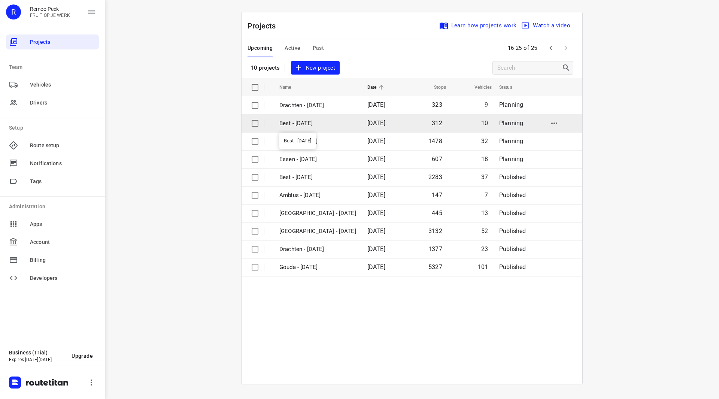
click at [308, 123] on p "Best - [DATE]" at bounding box center [317, 123] width 77 height 9
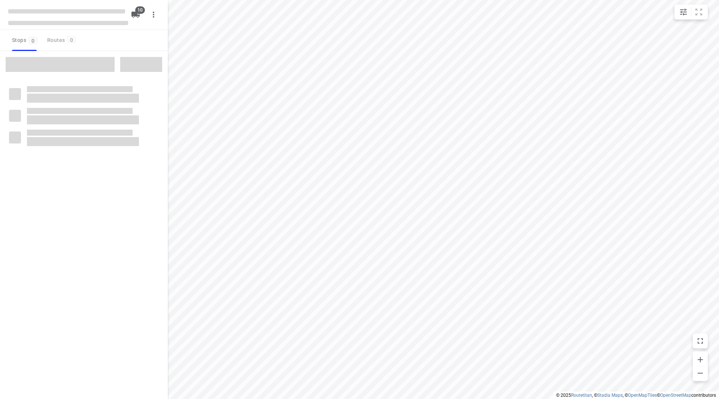
checkbox input "true"
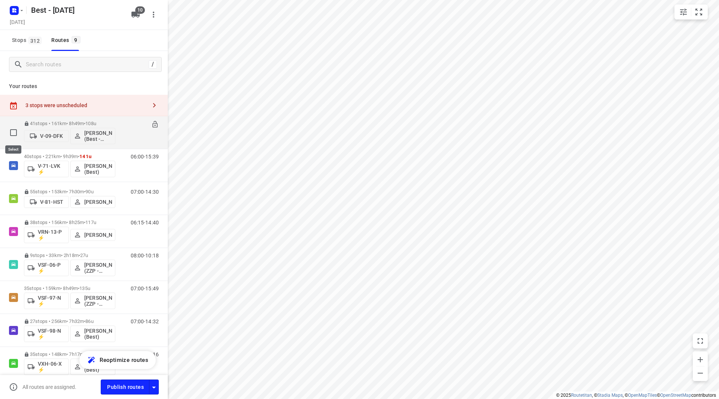
click at [10, 136] on input "checkbox" at bounding box center [13, 132] width 15 height 15
checkbox input "true"
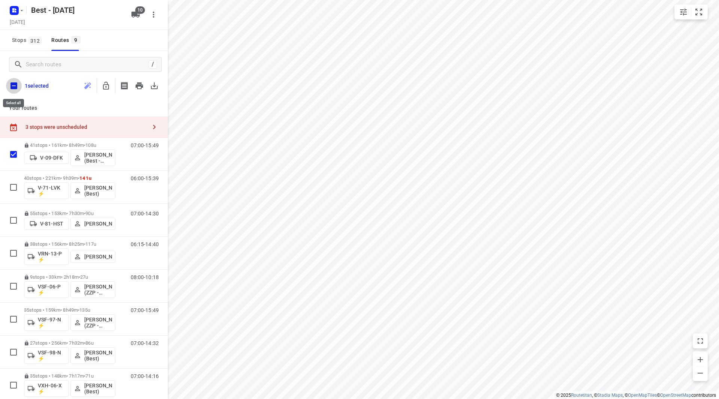
click at [15, 86] on input "checkbox" at bounding box center [14, 86] width 16 height 16
checkbox input "true"
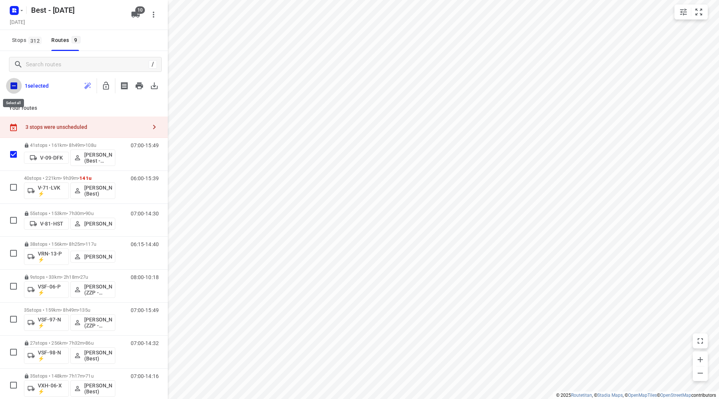
checkbox input "true"
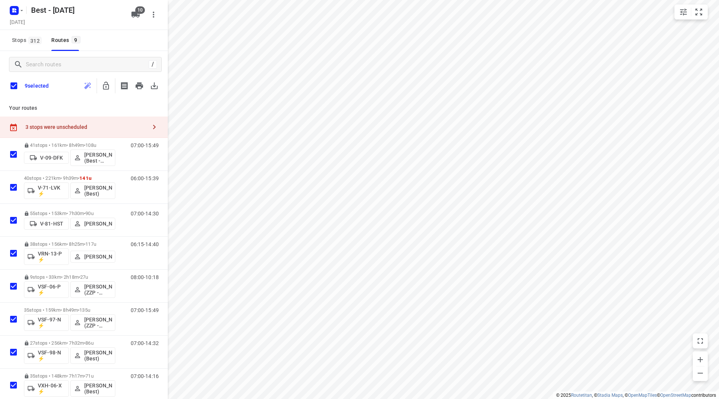
click at [110, 86] on button "button" at bounding box center [105, 85] width 15 height 15
click at [18, 84] on input "checkbox" at bounding box center [14, 86] width 16 height 16
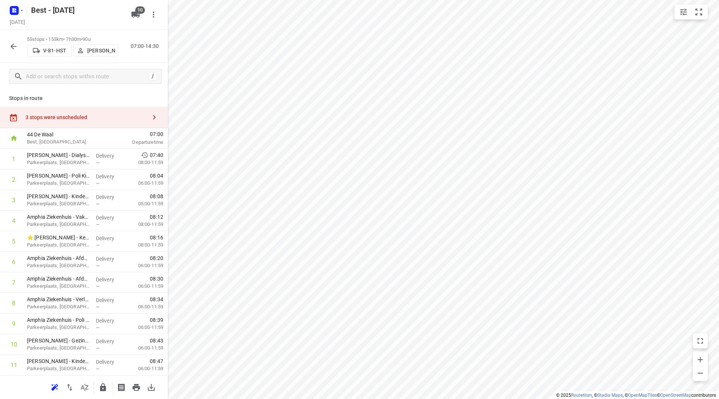
click at [100, 115] on div "3 stops were unscheduled" at bounding box center [85, 117] width 121 height 6
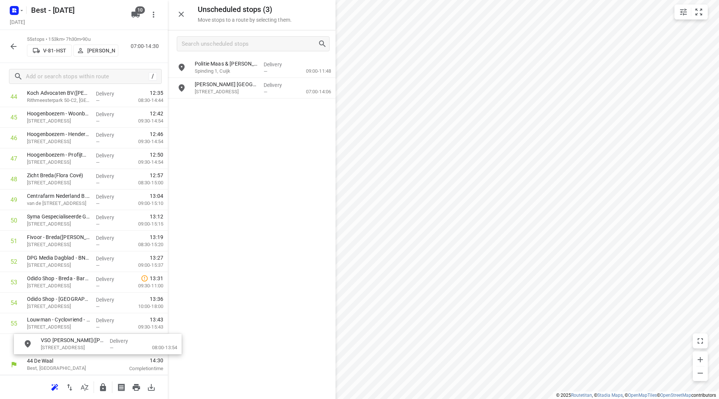
scroll to position [953, 0]
drag, startPoint x: 233, startPoint y: 88, endPoint x: 68, endPoint y: 341, distance: 301.4
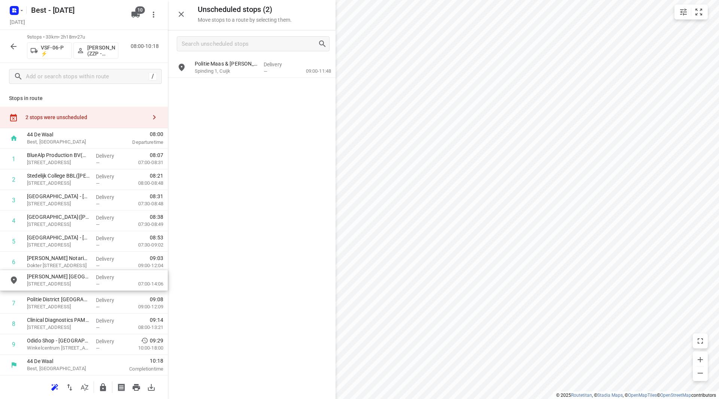
scroll to position [6, 0]
drag, startPoint x: 244, startPoint y: 93, endPoint x: 63, endPoint y: 320, distance: 290.8
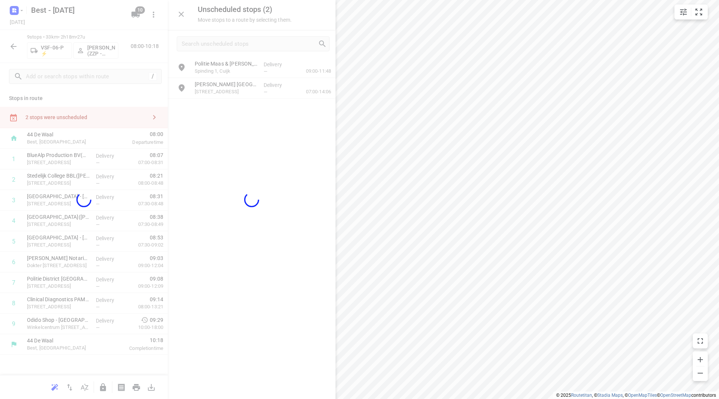
scroll to position [0, 0]
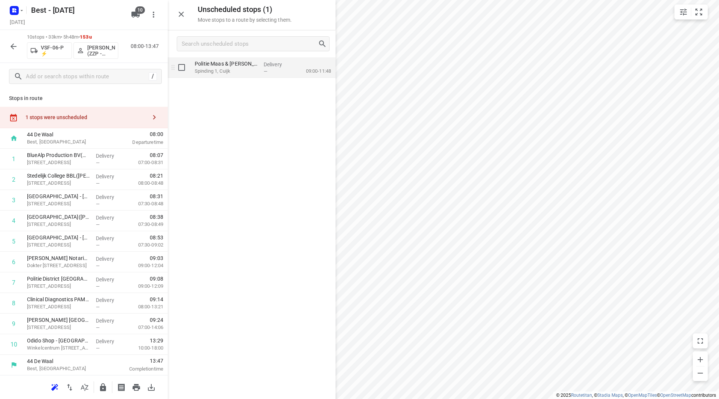
click at [222, 67] on p "Politie Maas & Leijgraaf - Cuijk(Pieter van Giersbergen)" at bounding box center [226, 63] width 63 height 7
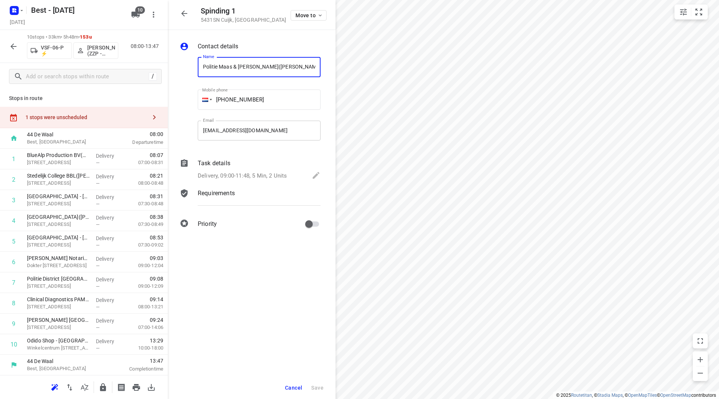
scroll to position [0, 18]
click at [240, 172] on p "Delivery, 09:00-11:48, 5 Min, 2 Units" at bounding box center [242, 175] width 89 height 9
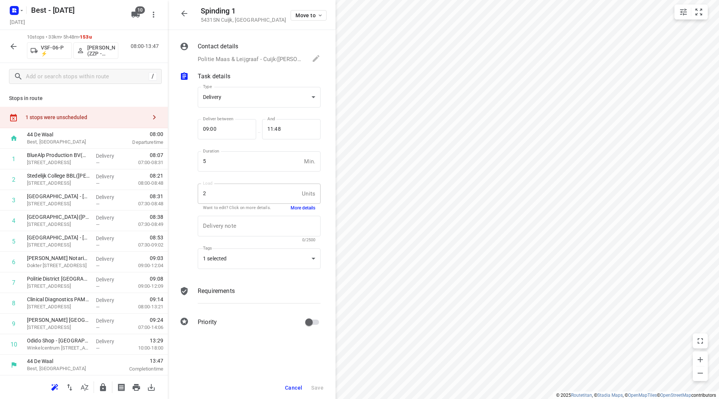
click at [298, 209] on button "More details" at bounding box center [303, 208] width 25 height 6
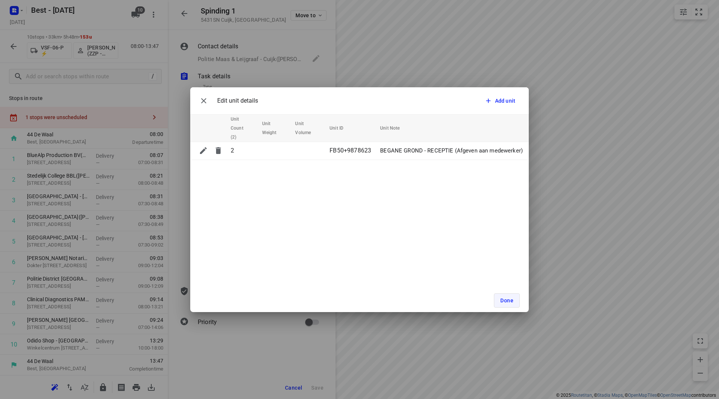
click at [505, 299] on span "Done" at bounding box center [506, 300] width 13 height 6
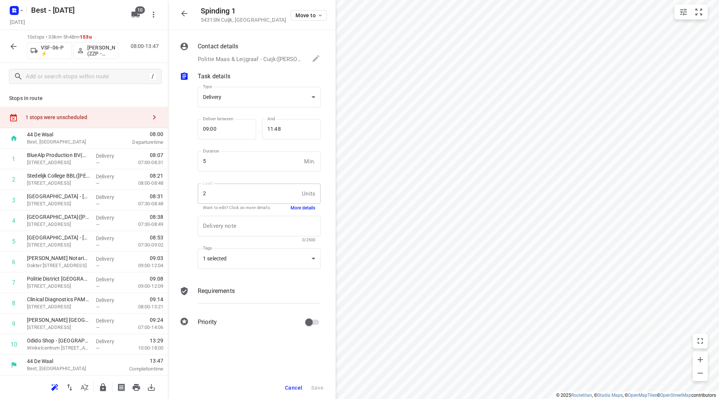
click at [292, 383] on button "Cancel" at bounding box center [293, 387] width 23 height 13
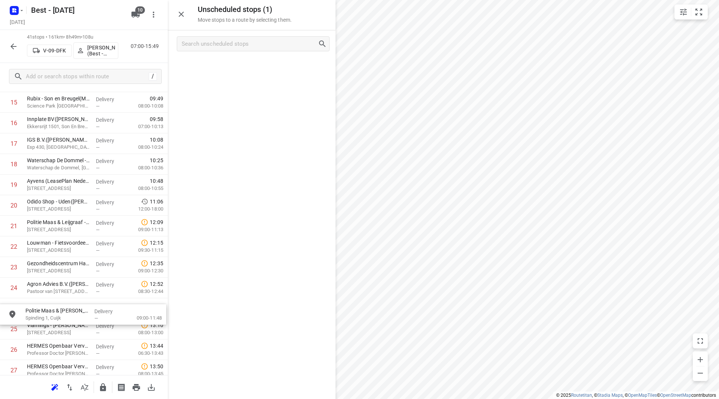
scroll to position [347, 0]
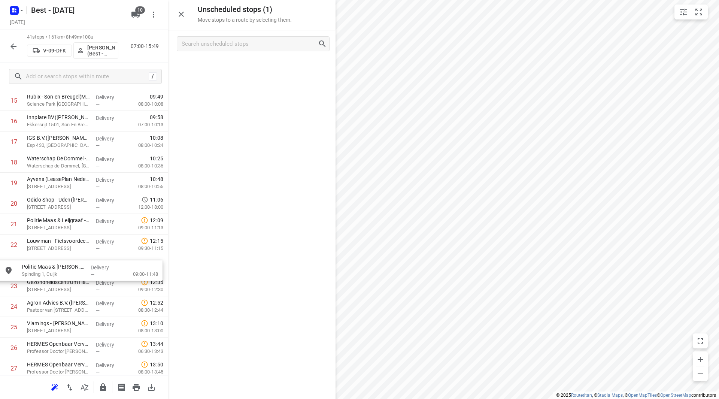
drag, startPoint x: 246, startPoint y: 67, endPoint x: 76, endPoint y: 274, distance: 268.1
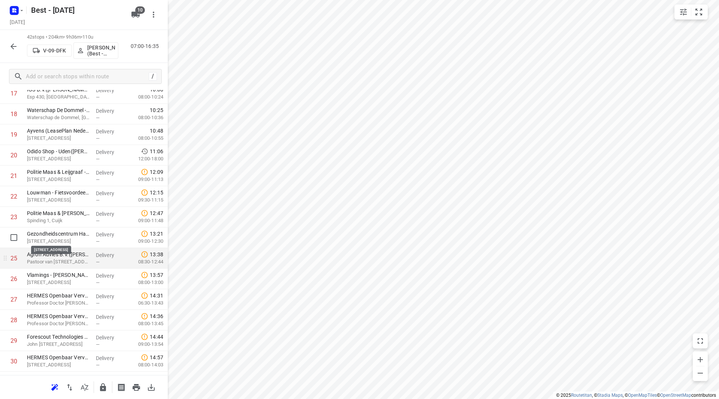
scroll to position [384, 0]
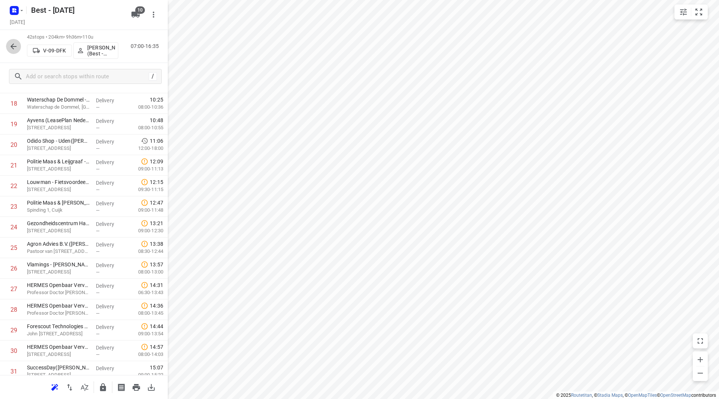
click at [11, 45] on icon "button" at bounding box center [13, 46] width 9 height 9
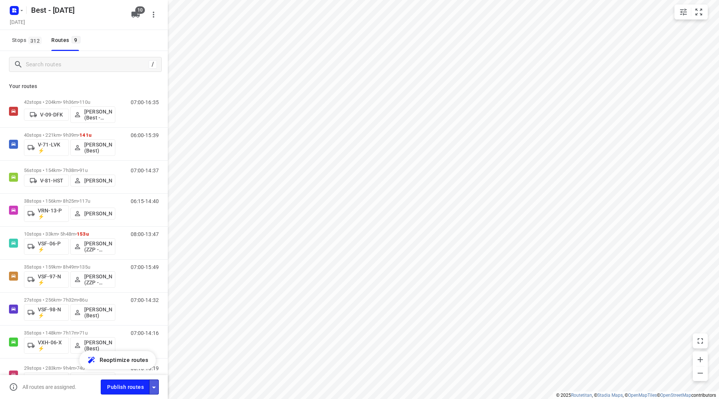
click at [157, 385] on button "button" at bounding box center [154, 386] width 10 height 15
click at [155, 387] on icon "button" at bounding box center [153, 387] width 9 height 9
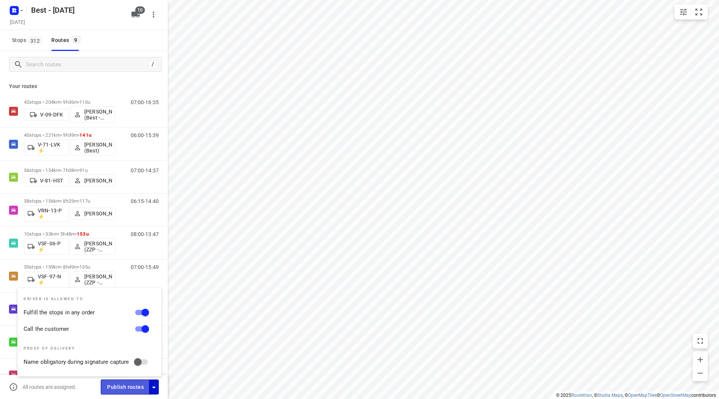
click at [130, 389] on span "Publish routes" at bounding box center [125, 386] width 37 height 9
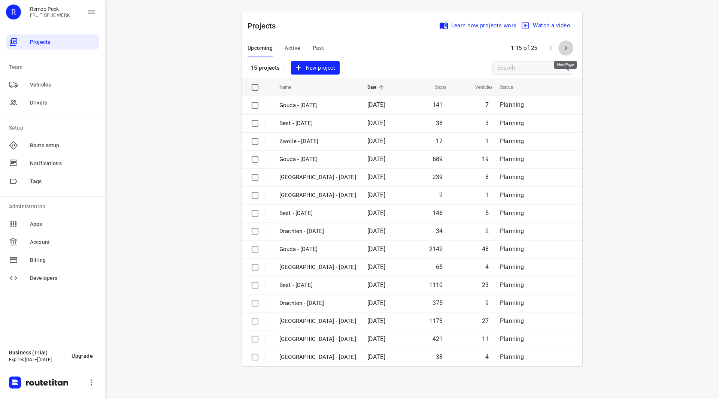
click at [565, 45] on icon "button" at bounding box center [565, 47] width 9 height 9
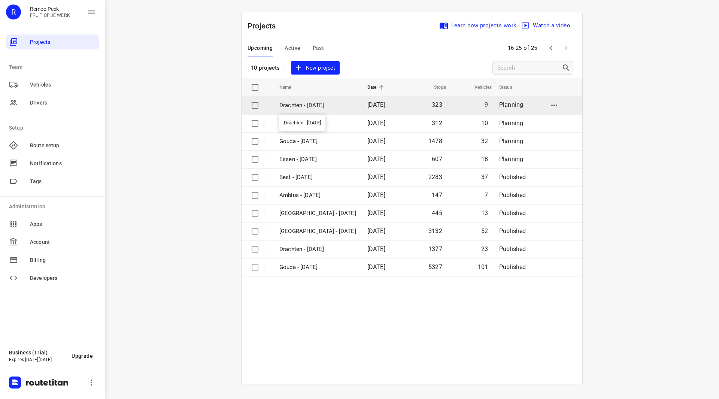
click at [313, 105] on p "Drachten - [DATE]" at bounding box center [317, 105] width 77 height 9
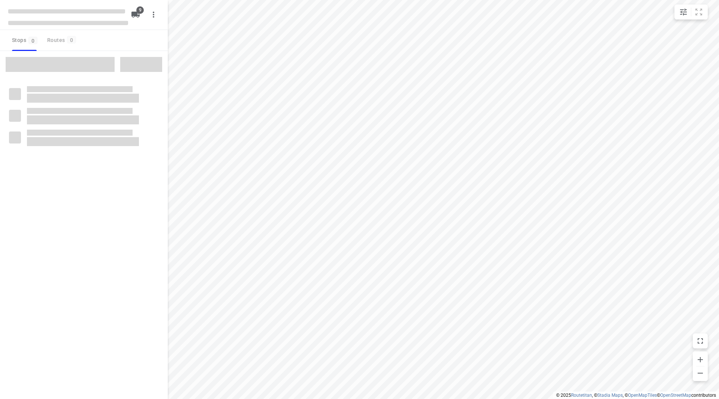
checkbox input "true"
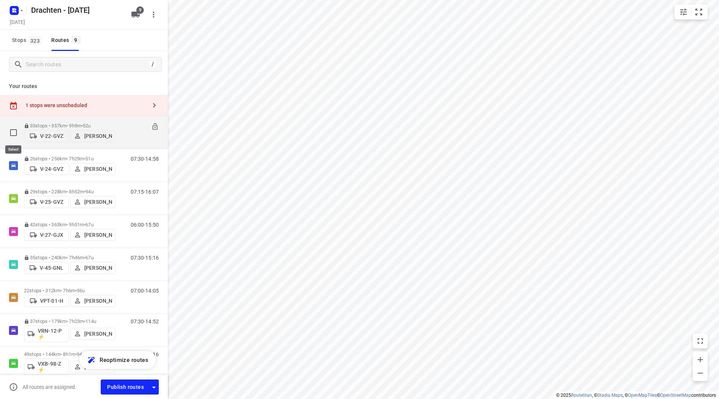
click at [9, 135] on input "checkbox" at bounding box center [13, 132] width 15 height 15
checkbox input "true"
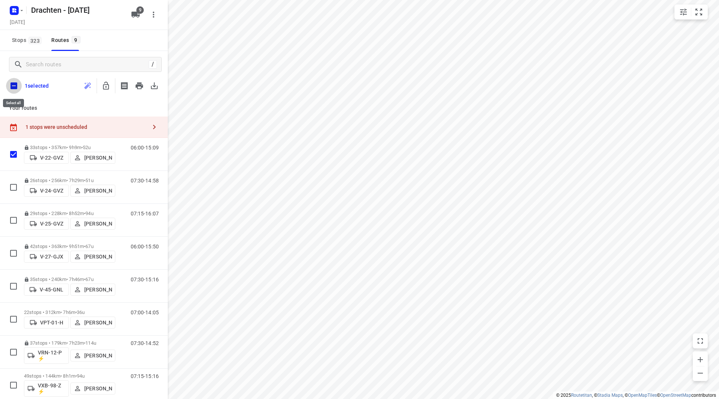
click at [15, 86] on input "checkbox" at bounding box center [14, 86] width 16 height 16
checkbox input "true"
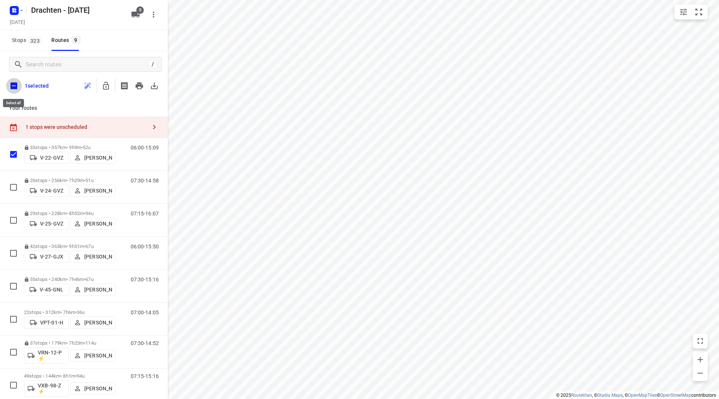
checkbox input "true"
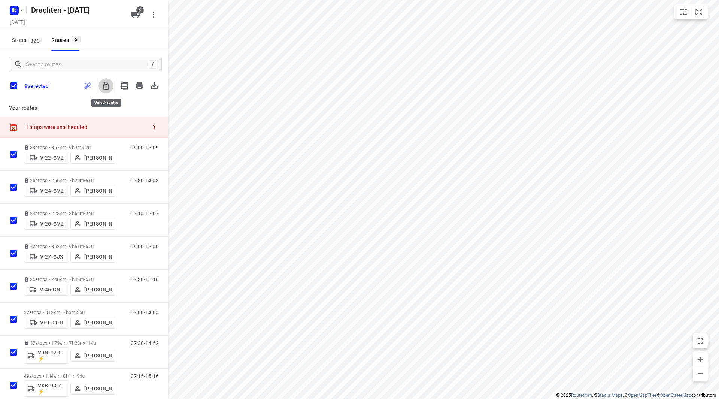
click at [109, 85] on icon "button" at bounding box center [106, 86] width 6 height 8
click at [15, 84] on input "checkbox" at bounding box center [14, 86] width 16 height 16
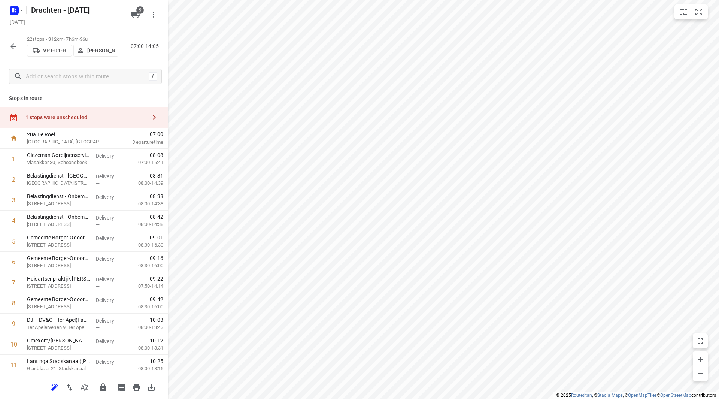
click at [103, 116] on div "1 stops were unscheduled" at bounding box center [85, 117] width 121 height 6
drag, startPoint x: 234, startPoint y: 68, endPoint x: 240, endPoint y: 81, distance: 14.2
click at [187, 17] on button "button" at bounding box center [181, 14] width 15 height 15
click at [16, 48] on icon "button" at bounding box center [13, 46] width 9 height 9
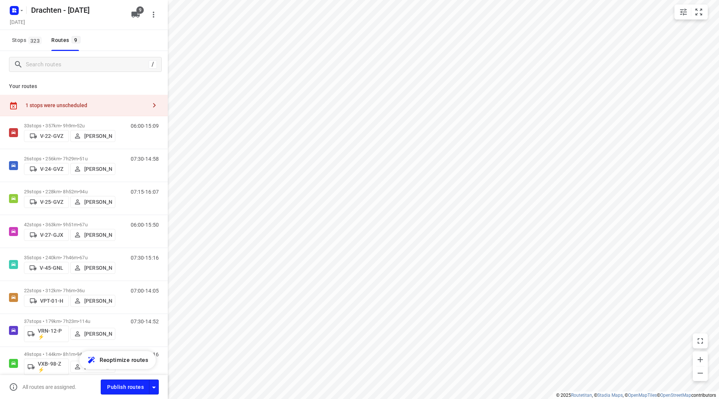
click at [161, 391] on div "Publish routes" at bounding box center [134, 386] width 67 height 15
click at [157, 389] on icon "button" at bounding box center [153, 387] width 9 height 9
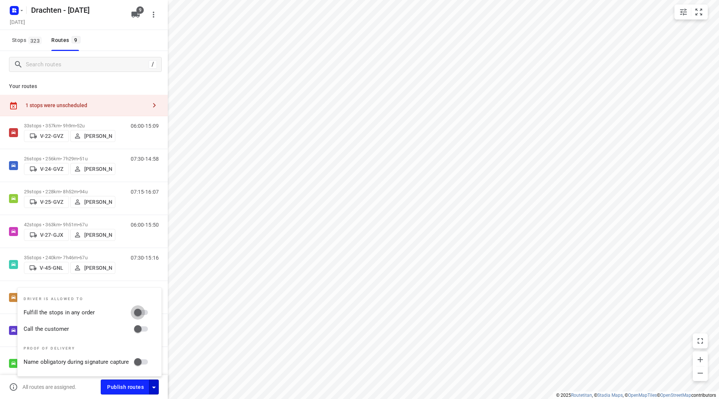
click at [146, 308] on input "Fulfill the stops in any order" at bounding box center [137, 312] width 43 height 14
checkbox input "true"
click at [145, 327] on input "Call the customer" at bounding box center [137, 329] width 43 height 14
checkbox input "true"
click at [130, 385] on span "Publish routes" at bounding box center [125, 386] width 37 height 9
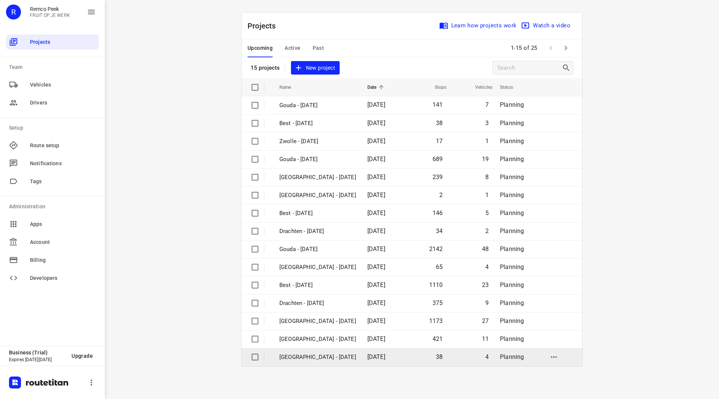
click at [320, 359] on p "Antwerpen - Tuesday" at bounding box center [317, 357] width 77 height 9
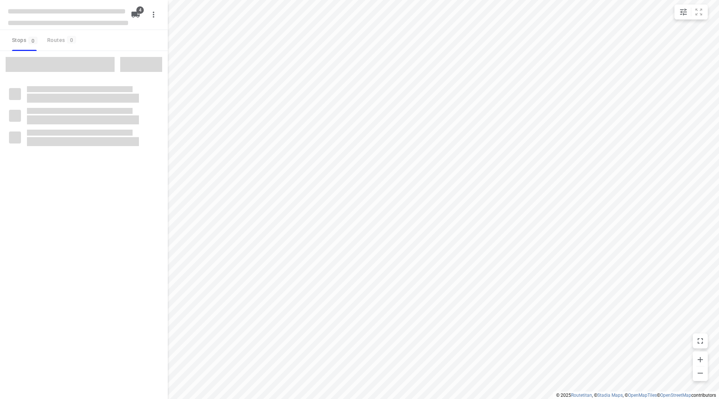
checkbox input "true"
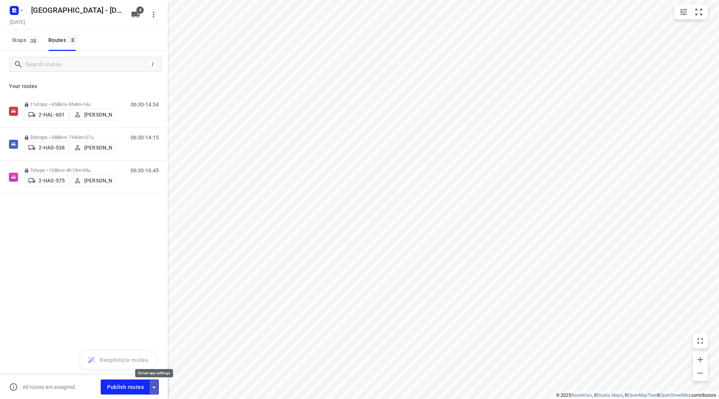
click at [153, 385] on icon "button" at bounding box center [153, 387] width 9 height 9
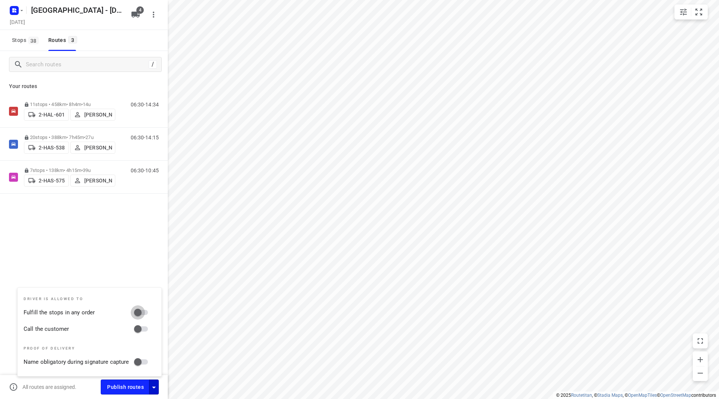
drag, startPoint x: 141, startPoint y: 311, endPoint x: 141, endPoint y: 330, distance: 19.5
click at [141, 312] on input "Fulfill the stops in any order" at bounding box center [137, 312] width 43 height 14
checkbox input "true"
click at [141, 330] on input "Call the customer" at bounding box center [137, 329] width 43 height 14
checkbox input "true"
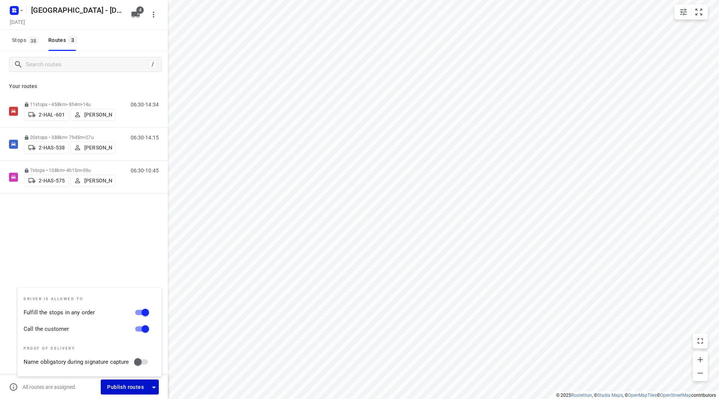
click at [126, 384] on span "Publish routes" at bounding box center [125, 386] width 37 height 9
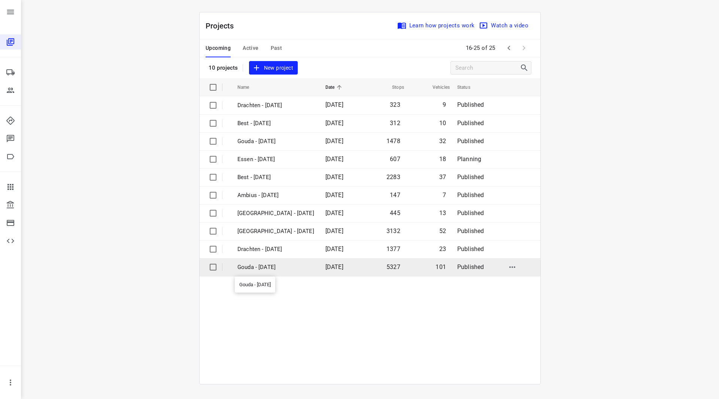
click at [273, 268] on p "Gouda - [DATE]" at bounding box center [275, 267] width 77 height 9
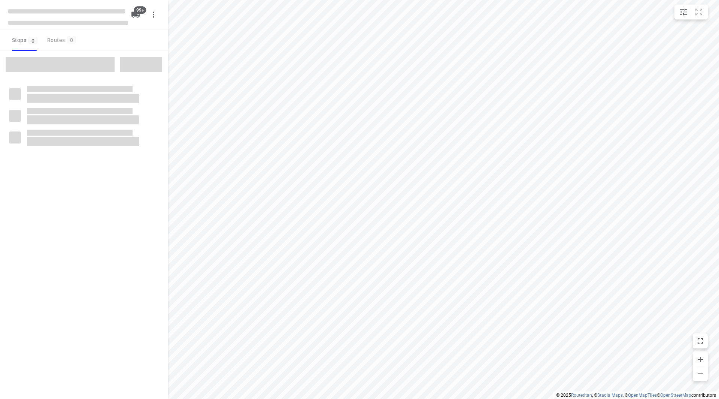
checkbox input "true"
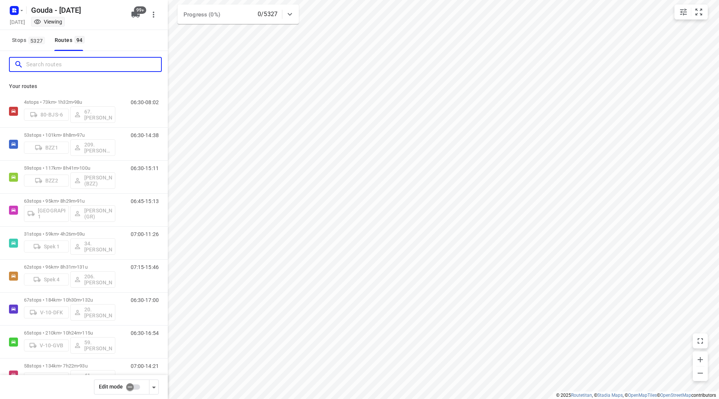
click at [66, 60] on input "Search routes" at bounding box center [93, 65] width 135 height 12
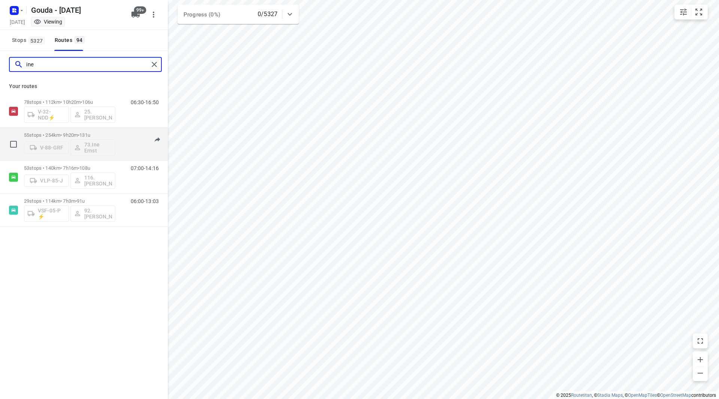
type input "ine"
click at [98, 134] on p "55 stops • 254km • 9h20m • 131u" at bounding box center [69, 135] width 91 height 6
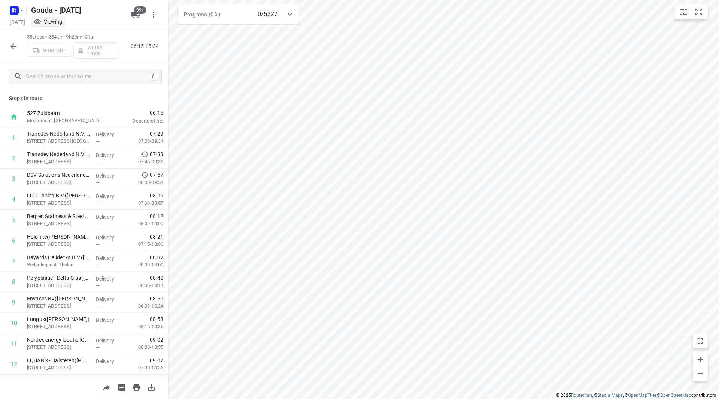
click at [7, 40] on div at bounding box center [13, 46] width 15 height 15
click at [12, 42] on icon "button" at bounding box center [13, 46] width 9 height 9
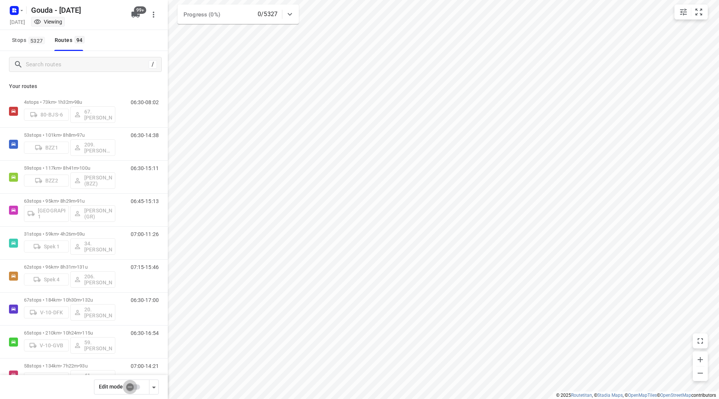
click at [130, 384] on input "checkbox" at bounding box center [130, 387] width 43 height 14
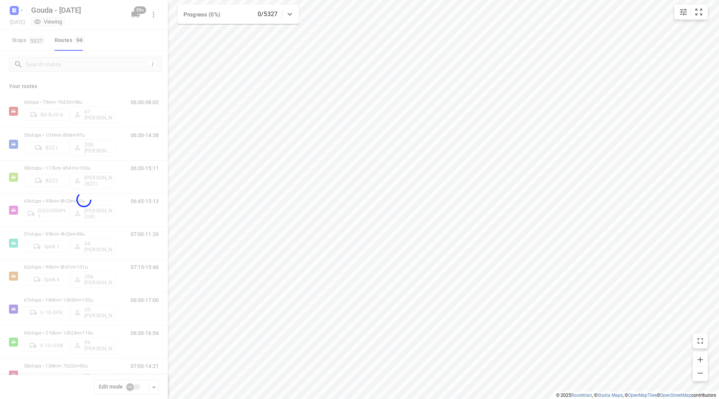
checkbox input "true"
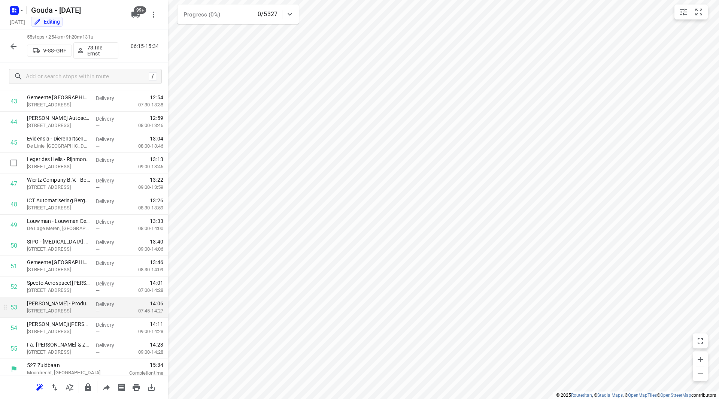
scroll to position [906, 0]
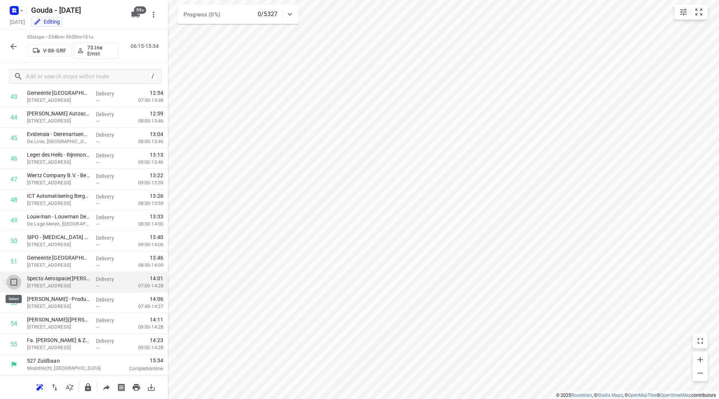
click at [13, 285] on input "checkbox" at bounding box center [13, 281] width 15 height 15
checkbox input "true"
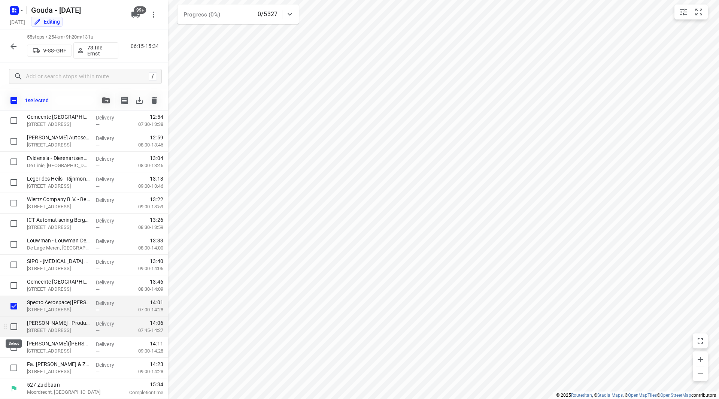
click at [13, 328] on input "checkbox" at bounding box center [13, 326] width 15 height 15
checkbox input "true"
click at [16, 346] on input "checkbox" at bounding box center [13, 347] width 15 height 15
checkbox input "true"
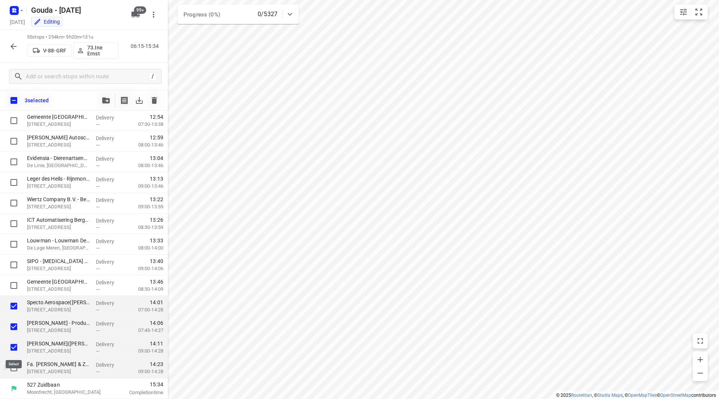
click at [13, 371] on input "checkbox" at bounding box center [13, 367] width 15 height 15
checkbox input "true"
click at [112, 100] on button "button" at bounding box center [105, 100] width 15 height 15
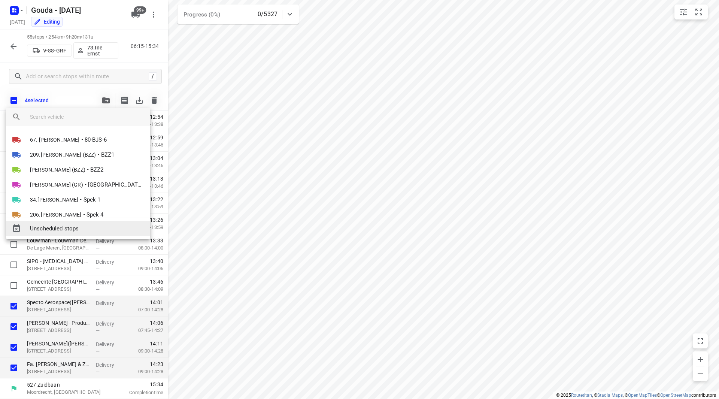
click at [74, 228] on span "Unscheduled stops" at bounding box center [87, 228] width 114 height 9
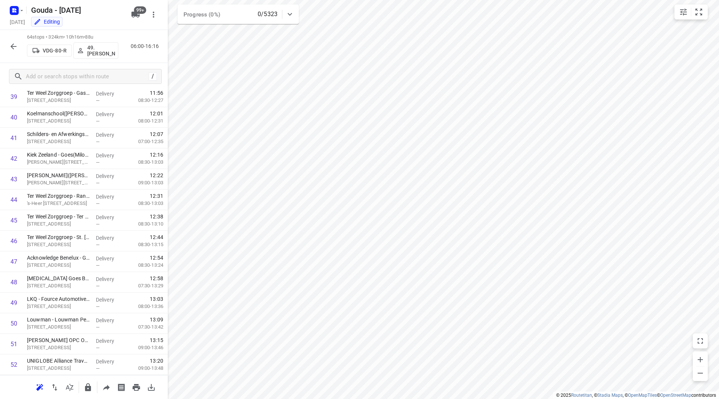
scroll to position [0, 0]
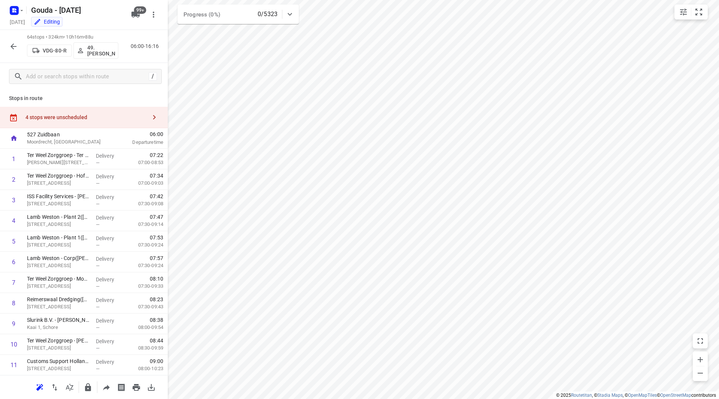
click at [103, 121] on div "4 stops were unscheduled" at bounding box center [84, 117] width 168 height 21
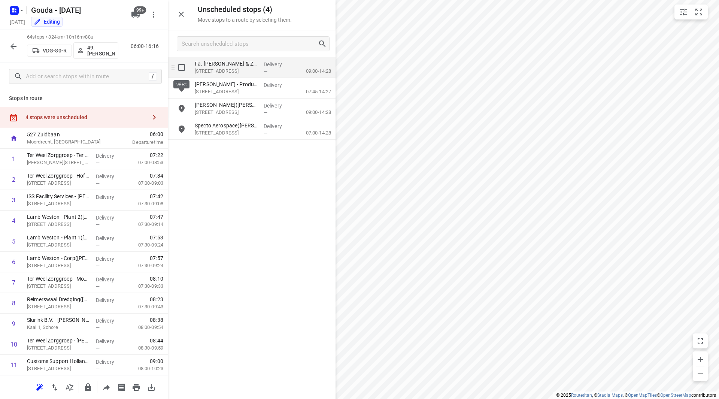
click at [183, 69] on input "grid" at bounding box center [181, 67] width 15 height 15
checkbox input "true"
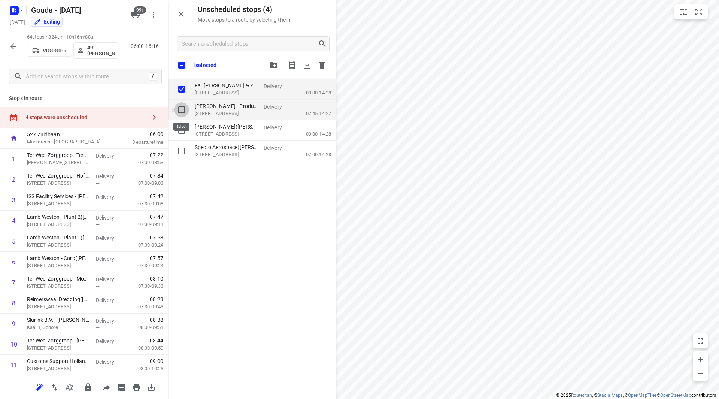
click at [182, 110] on input "grid" at bounding box center [181, 109] width 15 height 15
checkbox input "true"
click at [183, 135] on input "grid" at bounding box center [181, 130] width 15 height 15
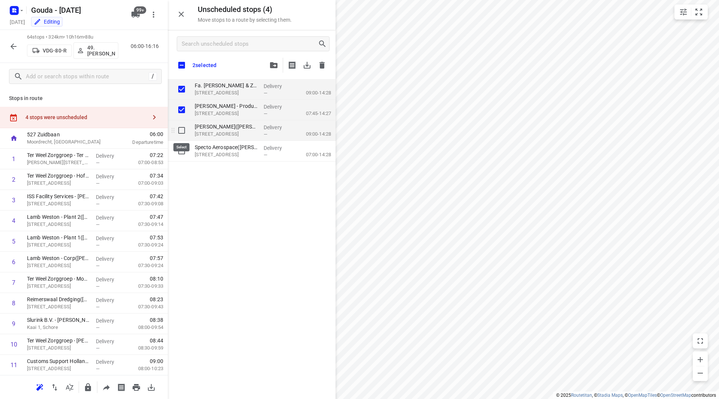
checkbox input "true"
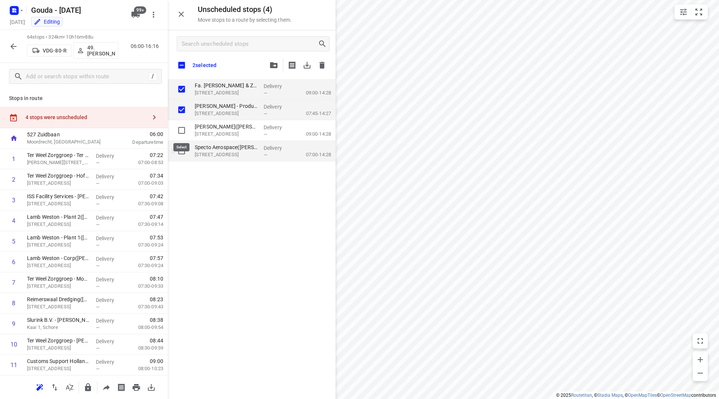
checkbox input "true"
click at [183, 156] on input "grid" at bounding box center [181, 150] width 15 height 15
checkbox input "true"
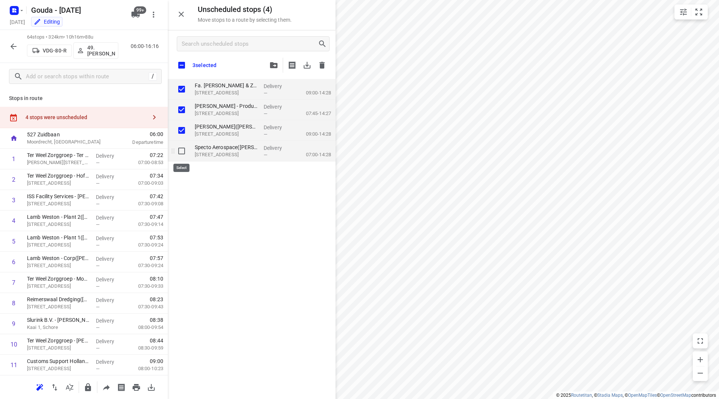
checkbox input "true"
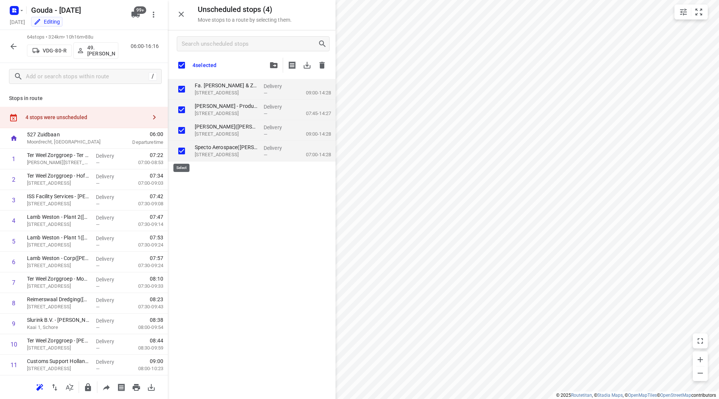
checkbox input "true"
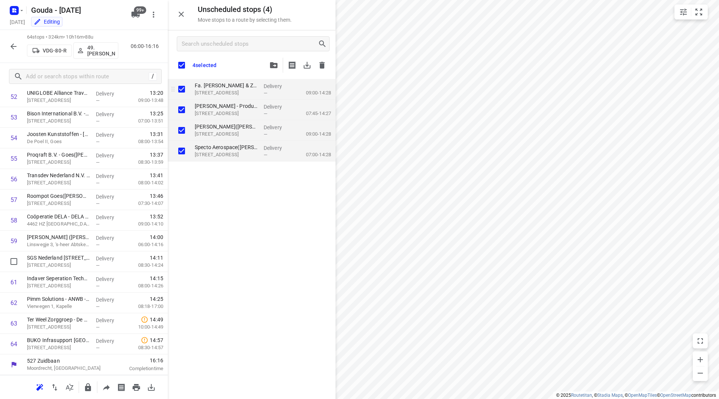
checkbox input "true"
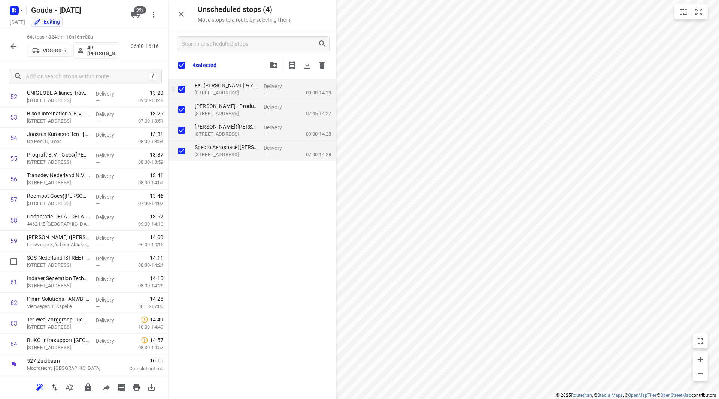
checkbox input "true"
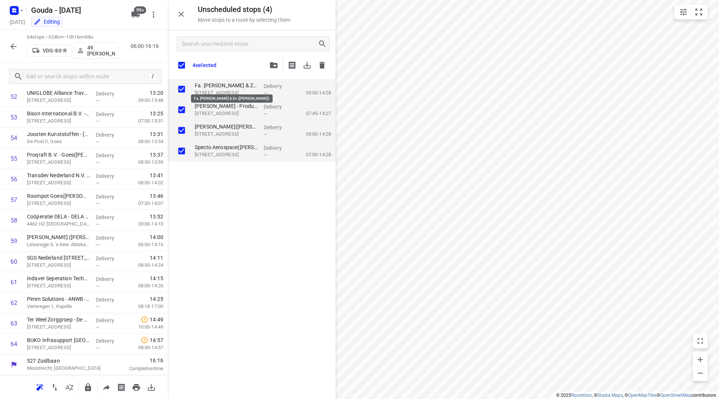
checkbox input "true"
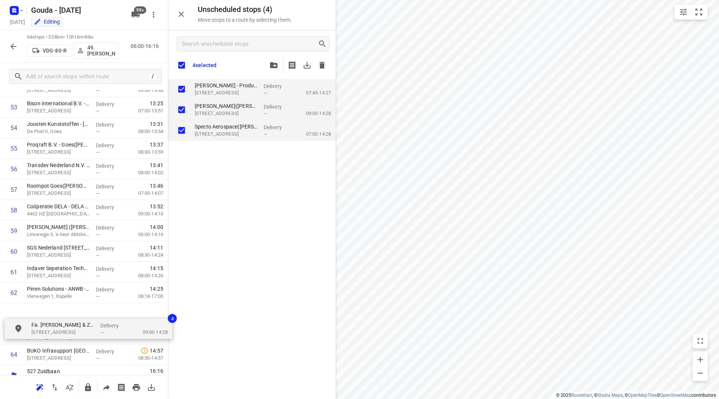
scroll to position [1139, 0]
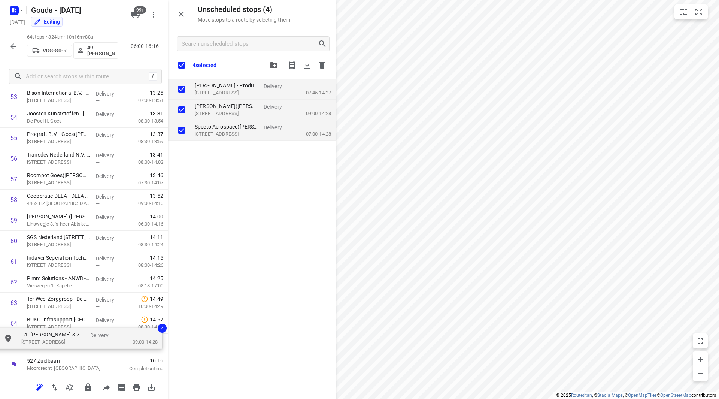
drag, startPoint x: 225, startPoint y: 85, endPoint x: 43, endPoint y: 338, distance: 311.3
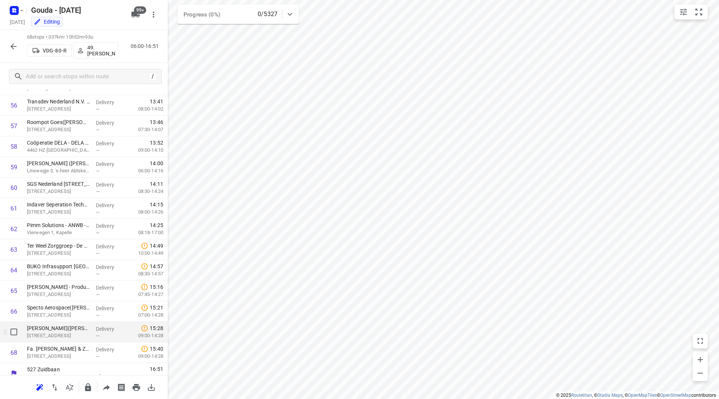
scroll to position [1173, 0]
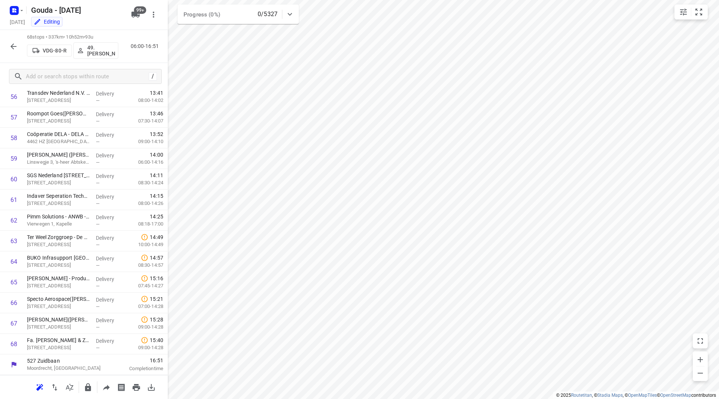
click at [15, 45] on icon "button" at bounding box center [13, 46] width 9 height 9
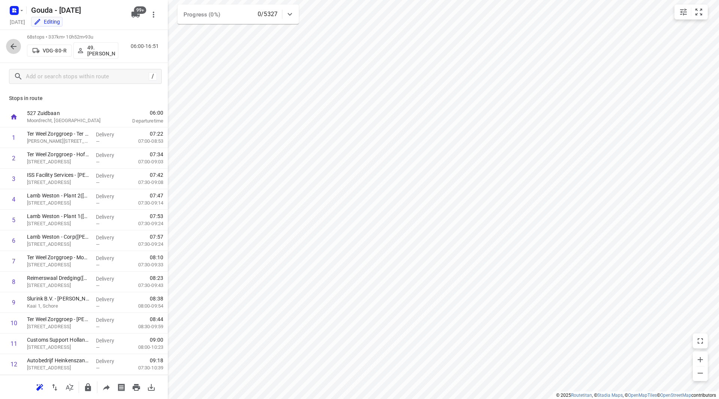
click at [16, 45] on icon "button" at bounding box center [13, 46] width 9 height 9
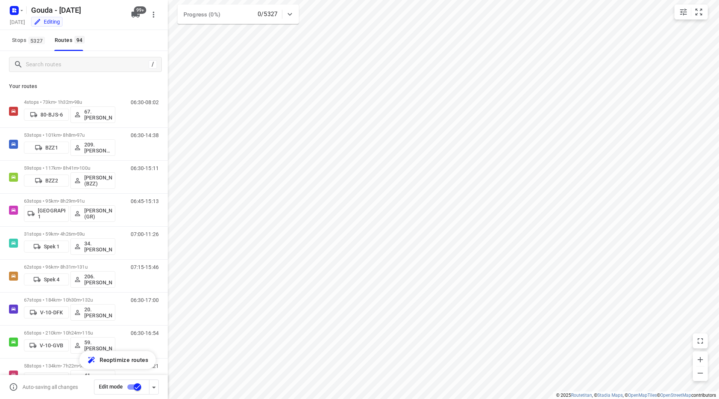
click at [133, 386] on input "checkbox" at bounding box center [137, 387] width 43 height 14
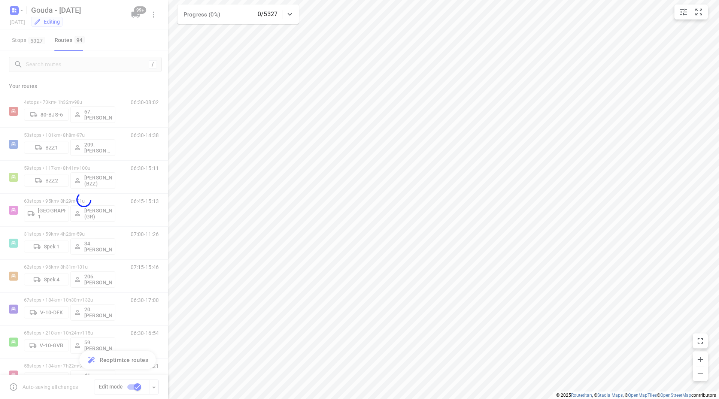
checkbox input "false"
